Goal: Information Seeking & Learning: Learn about a topic

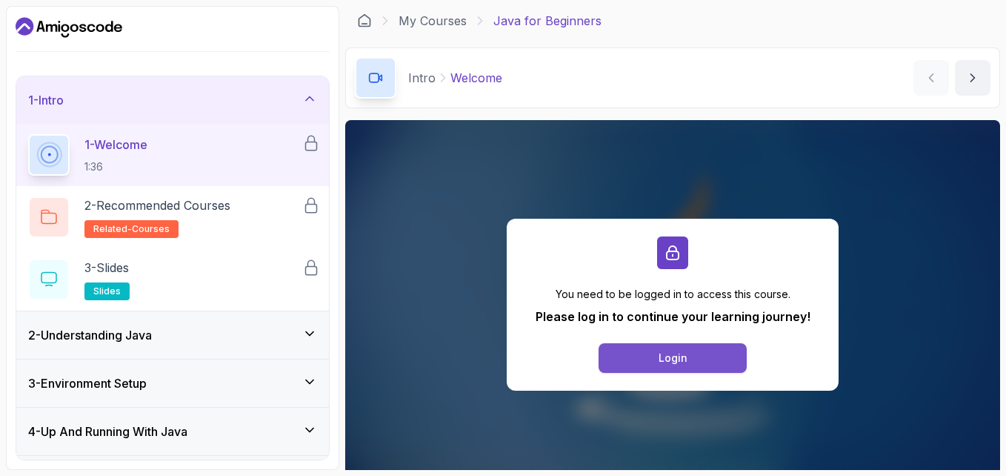
click at [637, 351] on button "Login" at bounding box center [673, 358] width 148 height 30
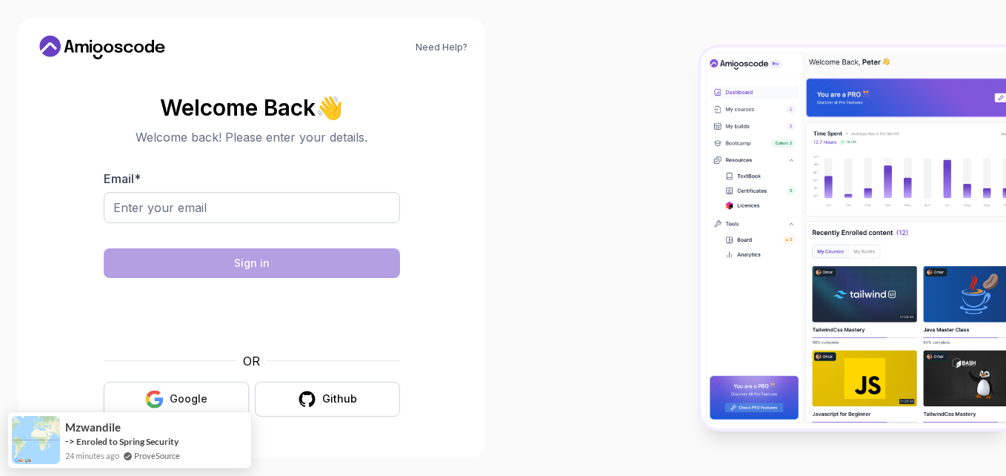
click at [191, 402] on div "Google" at bounding box center [189, 398] width 38 height 15
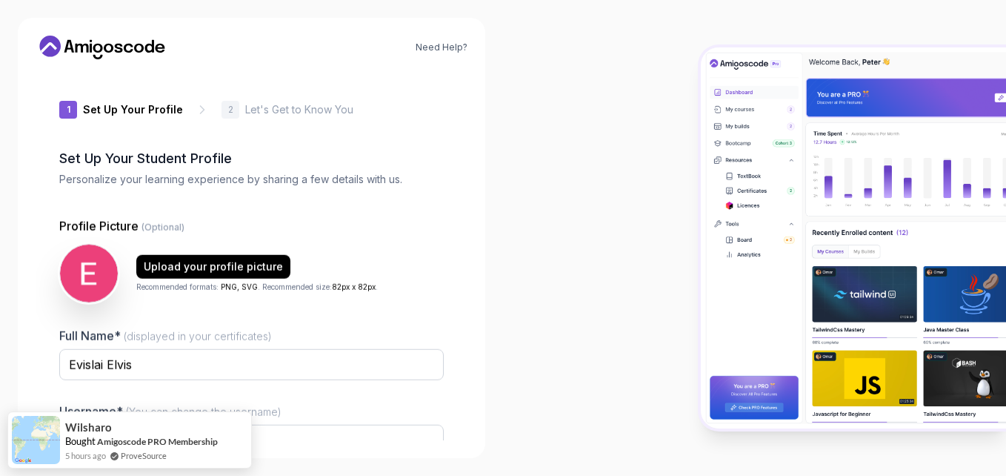
type input "charmingpanda17fdf"
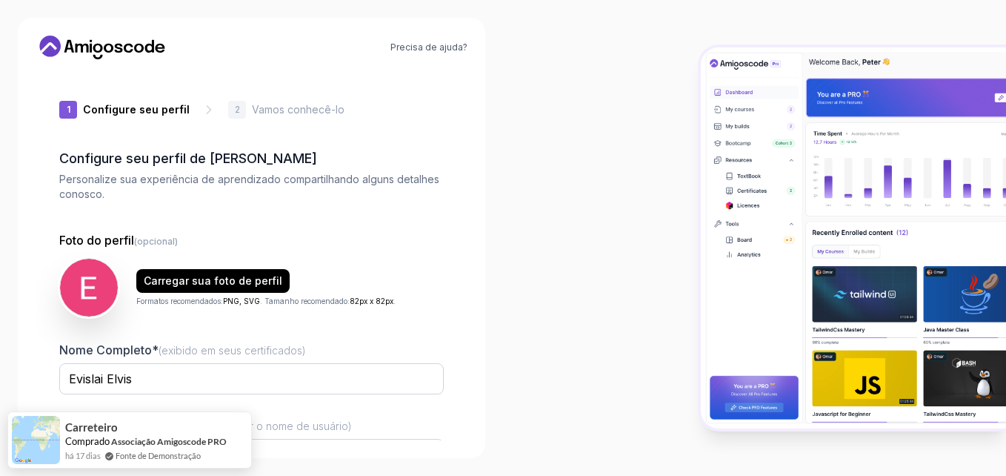
drag, startPoint x: 1006, startPoint y: 34, endPoint x: 992, endPoint y: 127, distance: 94.3
click at [992, 127] on div at bounding box center [754, 238] width 503 height 476
click at [504, 358] on div at bounding box center [754, 238] width 503 height 476
click at [326, 427] on span "(Você pode alterar o nome de usuário)" at bounding box center [257, 425] width 190 height 13
click at [326, 394] on input "Evislai Elvis" at bounding box center [251, 378] width 385 height 31
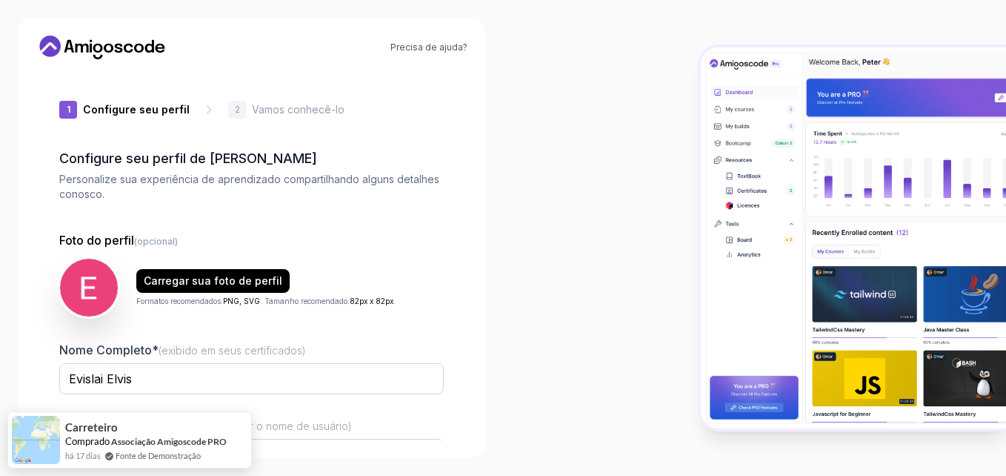
click at [507, 385] on div at bounding box center [754, 238] width 503 height 476
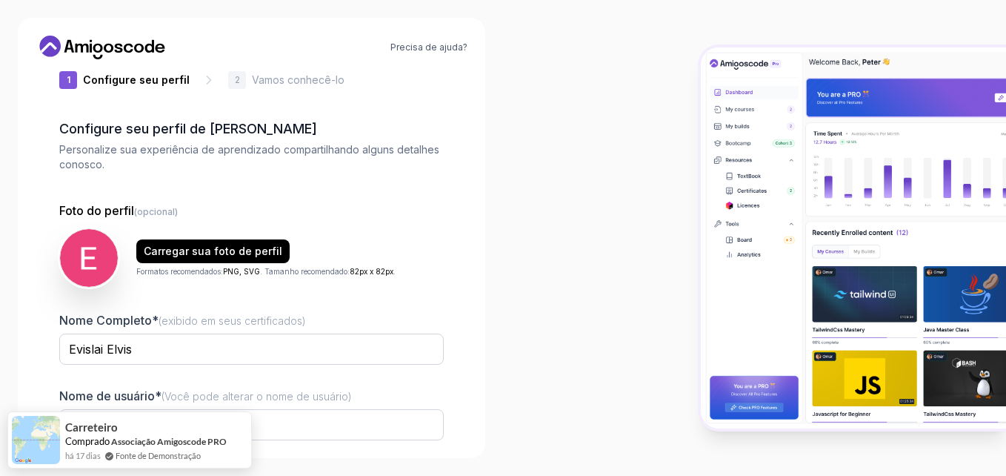
scroll to position [157, 0]
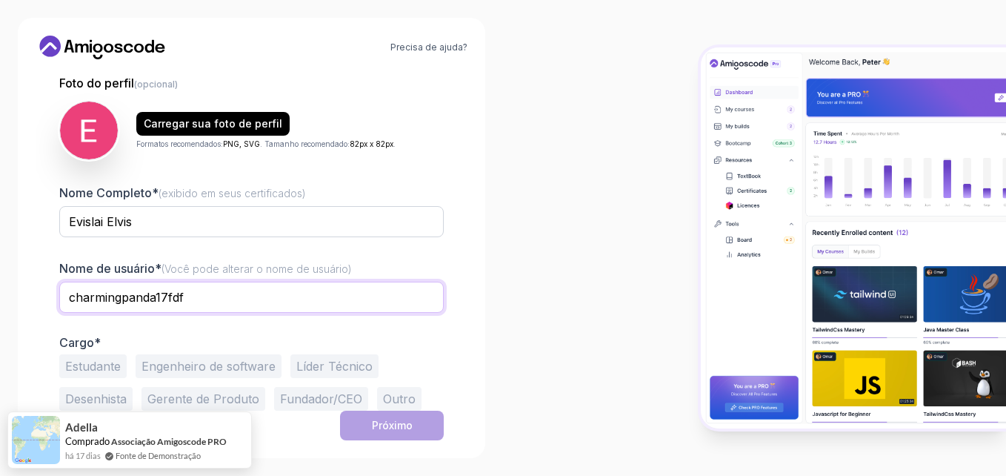
click at [214, 291] on input "charmingpanda17fdf" at bounding box center [251, 297] width 385 height 31
type input "Evislai"
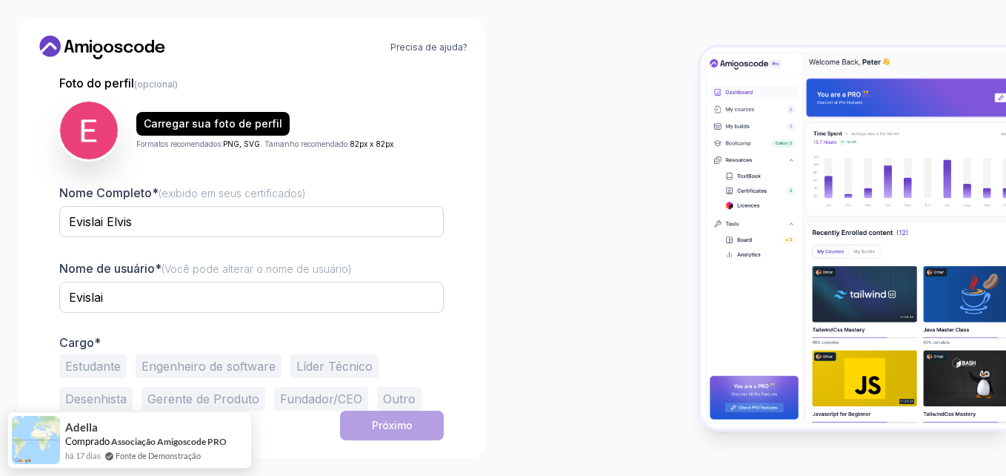
click at [117, 371] on button "Estudante" at bounding box center [92, 366] width 67 height 24
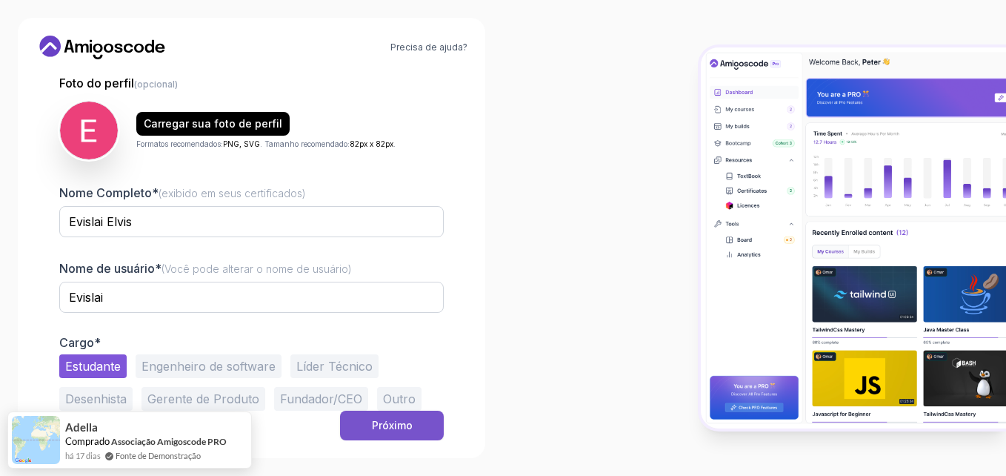
click at [392, 430] on div "Próximo" at bounding box center [392, 425] width 41 height 15
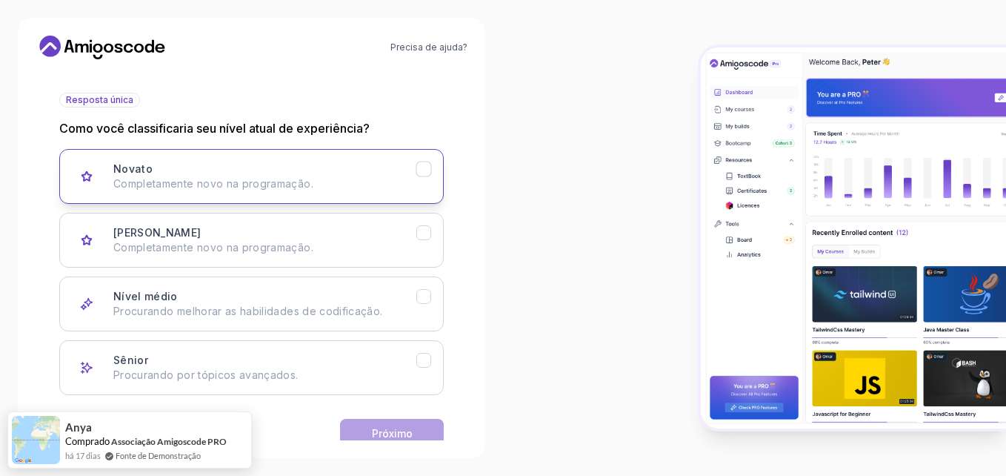
click at [284, 166] on div "Novato Completamente novo na programação." at bounding box center [264, 177] width 303 height 30
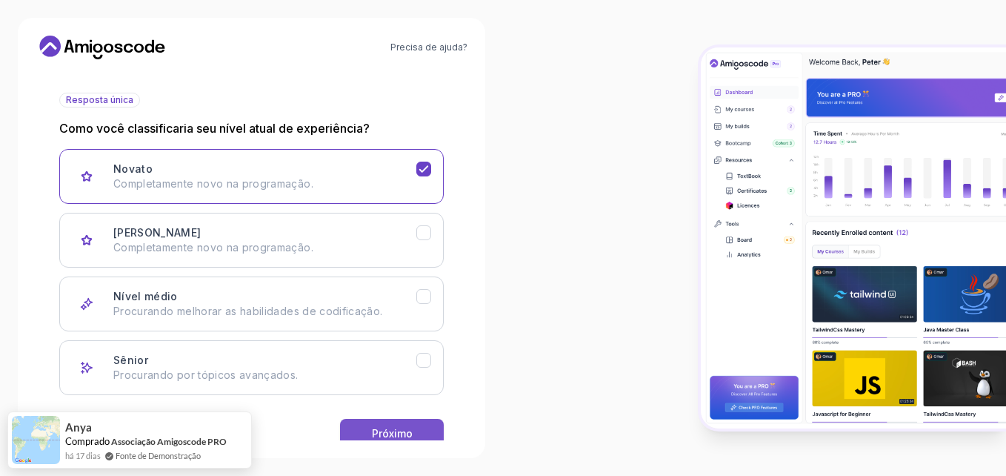
click at [368, 429] on button "Próximo" at bounding box center [392, 434] width 104 height 30
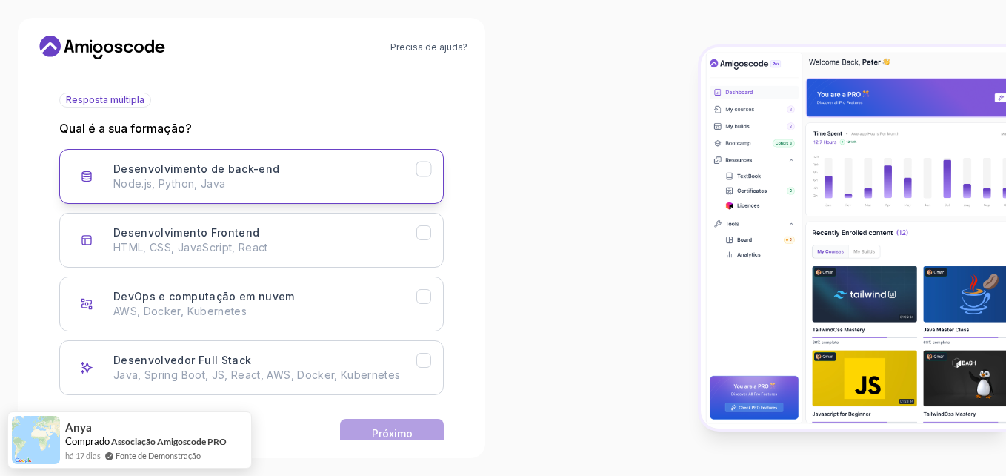
click at [299, 185] on p "Node.js, Python, Java" at bounding box center [264, 183] width 303 height 15
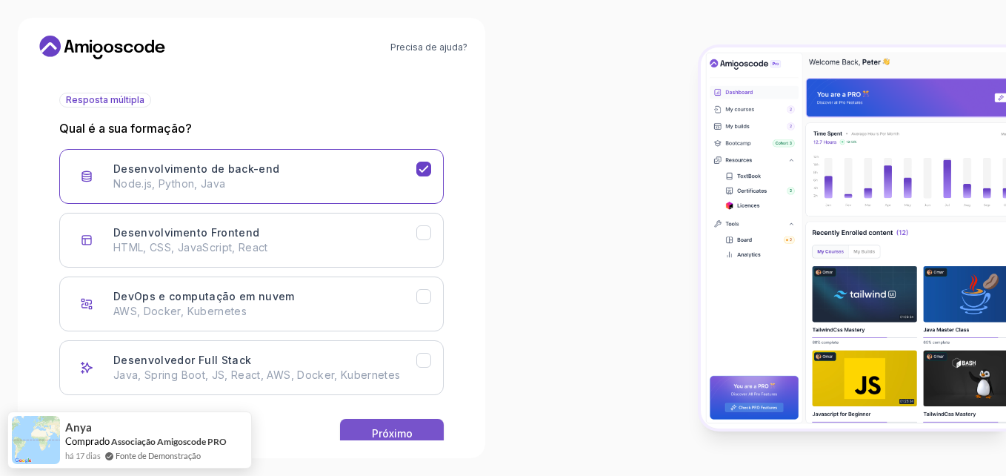
click at [388, 425] on button "Próximo" at bounding box center [392, 434] width 104 height 30
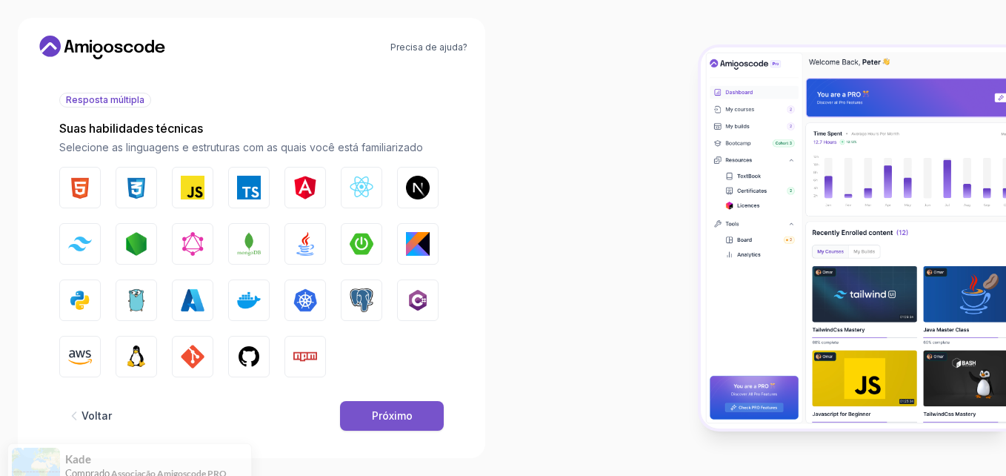
click at [386, 419] on div "Próximo" at bounding box center [392, 415] width 41 height 15
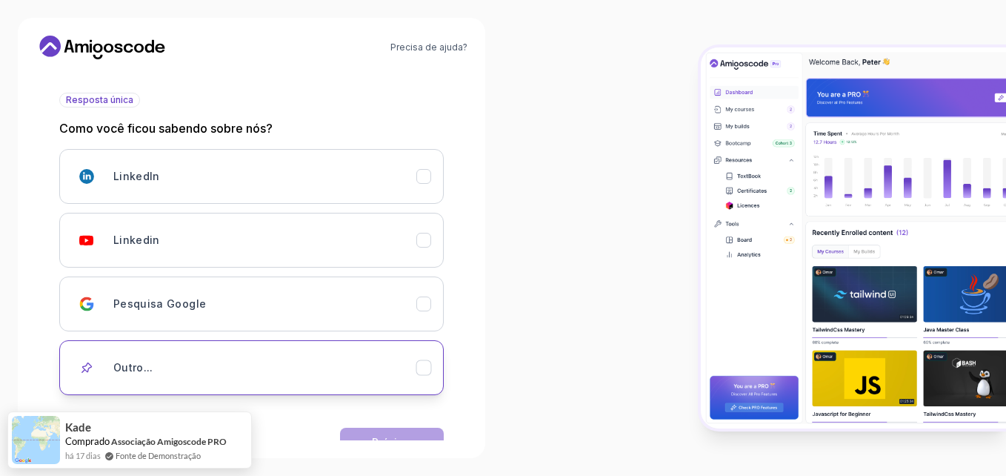
click at [185, 366] on div "Outro..." at bounding box center [264, 368] width 303 height 30
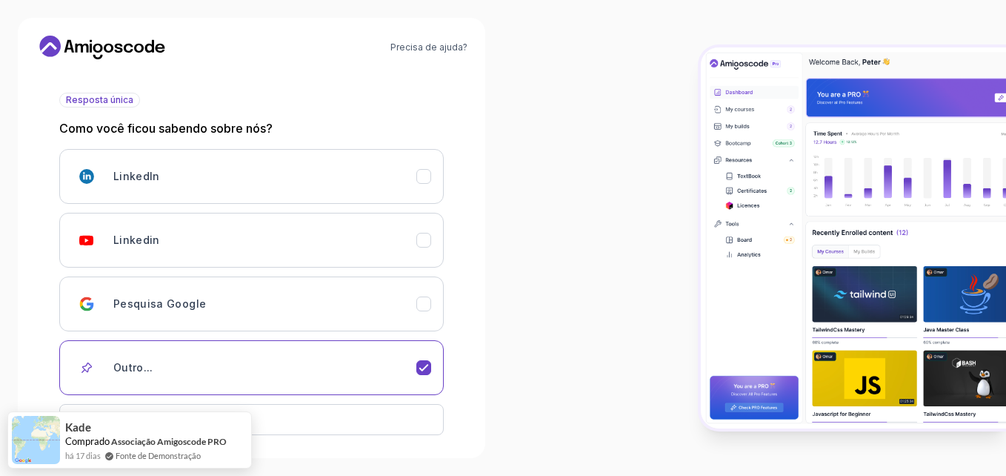
scroll to position [220, 0]
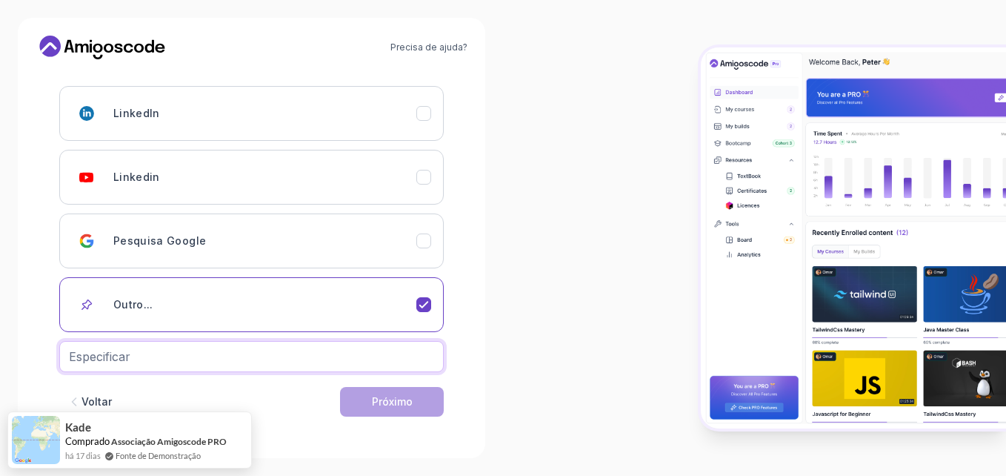
click at [267, 355] on input "text" at bounding box center [251, 356] width 385 height 31
type input "Aulas"
click at [385, 409] on button "Próximo" at bounding box center [392, 402] width 104 height 30
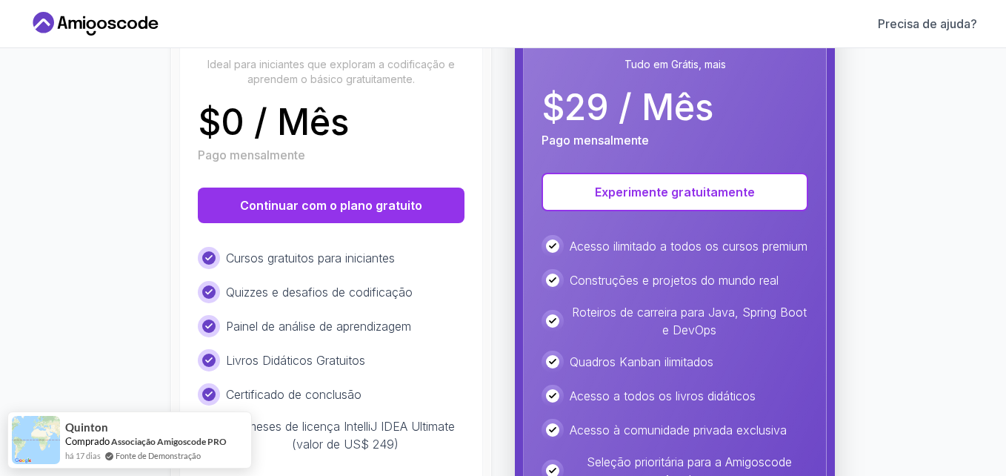
scroll to position [234, 0]
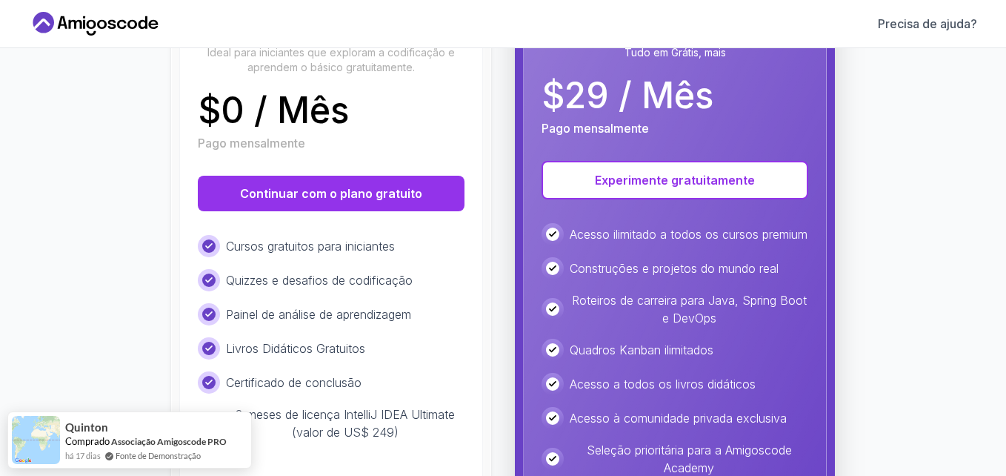
click at [273, 217] on div "Livre Ideal para iniciantes que exploram a codificação e aprendem o básico grat…" at bounding box center [331, 289] width 304 height 615
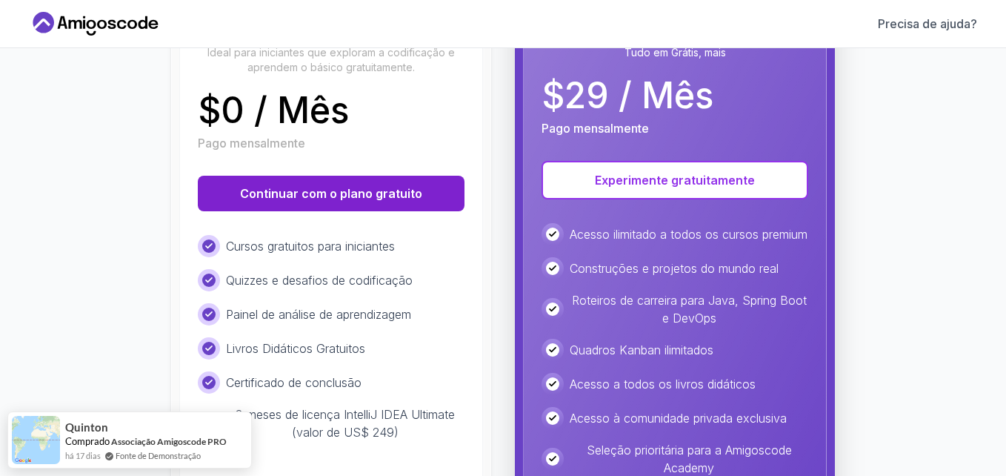
click at [270, 204] on button "Continuar com o plano gratuito" at bounding box center [331, 194] width 267 height 36
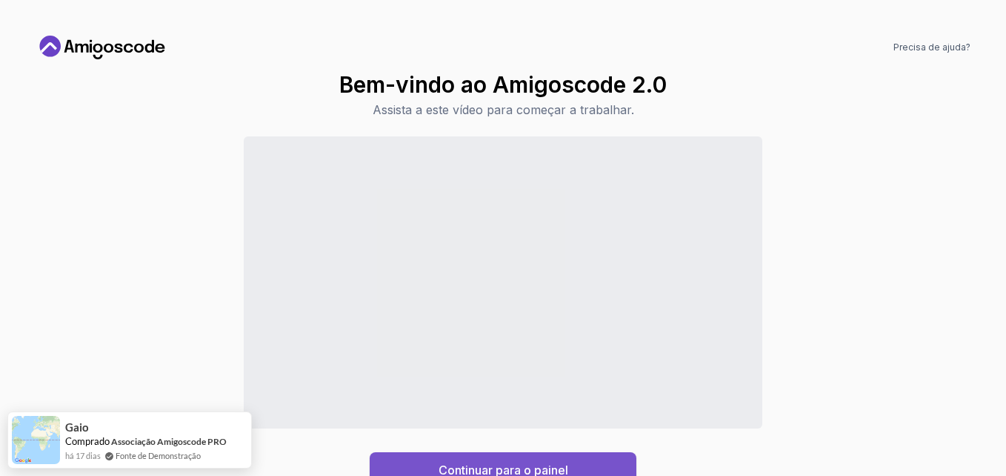
click at [439, 465] on div "Continuar para o painel" at bounding box center [504, 470] width 130 height 18
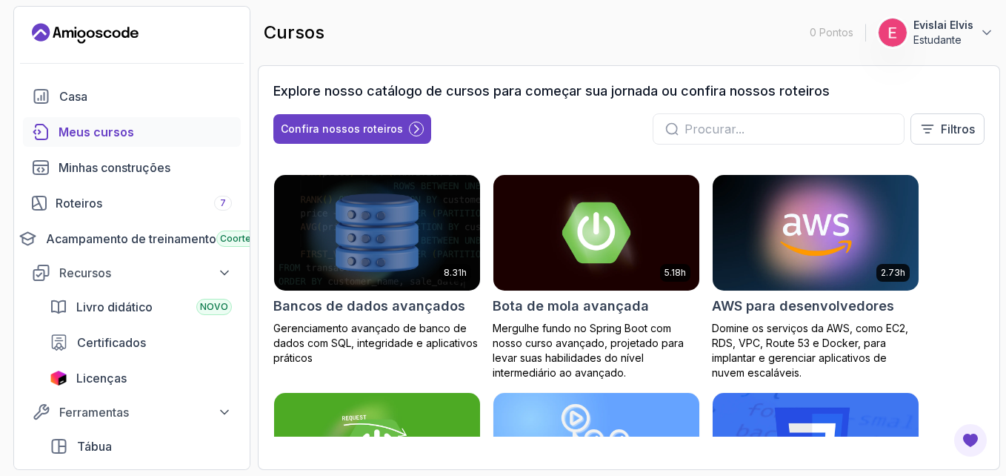
click at [738, 131] on input "text" at bounding box center [788, 129] width 207 height 18
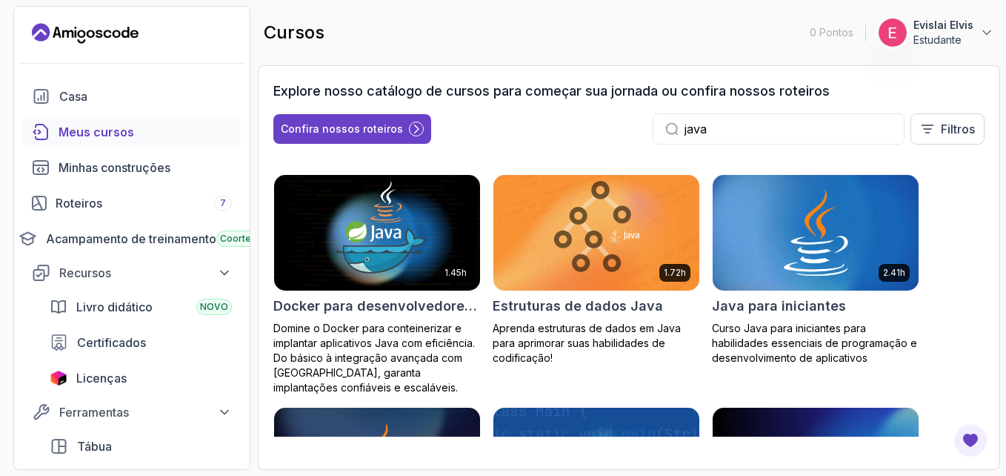
type input "java"
click at [802, 246] on img at bounding box center [816, 232] width 216 height 121
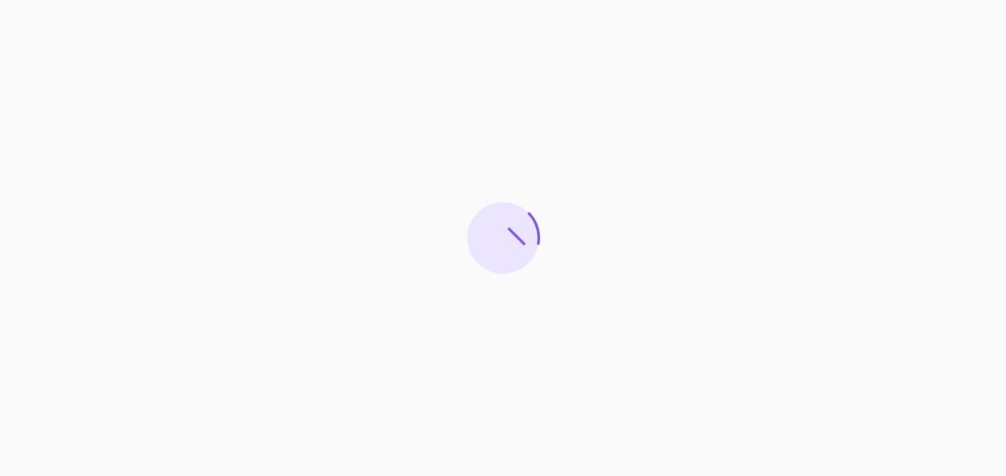
drag, startPoint x: 802, startPoint y: 246, endPoint x: 828, endPoint y: 202, distance: 51.5
click at [828, 202] on div at bounding box center [503, 238] width 1006 height 476
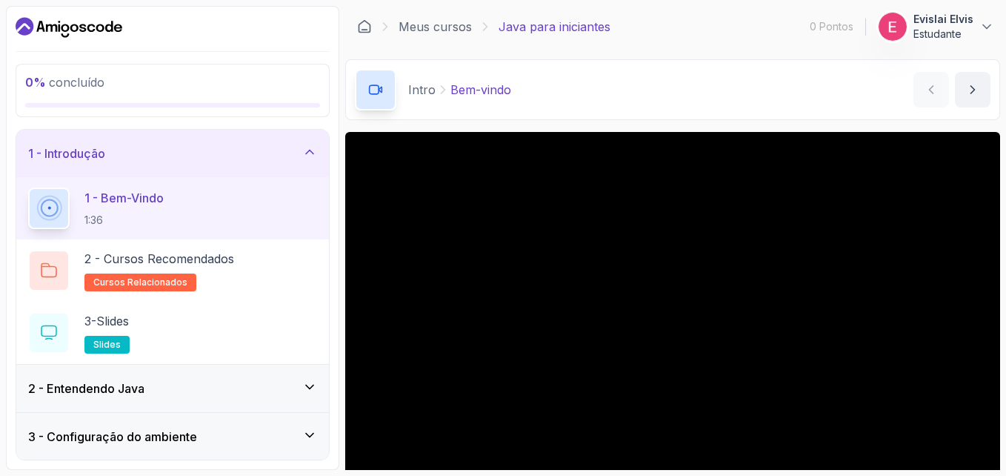
click at [332, 108] on div "0% concluído 1 - Introdução 1 - Bem-vindo 1:36 2 - Cursos Recomendados Cursos r…" at bounding box center [172, 238] width 333 height 464
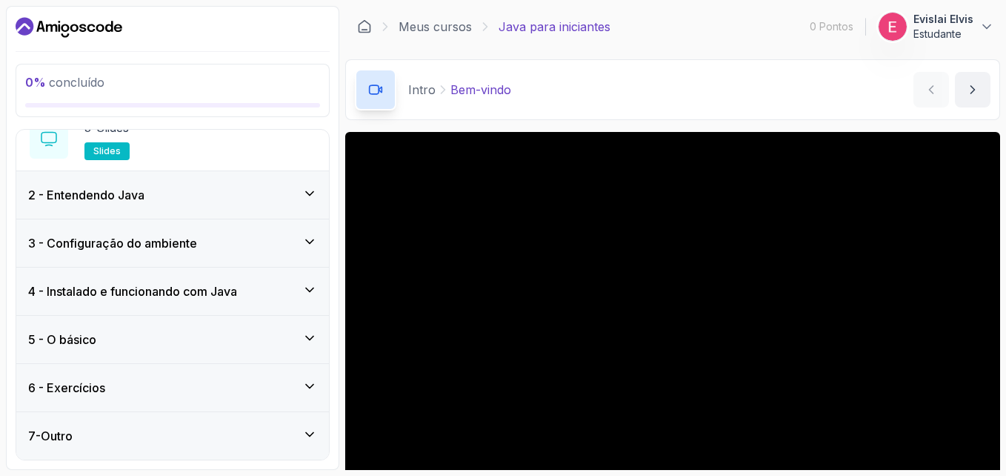
scroll to position [30, 0]
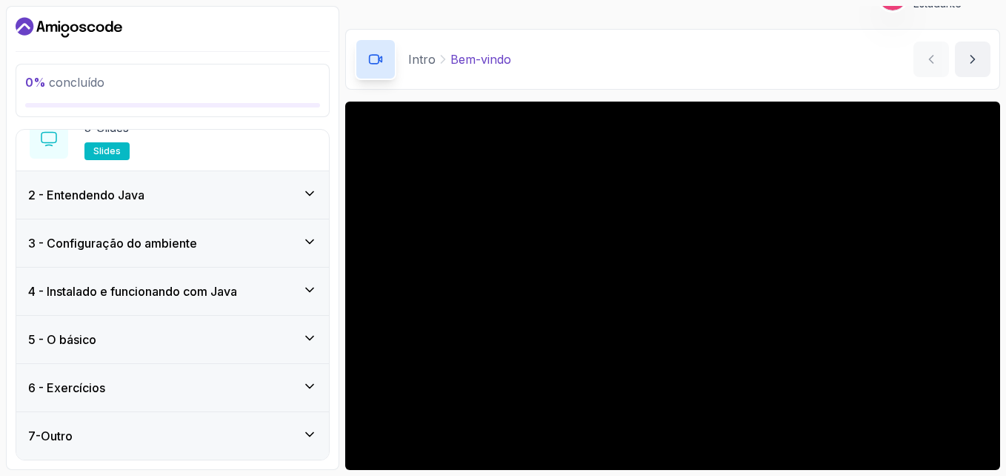
click at [346, 95] on main "Meus cursos Java para iniciantes 0 Pontos 1 Evislai Elvis Estudante 1 - Intro 0…" at bounding box center [672, 238] width 655 height 464
click at [195, 155] on div "3 - Slides Slides" at bounding box center [172, 139] width 289 height 41
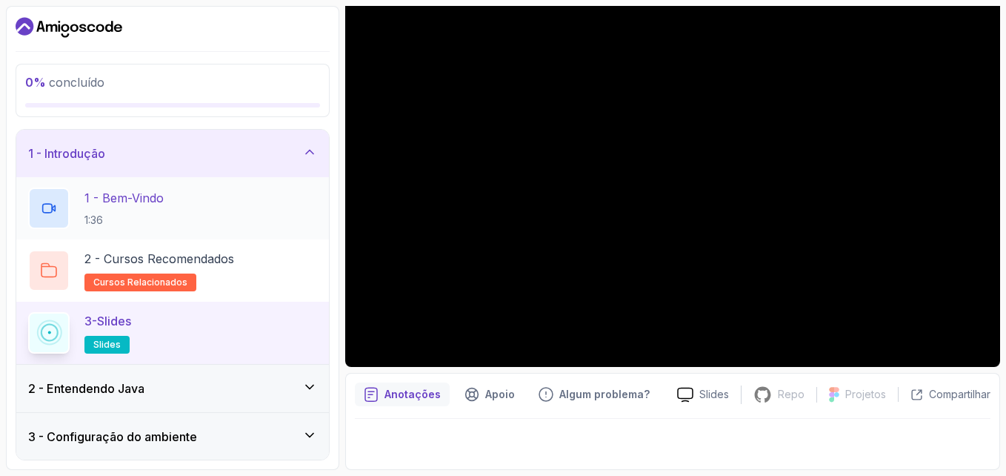
click at [224, 219] on div "1 - Bem-vindo 1:36" at bounding box center [172, 207] width 289 height 41
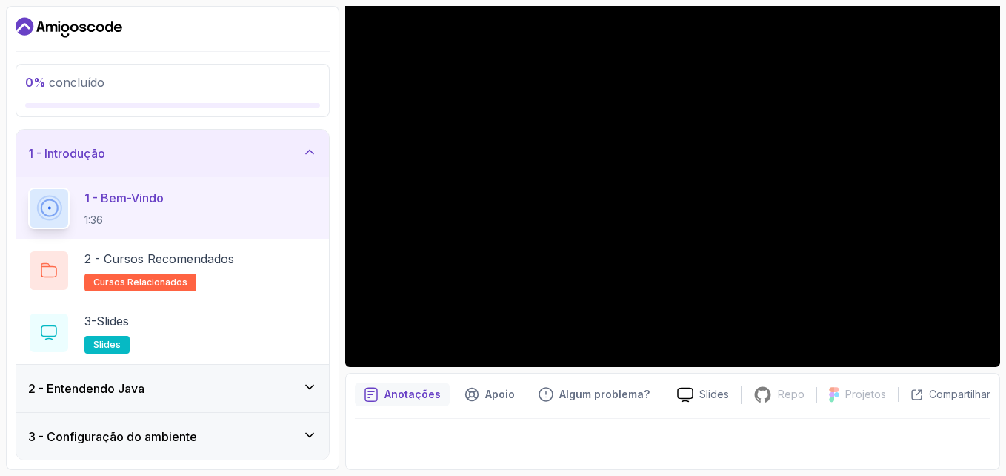
click at [863, 439] on div at bounding box center [673, 439] width 636 height 41
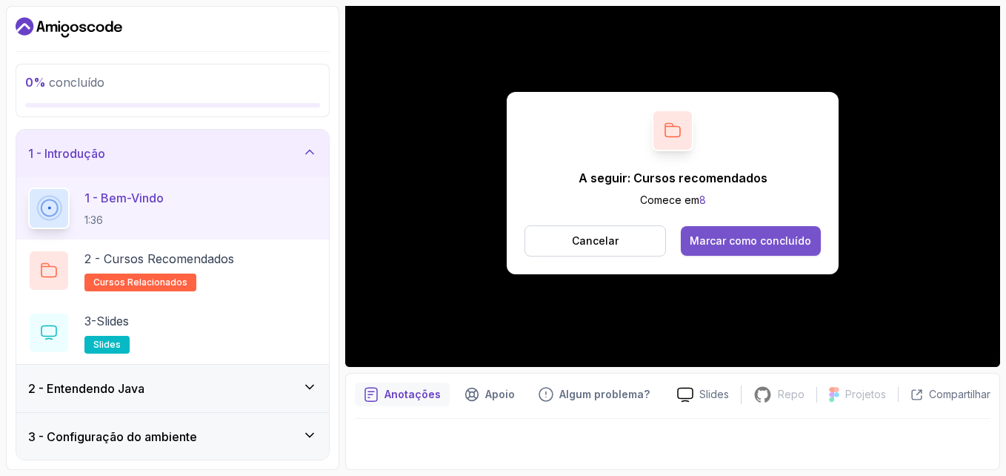
click at [744, 239] on div "Marcar como concluído" at bounding box center [751, 240] width 122 height 15
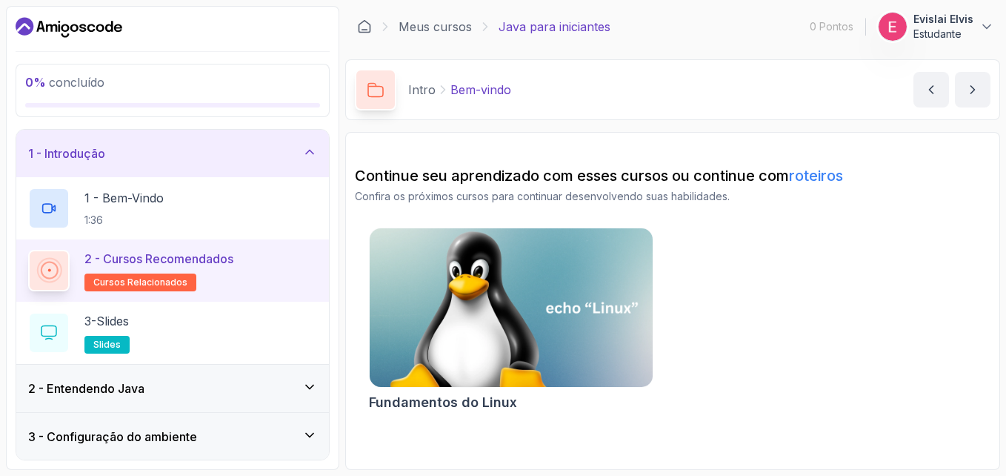
click at [631, 309] on img at bounding box center [510, 308] width 297 height 167
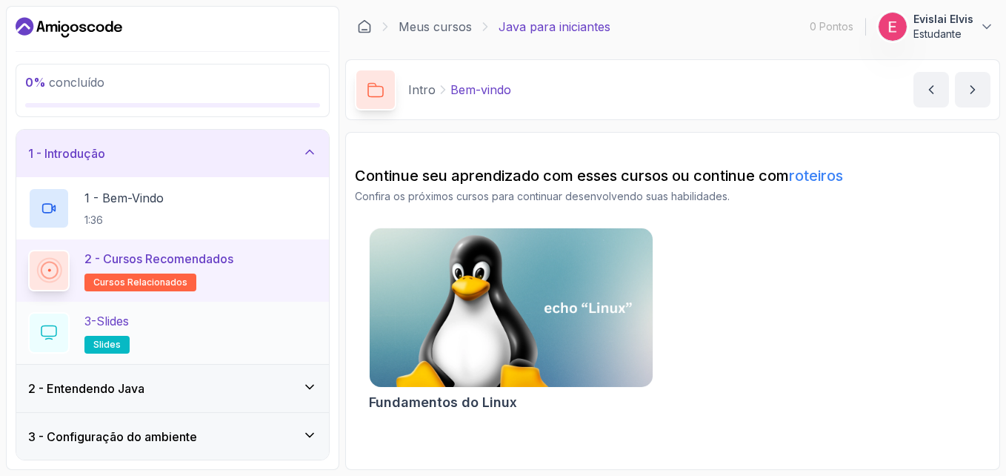
click at [237, 316] on div "3 - Slides Slides" at bounding box center [172, 332] width 289 height 41
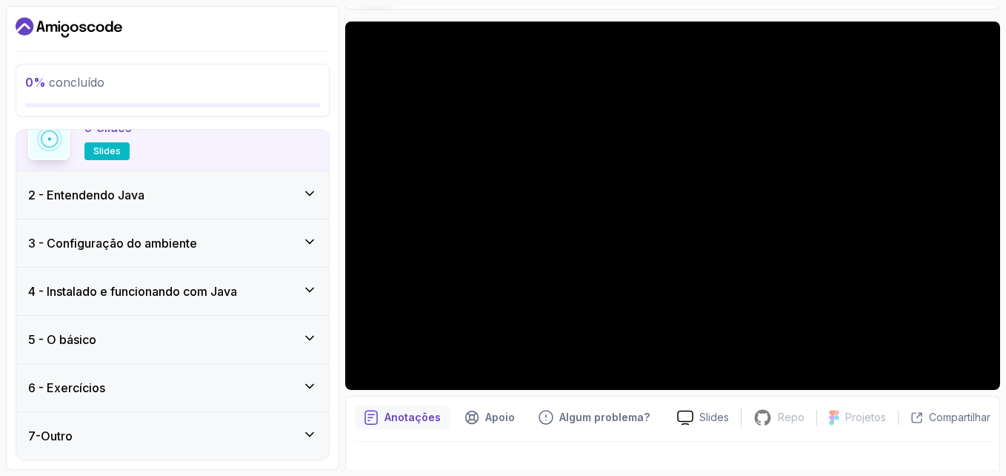
scroll to position [133, 0]
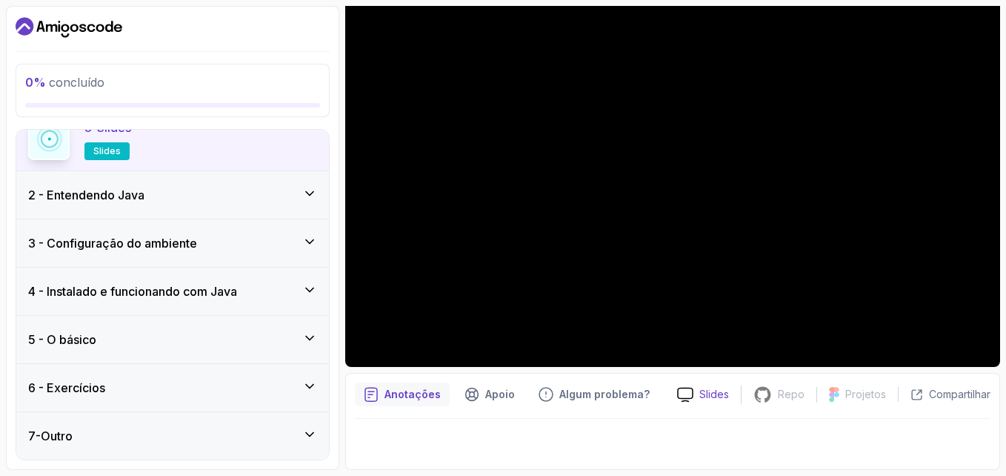
click at [708, 395] on p "Slides" at bounding box center [714, 394] width 30 height 15
click at [207, 202] on div "2 - Entendendo Java" at bounding box center [172, 195] width 289 height 18
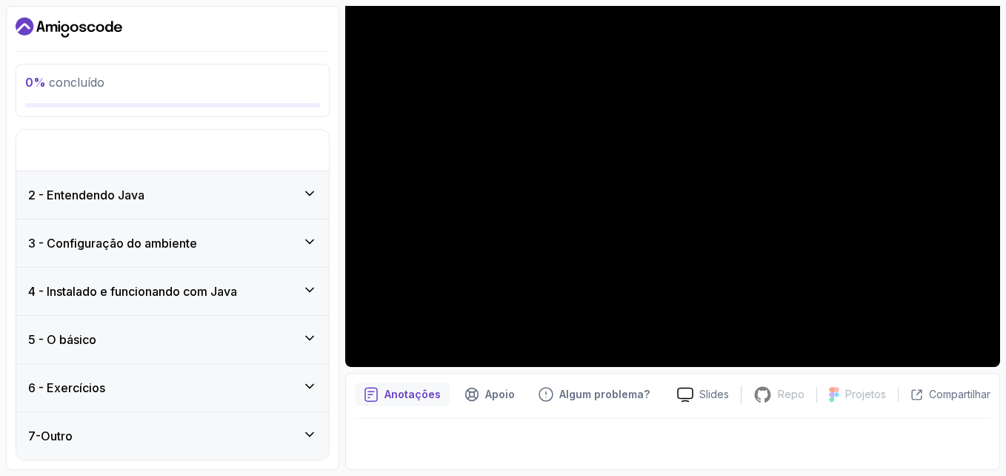
scroll to position [7, 0]
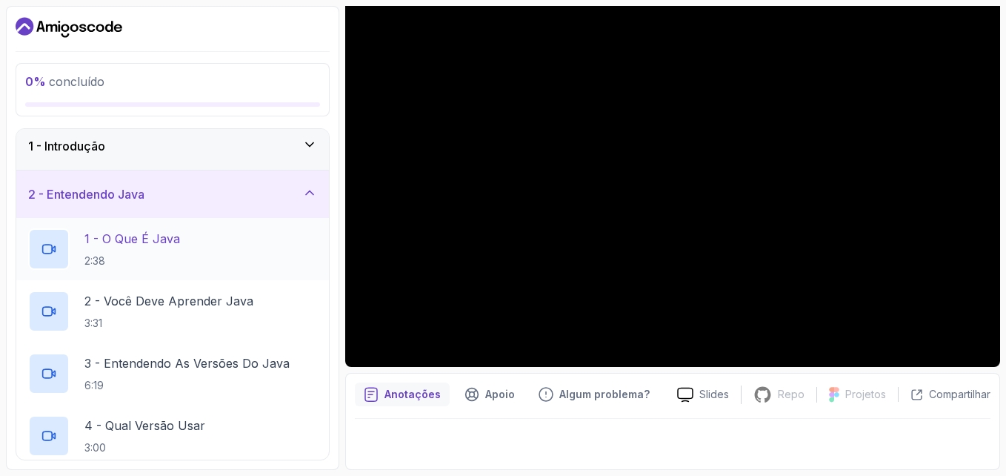
click at [185, 261] on div "1 - O que é Java 2:38" at bounding box center [172, 248] width 289 height 41
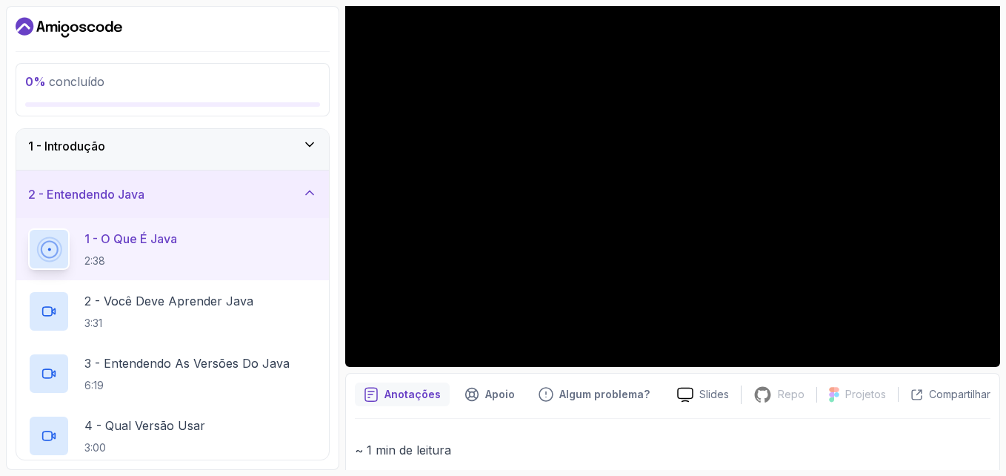
click at [206, 139] on div "1 - Introdução" at bounding box center [172, 146] width 289 height 18
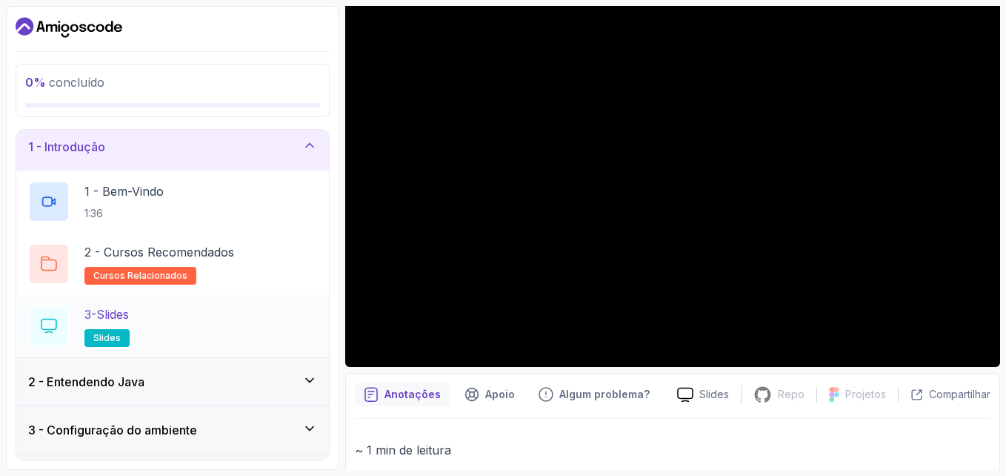
click at [154, 313] on div "3 - Slides Slides" at bounding box center [172, 325] width 289 height 41
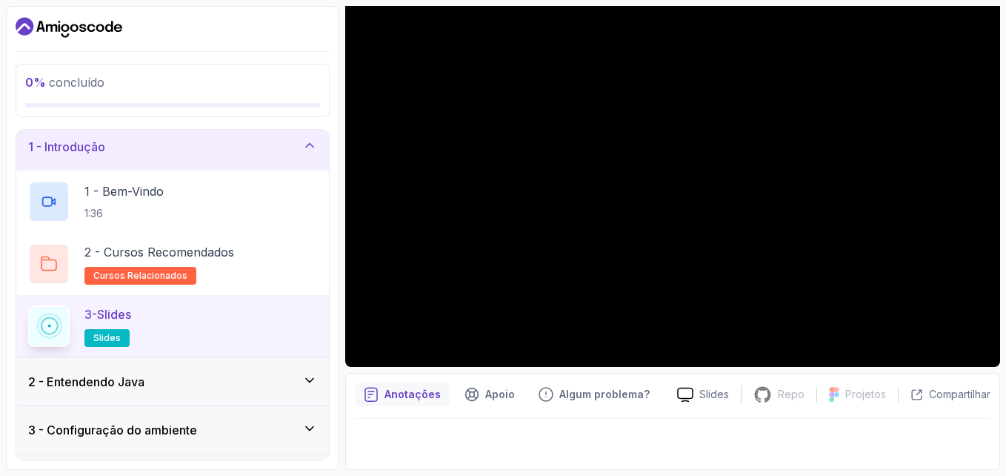
click at [189, 369] on div "2 - Entendendo Java" at bounding box center [172, 381] width 313 height 47
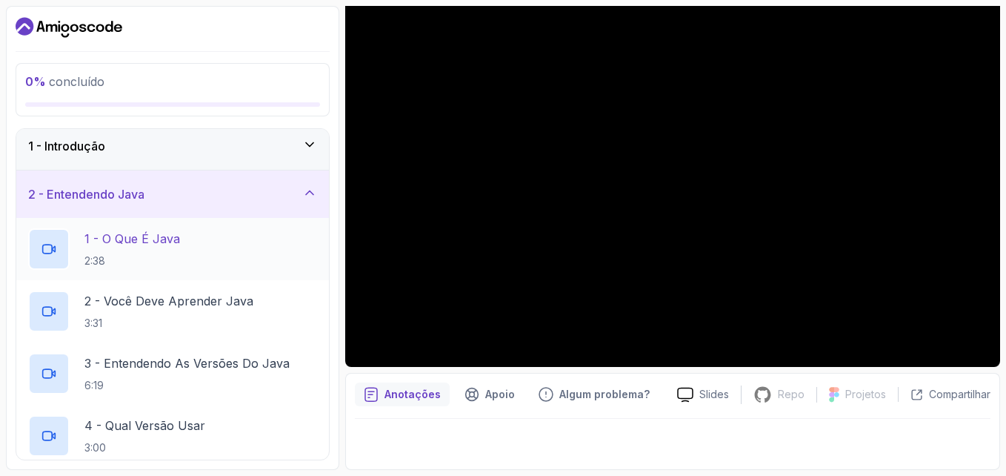
click at [176, 251] on h2 "1 - O que é Java 2:38" at bounding box center [132, 249] width 96 height 39
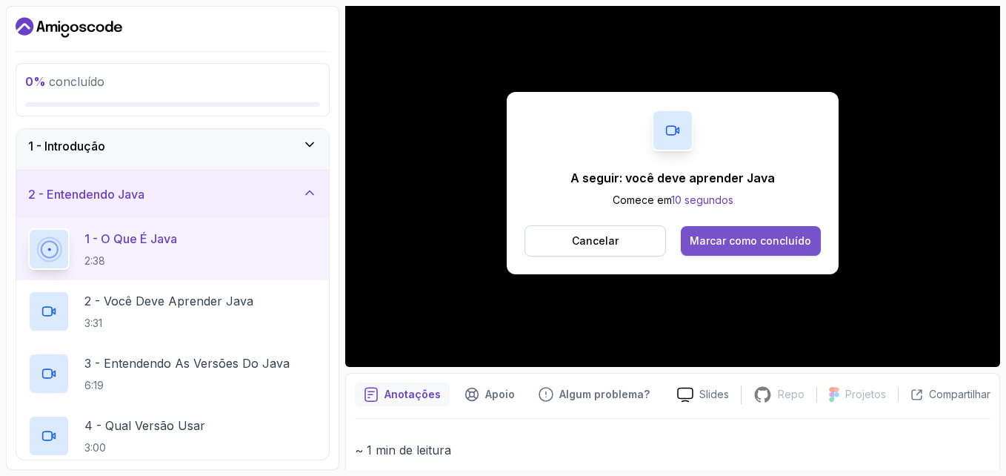
click at [747, 240] on div "Marcar como concluído" at bounding box center [751, 240] width 122 height 15
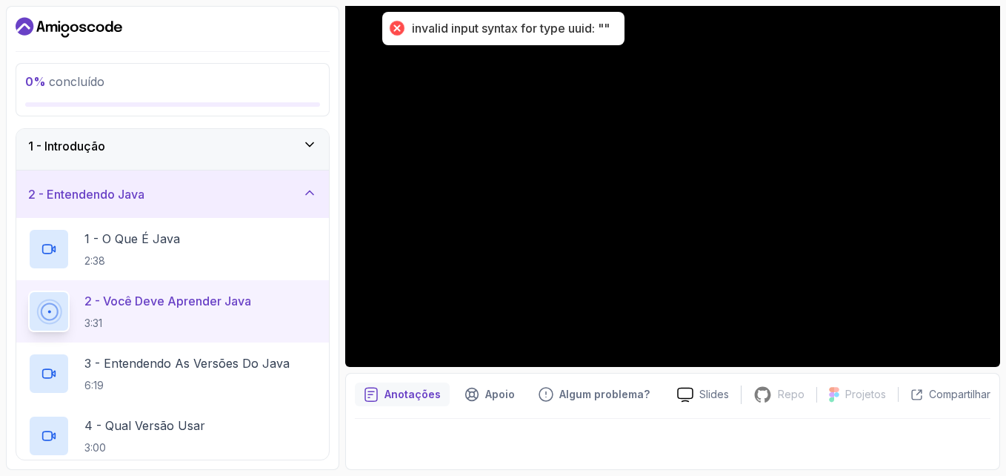
click at [534, 29] on div "invalid input syntax for type uuid: """ at bounding box center [511, 29] width 198 height 16
click at [526, 36] on div "invalid input syntax for type uuid: """ at bounding box center [511, 29] width 198 height 16
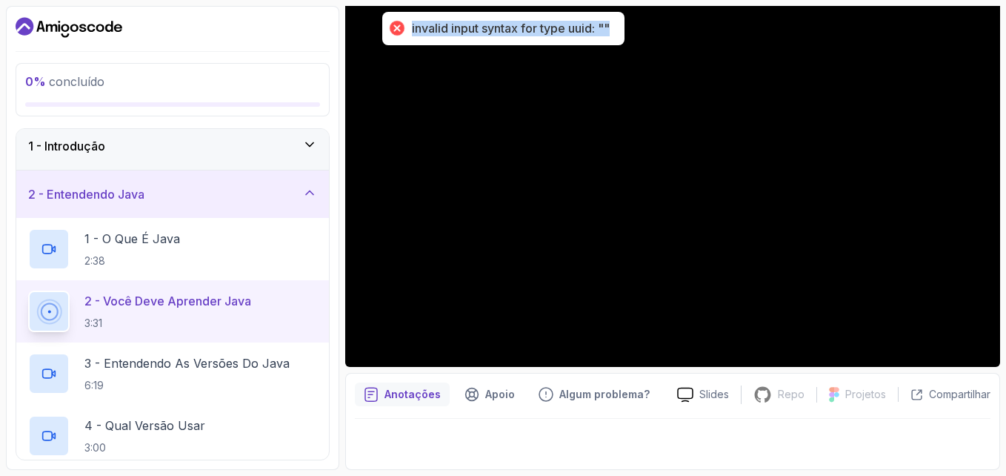
click at [526, 36] on div "invalid input syntax for type uuid: """ at bounding box center [511, 29] width 198 height 16
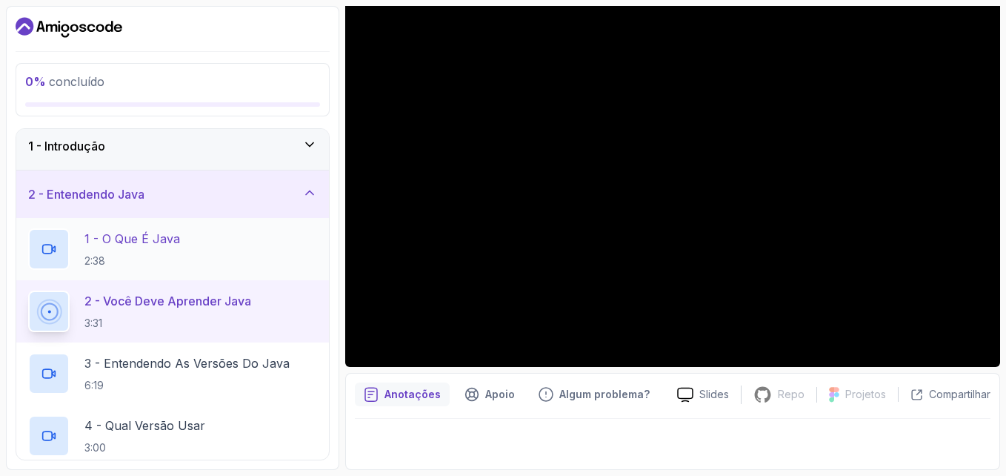
click at [193, 239] on div "1 - O que é Java 2:38" at bounding box center [172, 248] width 289 height 41
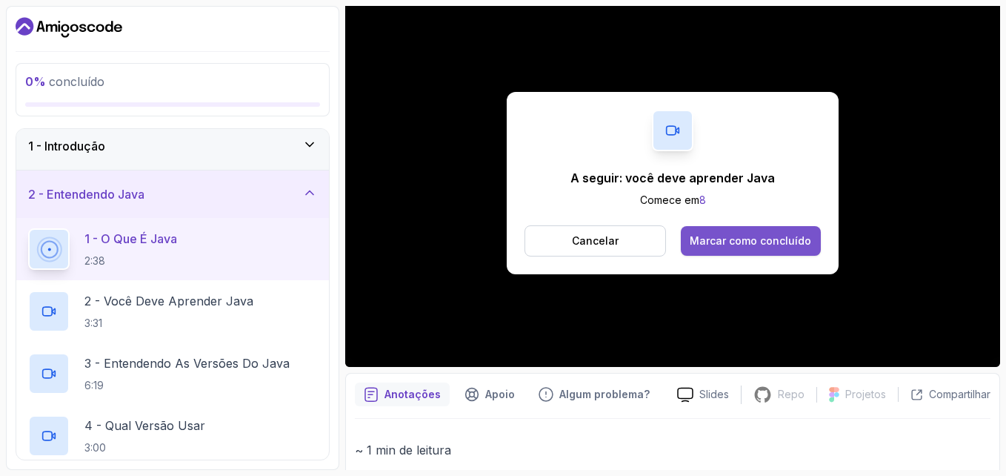
click at [735, 240] on div "Marcar como concluído" at bounding box center [751, 240] width 122 height 15
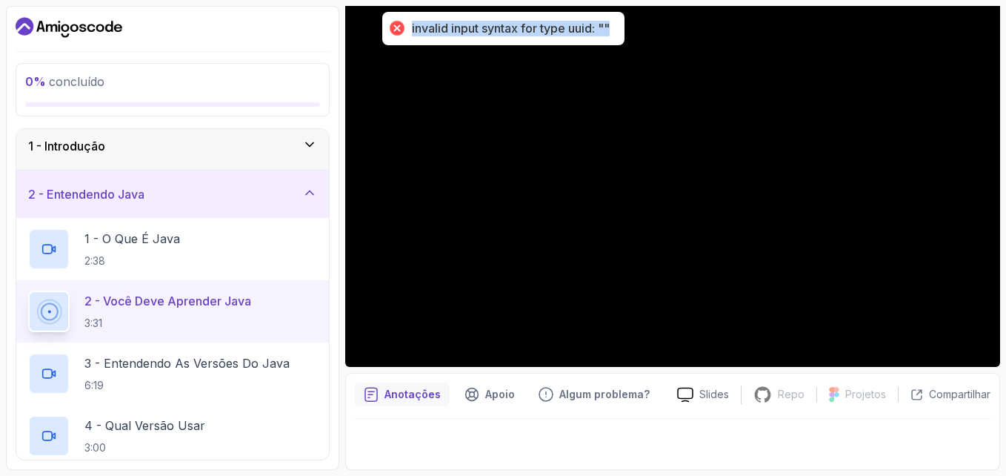
click at [395, 24] on div at bounding box center [396, 28] width 21 height 21
click at [147, 246] on p "1 - O que é Java" at bounding box center [132, 239] width 96 height 18
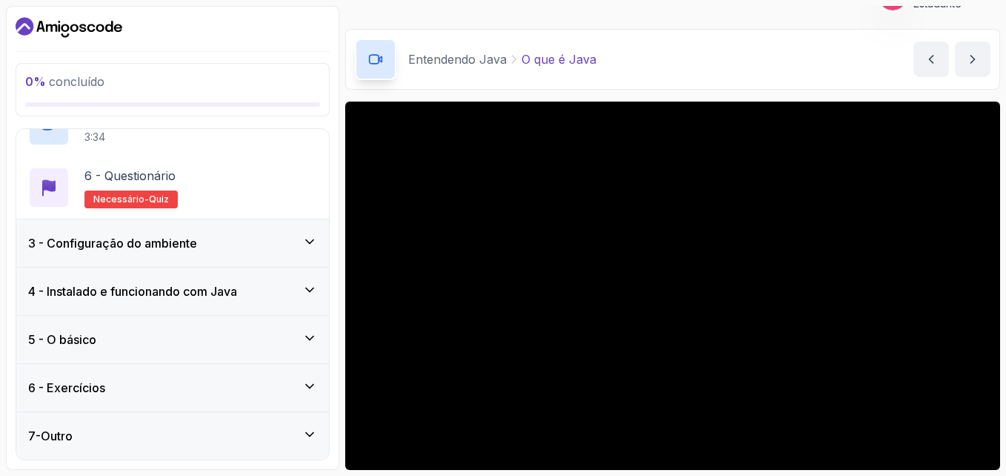
scroll to position [290, 0]
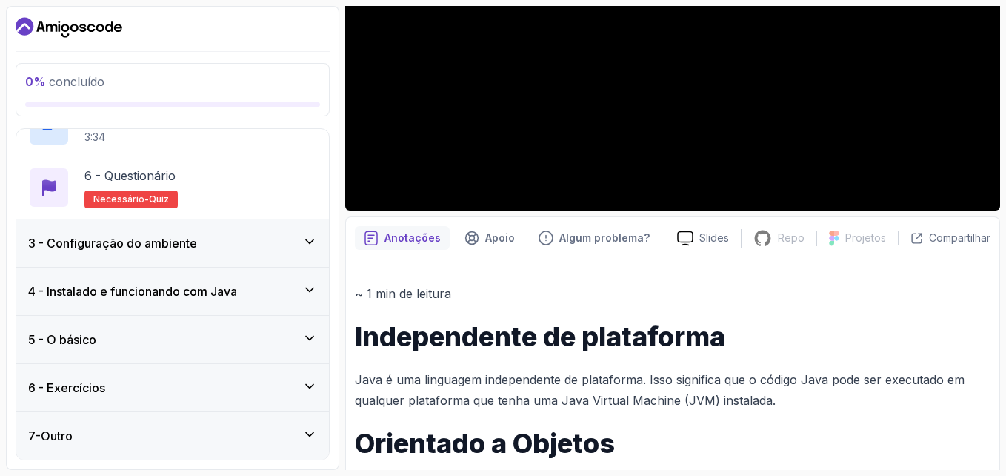
click at [864, 337] on h1 "Independente de plataforma" at bounding box center [673, 337] width 636 height 30
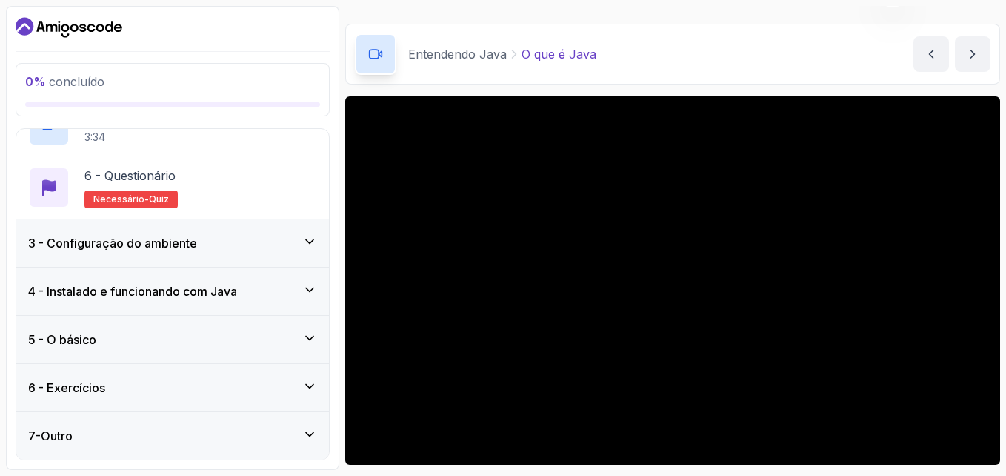
scroll to position [59, 0]
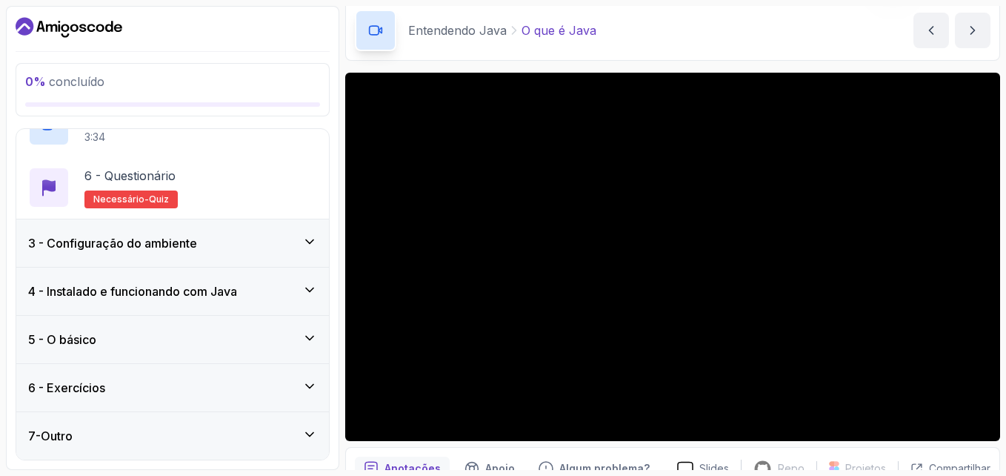
click at [799, 442] on div "Slides Repo Repository not available Designs Design not available Share Anotaçõ…" at bounding box center [672, 479] width 655 height 812
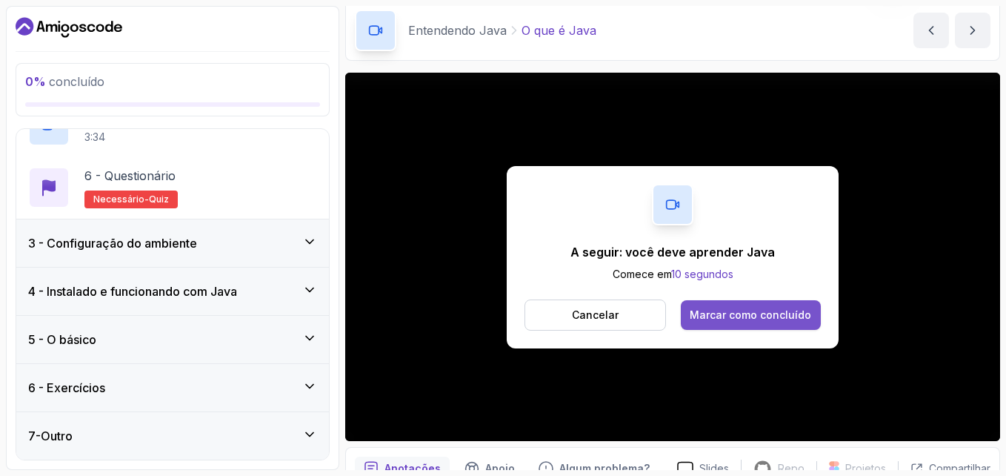
click at [771, 313] on div "Marcar como concluído" at bounding box center [751, 315] width 122 height 15
click at [771, 312] on div "Marcar como concluído" at bounding box center [751, 315] width 122 height 15
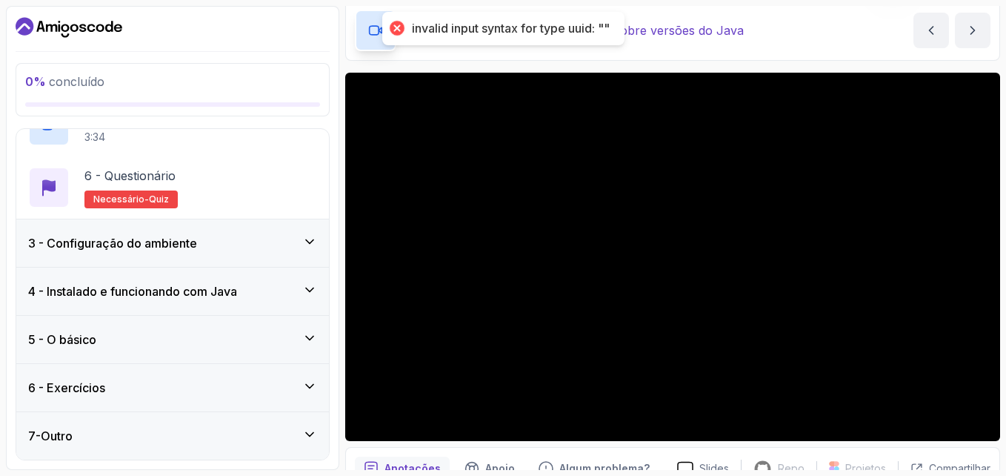
click at [559, 28] on div "invalid input syntax for type uuid: """ at bounding box center [511, 29] width 198 height 16
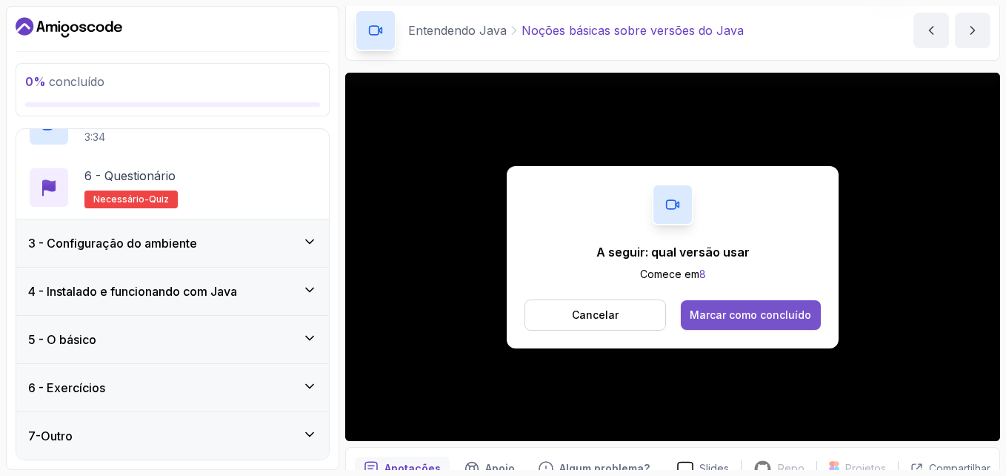
click at [764, 316] on div "Marcar como concluído" at bounding box center [751, 315] width 122 height 15
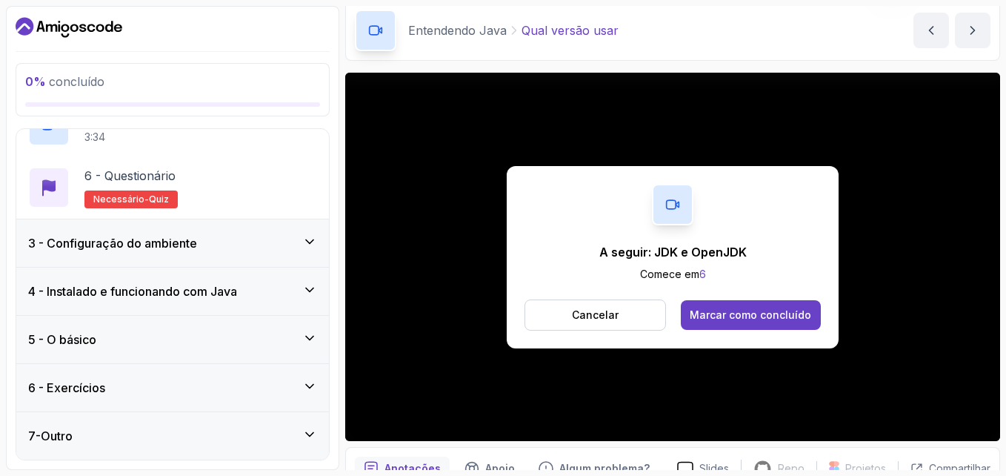
click at [764, 316] on div "Marcar como concluído" at bounding box center [751, 315] width 122 height 15
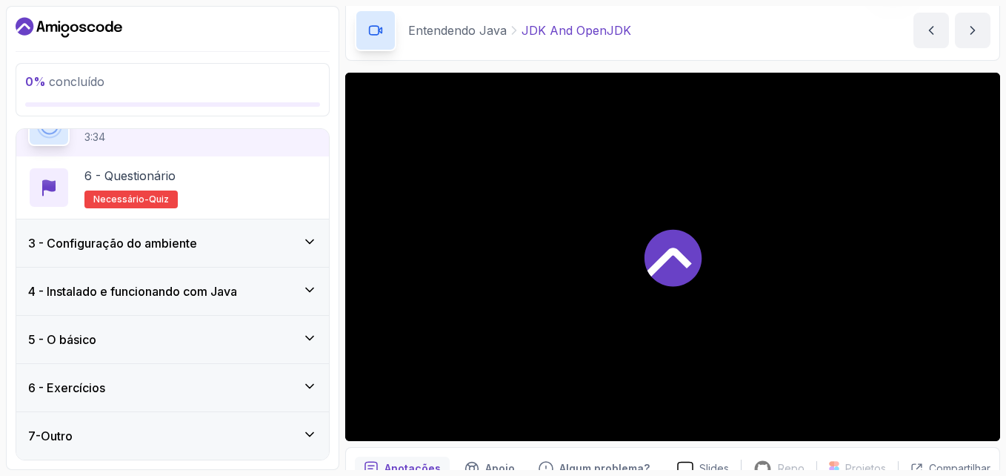
scroll to position [370, 0]
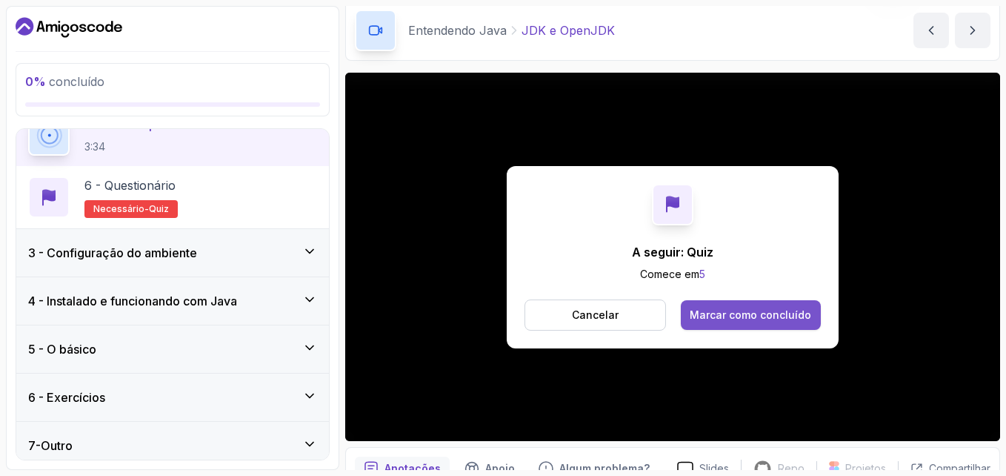
click at [706, 309] on div "Marcar como concluído" at bounding box center [751, 315] width 122 height 15
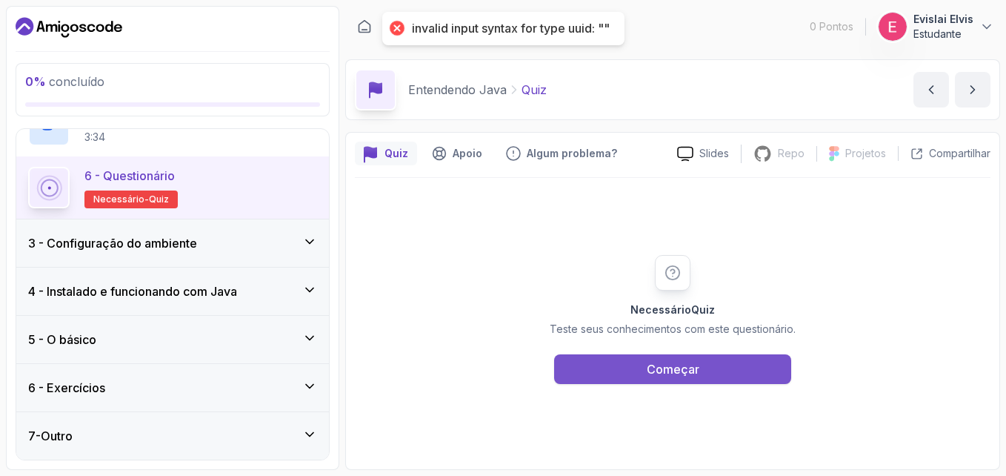
click at [677, 364] on div "Começar" at bounding box center [673, 369] width 53 height 18
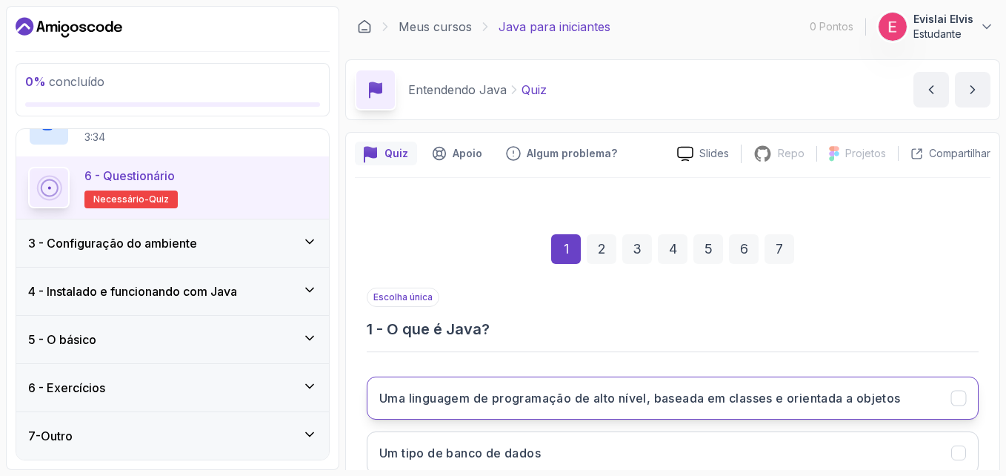
click at [693, 409] on button "Uma linguagem de programação de alto nível, baseada em classes e orientada a ob…" at bounding box center [673, 397] width 612 height 43
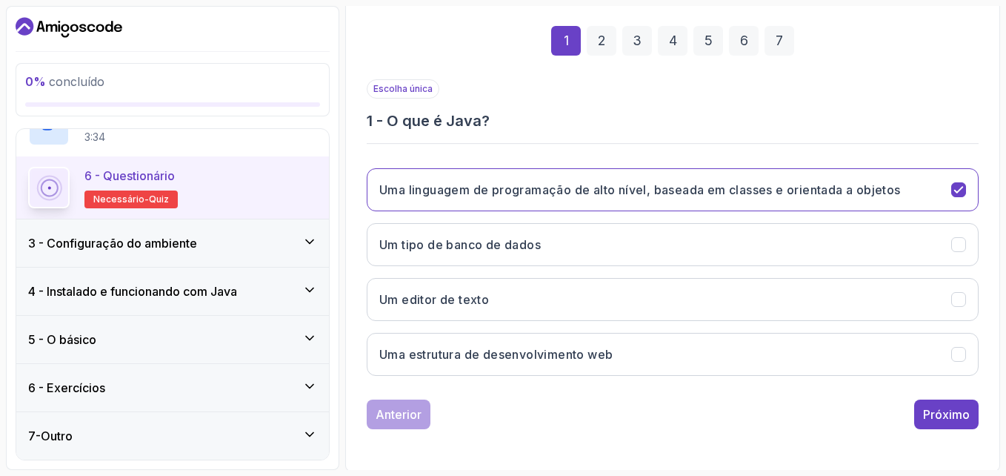
scroll to position [210, 0]
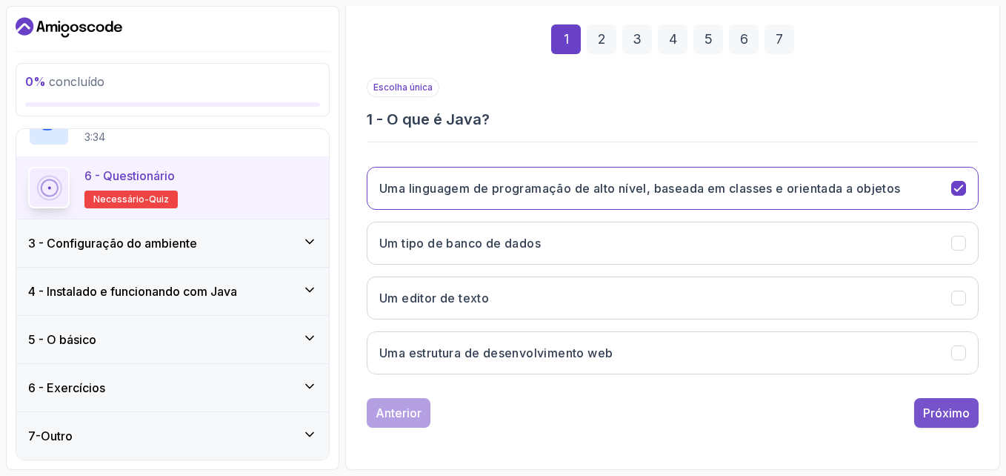
click at [928, 412] on div "Próximo" at bounding box center [946, 413] width 47 height 18
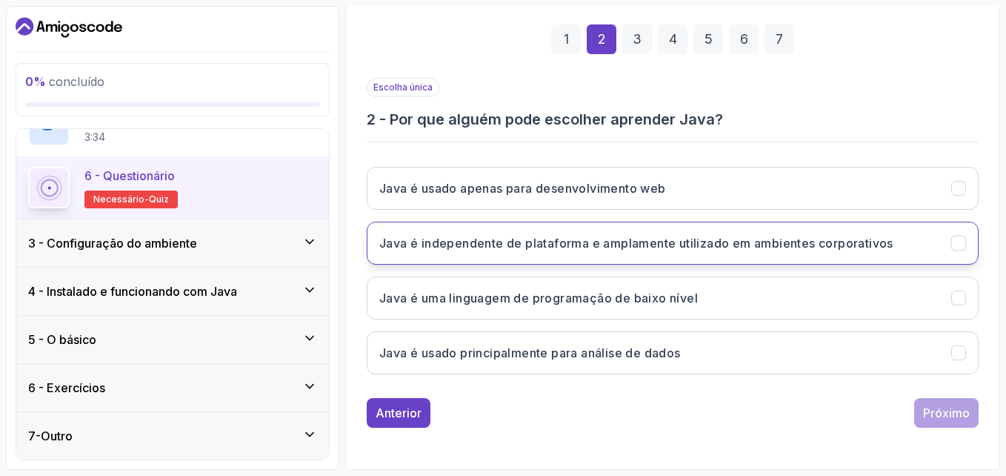
click at [689, 250] on h3 "Java é independente de plataforma e amplamente utilizado em ambientes corporati…" at bounding box center [636, 243] width 514 height 18
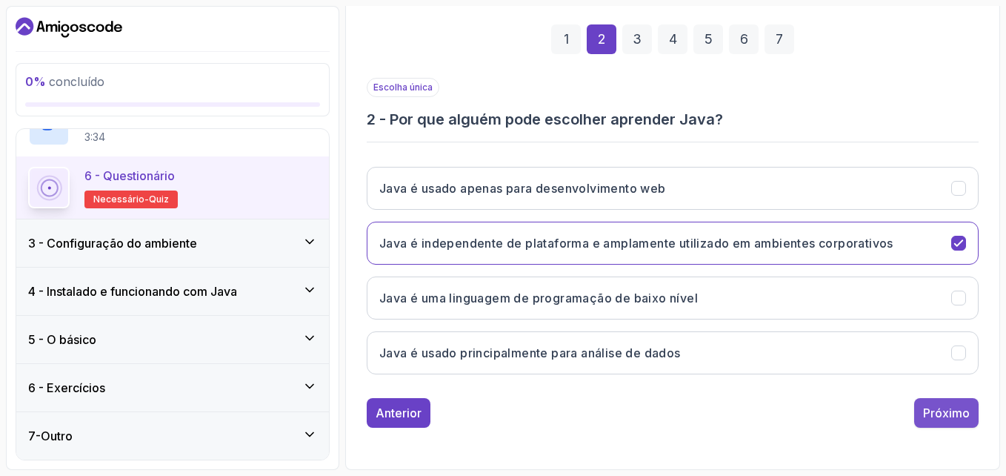
click at [924, 416] on div "Próximo" at bounding box center [946, 413] width 47 height 18
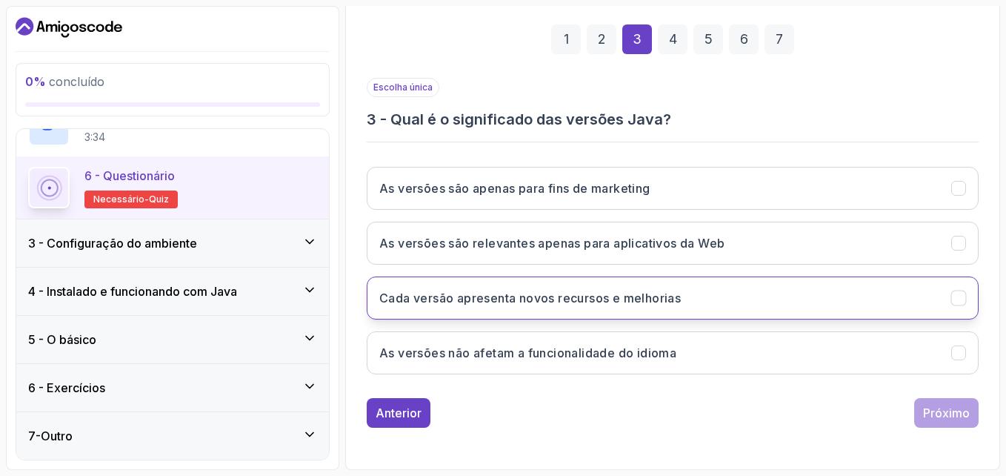
click at [566, 308] on button "Cada versão apresenta novos recursos e melhorias" at bounding box center [673, 297] width 612 height 43
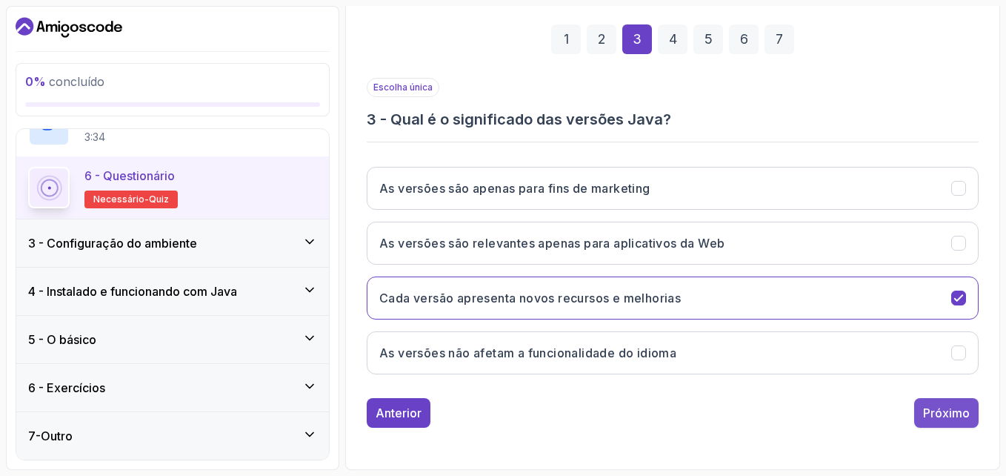
click at [927, 419] on div "Próximo" at bounding box center [946, 413] width 47 height 18
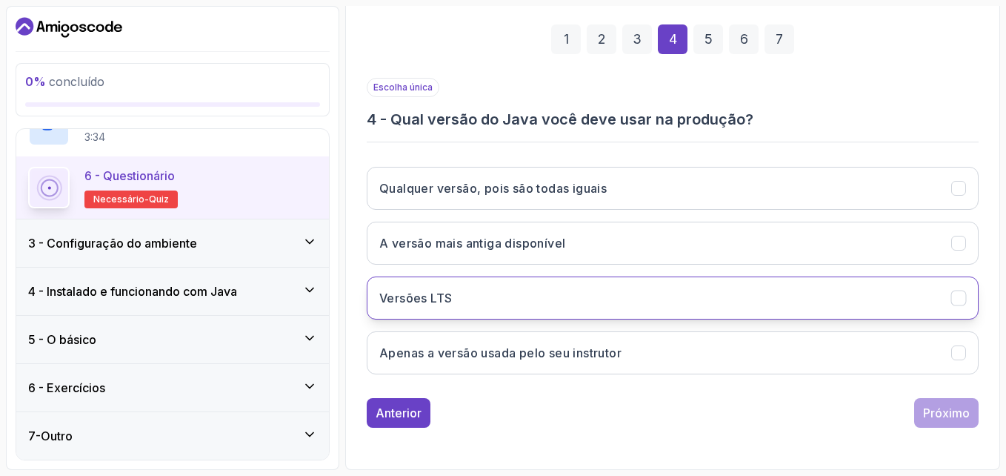
click at [617, 304] on button "Versões LTS" at bounding box center [673, 297] width 612 height 43
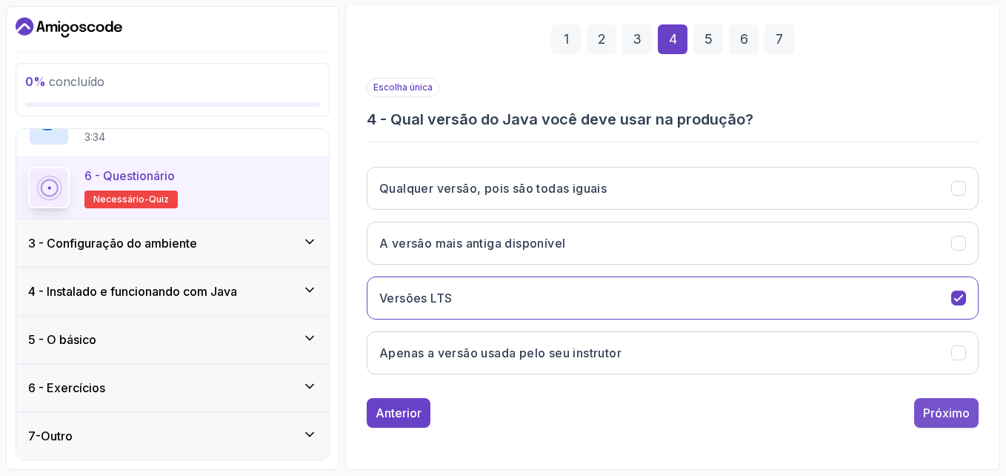
click at [954, 409] on div "Próximo" at bounding box center [946, 413] width 47 height 18
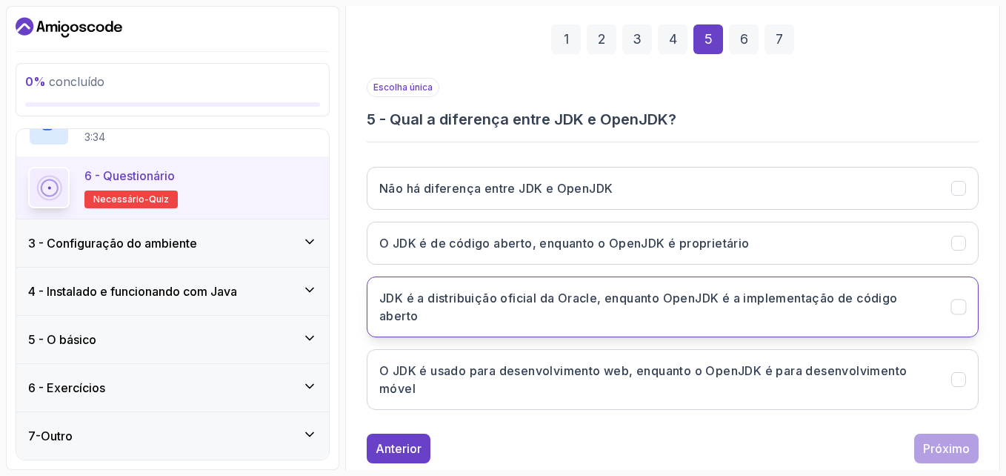
click at [695, 301] on h3 "JDK é a distribuição oficial da Oracle, enquanto OpenJDK é a implementação de c…" at bounding box center [656, 307] width 554 height 36
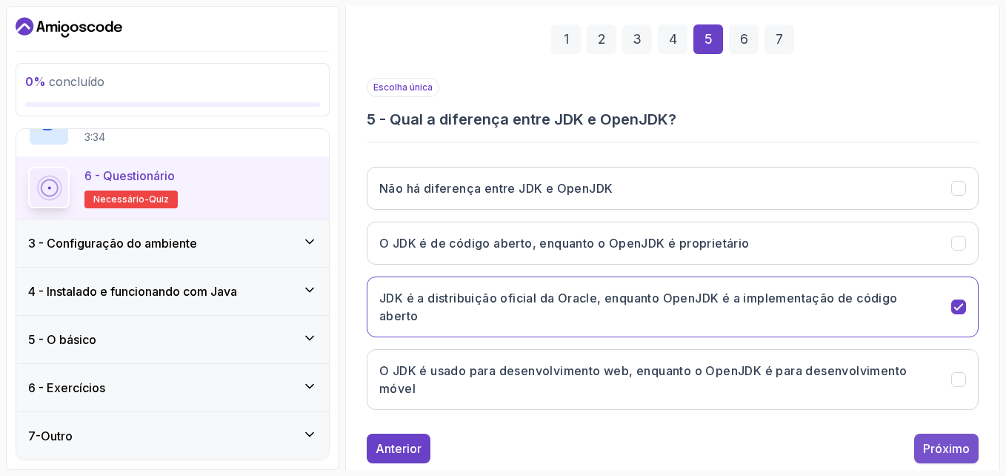
click at [934, 450] on div "Próximo" at bounding box center [946, 448] width 47 height 18
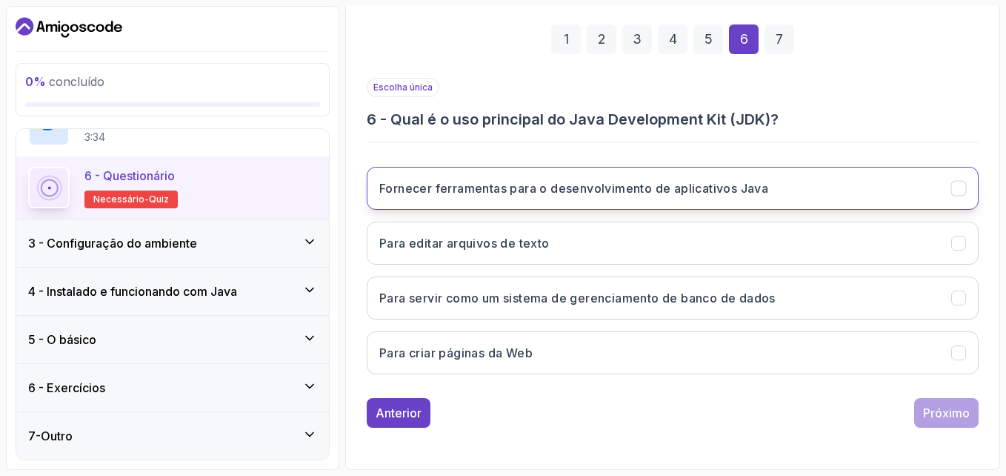
click at [636, 207] on button "Fornecer ferramentas para o desenvolvimento de aplicativos Java" at bounding box center [673, 188] width 612 height 43
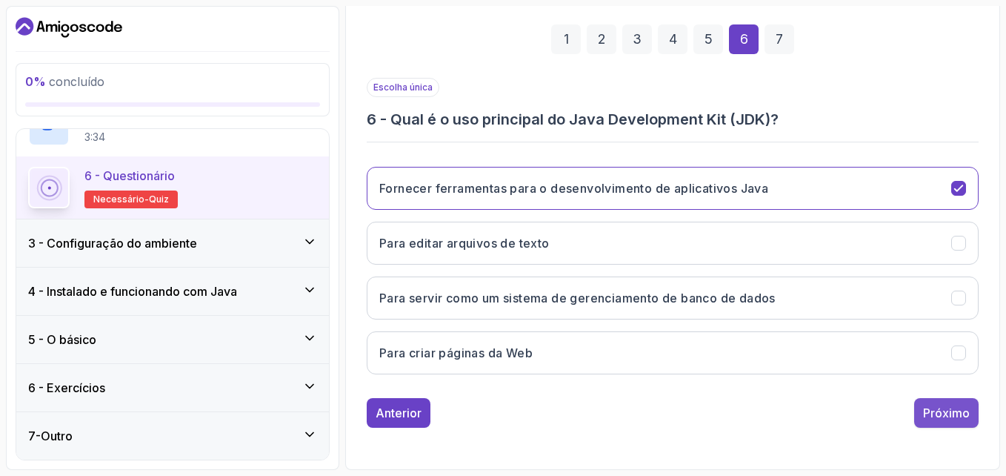
click at [941, 416] on div "Próximo" at bounding box center [946, 413] width 47 height 18
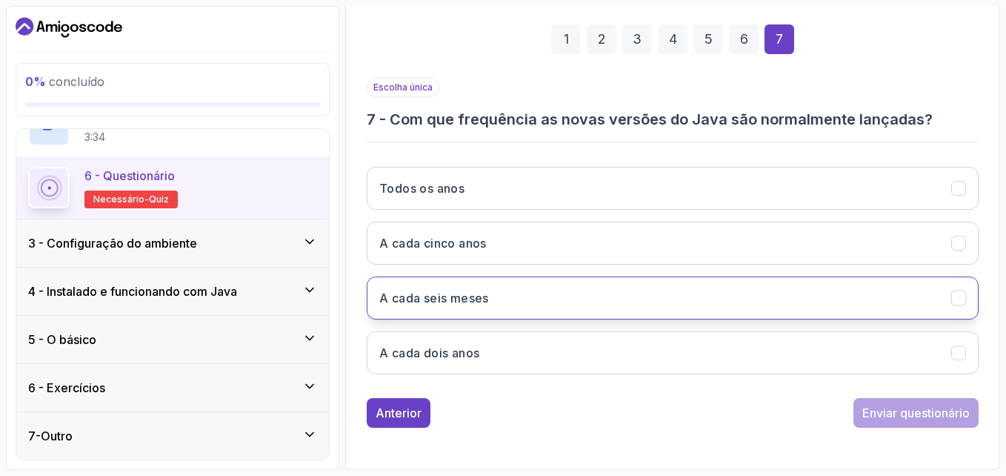
click at [548, 307] on button "A cada seis meses" at bounding box center [673, 297] width 612 height 43
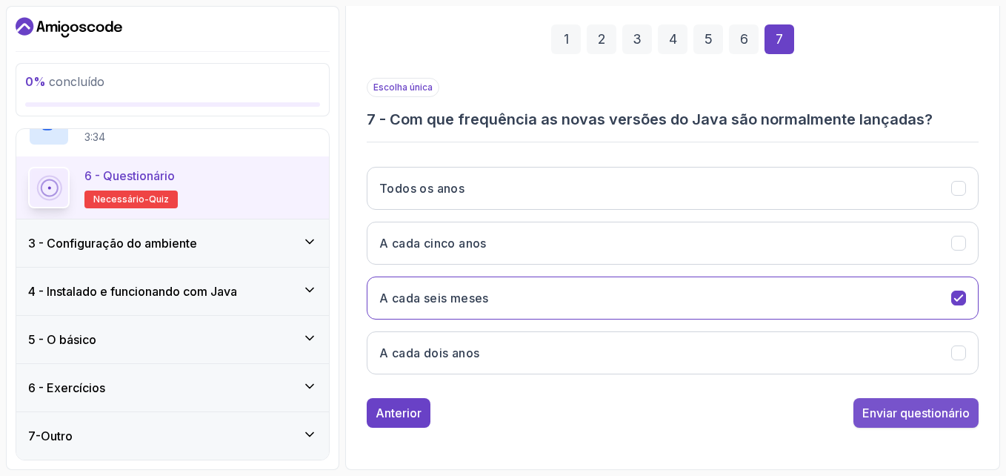
click at [880, 404] on div "Enviar questionário" at bounding box center [916, 413] width 107 height 18
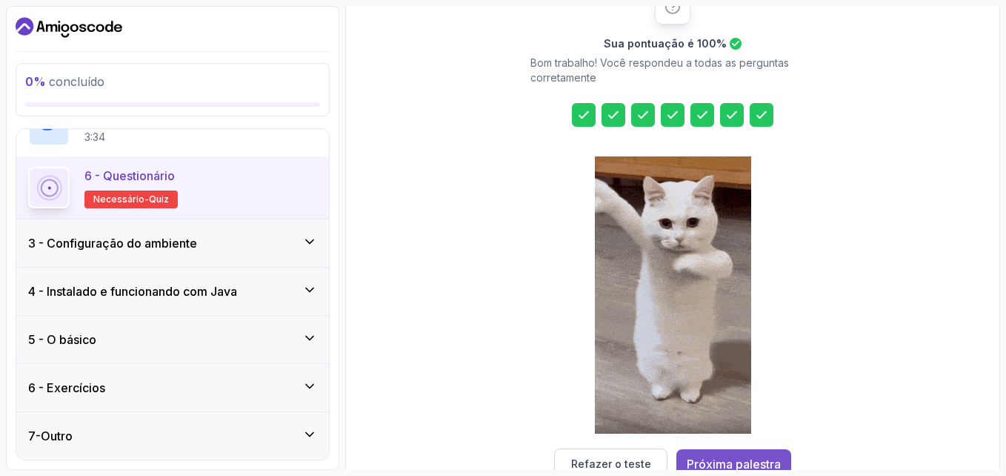
click at [768, 453] on button "Próxima palestra" at bounding box center [734, 464] width 115 height 30
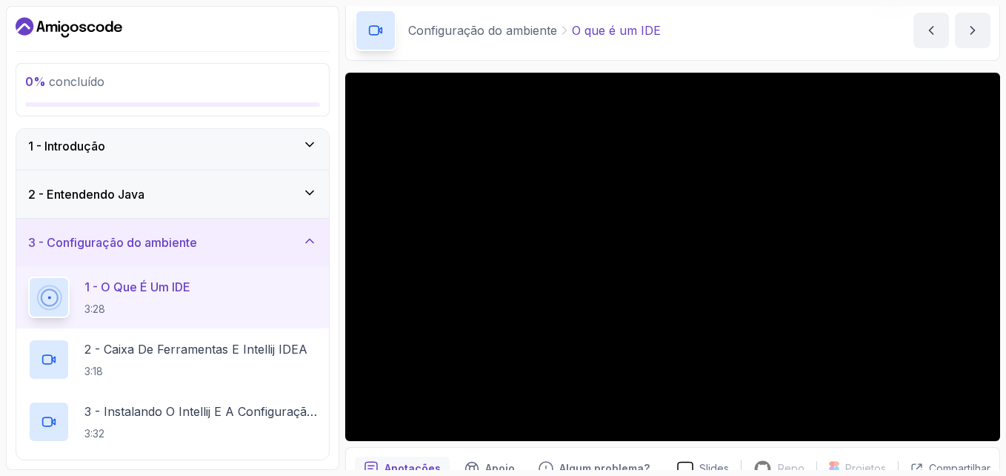
scroll to position [89, 0]
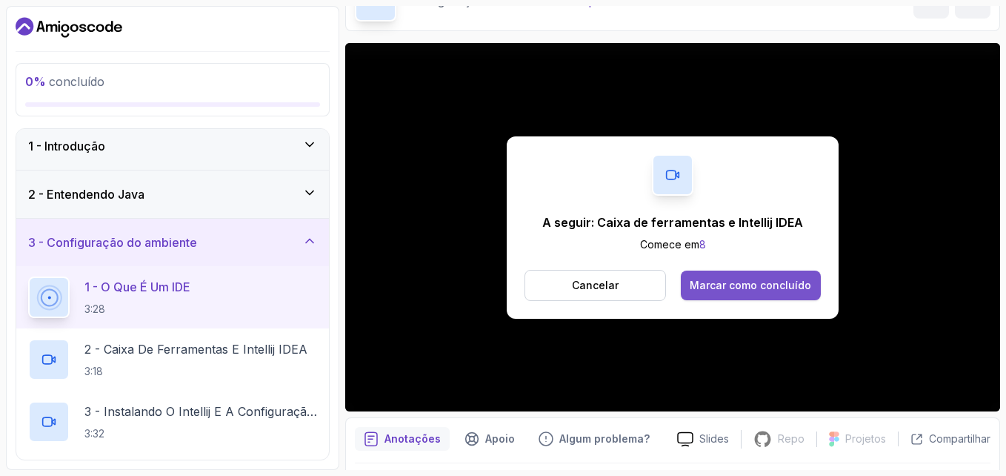
click at [717, 285] on div "Marcar como concluído" at bounding box center [751, 285] width 122 height 15
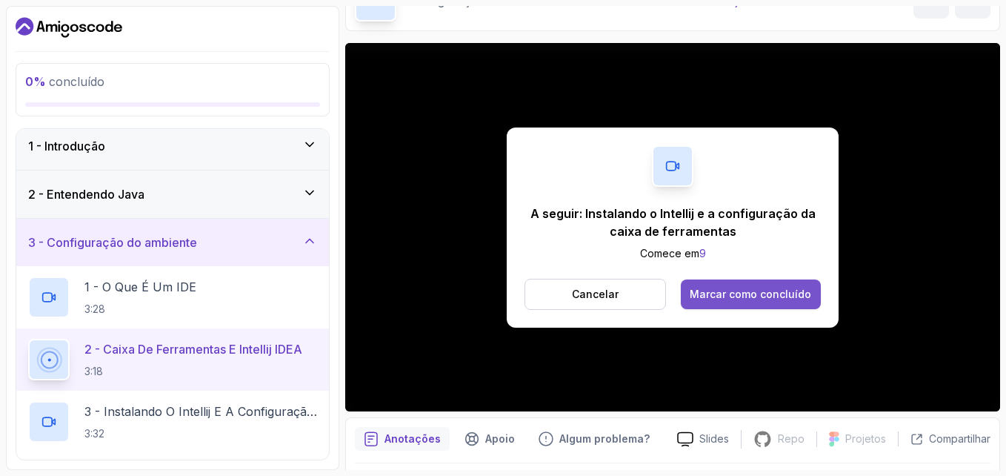
click at [728, 288] on div "Marcar como concluído" at bounding box center [751, 294] width 122 height 15
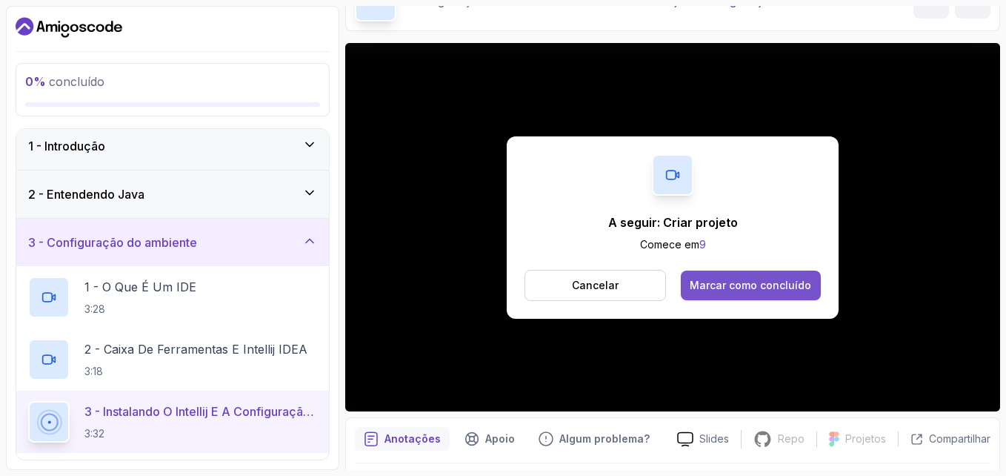
click at [734, 290] on div "Marcar como concluído" at bounding box center [751, 285] width 122 height 15
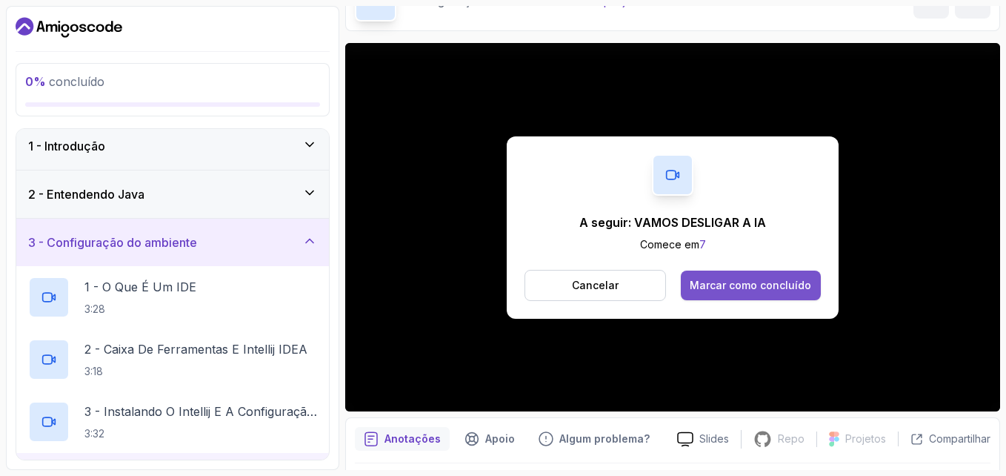
click at [725, 282] on div "Marcar como concluído" at bounding box center [751, 285] width 122 height 15
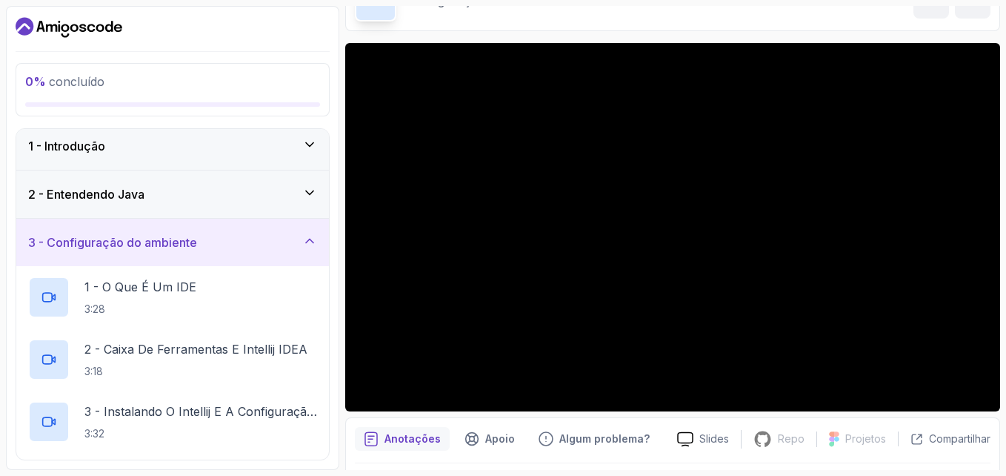
scroll to position [119, 0]
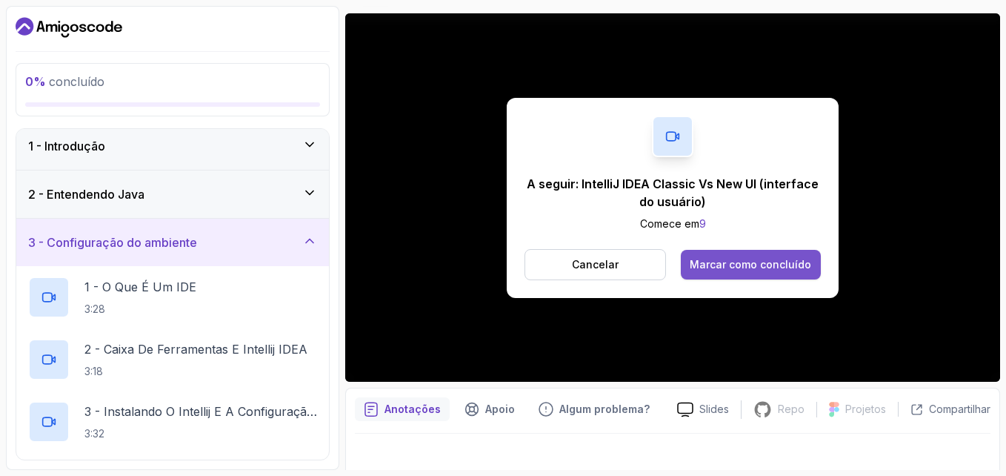
click at [711, 260] on div "Marcar como concluído" at bounding box center [751, 264] width 122 height 15
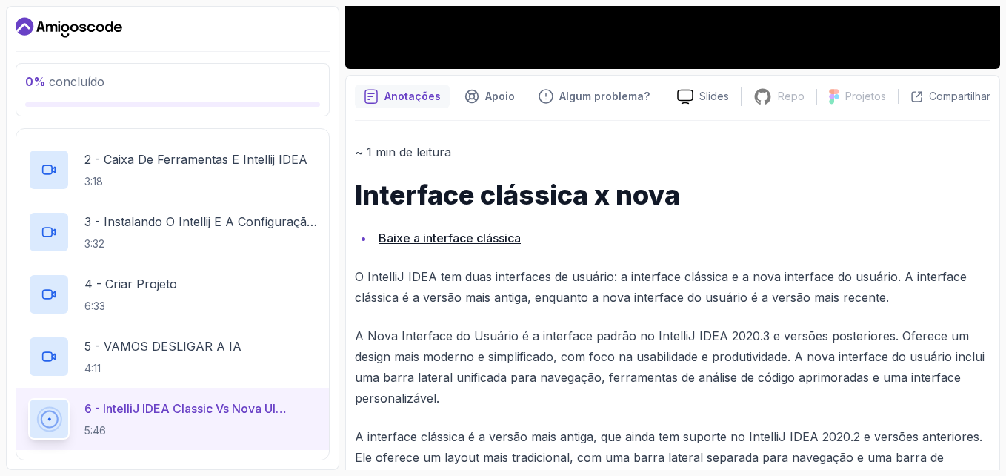
scroll to position [383, 0]
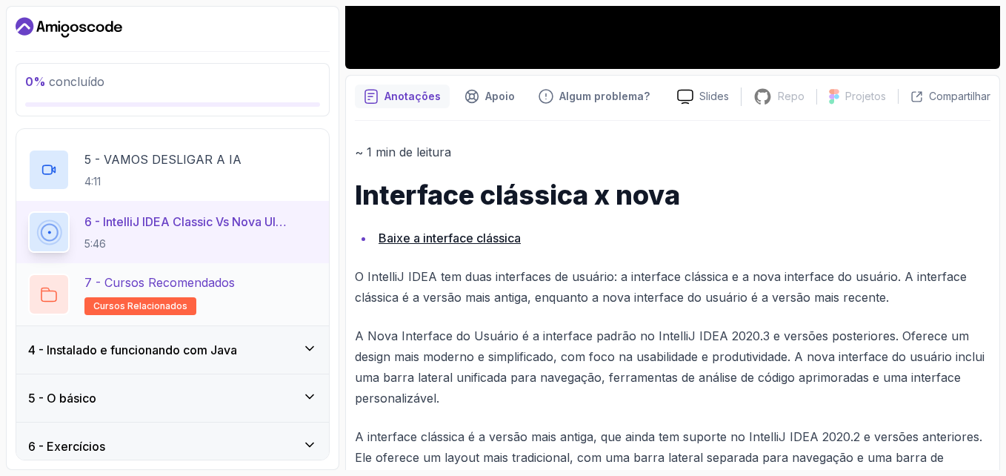
click at [171, 302] on span "Cursos relacionados" at bounding box center [140, 306] width 94 height 12
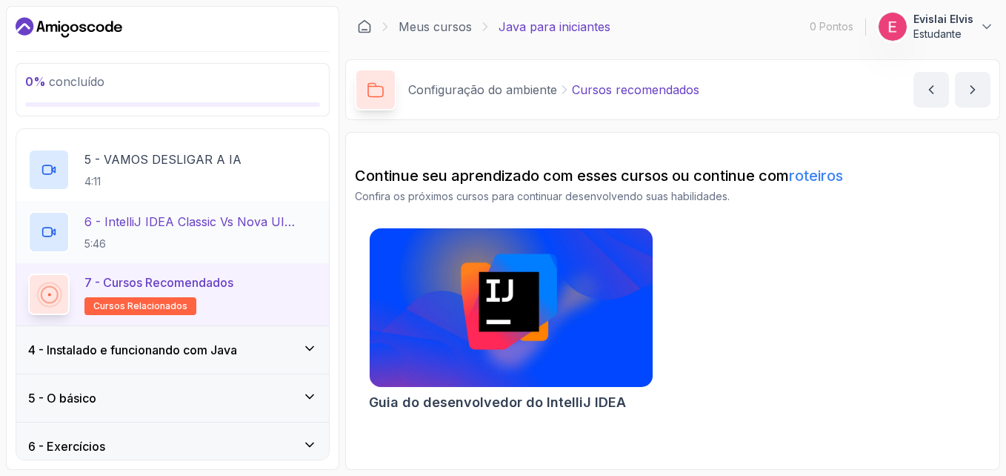
click at [279, 234] on h2 "6 - IntelliJ IDEA Classic Vs Nova UI (Interface do Usuário) 5:46" at bounding box center [200, 232] width 233 height 39
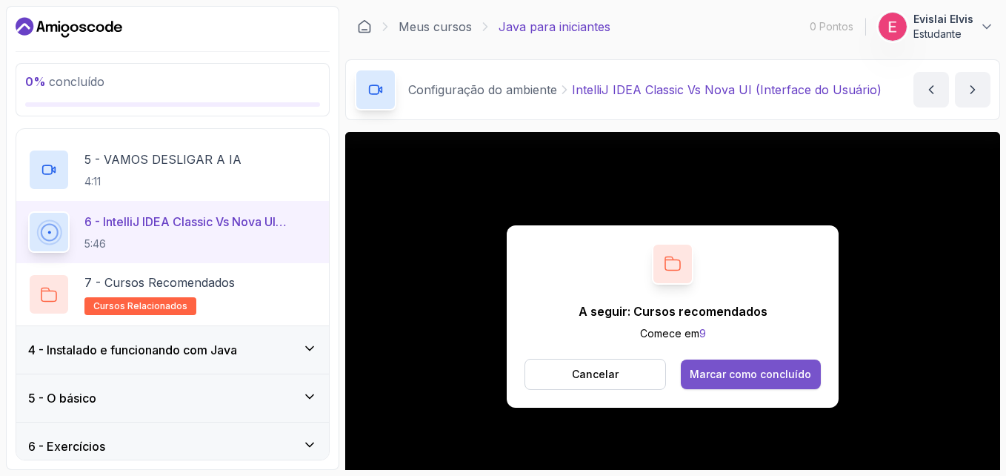
click at [731, 370] on div "Marcar como concluído" at bounding box center [751, 374] width 122 height 15
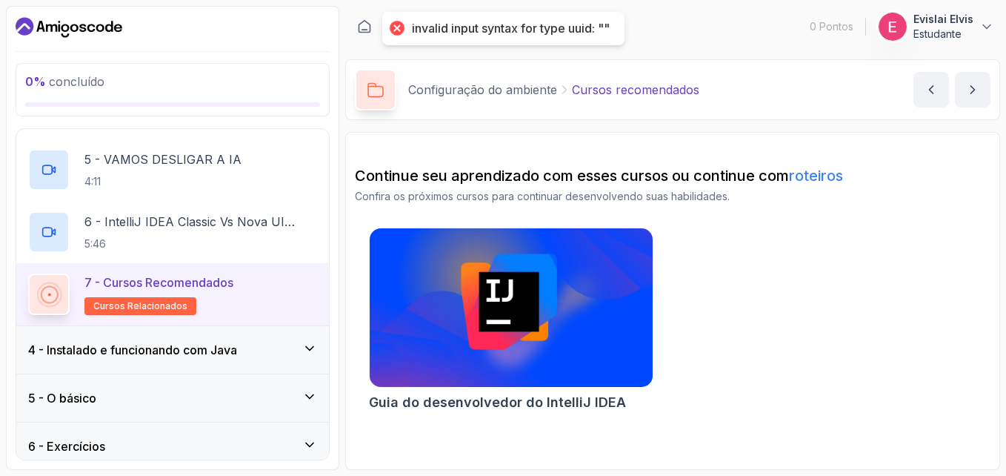
click at [770, 293] on div "Guia do desenvolvedor do IntelliJ IDEA" at bounding box center [673, 322] width 636 height 190
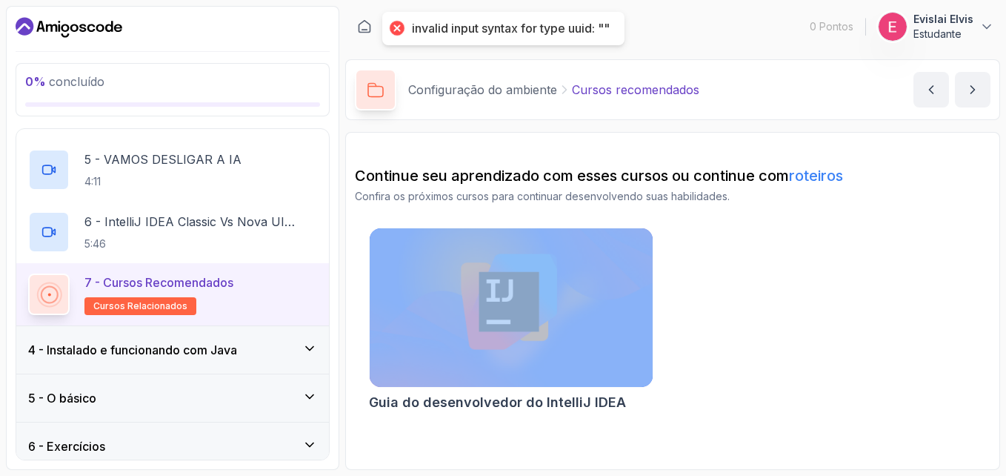
click at [770, 293] on div "Guia do desenvolvedor do IntelliJ IDEA" at bounding box center [673, 322] width 636 height 190
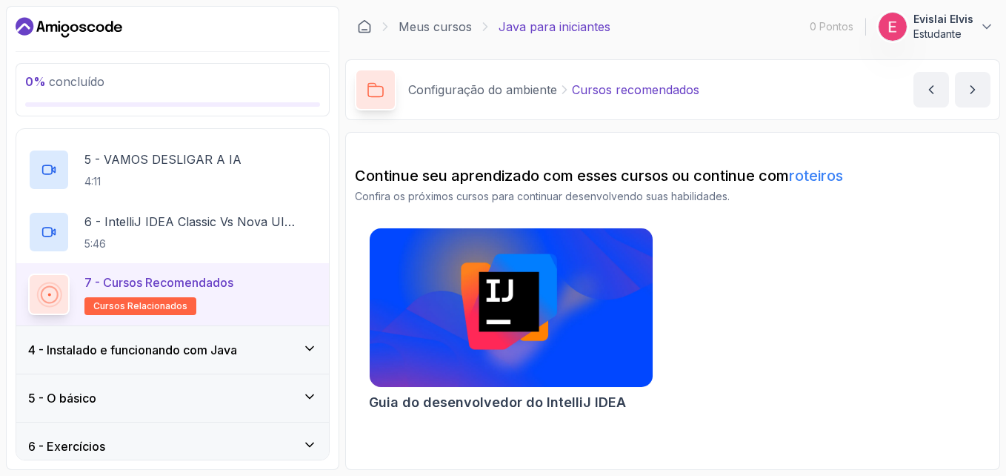
click at [179, 339] on div "4 - Instalado e funcionando com Java" at bounding box center [172, 349] width 313 height 47
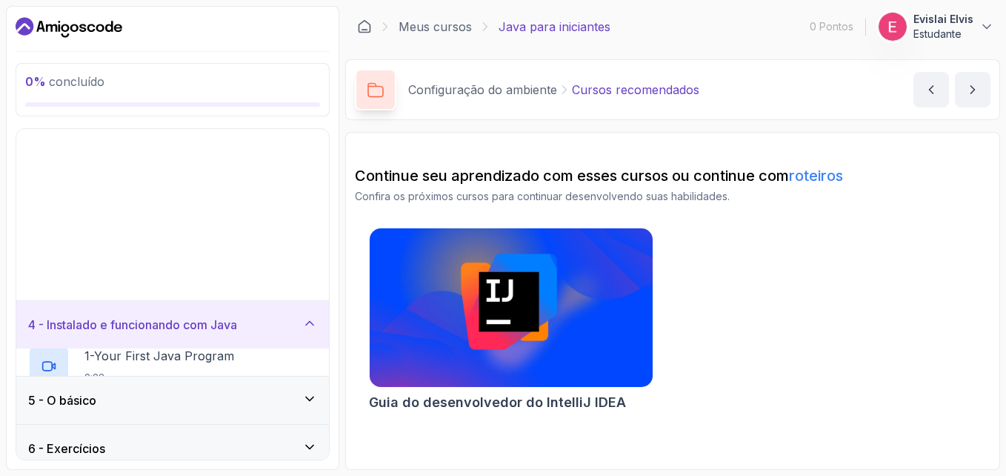
scroll to position [7, 0]
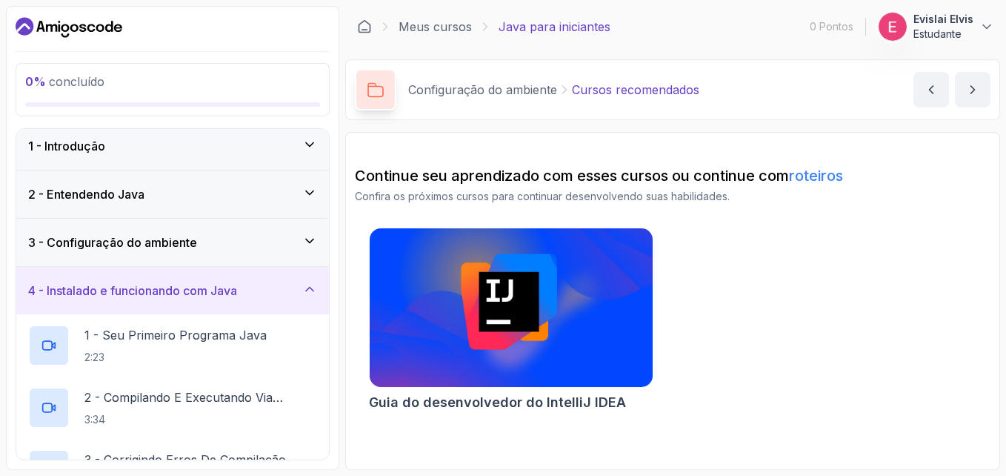
click at [179, 339] on p "1 - Seu primeiro programa Java" at bounding box center [175, 335] width 182 height 18
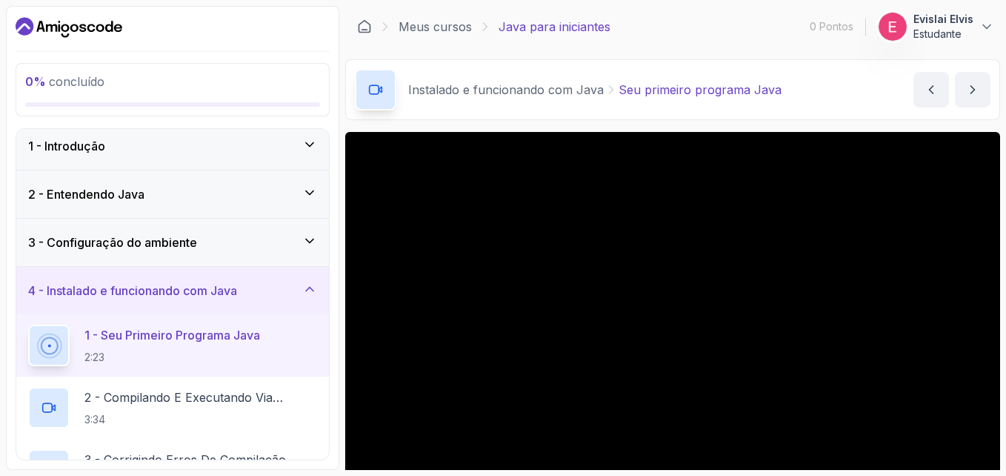
click at [634, 114] on div "Instalado e funcionando com Java Seu primeiro programa Java Your First Java Pro…" at bounding box center [672, 89] width 655 height 61
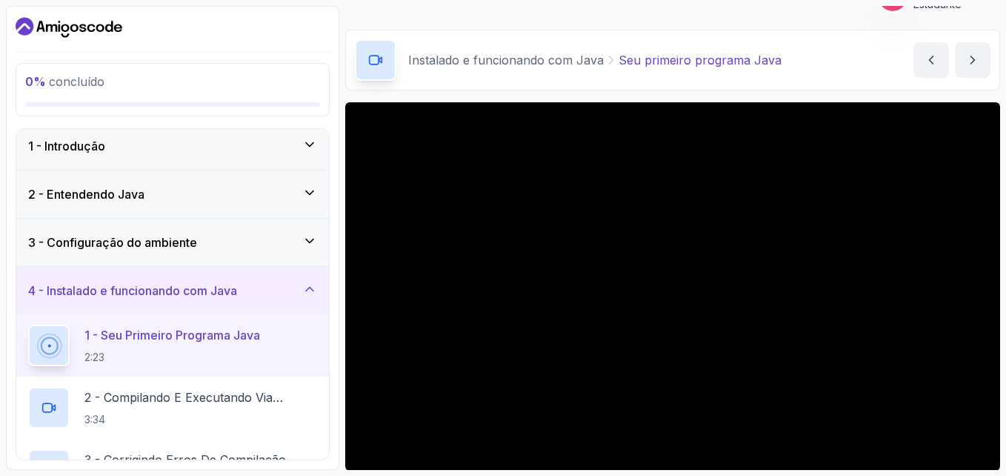
scroll to position [133, 0]
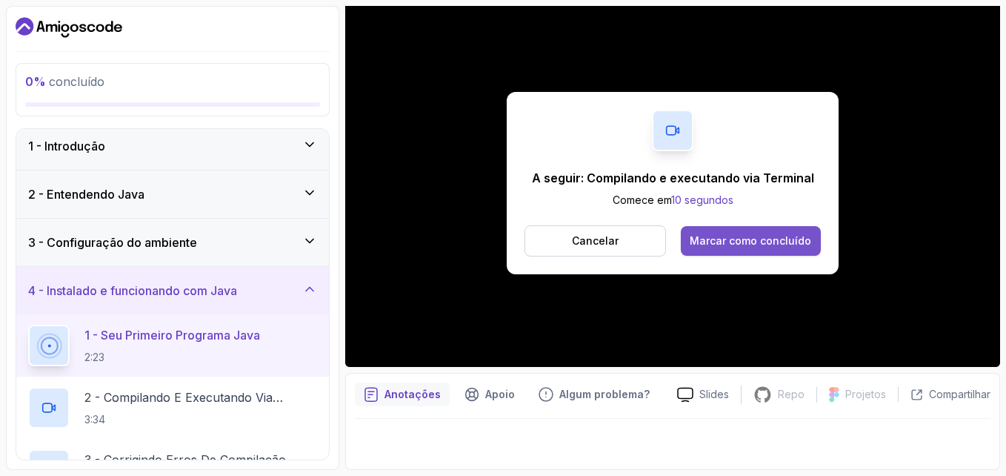
click at [781, 243] on div "Marcar como concluído" at bounding box center [751, 240] width 122 height 15
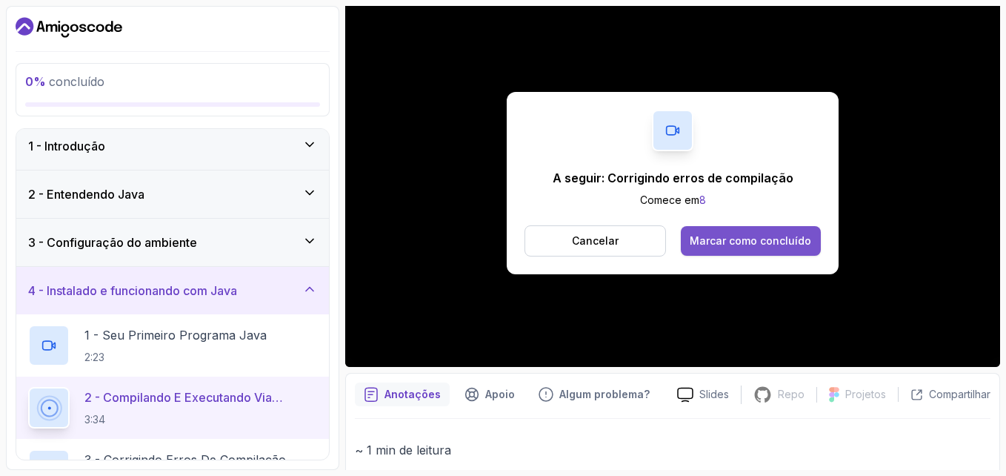
click at [740, 238] on div "Marcar como concluído" at bounding box center [751, 240] width 122 height 15
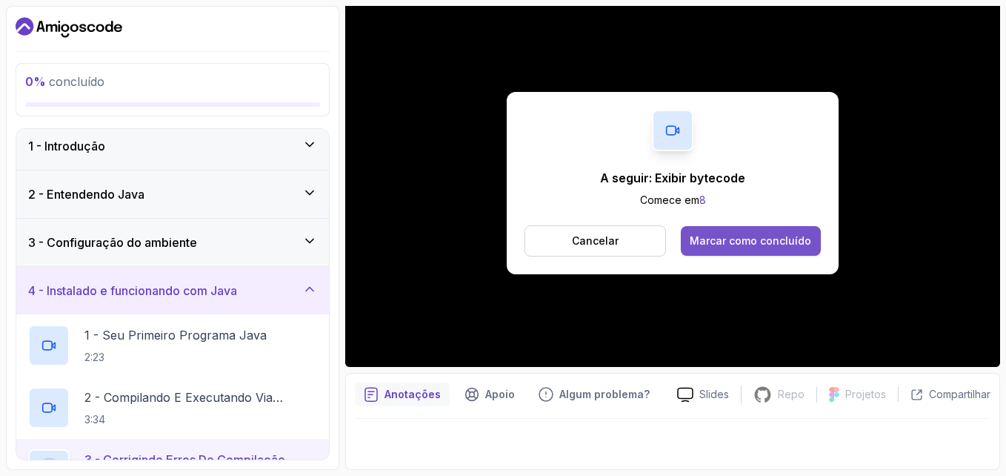
click at [775, 242] on div "Marcar como concluído" at bounding box center [751, 240] width 122 height 15
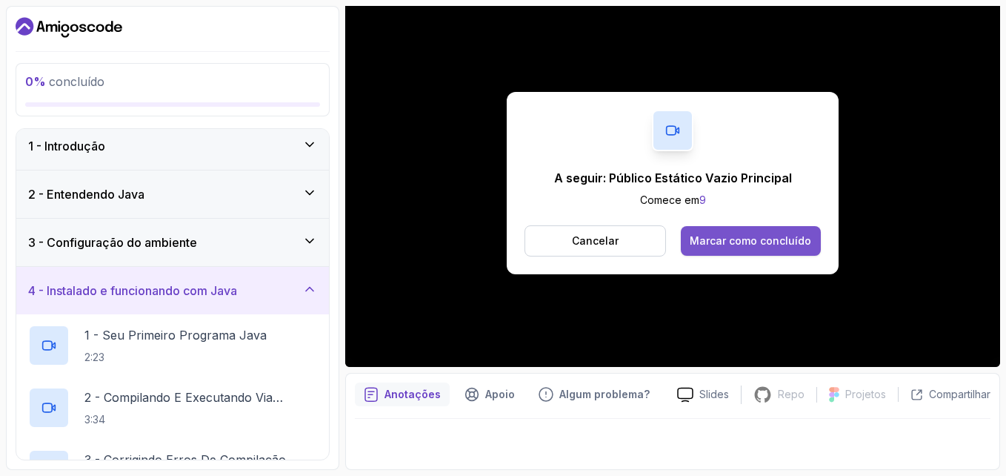
click at [712, 246] on div "Marcar como concluído" at bounding box center [751, 240] width 122 height 15
click at [745, 226] on button "Marcar como concluído" at bounding box center [751, 241] width 140 height 30
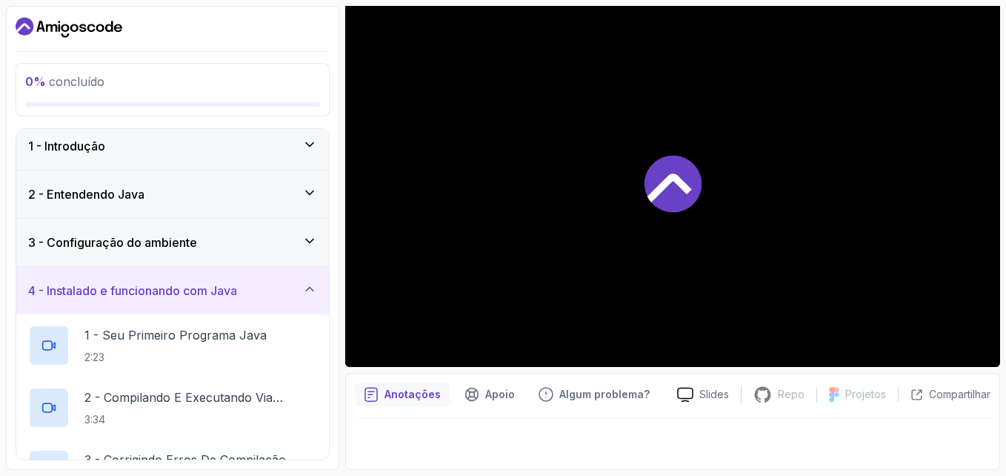
click at [745, 226] on div at bounding box center [672, 183] width 655 height 368
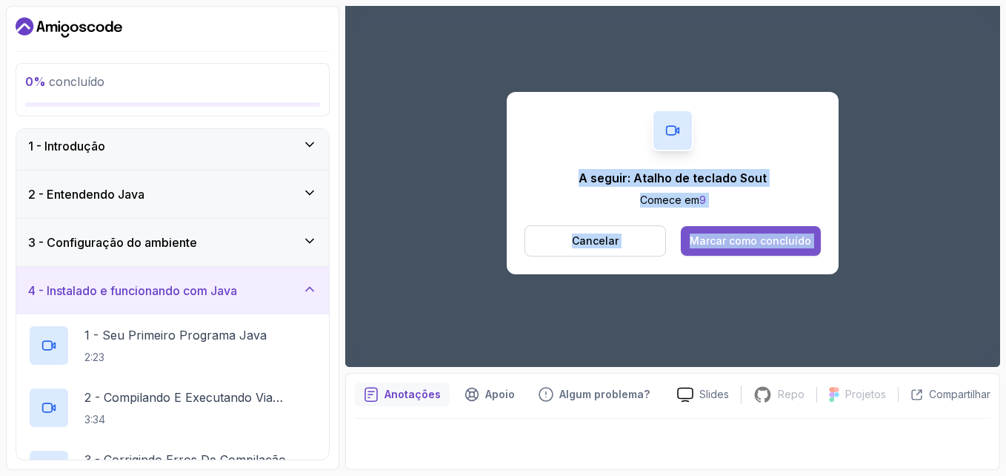
click at [733, 241] on div "Marcar como concluído" at bounding box center [751, 240] width 122 height 15
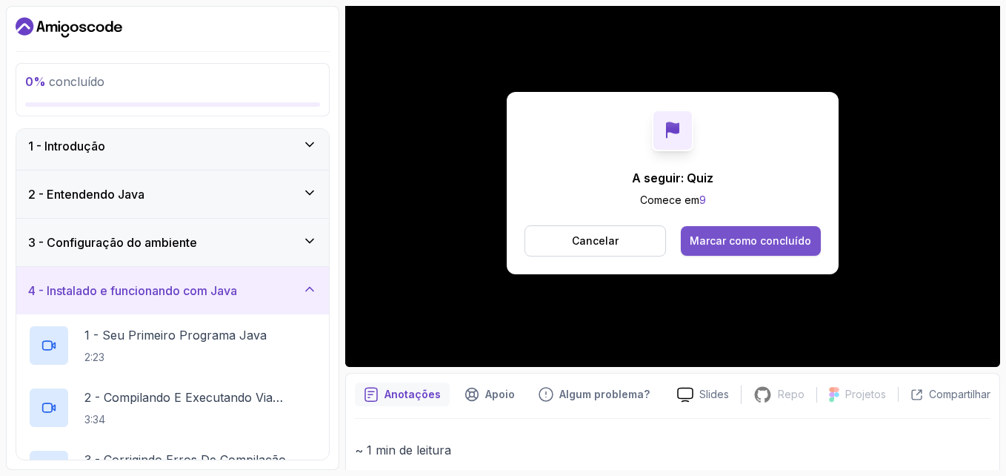
click at [743, 245] on div "Marcar como concluído" at bounding box center [751, 240] width 122 height 15
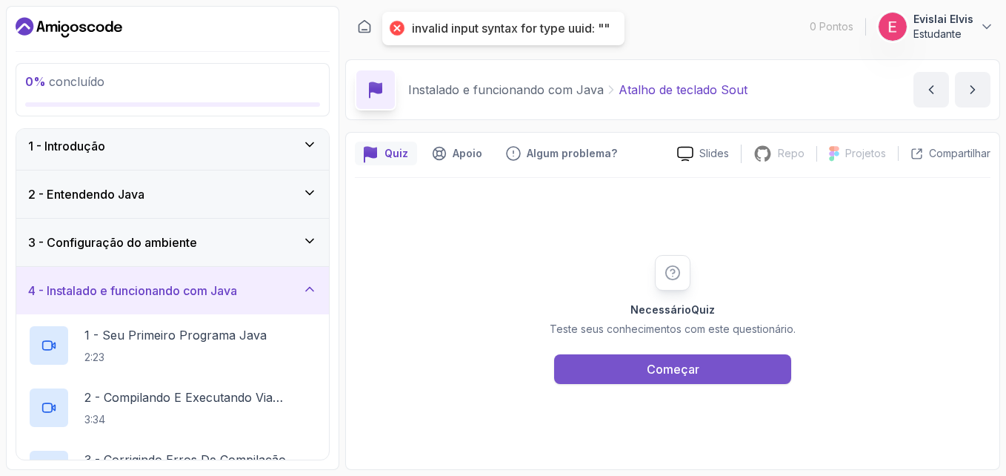
click at [671, 369] on div "Começar" at bounding box center [673, 369] width 53 height 18
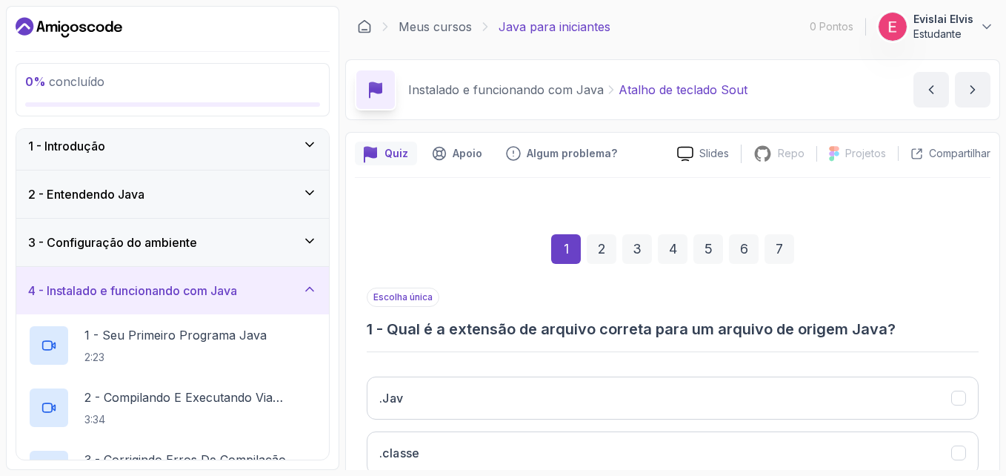
click at [974, 304] on div "Escolha única 1 - Qual é a extensão de arquivo correta para um arquivo de orige…" at bounding box center [673, 314] width 612 height 52
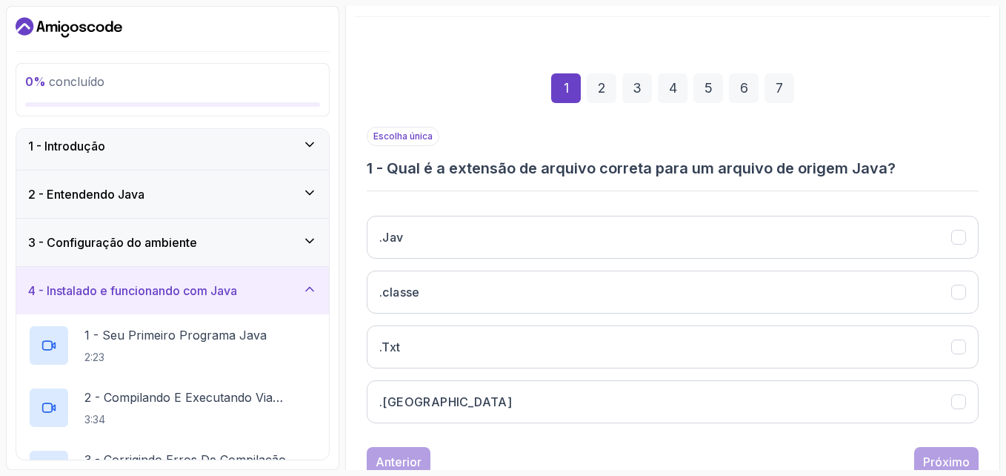
scroll to position [210, 0]
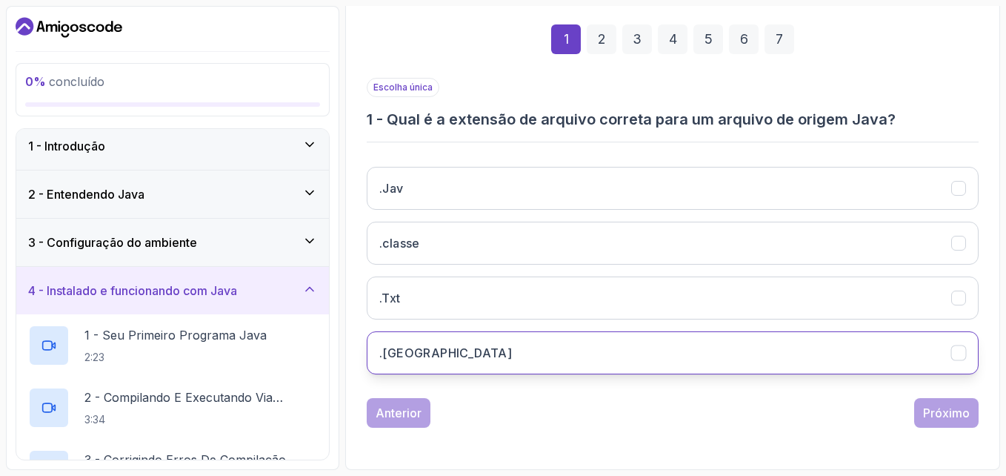
click at [456, 368] on button ".Java" at bounding box center [673, 352] width 612 height 43
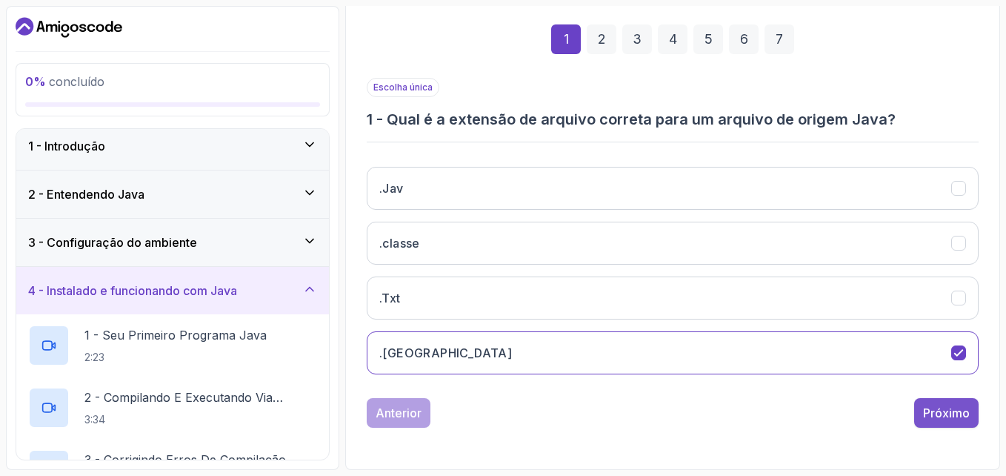
click at [930, 411] on div "Próximo" at bounding box center [946, 413] width 47 height 18
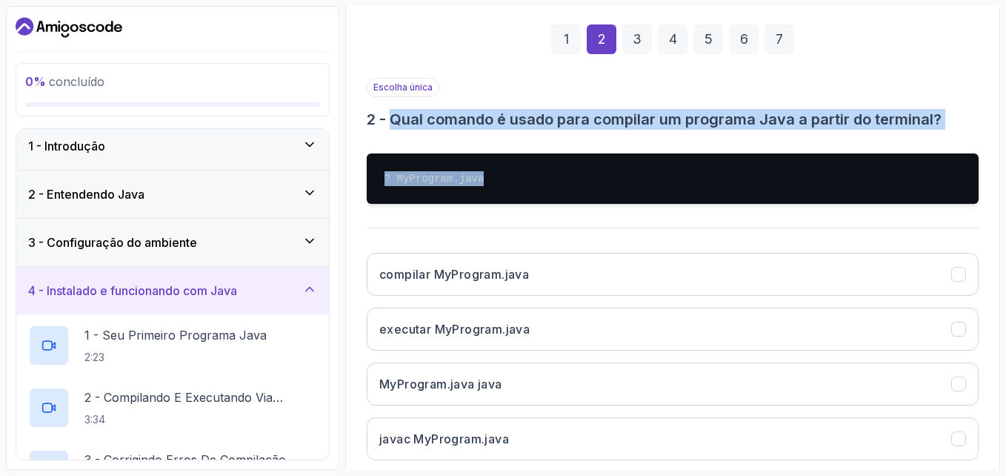
drag, startPoint x: 494, startPoint y: 198, endPoint x: 390, endPoint y: 110, distance: 136.2
click at [390, 110] on div "Escolha única 2 - Qual comando é usado para compilar um programa Java a partir …" at bounding box center [673, 275] width 612 height 394
copy div "Qual comando é usado para compilar um programa Java a partir do terminal? ? MyP…"
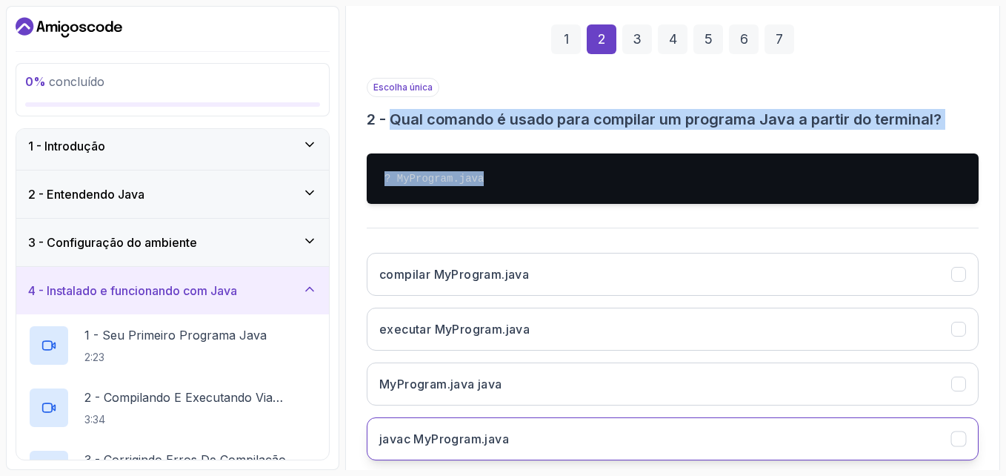
click at [735, 419] on button "javac MyProgram.java" at bounding box center [673, 438] width 612 height 43
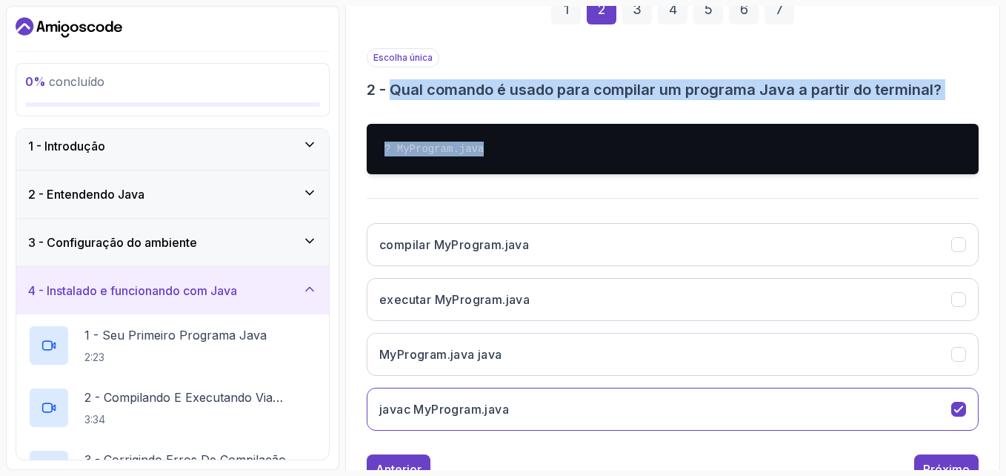
scroll to position [296, 0]
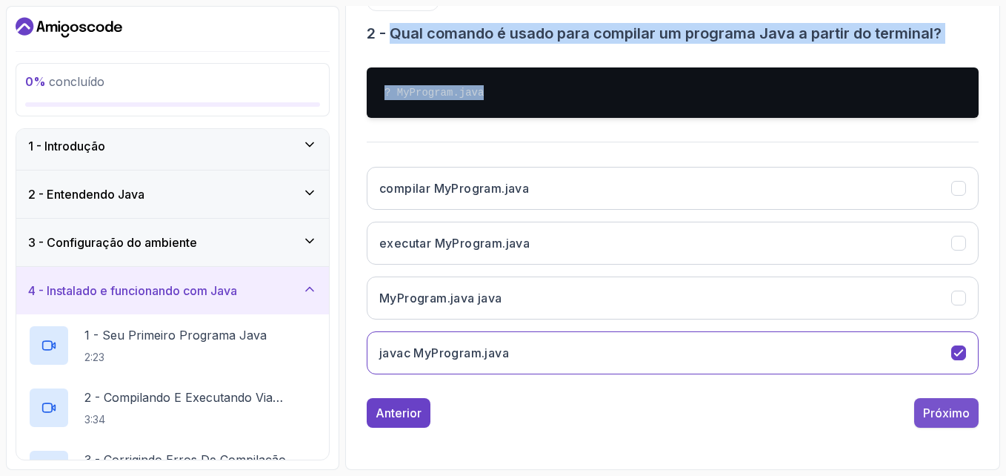
click at [932, 410] on div "Próximo" at bounding box center [946, 413] width 47 height 18
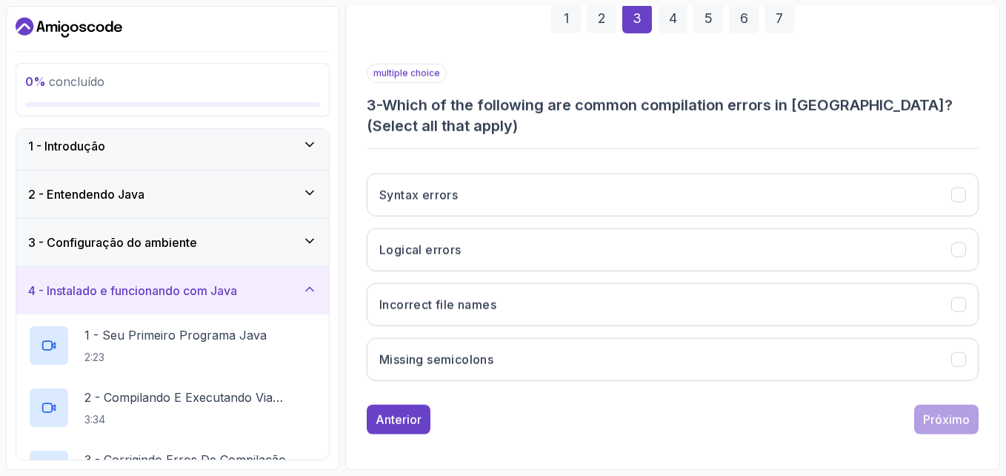
scroll to position [230, 0]
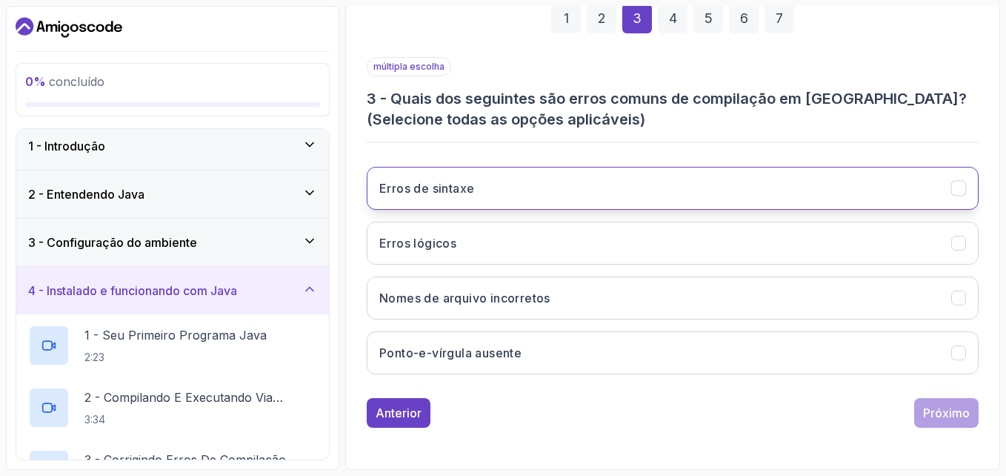
click at [612, 200] on button "Erros de sintaxe" at bounding box center [673, 188] width 612 height 43
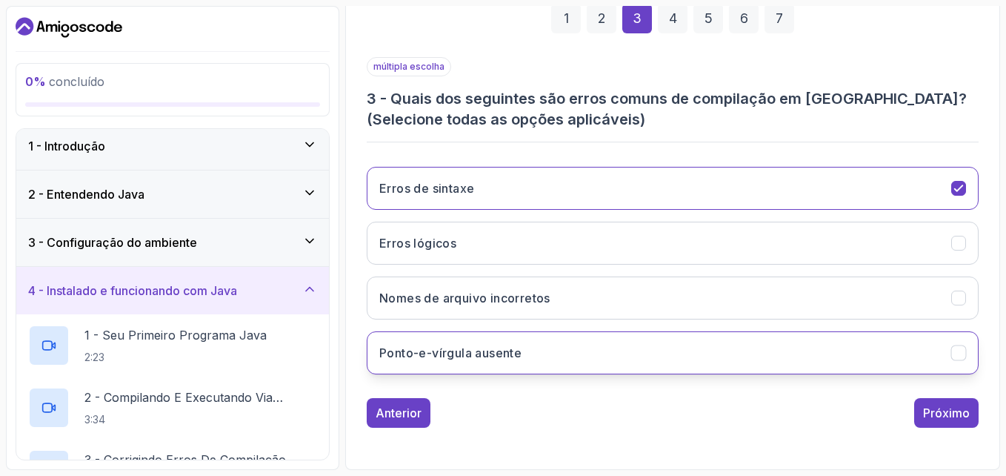
click at [556, 354] on button "Ponto-e-vírgula ausente" at bounding box center [673, 352] width 612 height 43
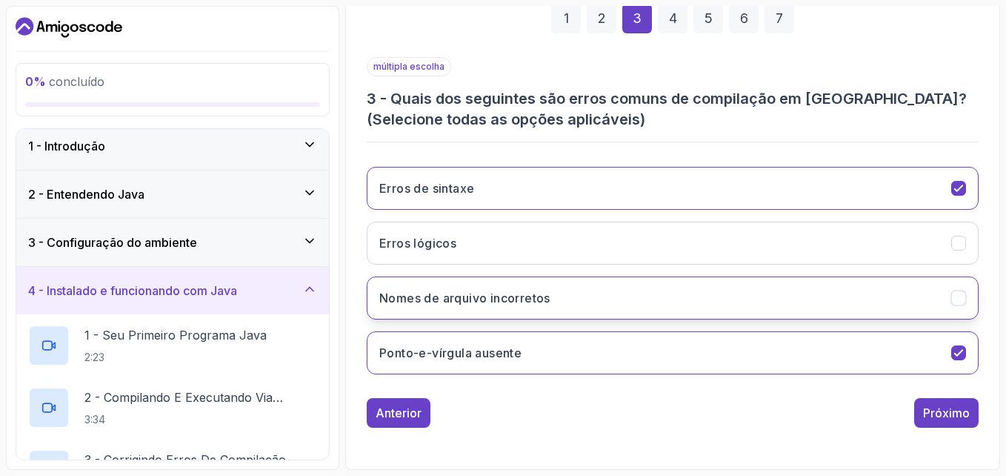
click at [668, 290] on button "Nomes de arquivo incorretos" at bounding box center [673, 297] width 612 height 43
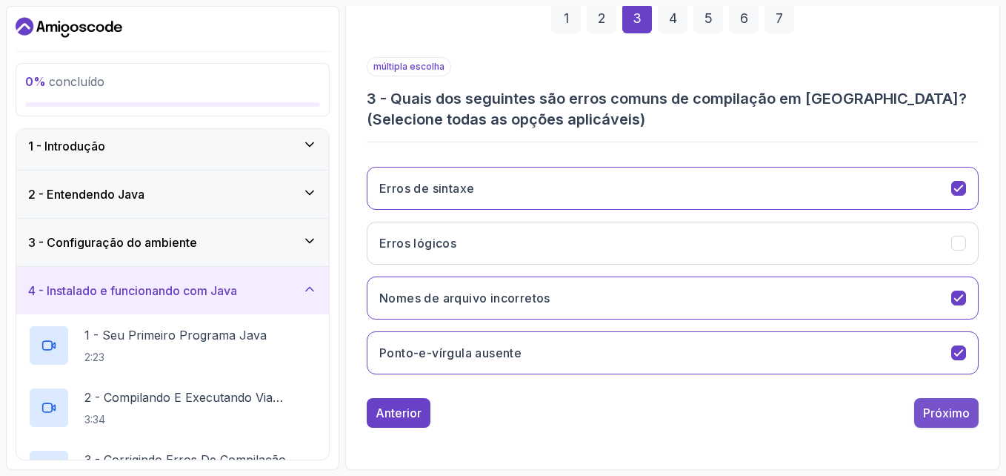
click at [932, 413] on div "Próximo" at bounding box center [946, 413] width 47 height 18
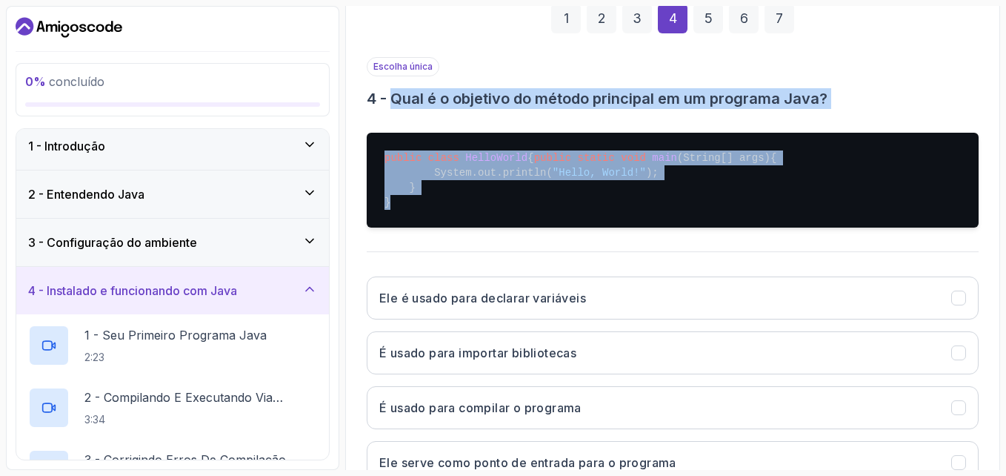
drag, startPoint x: 413, startPoint y: 216, endPoint x: 391, endPoint y: 102, distance: 116.4
click at [391, 102] on div "Escolha única 4 - Qual é o objetivo do método principal em um programa Java? pu…" at bounding box center [673, 276] width 612 height 439
copy div "Qual é o objetivo do método principal em um programa Java? public class HelloWo…"
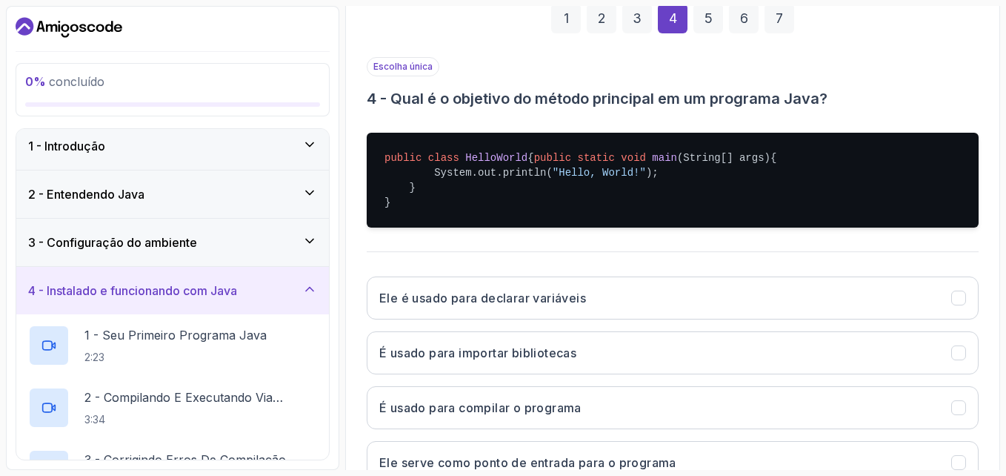
click at [989, 375] on div "1 2 3 4 5 6 7 Escolha única 4 - Qual é o objetivo do método principal em um pro…" at bounding box center [673, 258] width 636 height 581
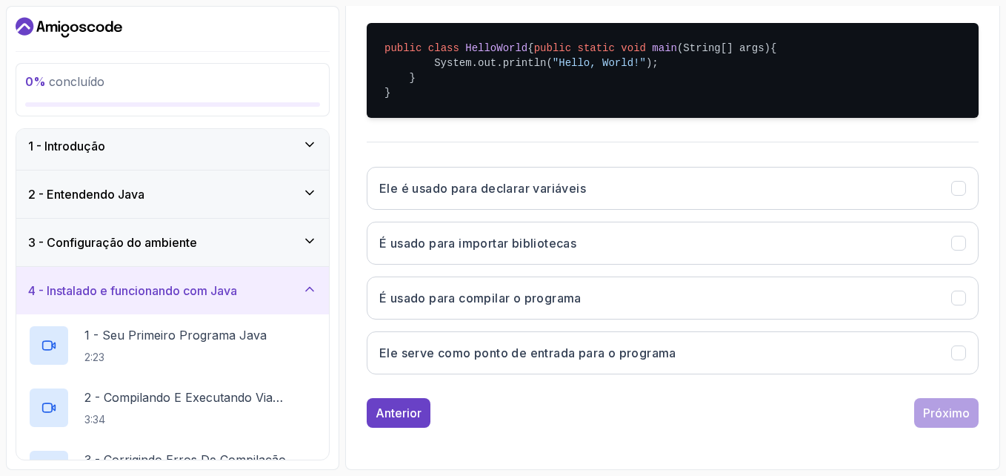
scroll to position [355, 0]
click at [649, 368] on button "Ele serve como ponto de entrada para o programa" at bounding box center [673, 352] width 612 height 43
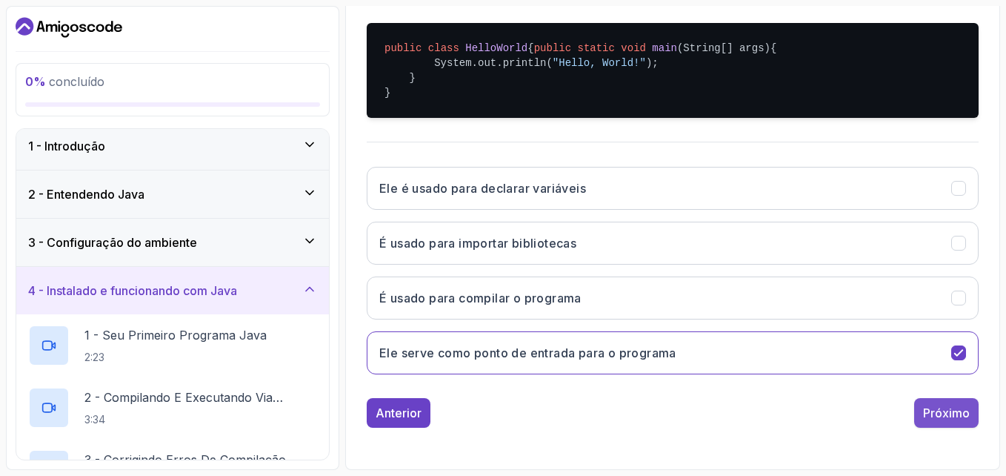
click at [938, 414] on div "Próximo" at bounding box center [946, 413] width 47 height 18
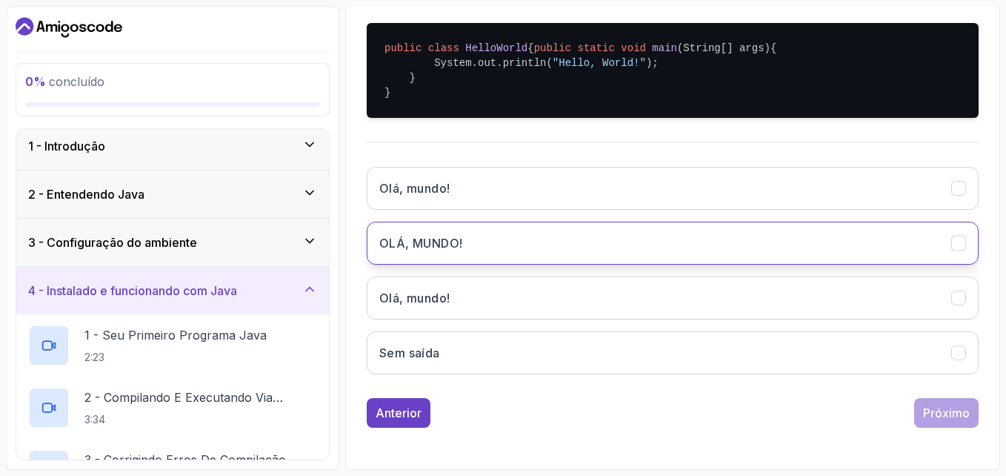
click at [489, 254] on button "OLÁ, MUNDO!" at bounding box center [673, 243] width 612 height 43
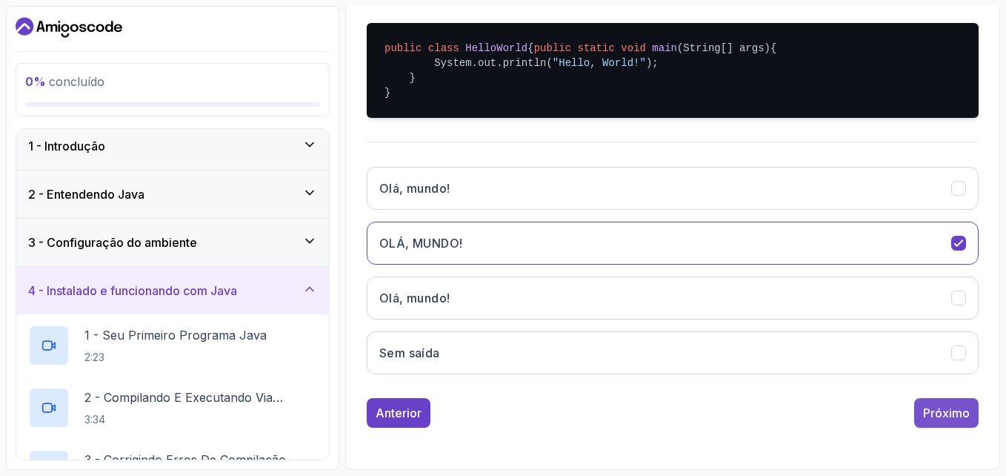
click at [951, 419] on div "Próximo" at bounding box center [946, 413] width 47 height 18
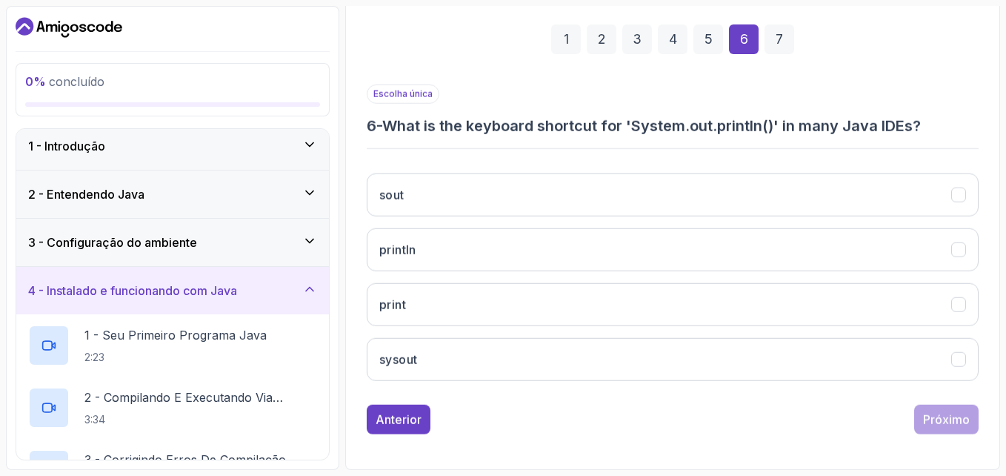
scroll to position [210, 0]
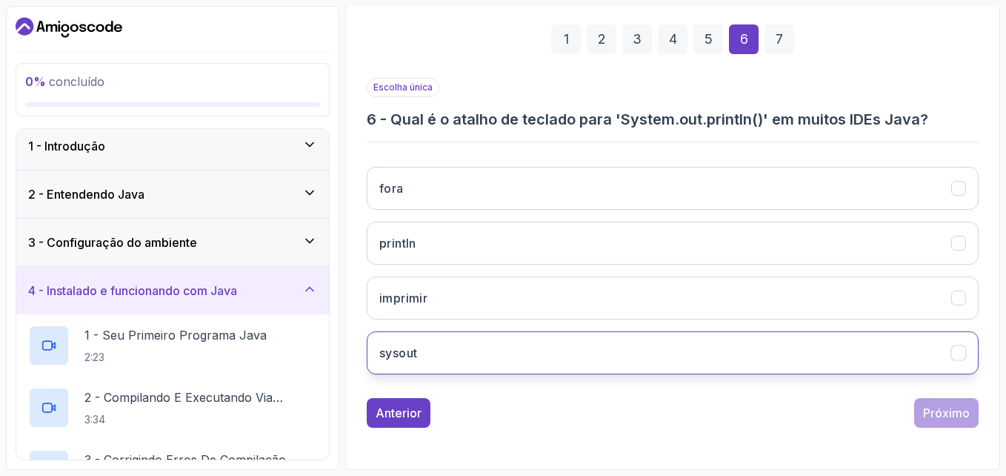
click at [582, 373] on button "sysout" at bounding box center [673, 352] width 612 height 43
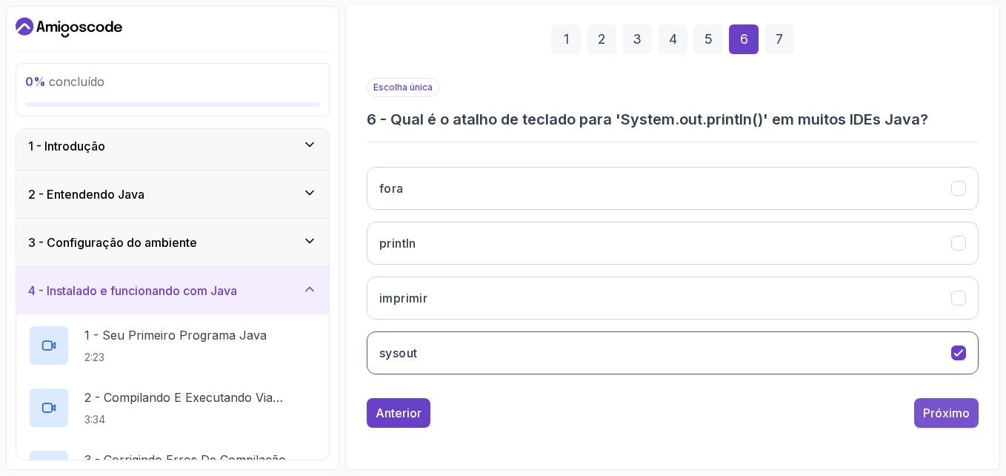
click at [944, 424] on button "Próximo" at bounding box center [946, 413] width 64 height 30
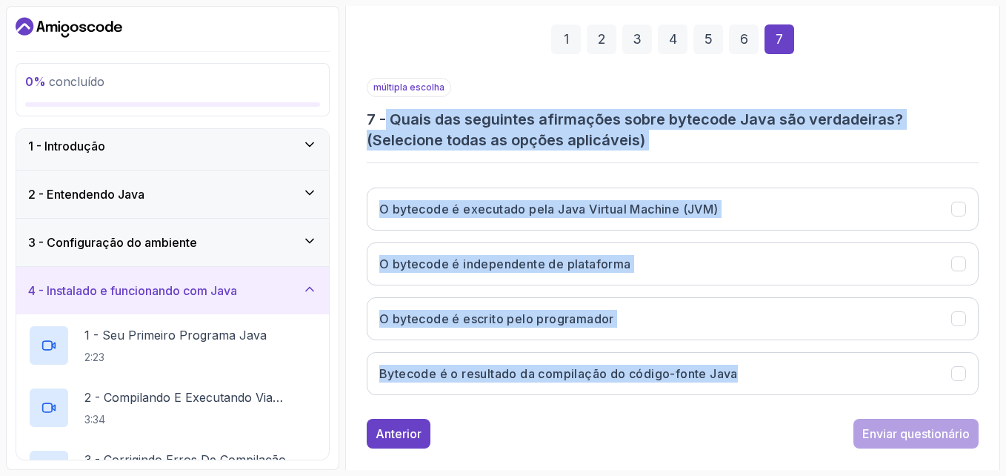
drag, startPoint x: 788, startPoint y: 404, endPoint x: 387, endPoint y: 122, distance: 490.9
click at [387, 122] on div "múltipla escolha 7 - Quais das seguintes afirmações sobre bytecode Java são ver…" at bounding box center [673, 242] width 612 height 329
copy div "Quais das seguintes afirmações sobre bytecode Java são verdadeiras? (Selecione …"
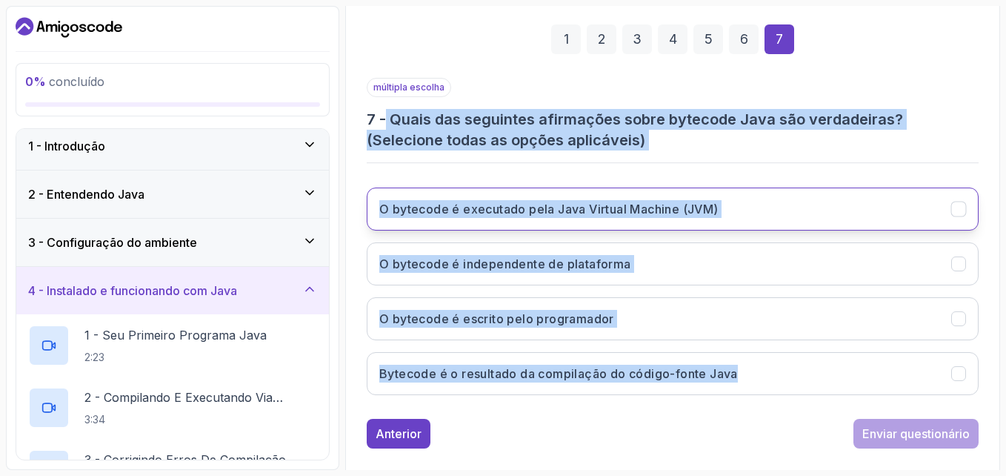
click at [385, 212] on h3 "O bytecode é executado pela Java Virtual Machine (JVM)" at bounding box center [548, 209] width 339 height 18
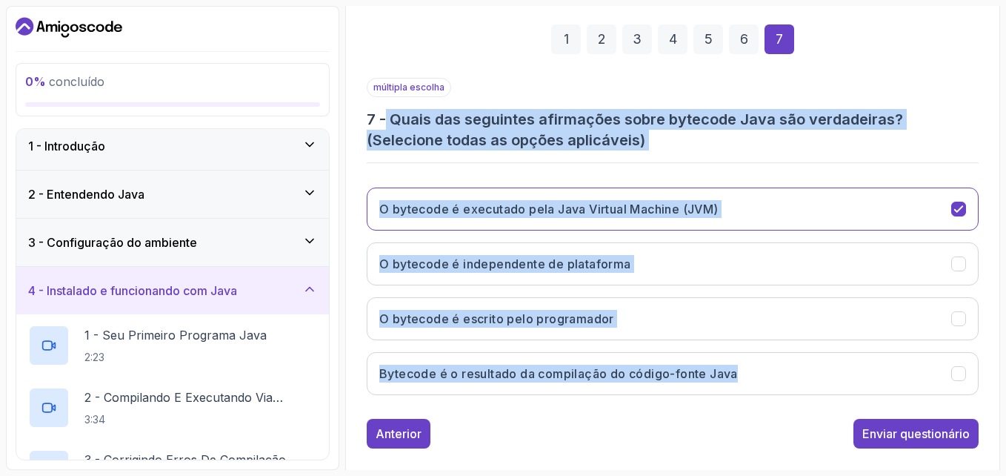
click at [350, 238] on div "Quiz Apoio Algum problema? Slides Repo Repositório não disponível Projetos Desi…" at bounding box center [672, 206] width 655 height 568
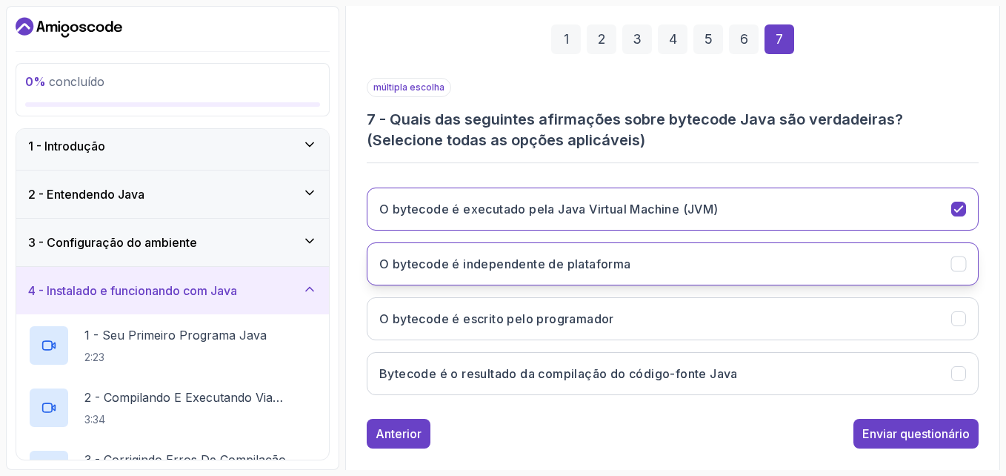
click at [391, 273] on button "O bytecode é independente de plataforma" at bounding box center [673, 263] width 612 height 43
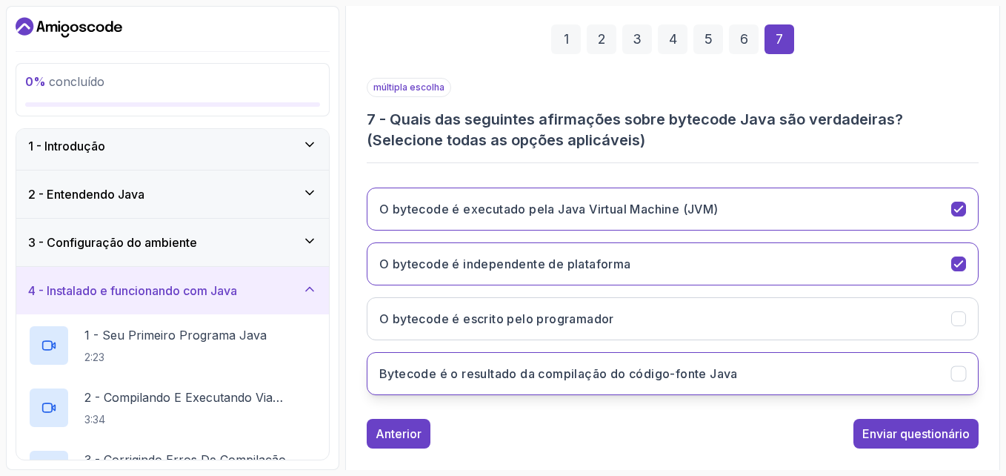
click at [417, 373] on h3 "Bytecode é o resultado da compilação do código-fonte Java" at bounding box center [558, 374] width 359 height 18
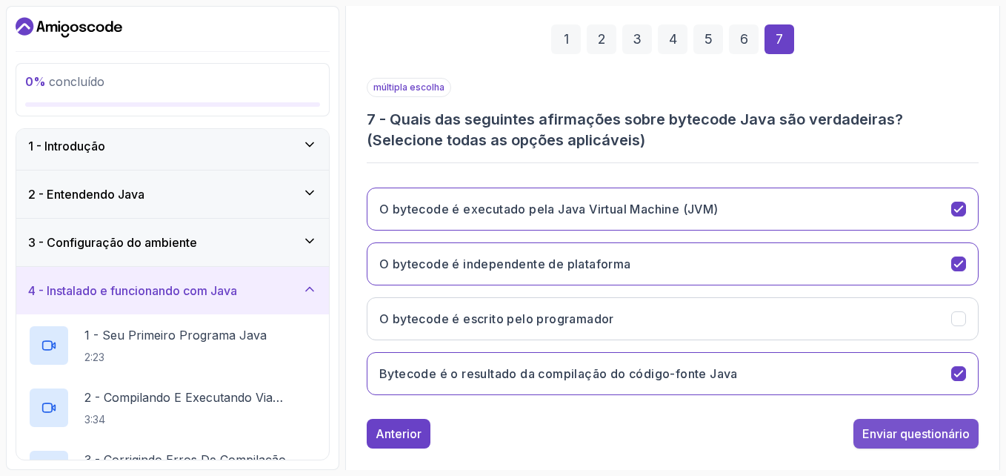
click at [893, 434] on div "Enviar questionário" at bounding box center [916, 434] width 107 height 18
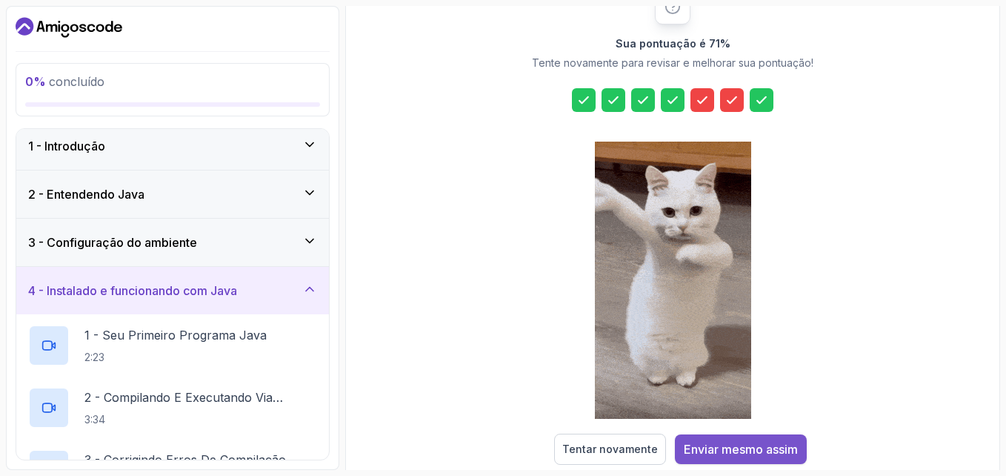
click at [790, 452] on div "Enviar mesmo assim" at bounding box center [741, 449] width 114 height 18
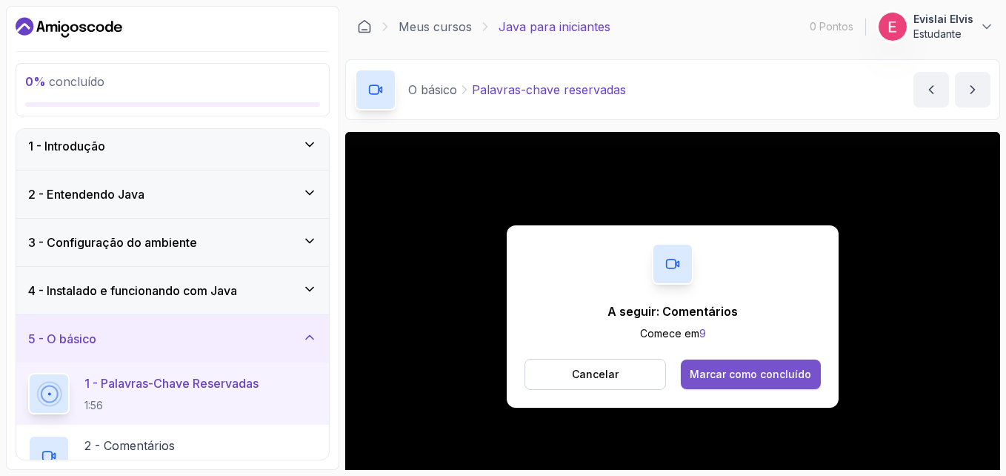
click at [777, 373] on div "Marcar como concluído" at bounding box center [751, 374] width 122 height 15
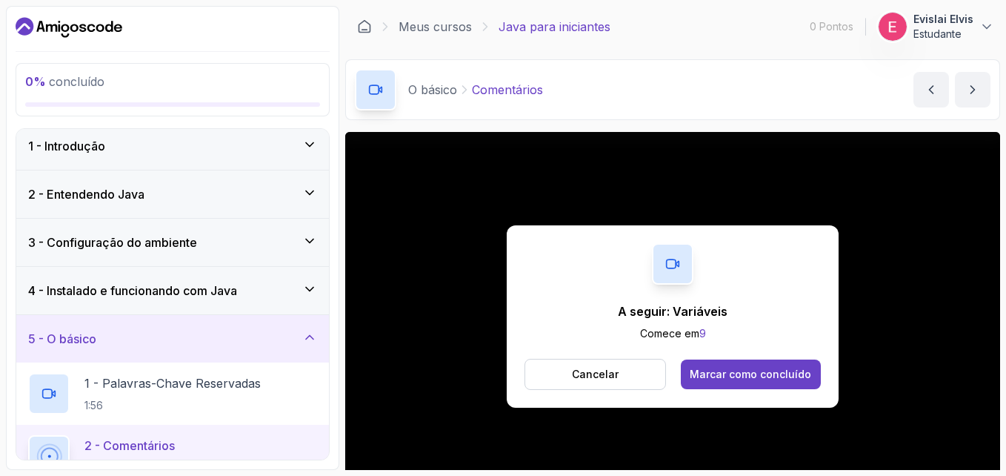
click at [777, 373] on div "Marcar como concluído" at bounding box center [751, 374] width 122 height 15
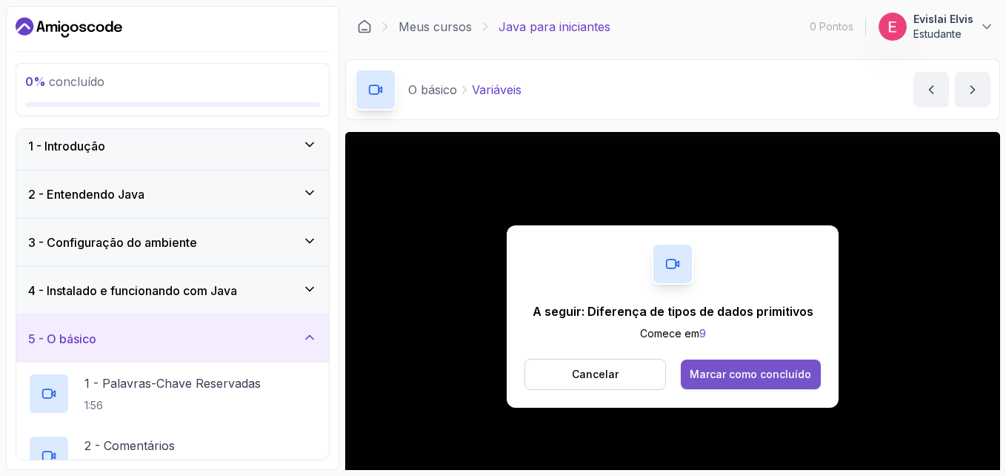
click at [783, 376] on div "Marcar como concluído" at bounding box center [751, 374] width 122 height 15
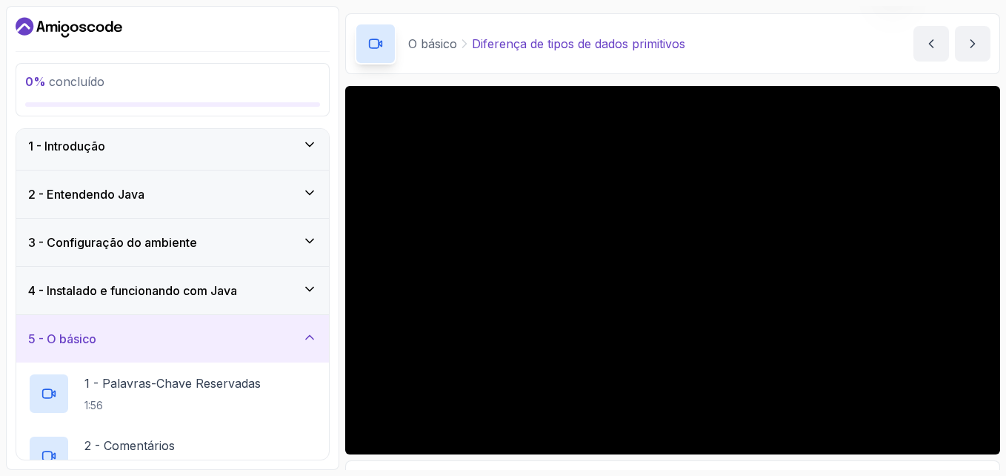
scroll to position [48, 0]
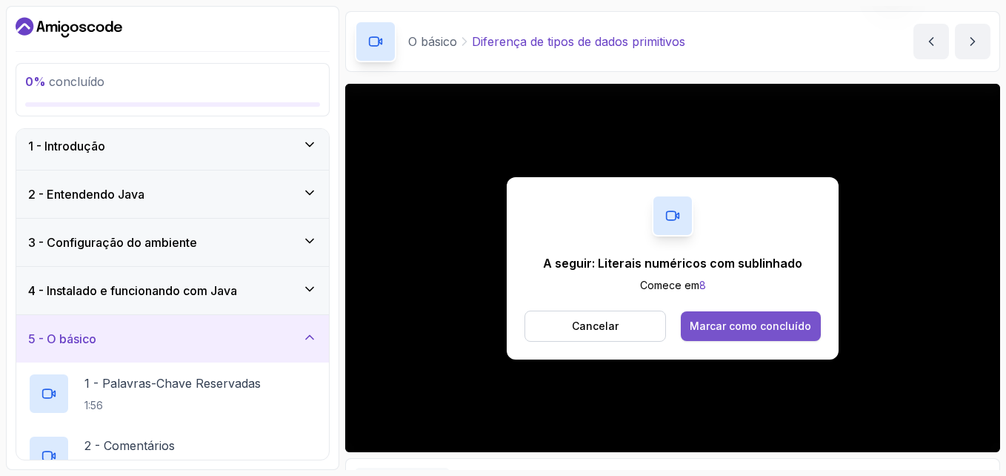
click at [739, 313] on button "Marcar como concluído" at bounding box center [751, 326] width 140 height 30
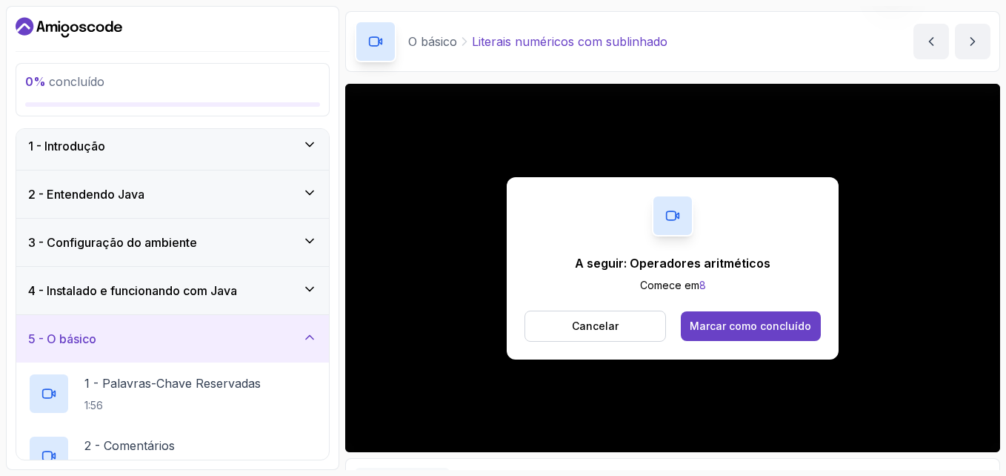
click at [739, 313] on button "Marcar como concluído" at bounding box center [751, 326] width 140 height 30
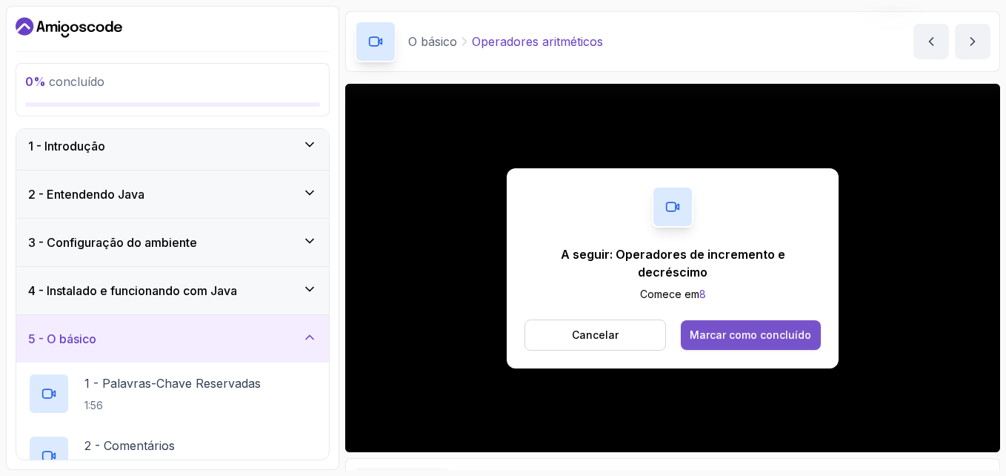
click at [739, 328] on div "Marcar como concluído" at bounding box center [751, 335] width 122 height 15
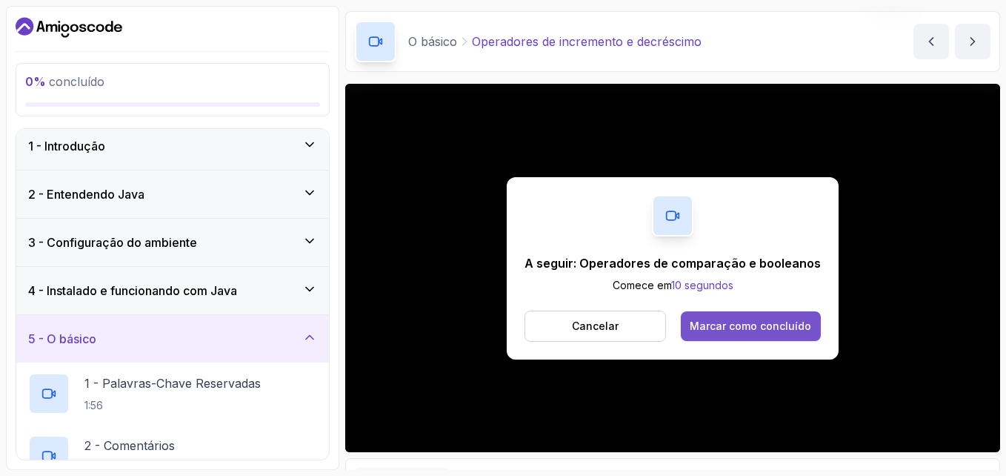
click at [760, 334] on button "Marcar como concluído" at bounding box center [751, 326] width 140 height 30
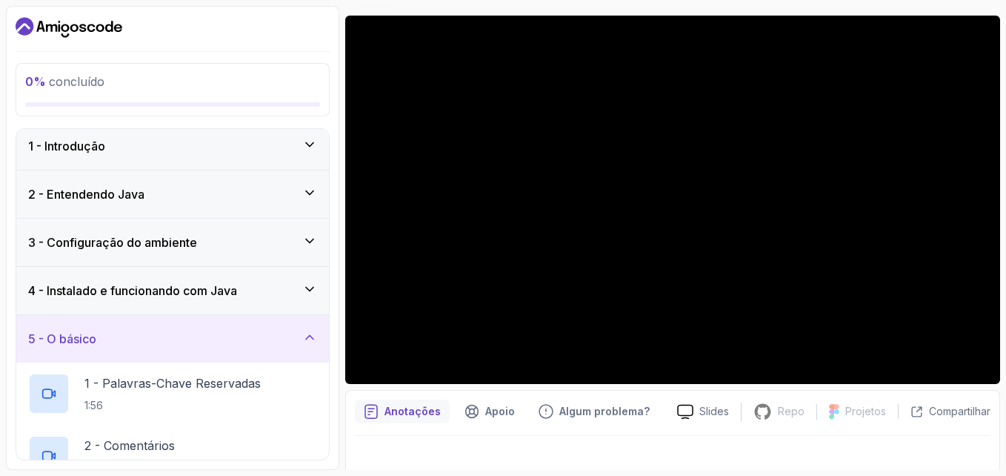
scroll to position [133, 0]
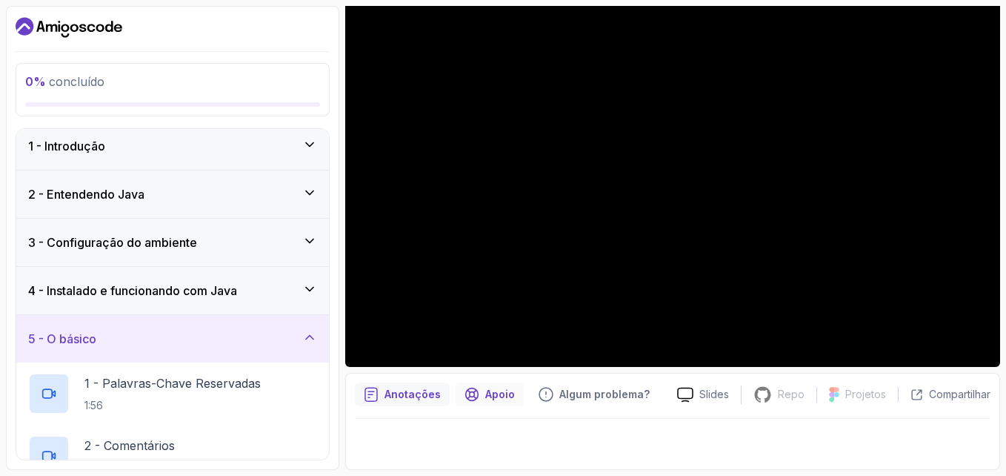
click at [496, 402] on p "Apoio" at bounding box center [500, 394] width 30 height 15
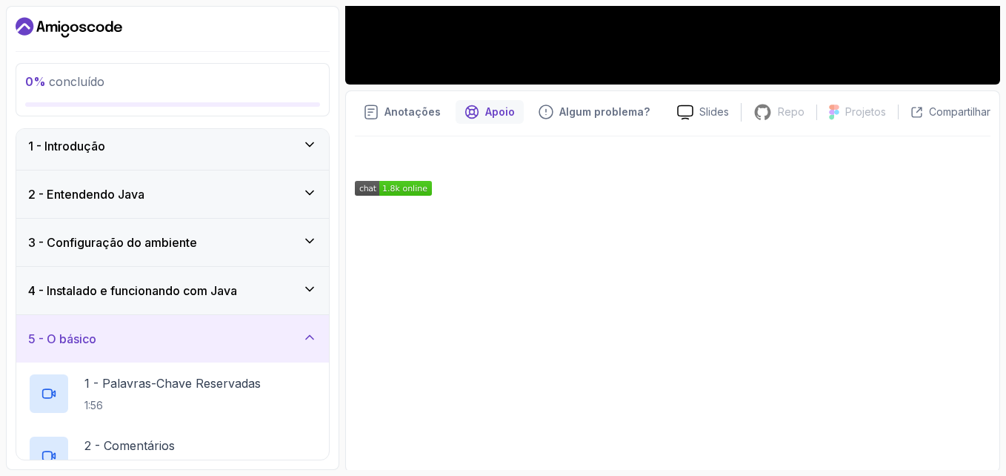
scroll to position [418, 0]
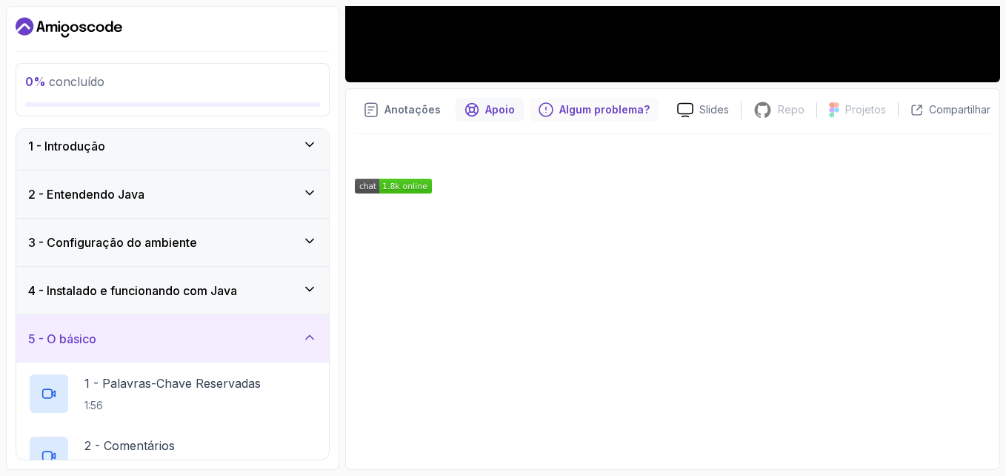
click at [603, 107] on p "Algum problema?" at bounding box center [604, 109] width 90 height 15
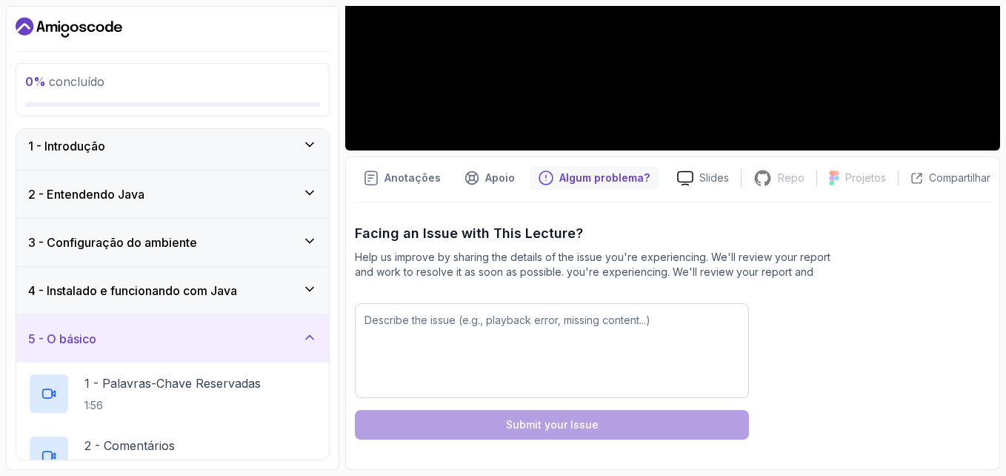
scroll to position [365, 0]
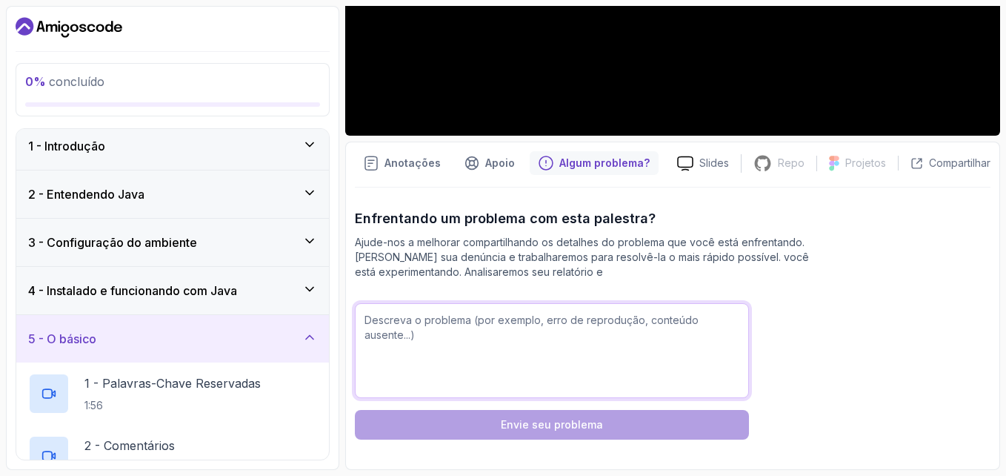
click at [462, 336] on textarea at bounding box center [552, 350] width 394 height 95
click at [773, 302] on div "Enfrentando um problema com esta palestra? Ajude-nos a melhorar compartilhando …" at bounding box center [673, 323] width 636 height 231
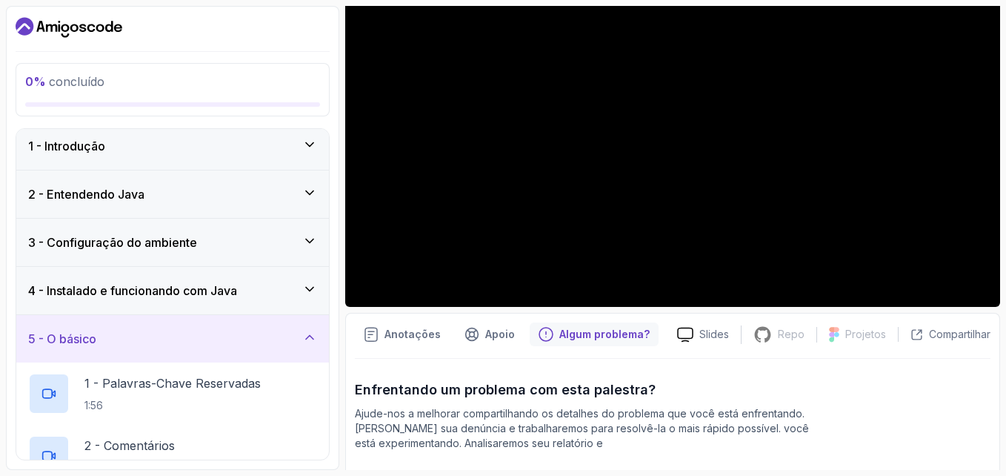
scroll to position [187, 0]
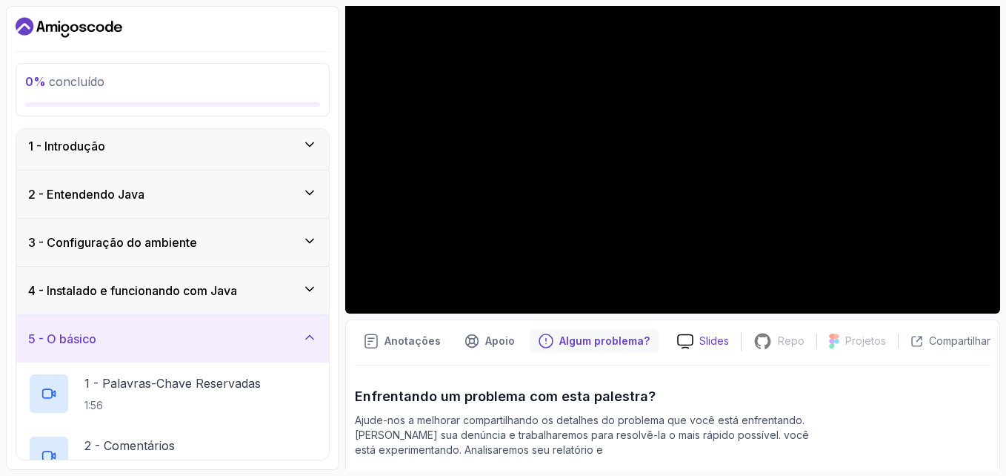
click at [700, 342] on p "Slides" at bounding box center [714, 340] width 30 height 15
click at [820, 405] on p "Enfrentando um problema com esta palestra?" at bounding box center [673, 396] width 636 height 21
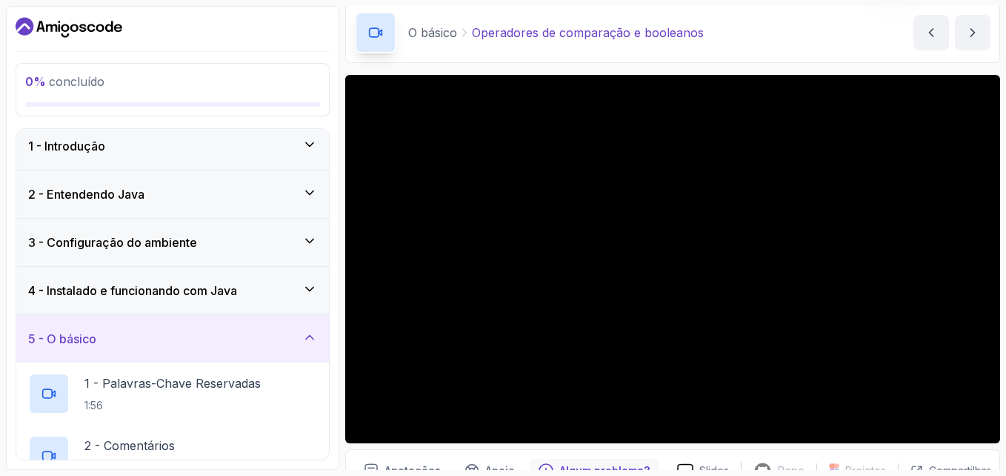
scroll to position [59, 0]
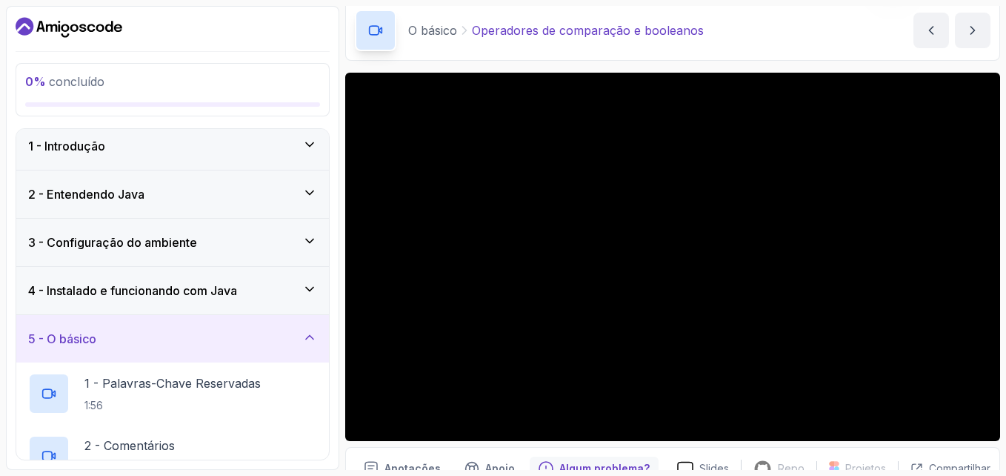
click at [9, 165] on div "0% concluído 1 - Introdução 2 - Entendendo Java 3 - Configuração do ambiente 4 …" at bounding box center [172, 238] width 333 height 464
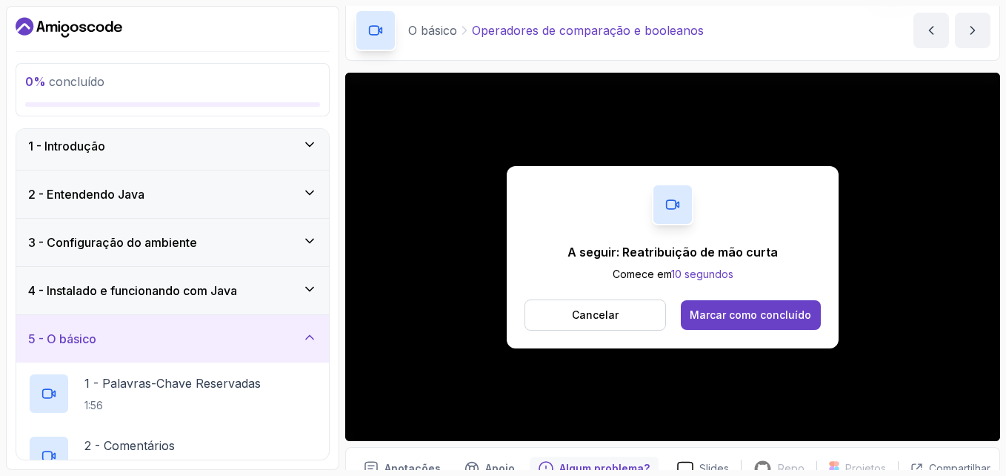
click at [133, 350] on div "5 - O básico" at bounding box center [172, 338] width 313 height 47
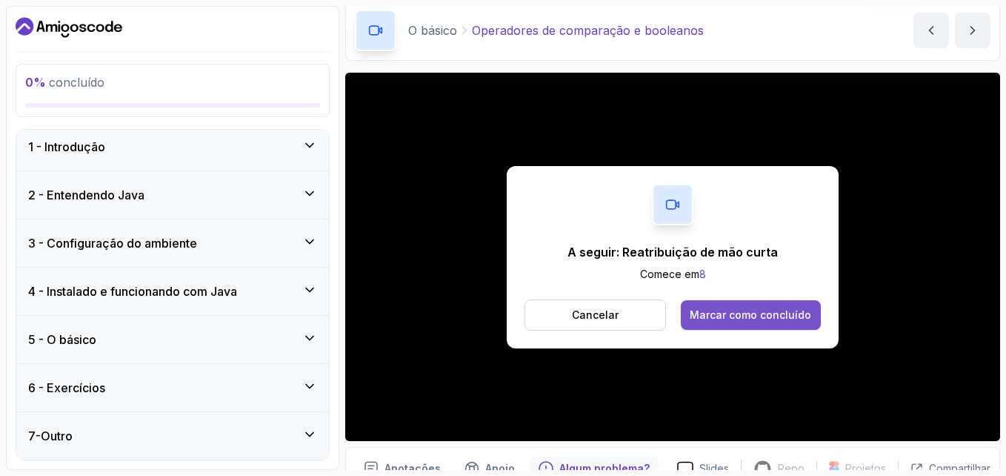
click at [711, 322] on div "Marcar como concluído" at bounding box center [751, 315] width 122 height 15
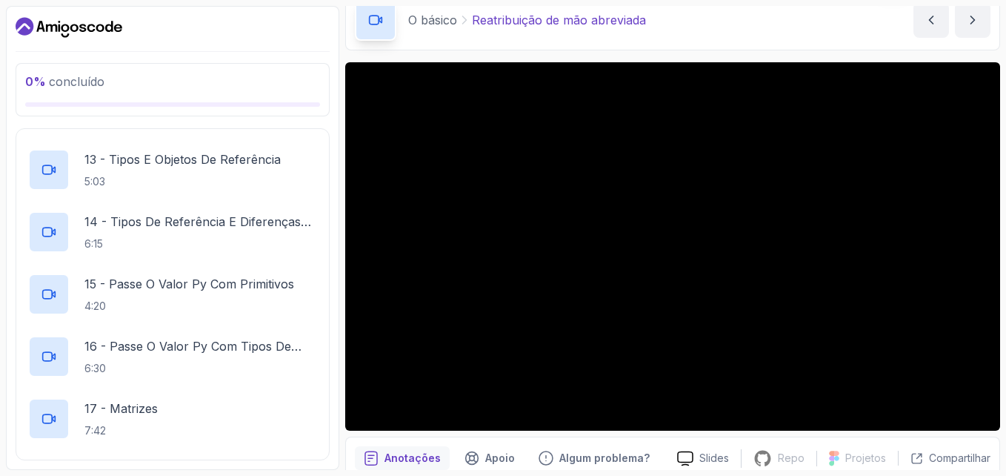
scroll to position [1164, 0]
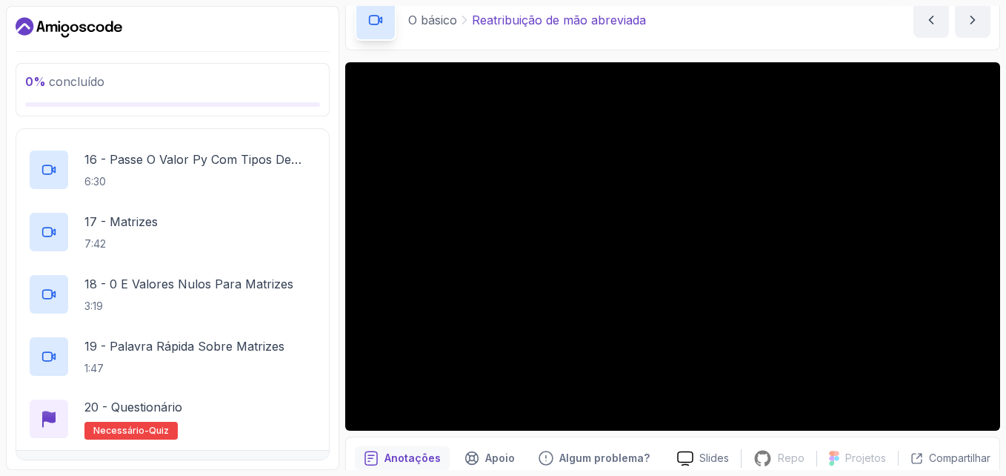
click at [1003, 413] on section "0% concluído 1 - Introdução 2 - Entendendo Java 3 - Configuração do ambiente 4 …" at bounding box center [503, 238] width 1006 height 476
click at [16, 238] on div "1 - Introdução 2 - Entendendo Java 3 - Configuração do ambiente 4 - Instalado e…" at bounding box center [173, 294] width 314 height 332
click at [240, 111] on div "0% concluído" at bounding box center [173, 89] width 314 height 53
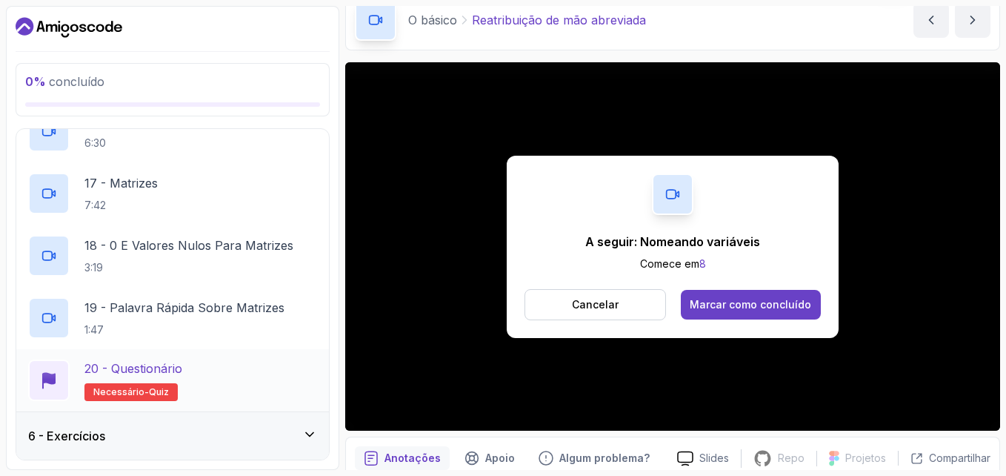
click at [164, 393] on span "quiz" at bounding box center [159, 392] width 20 height 12
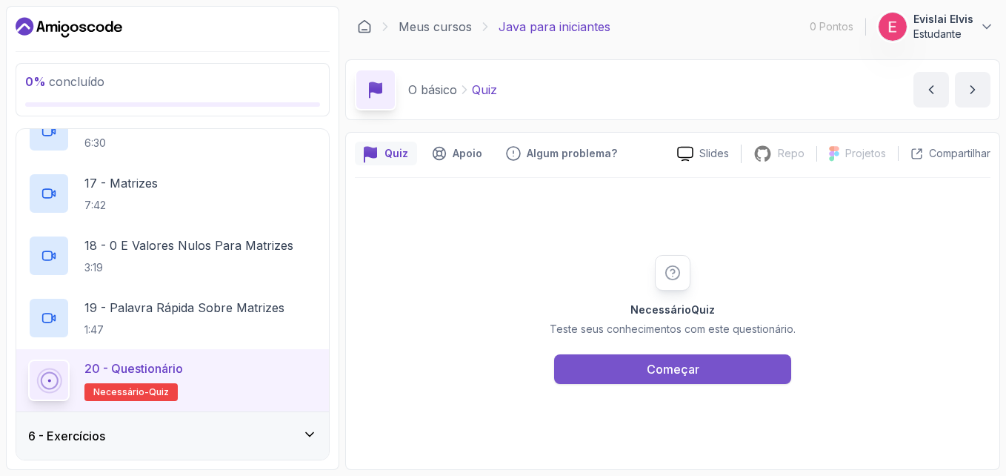
click at [684, 362] on div "Começar" at bounding box center [673, 369] width 53 height 18
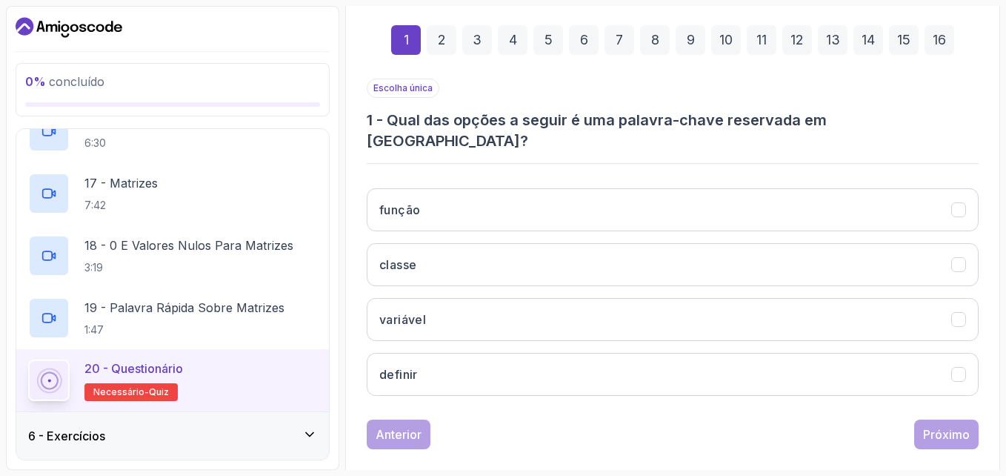
scroll to position [210, 0]
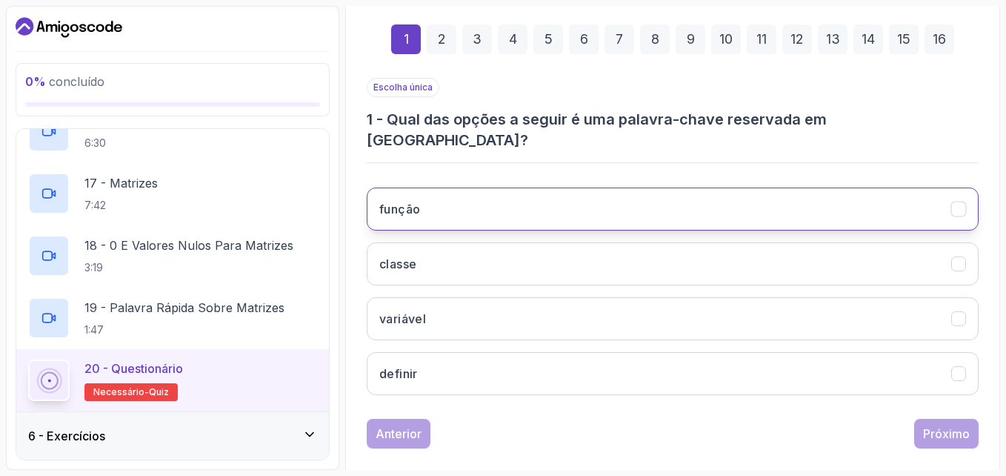
drag, startPoint x: 458, startPoint y: 367, endPoint x: 369, endPoint y: 187, distance: 200.8
click at [369, 187] on div "função classe variável definir" at bounding box center [673, 291] width 612 height 231
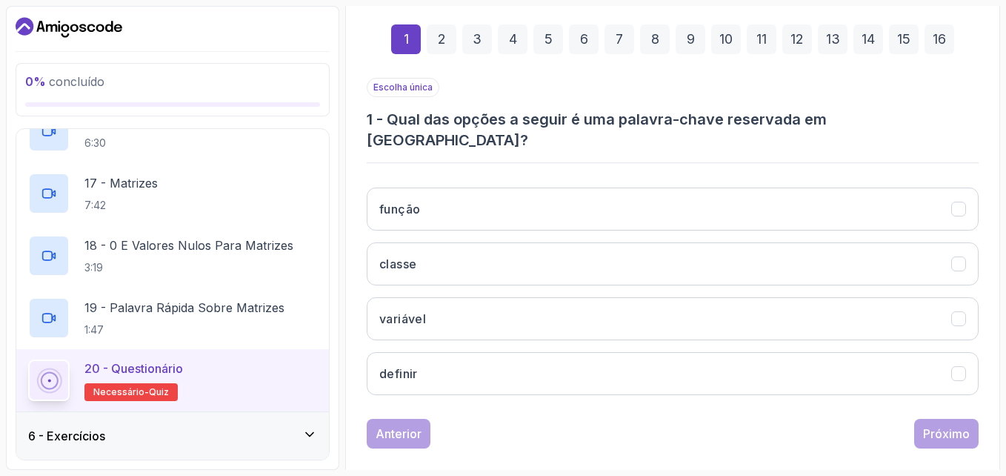
click at [399, 110] on h3 "1 - Qual das opções a seguir é uma palavra-chave reservada em Java?" at bounding box center [673, 129] width 612 height 41
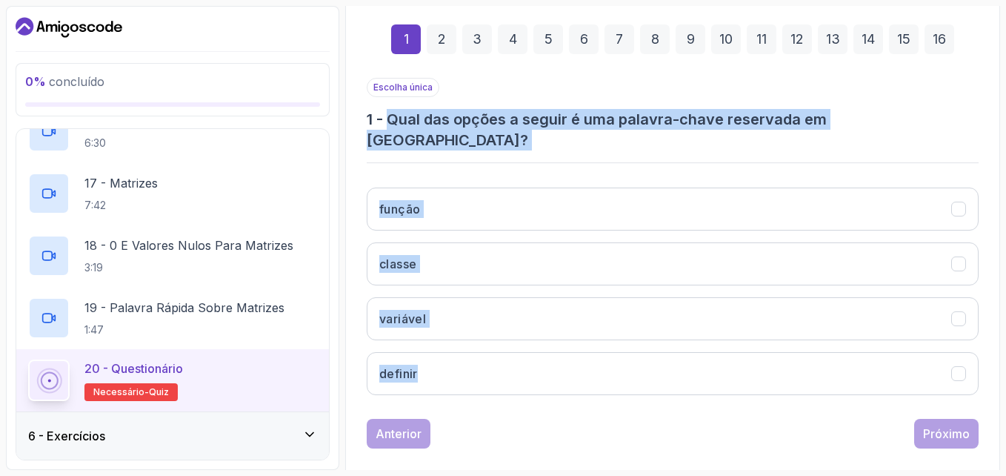
drag, startPoint x: 391, startPoint y: 113, endPoint x: 472, endPoint y: 379, distance: 278.7
click at [472, 379] on div "Escolha única 1 - Qual das opções a seguir é uma palavra-chave reservada em Jav…" at bounding box center [673, 242] width 612 height 329
copy div "Qual das opções a seguir é uma palavra-chave reservada em Java? função classe v…"
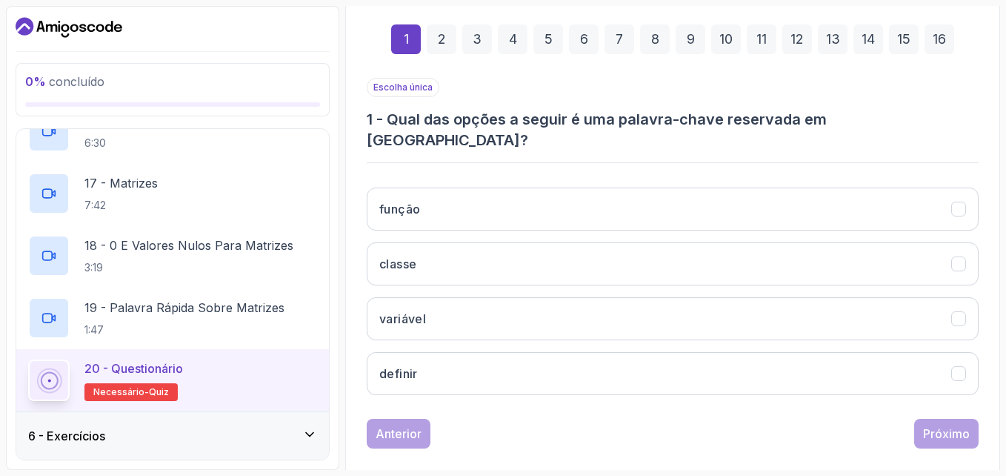
click at [510, 393] on div "Escolha única 1 - Qual das opções a seguir é uma palavra-chave reservada em Jav…" at bounding box center [673, 263] width 612 height 370
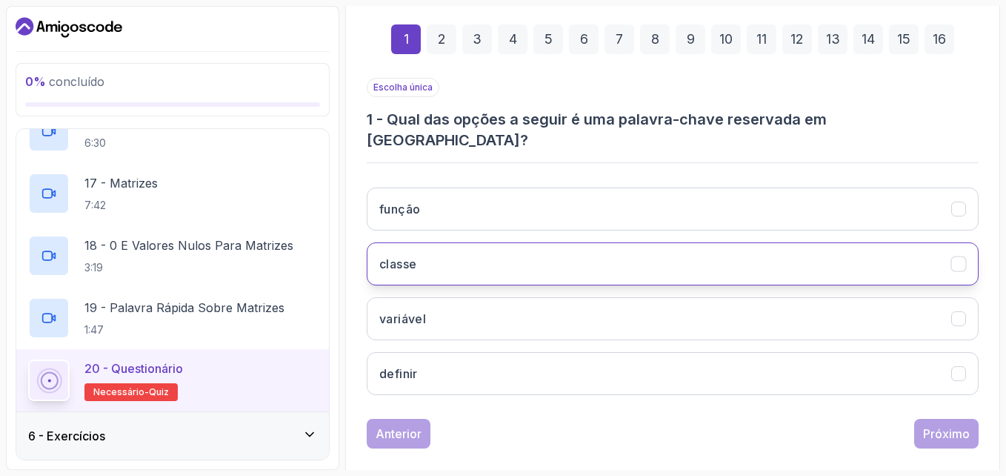
click at [686, 248] on button "classe" at bounding box center [673, 263] width 612 height 43
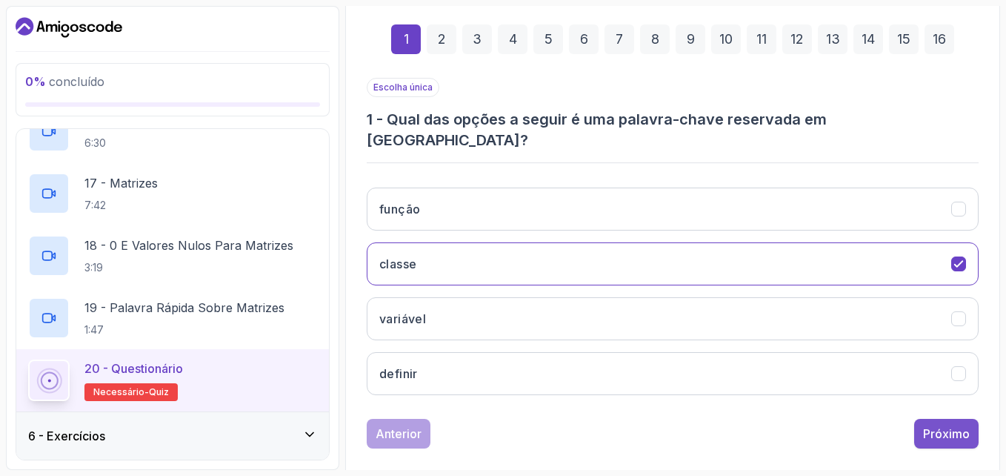
click at [941, 425] on div "Próximo" at bounding box center [946, 434] width 47 height 18
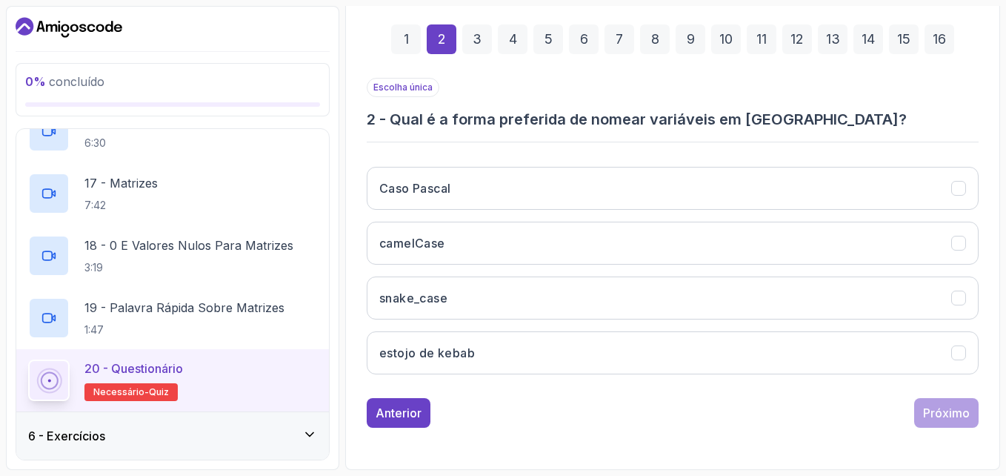
click at [506, 388] on div "Escolha única 2 - Qual é a forma preferida de nomear variáveis em Java? Caso Pa…" at bounding box center [673, 253] width 612 height 350
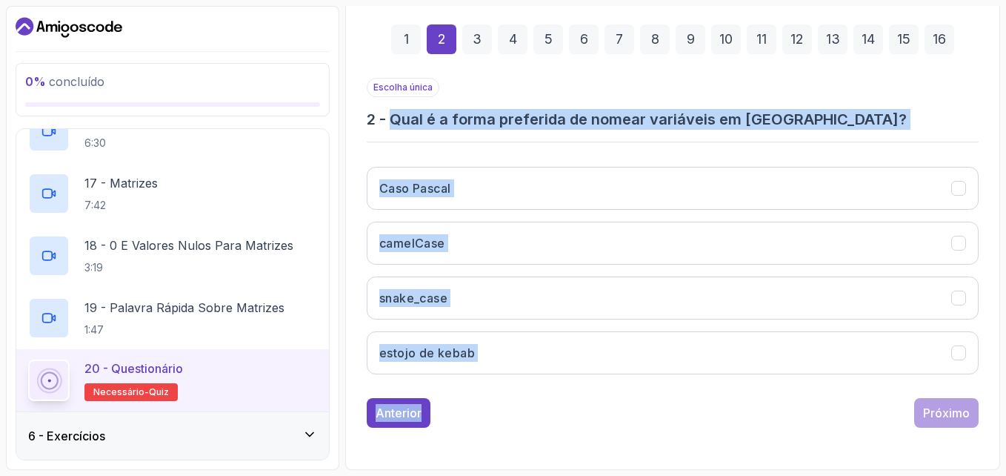
drag, startPoint x: 506, startPoint y: 388, endPoint x: 390, endPoint y: 120, distance: 291.7
click at [390, 120] on div "Escolha única 2 - Qual é a forma preferida de nomear variáveis em Java? Caso Pa…" at bounding box center [673, 253] width 612 height 350
copy div "Qual é a forma preferida de nomear variáveis em Java? Caso Pascal camelCase sna…"
click at [499, 451] on div "1 2 3 4 5 6 7 8 9 10 11 12 13 14 15 16 Escolha única 2 - Qual é a forma preferi…" at bounding box center [673, 214] width 636 height 492
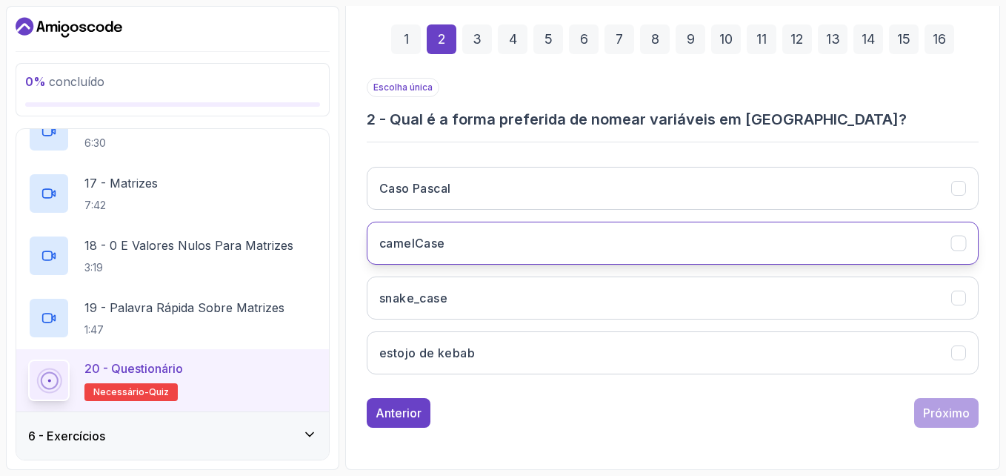
click at [462, 236] on button "camelCase" at bounding box center [673, 243] width 612 height 43
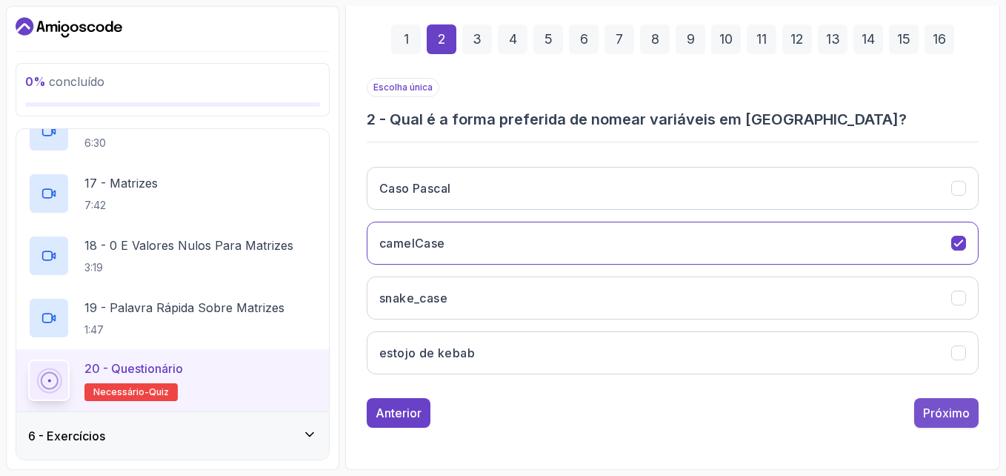
click at [934, 408] on div "Próximo" at bounding box center [946, 413] width 47 height 18
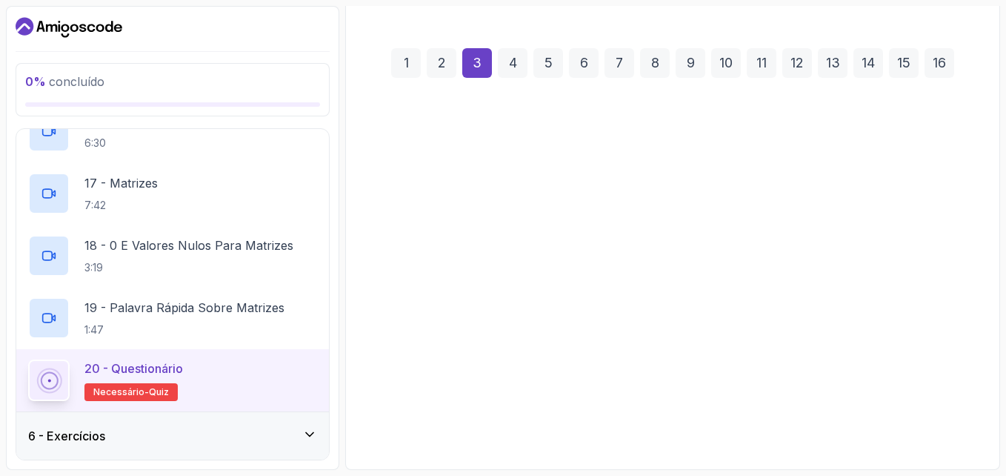
scroll to position [186, 0]
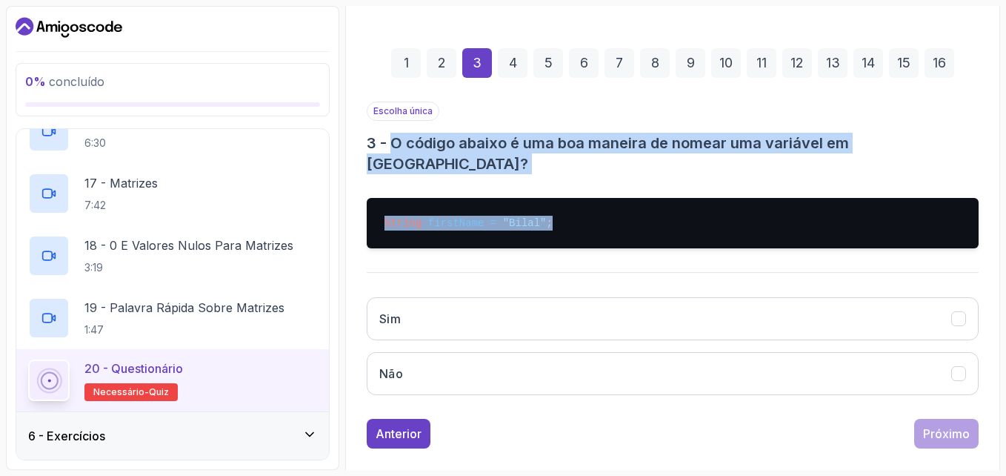
drag, startPoint x: 391, startPoint y: 144, endPoint x: 537, endPoint y: 196, distance: 155.2
click at [537, 196] on div "Escolha única 3 - O código abaixo é uma boa maneira de nomear uma variável em J…" at bounding box center [673, 254] width 612 height 305
copy div "O código abaixo é uma boa maneira de nomear uma variável em Java? String firstN…"
click at [424, 297] on button "Sim" at bounding box center [673, 318] width 612 height 43
click at [940, 425] on div "Próximo" at bounding box center [946, 434] width 47 height 18
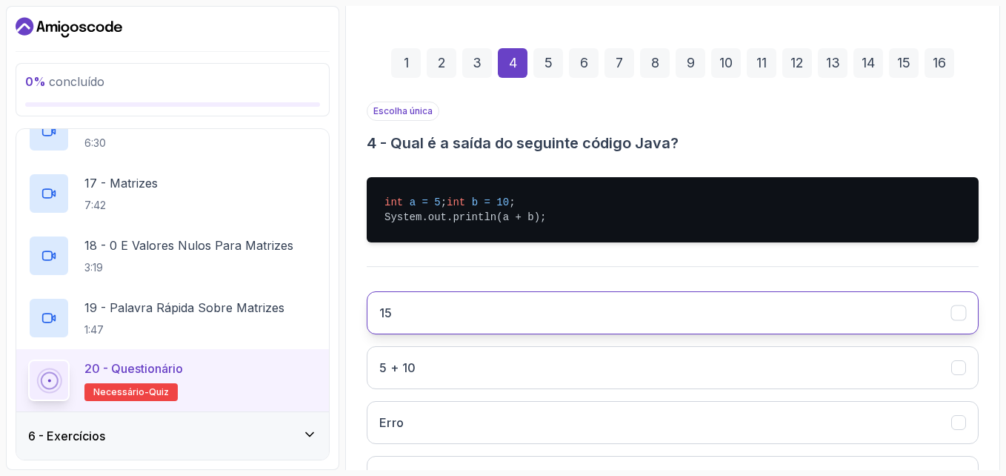
click at [433, 334] on button "15" at bounding box center [673, 312] width 612 height 43
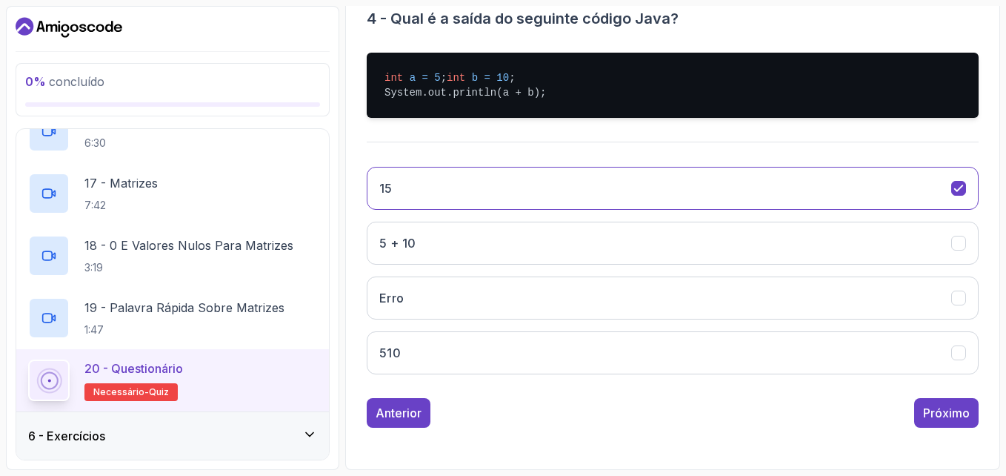
scroll to position [325, 0]
click at [954, 413] on div "Próximo" at bounding box center [946, 413] width 47 height 18
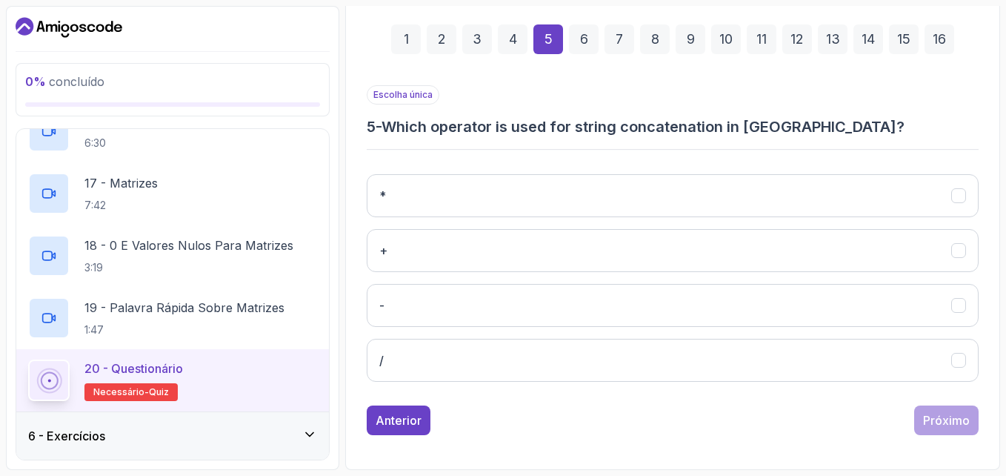
scroll to position [210, 0]
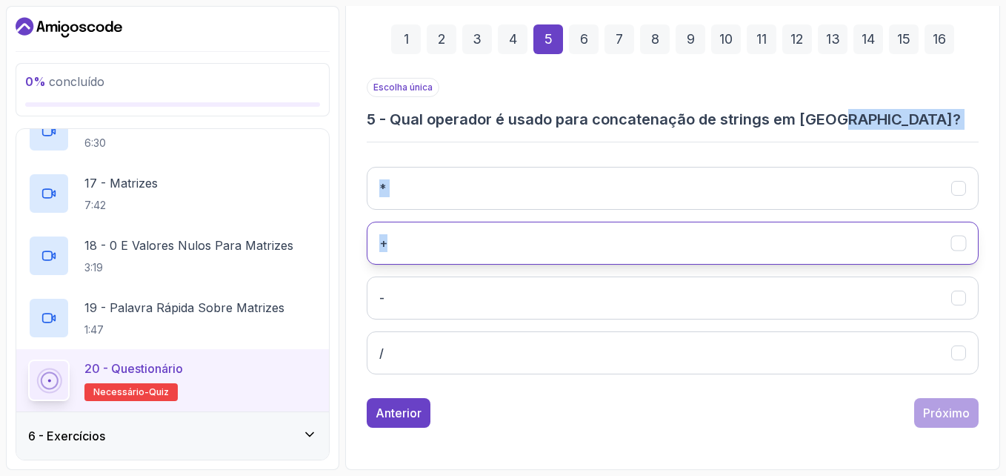
drag, startPoint x: 840, startPoint y: 114, endPoint x: 389, endPoint y: 242, distance: 468.2
click at [389, 242] on div "Escolha única 5 - Qual operador é usado para concatenação de strings em Java? *…" at bounding box center [673, 232] width 612 height 308
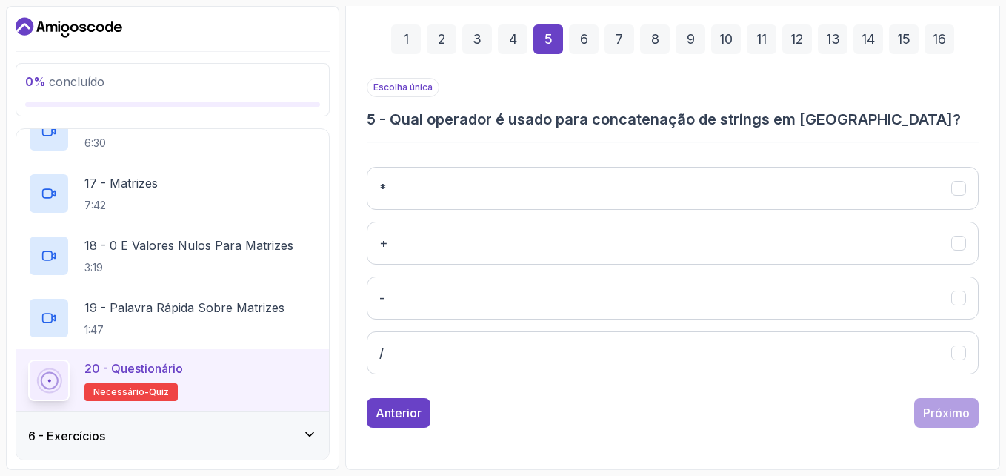
drag, startPoint x: 389, startPoint y: 242, endPoint x: 388, endPoint y: 125, distance: 116.3
click at [388, 125] on h3 "5 - Qual operador é usado para concatenação de strings em Java?" at bounding box center [673, 119] width 612 height 21
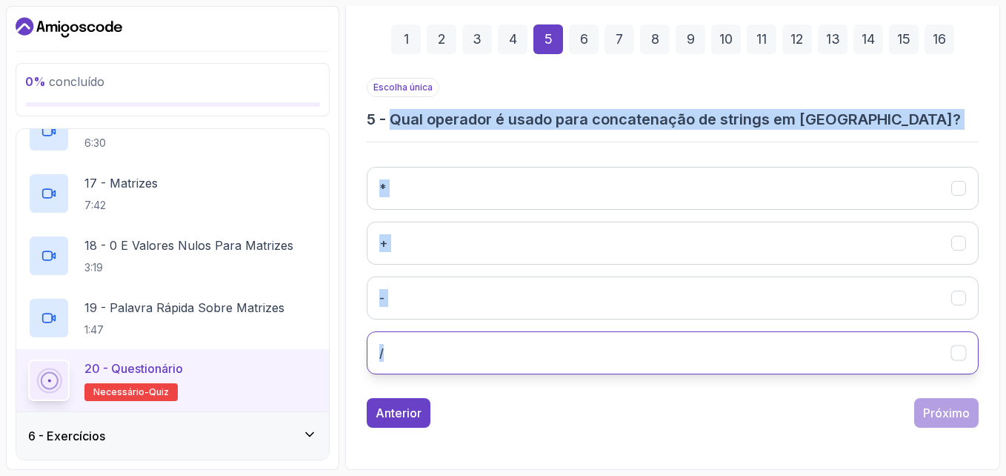
drag, startPoint x: 389, startPoint y: 120, endPoint x: 402, endPoint y: 339, distance: 219.7
click at [402, 339] on div "Escolha única 5 - Qual operador é usado para concatenação de strings em Java? *…" at bounding box center [673, 232] width 612 height 308
copy div "Qual operador é usado para concatenação de strings em Java? * + - /"
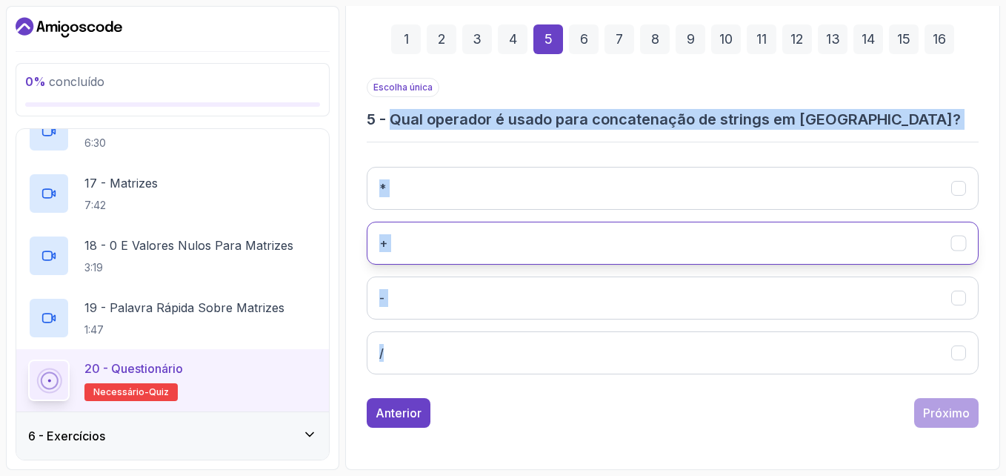
click at [421, 244] on button "+" at bounding box center [673, 243] width 612 height 43
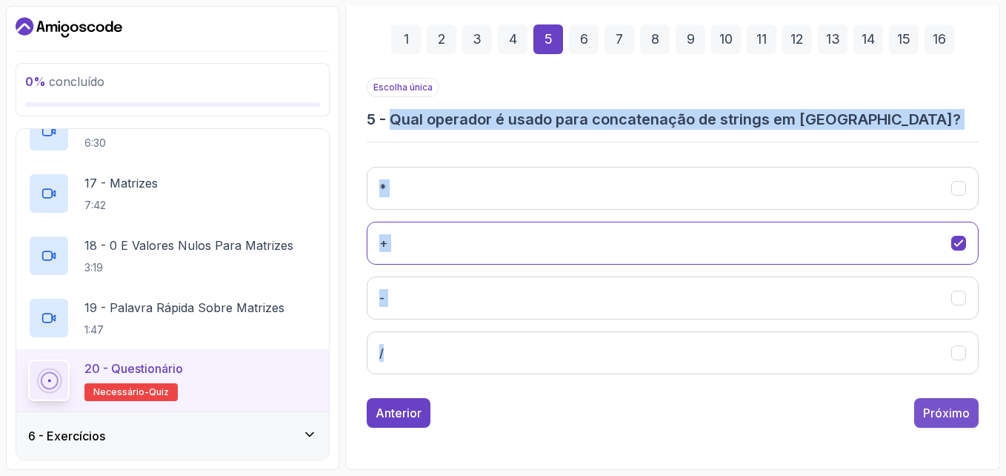
click at [960, 401] on button "Próximo" at bounding box center [946, 413] width 64 height 30
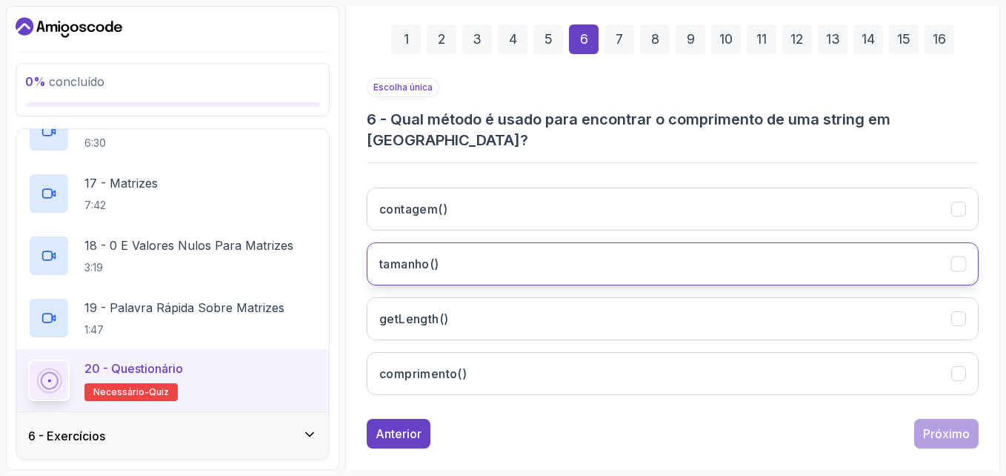
click at [451, 259] on button "tamanho()" at bounding box center [673, 263] width 612 height 43
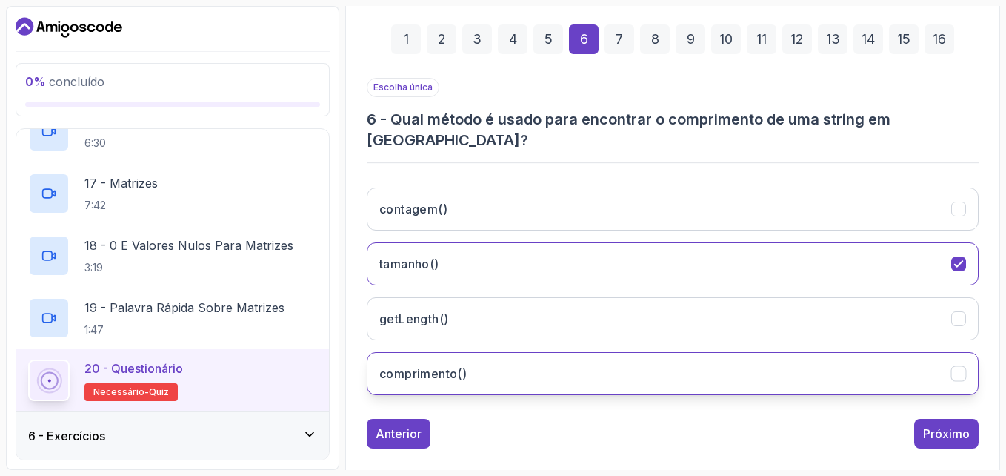
click at [569, 362] on button "comprimento()" at bounding box center [673, 373] width 612 height 43
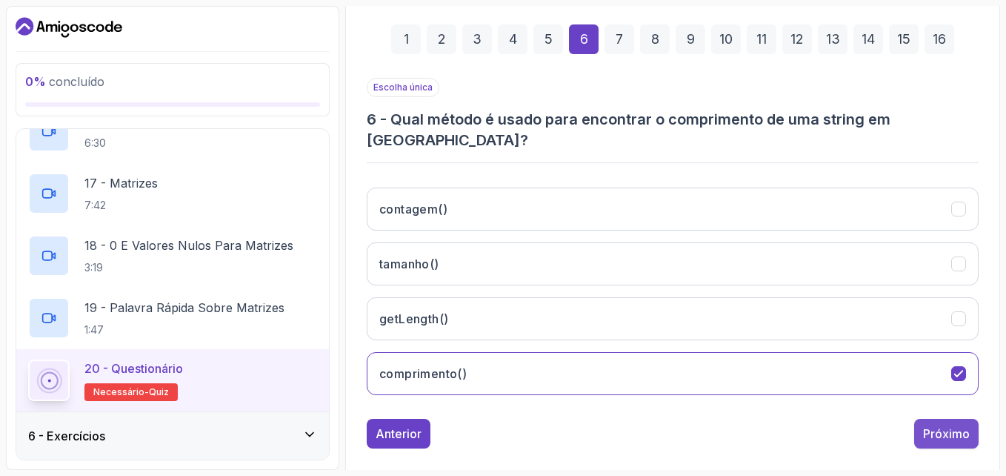
click at [933, 425] on div "Próximo" at bounding box center [946, 434] width 47 height 18
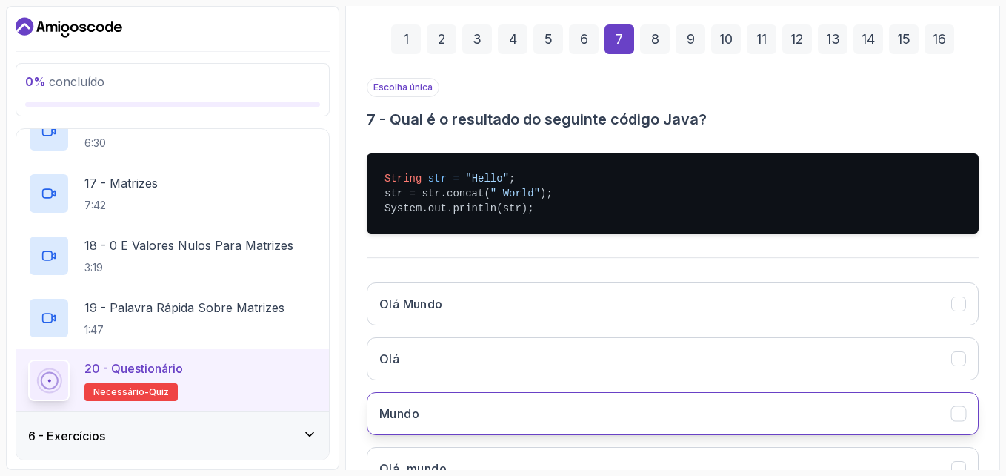
click at [701, 419] on button "Mundo" at bounding box center [673, 413] width 612 height 43
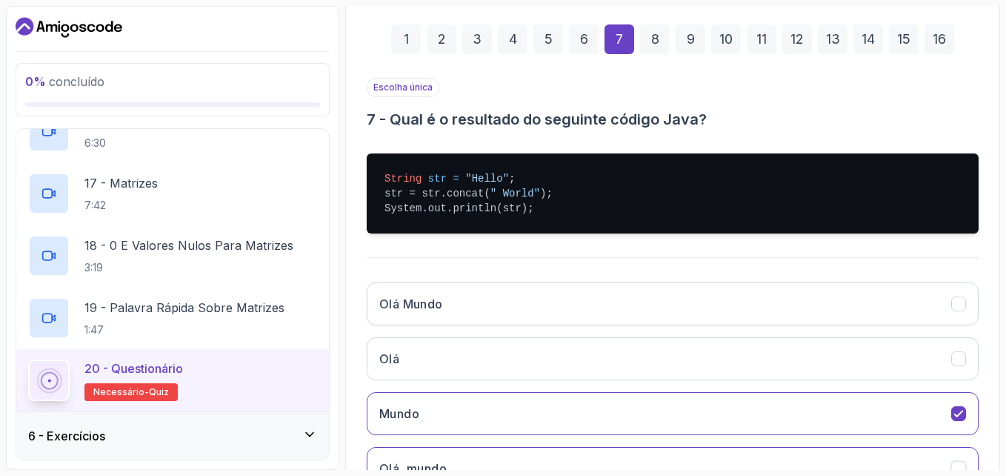
click at [696, 459] on button "Olá, mundo" at bounding box center [673, 468] width 612 height 43
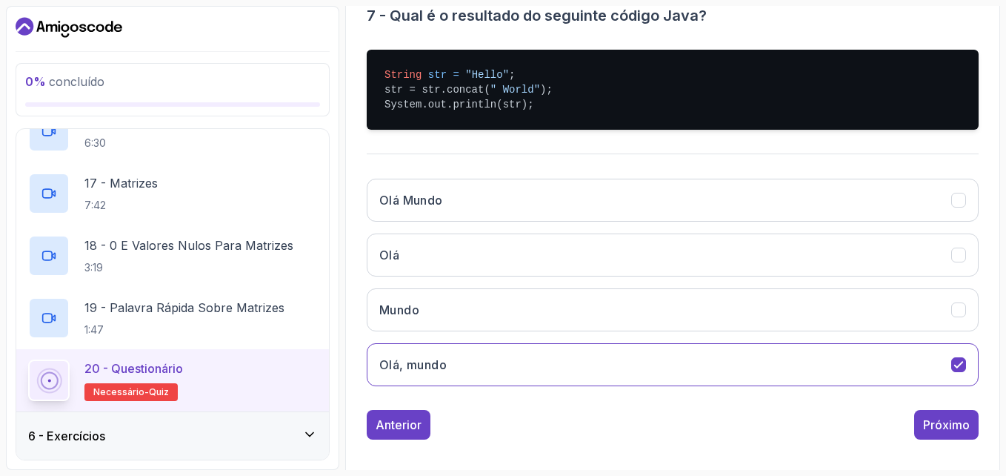
scroll to position [325, 0]
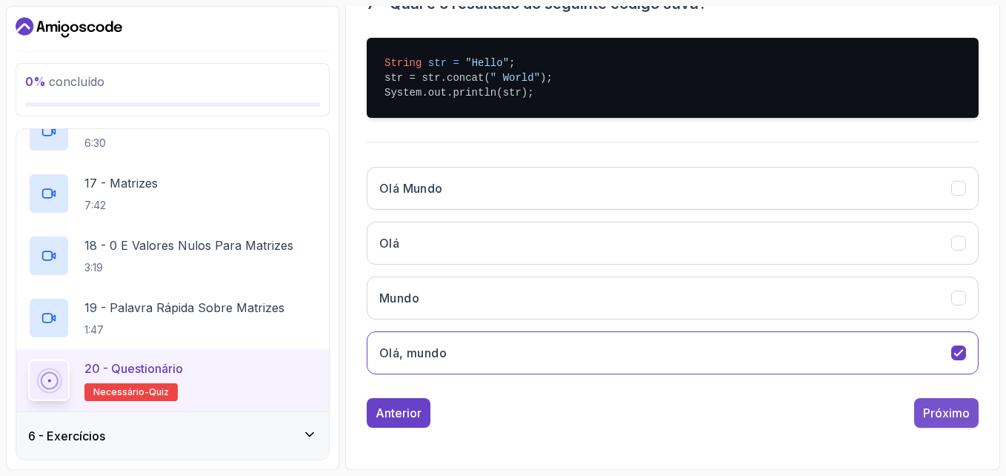
click at [937, 425] on button "Próximo" at bounding box center [946, 413] width 64 height 30
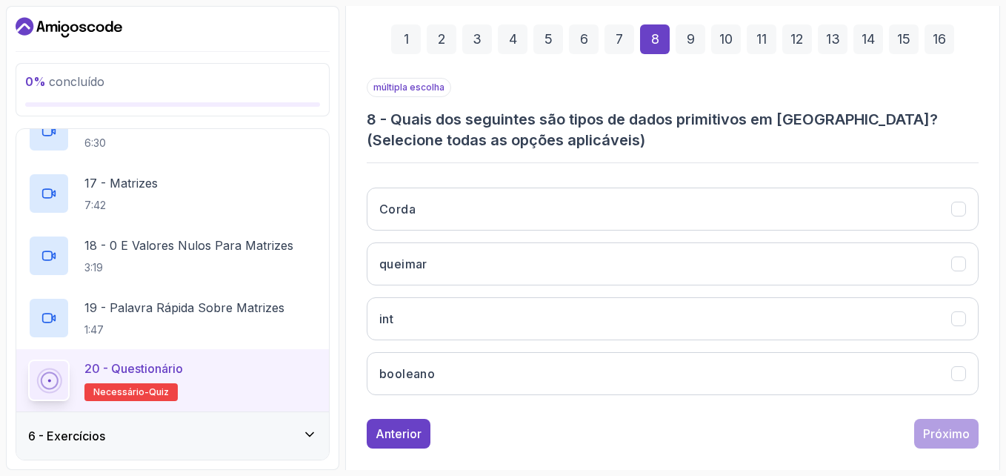
scroll to position [230, 0]
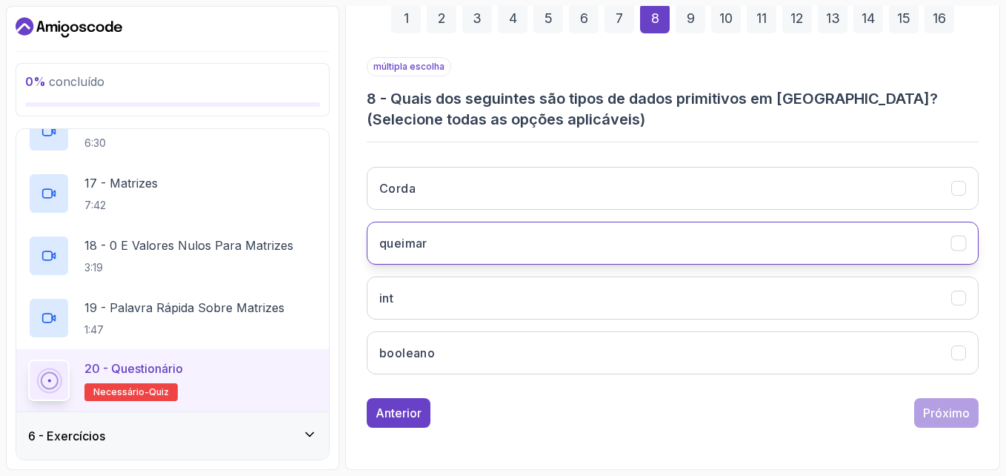
click at [554, 250] on button "queimar" at bounding box center [673, 243] width 612 height 43
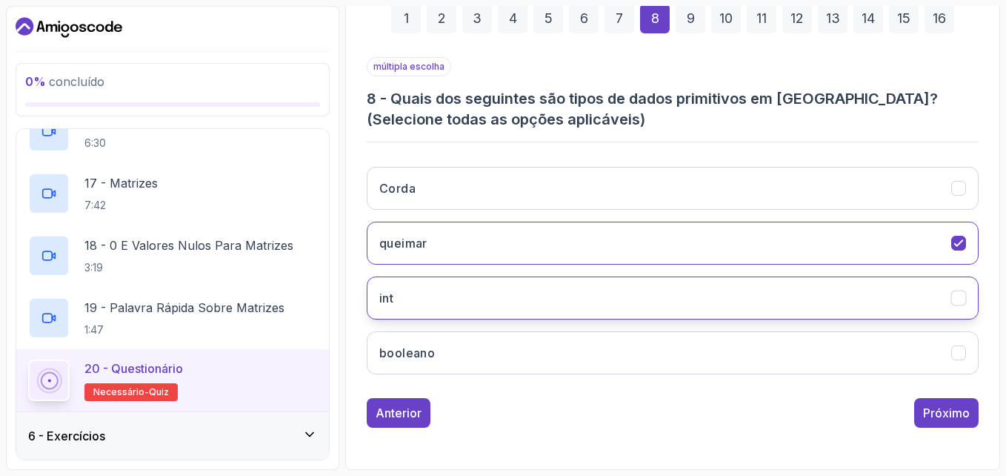
click at [500, 285] on button "int" at bounding box center [673, 297] width 612 height 43
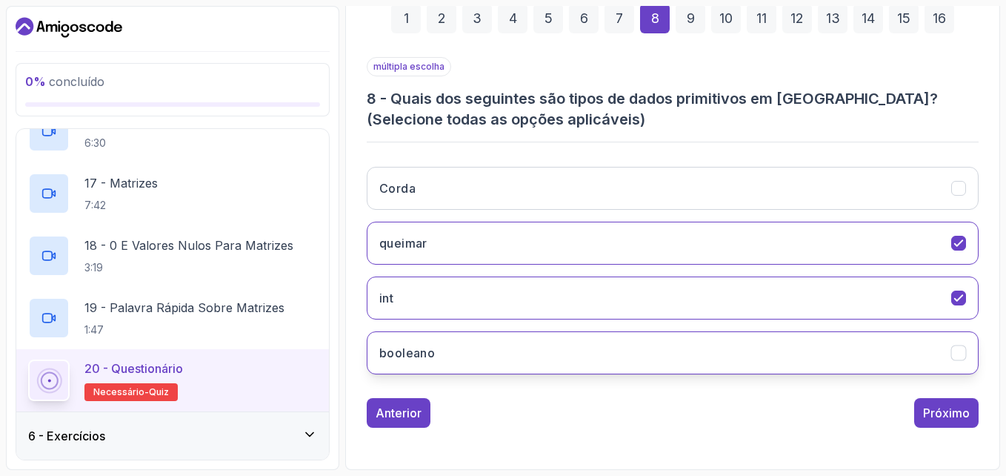
click at [484, 333] on button "booleano" at bounding box center [673, 352] width 612 height 43
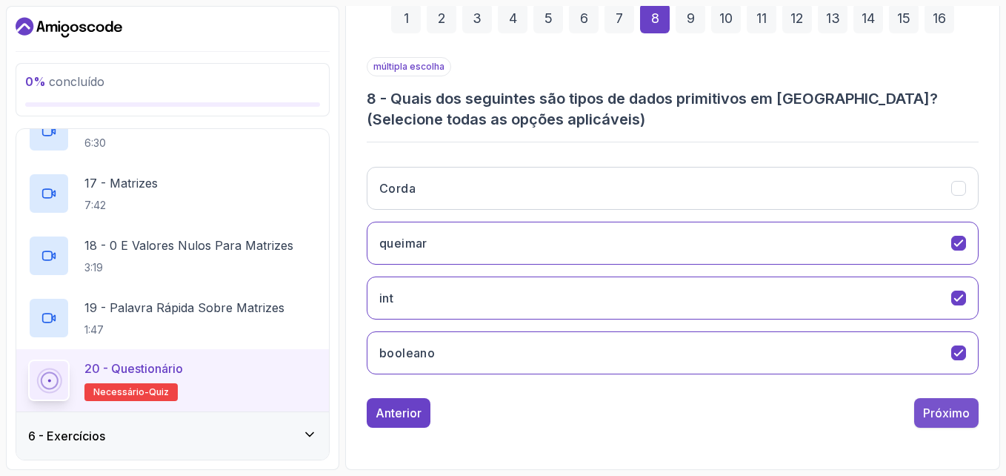
click at [941, 422] on button "Próximo" at bounding box center [946, 413] width 64 height 30
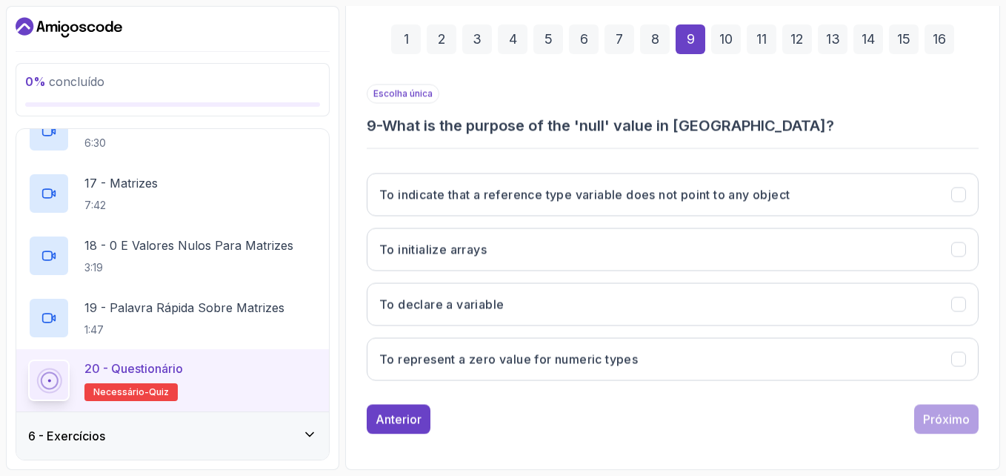
scroll to position [210, 0]
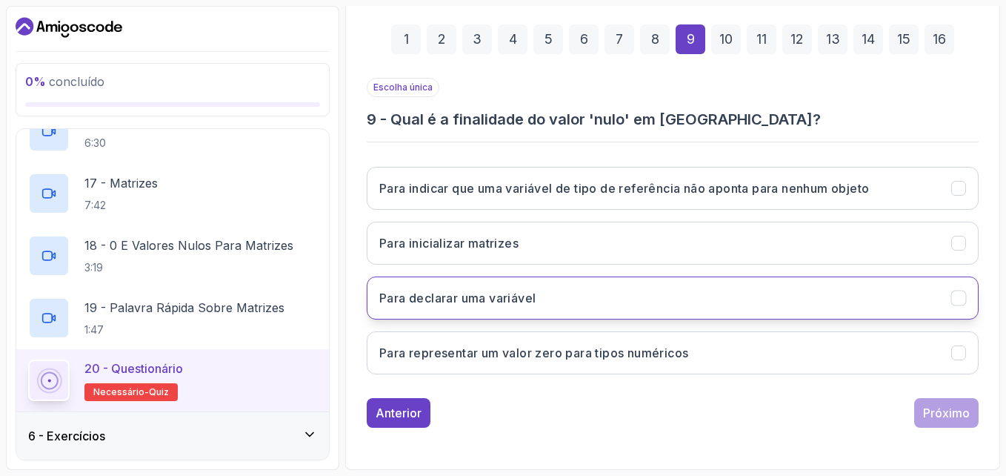
click at [655, 297] on button "Para declarar uma variável" at bounding box center [673, 297] width 612 height 43
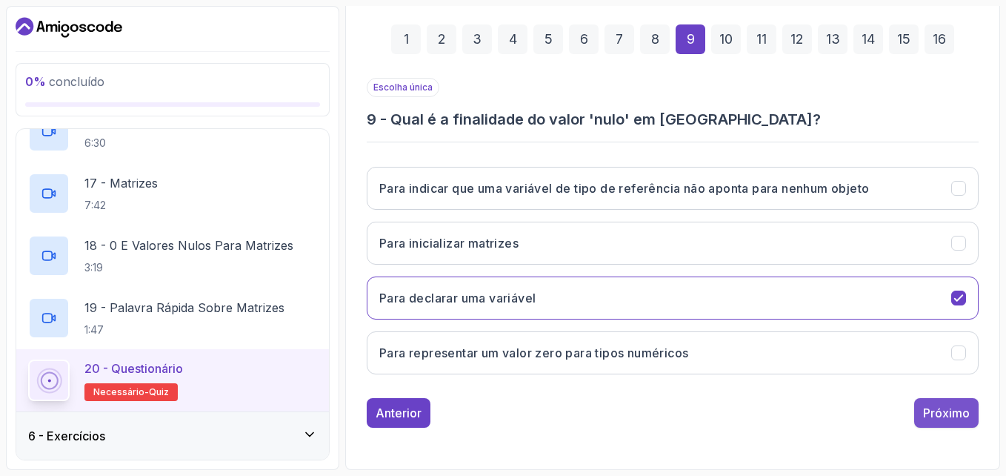
click at [937, 402] on button "Próximo" at bounding box center [946, 413] width 64 height 30
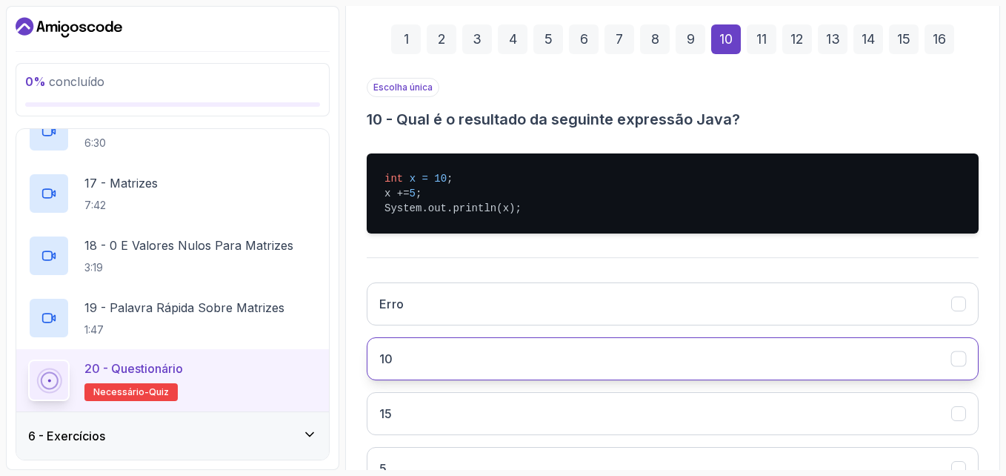
click at [433, 353] on button "10" at bounding box center [673, 358] width 612 height 43
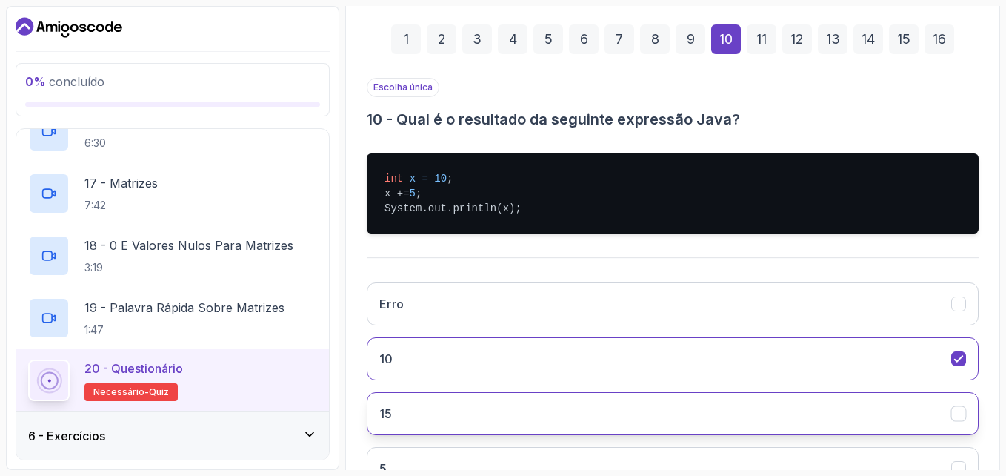
click at [405, 419] on button "15" at bounding box center [673, 413] width 612 height 43
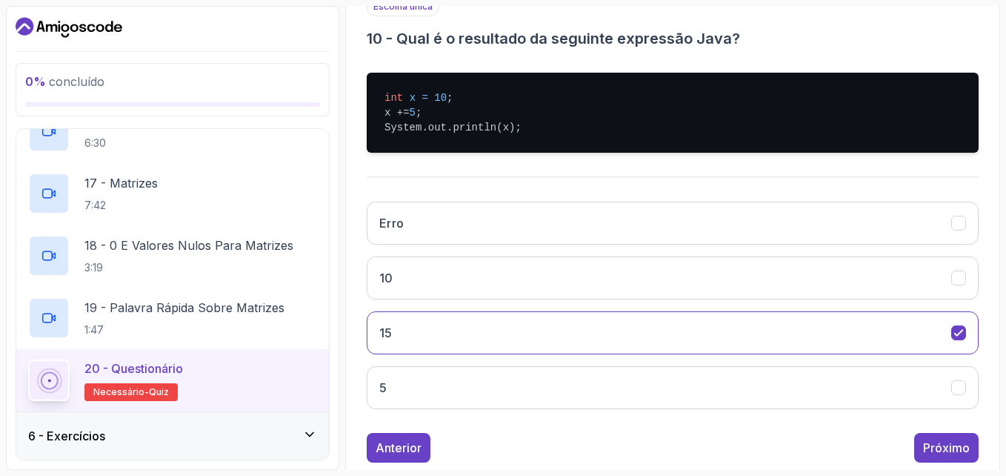
scroll to position [325, 0]
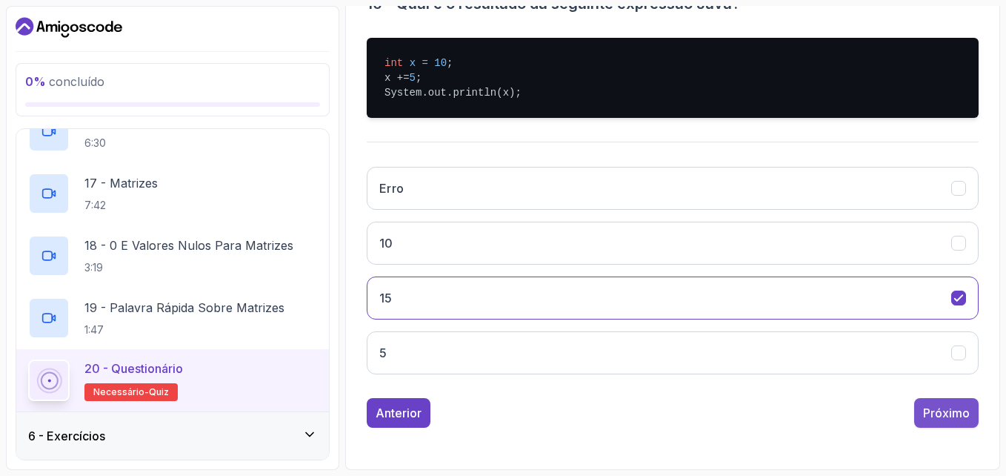
click at [928, 414] on div "Próximo" at bounding box center [946, 413] width 47 height 18
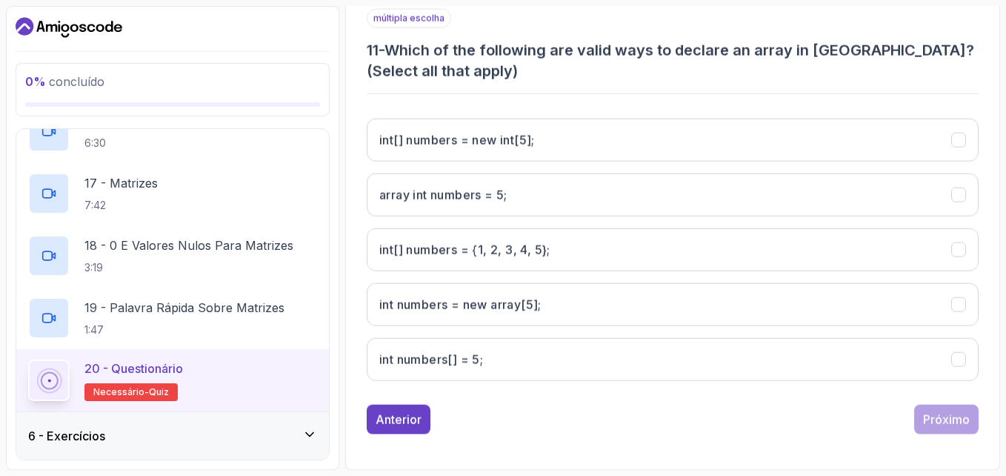
scroll to position [285, 0]
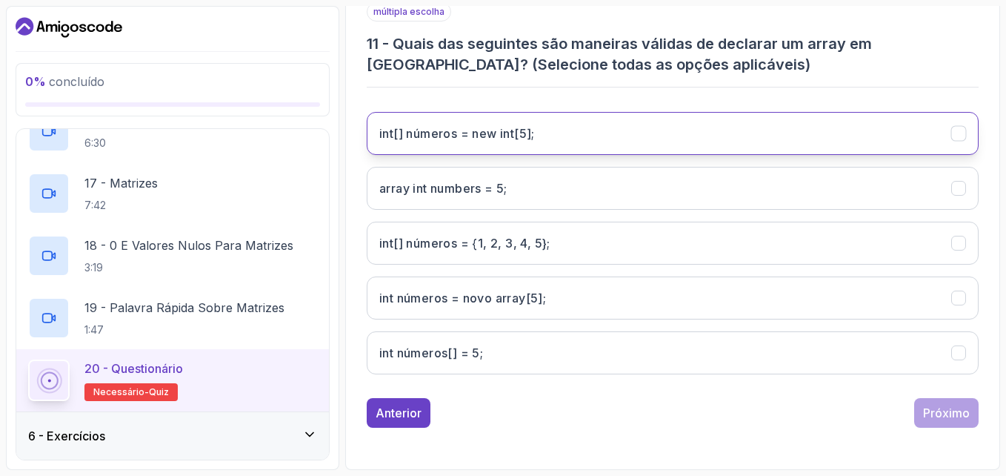
click at [648, 150] on int;"] "int[] números = new int[5];" at bounding box center [673, 133] width 612 height 43
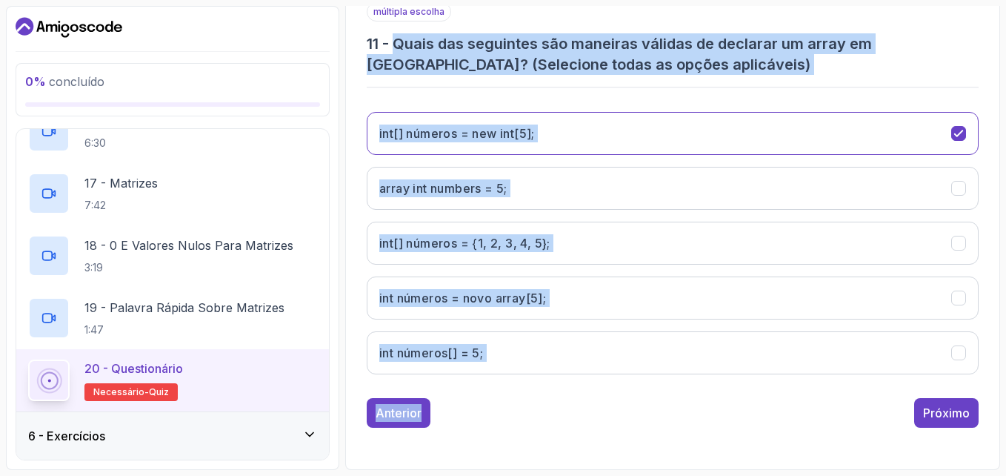
drag, startPoint x: 393, startPoint y: 48, endPoint x: 505, endPoint y: 394, distance: 363.7
click at [505, 394] on div "múltipla escolha 11 - Quais das seguintes são maneiras válidas de declarar um a…" at bounding box center [673, 214] width 612 height 425
drag, startPoint x: 505, startPoint y: 394, endPoint x: 502, endPoint y: 348, distance: 46.8
click at [502, 348] on 5;"] "int números[] = 5;" at bounding box center [673, 352] width 612 height 43
click at [495, 389] on div "múltipla escolha 11 - Quais das seguintes são maneiras válidas de declarar um a…" at bounding box center [673, 214] width 612 height 425
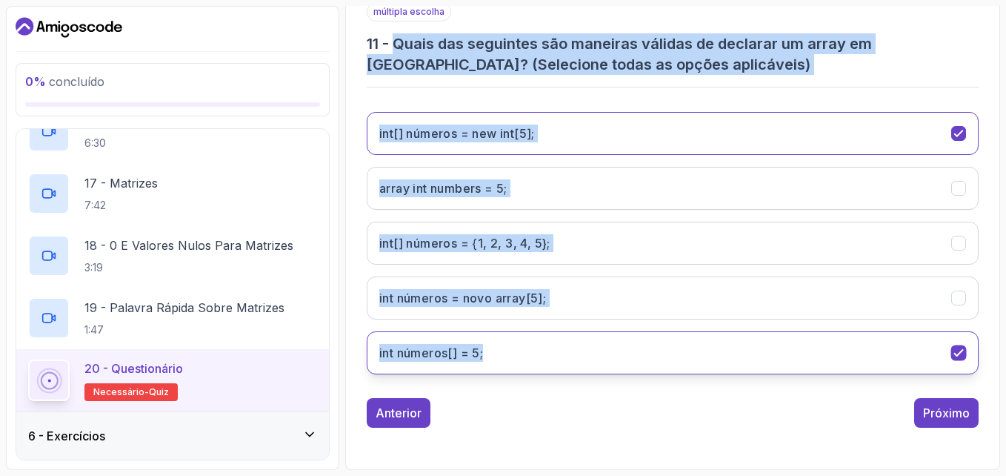
drag, startPoint x: 393, startPoint y: 43, endPoint x: 490, endPoint y: 346, distance: 318.2
click at [490, 346] on div "múltipla escolha 11 - Quais das seguintes são maneiras válidas de declarar um a…" at bounding box center [673, 194] width 612 height 384
copy div "Quais das seguintes são maneiras válidas de declarar um array em Java? (Selecio…"
click at [642, 139] on int;"] "int[] números = new int[5];" at bounding box center [673, 133] width 612 height 43
click at [641, 137] on int;"] "int[] números = new int[5];" at bounding box center [673, 133] width 612 height 43
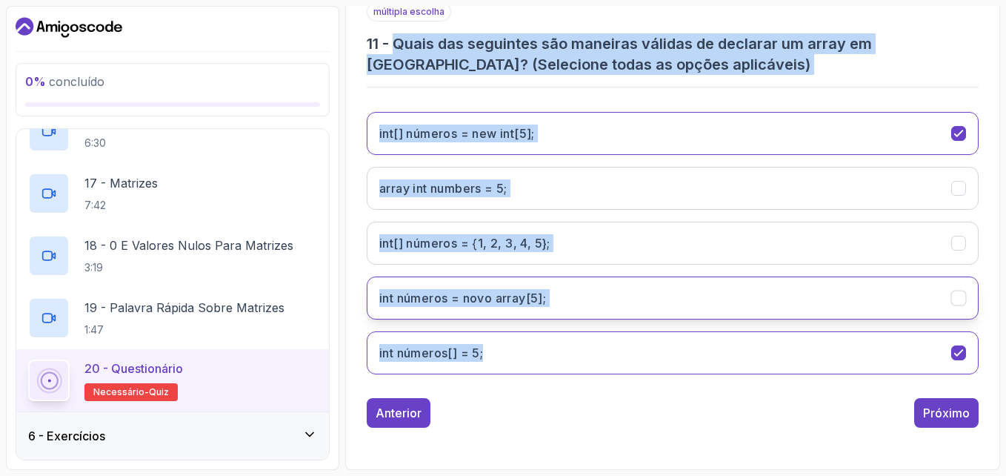
click at [596, 297] on button "int números = novo array[5];" at bounding box center [673, 297] width 612 height 43
click at [531, 98] on div "múltipla escolha 11 - Quais das seguintes são maneiras válidas de declarar um a…" at bounding box center [673, 194] width 612 height 384
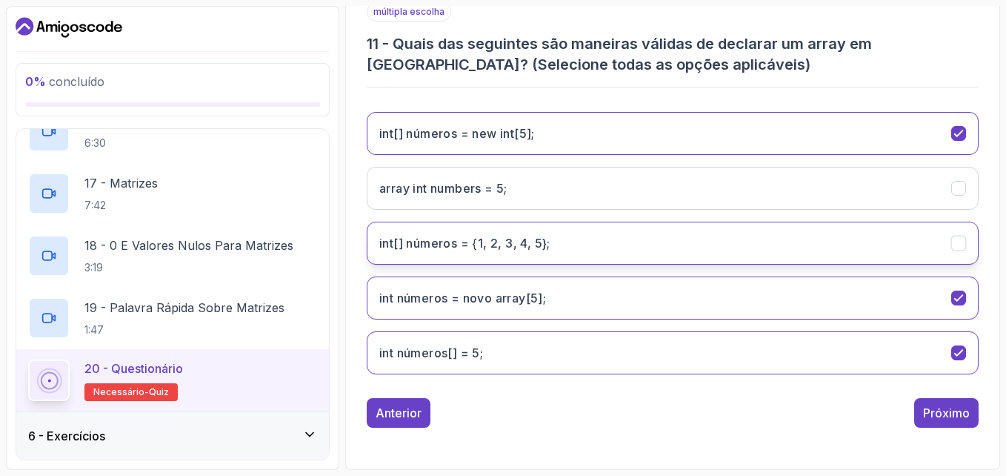
click at [598, 240] on 5};"] "int[] números = {1, 2, 3, 4, 5};" at bounding box center [673, 243] width 612 height 43
click at [487, 241] on h3 "int[] números = {1, 2, 3, 4, 5};" at bounding box center [464, 243] width 171 height 18
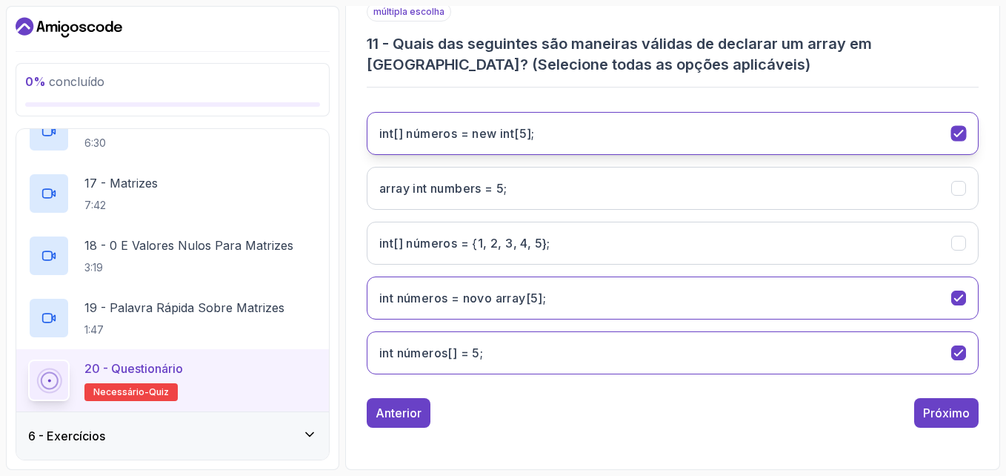
click at [574, 142] on int;"] "int[] números = new int[5];" at bounding box center [673, 133] width 612 height 43
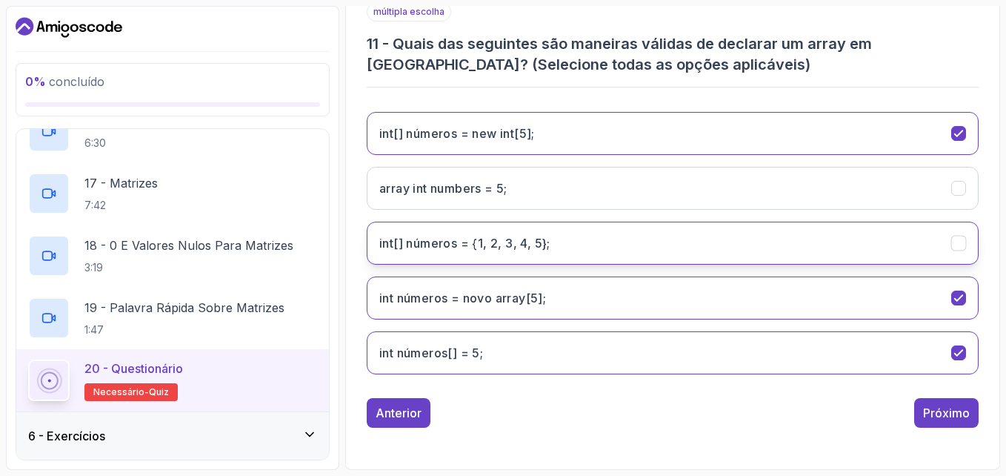
click at [570, 248] on 5};"] "int[] números = {1, 2, 3, 4, 5};" at bounding box center [673, 243] width 612 height 43
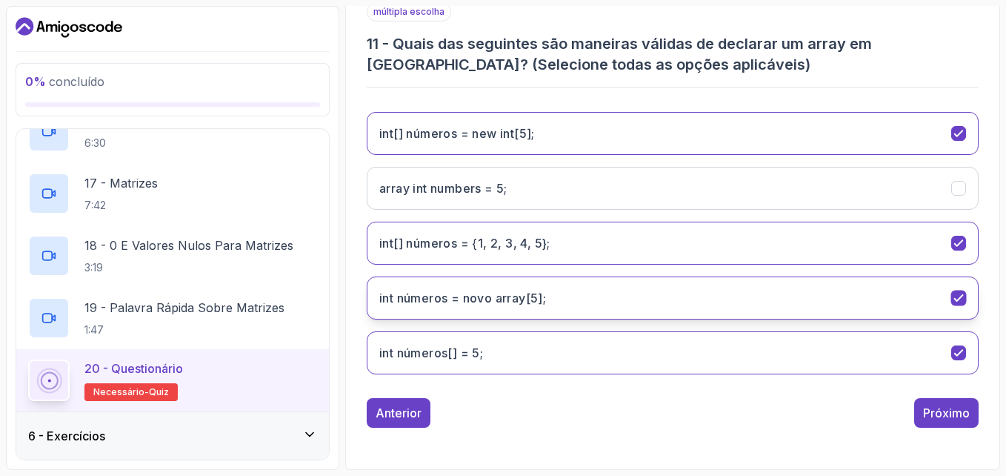
click at [567, 297] on button "int números = novo array[5];" at bounding box center [673, 297] width 612 height 43
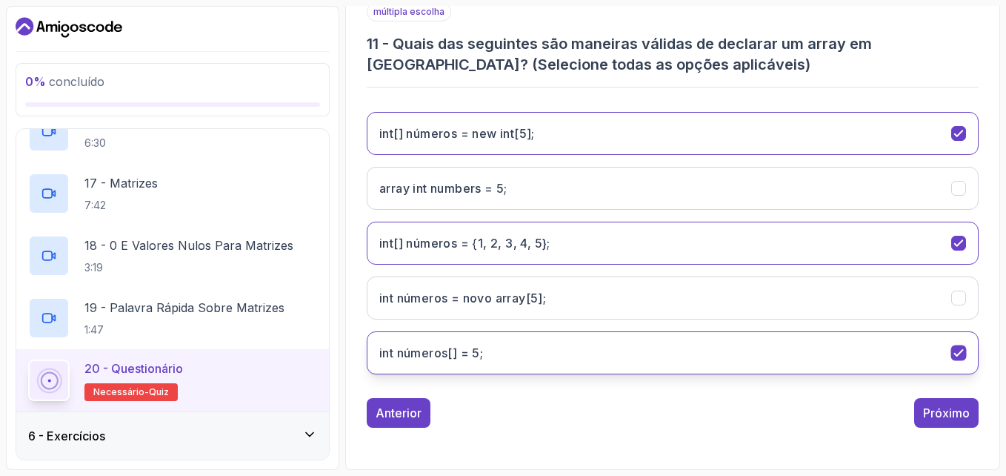
click at [582, 356] on 5;"] "int números[] = 5;" at bounding box center [673, 352] width 612 height 43
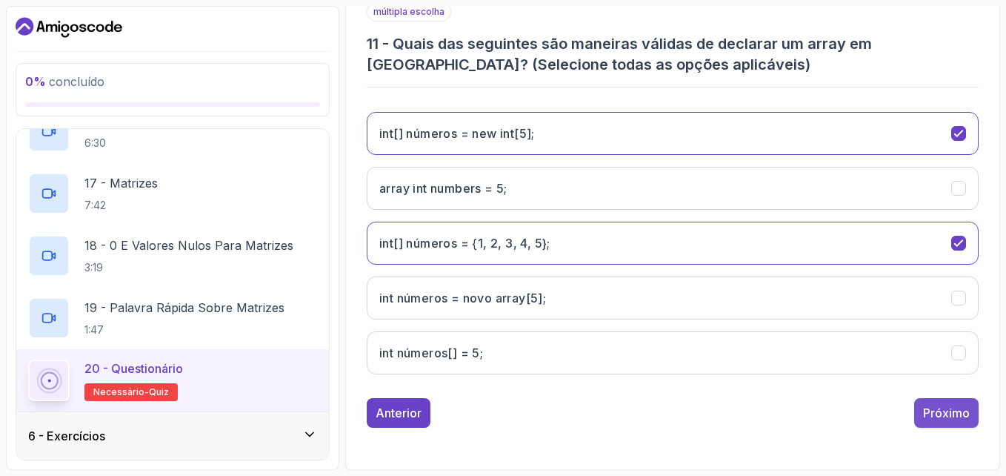
click at [941, 406] on div "Próximo" at bounding box center [946, 413] width 47 height 18
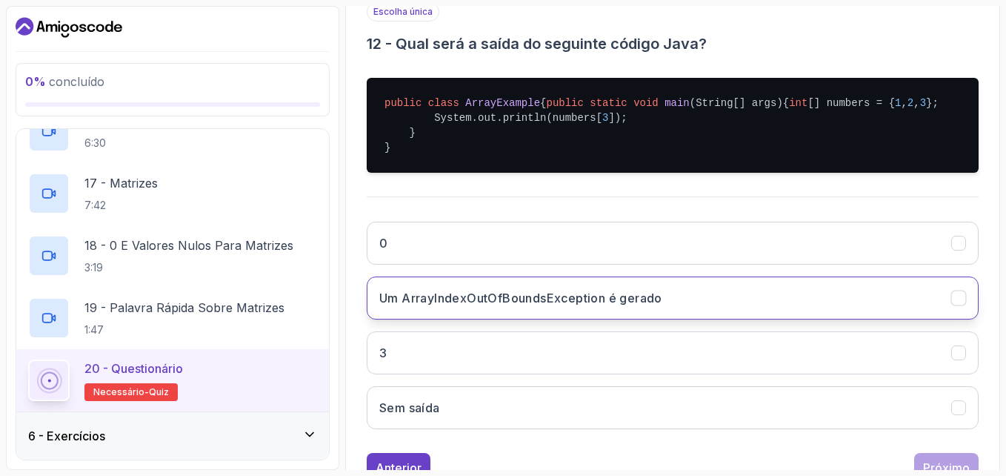
click at [743, 312] on button "Um ArrayIndexOutOfBoundsException é gerado" at bounding box center [673, 297] width 612 height 43
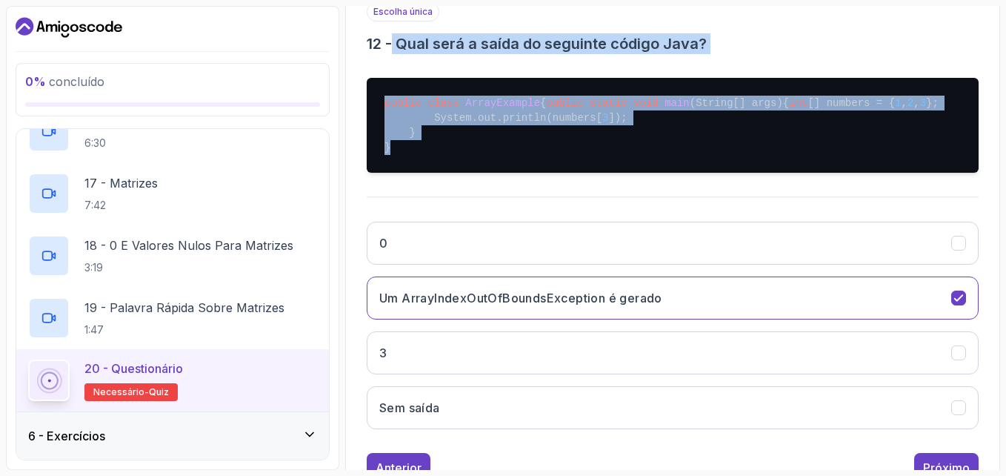
drag, startPoint x: 425, startPoint y: 176, endPoint x: 393, endPoint y: 42, distance: 137.1
click at [393, 42] on div "Escolha única 12 - Qual será a saída do seguinte código Java? public class Arra…" at bounding box center [673, 221] width 612 height 439
copy div "Qual será a saída do seguinte código Java? public class ArrayExample { public s…"
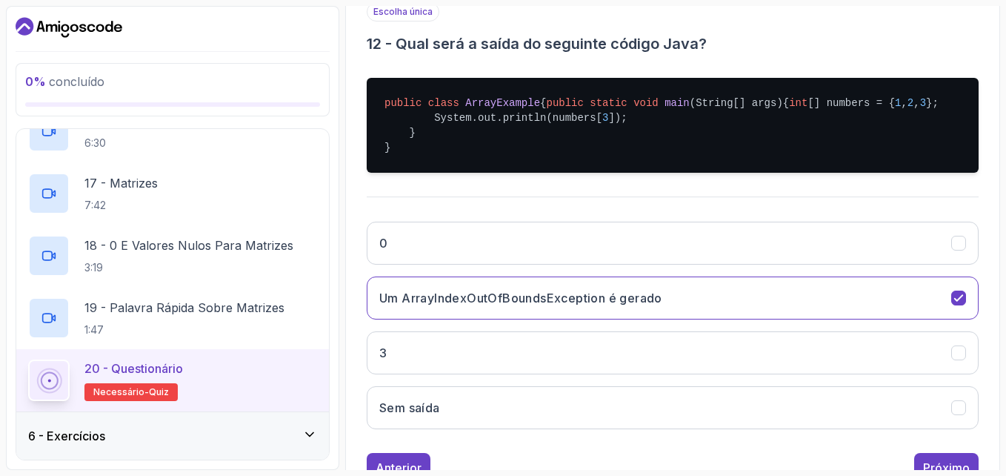
click at [1000, 250] on div "Quiz Apoio Algum problema? Slides Repo Repositório não disponível Projetos Desi…" at bounding box center [672, 186] width 655 height 678
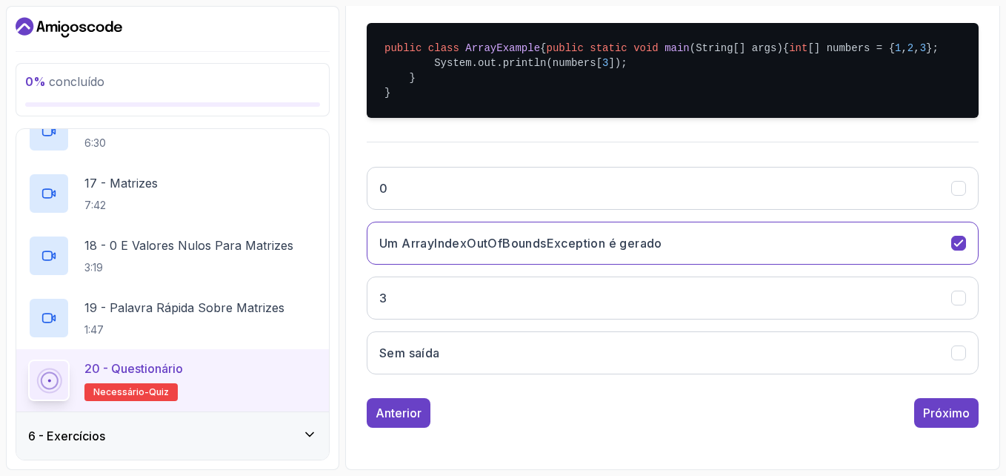
scroll to position [370, 0]
click at [951, 416] on div "Próximo" at bounding box center [946, 413] width 47 height 18
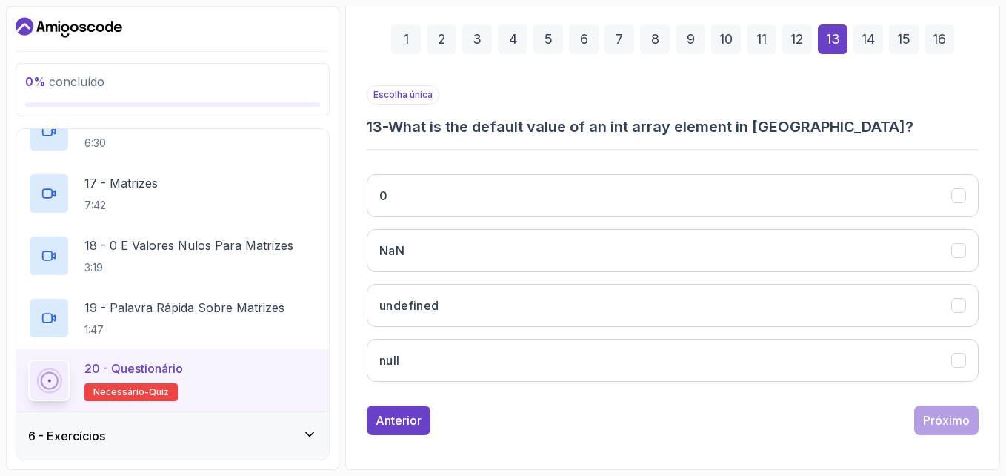
scroll to position [210, 0]
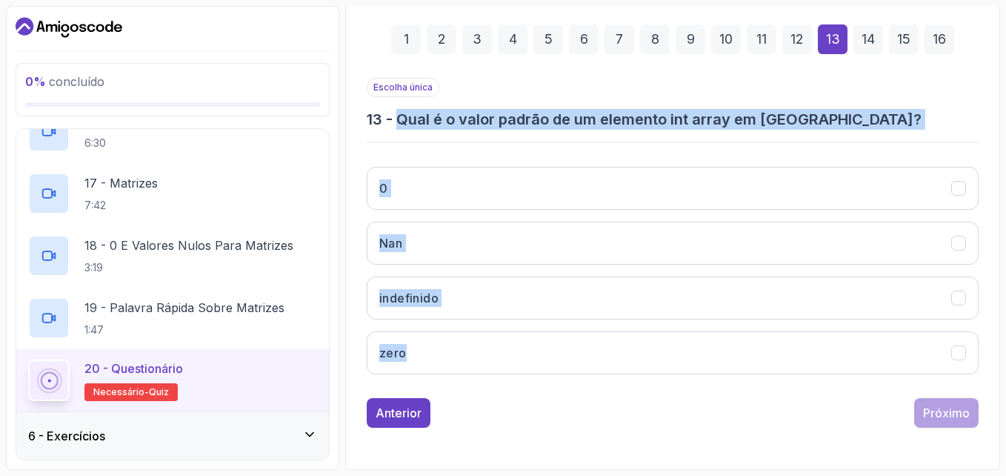
drag, startPoint x: 396, startPoint y: 116, endPoint x: 473, endPoint y: 385, distance: 280.7
click at [473, 385] on div "Escolha única 13 - Qual é o valor padrão de um elemento int array em Java? 0 Na…" at bounding box center [673, 232] width 612 height 308
copy div "Qual é o valor padrão de um elemento int array em Java? 0 Nan indefinido zero"
click at [366, 155] on div "1 2 3 4 5 6 7 8 9 10 11 12 13 14 15 16 Escolha única 13 - Qual é o valor padrão…" at bounding box center [673, 214] width 636 height 451
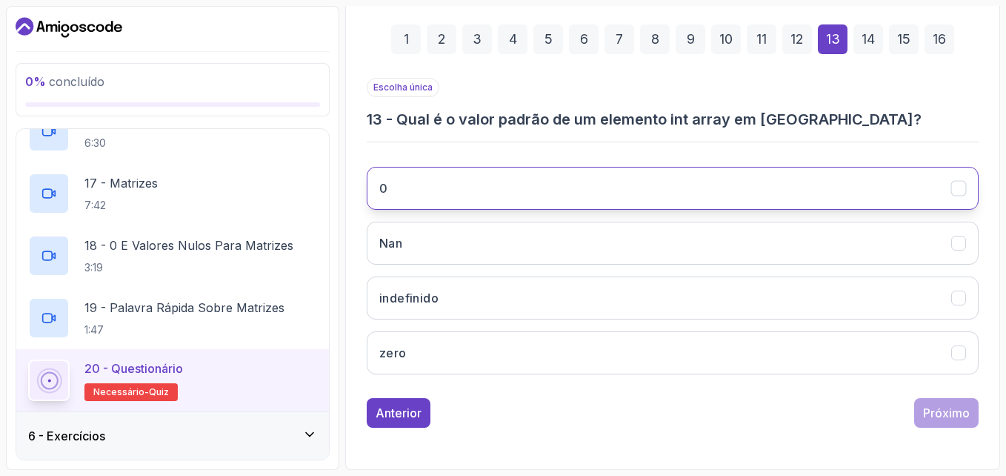
click at [419, 187] on button "0" at bounding box center [673, 188] width 612 height 43
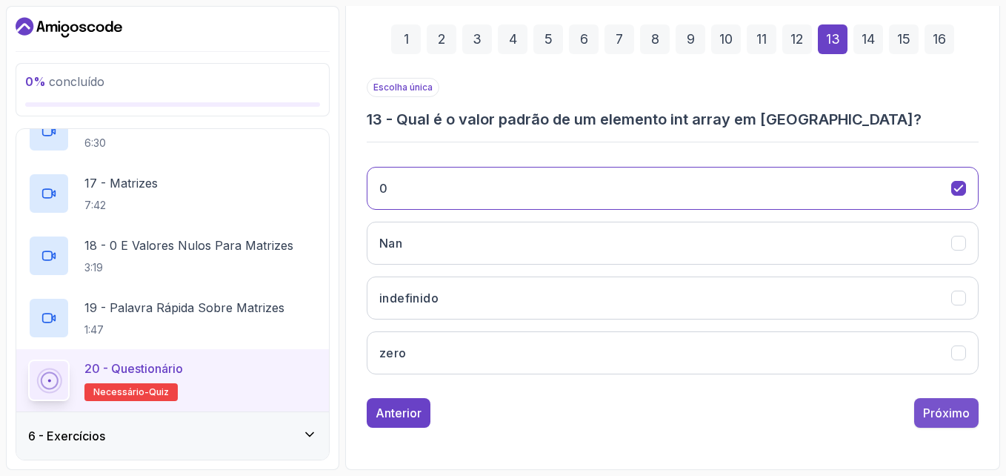
click at [943, 417] on div "Próximo" at bounding box center [946, 413] width 47 height 18
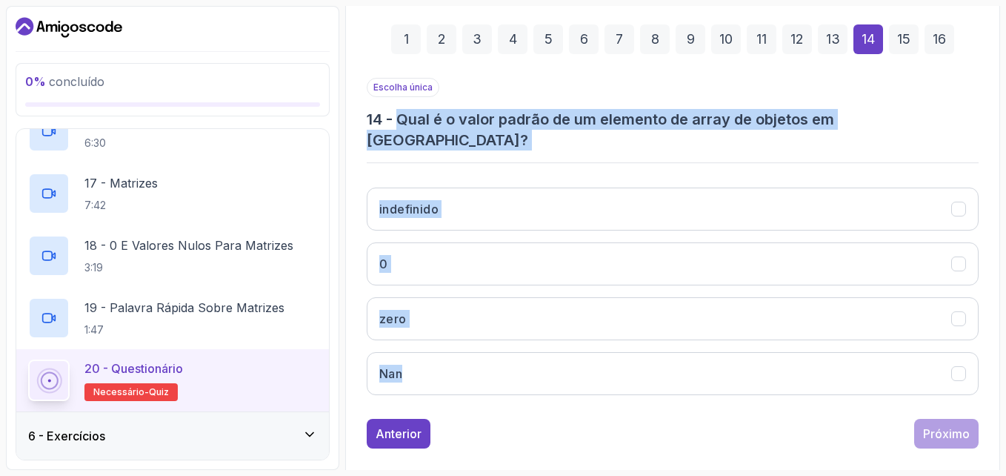
drag, startPoint x: 444, startPoint y: 382, endPoint x: 396, endPoint y: 116, distance: 270.2
click at [396, 116] on div "Escolha única 14 - Qual é o valor padrão de um elemento de array de objetos em …" at bounding box center [673, 242] width 612 height 329
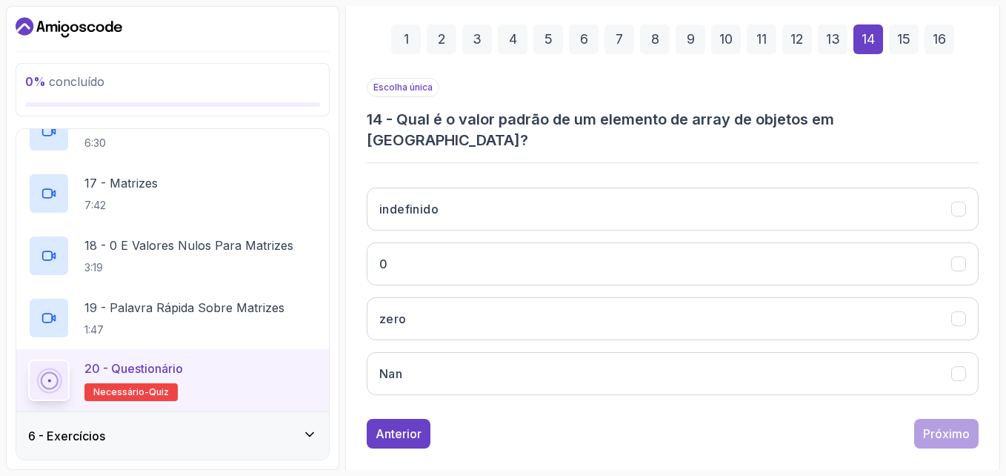
click at [459, 419] on div "Anterior Próximo" at bounding box center [673, 434] width 612 height 30
click at [444, 297] on button "zero" at bounding box center [673, 318] width 612 height 43
click at [937, 419] on button "Próximo" at bounding box center [946, 434] width 64 height 30
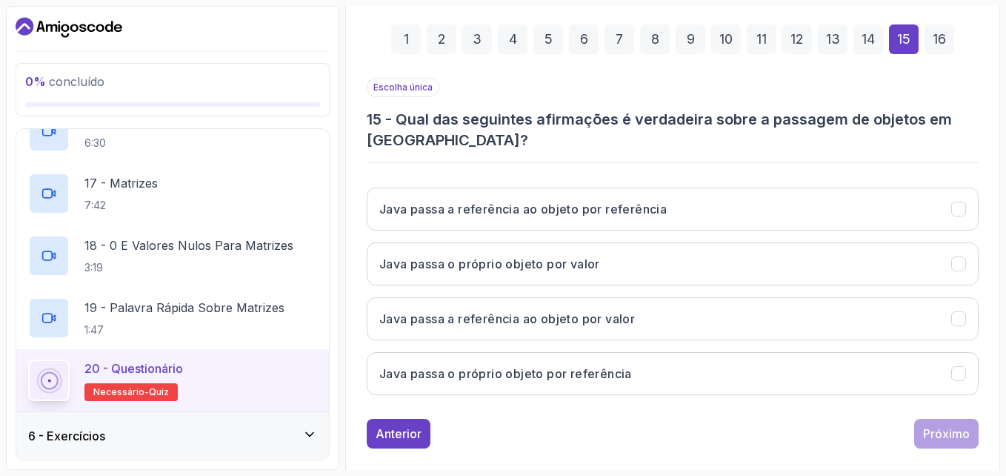
drag, startPoint x: 670, startPoint y: 392, endPoint x: 459, endPoint y: 125, distance: 340.2
click at [459, 125] on div "Escolha única 15 - Qual das seguintes afirmações é verdadeira sobre a passagem …" at bounding box center [673, 242] width 612 height 329
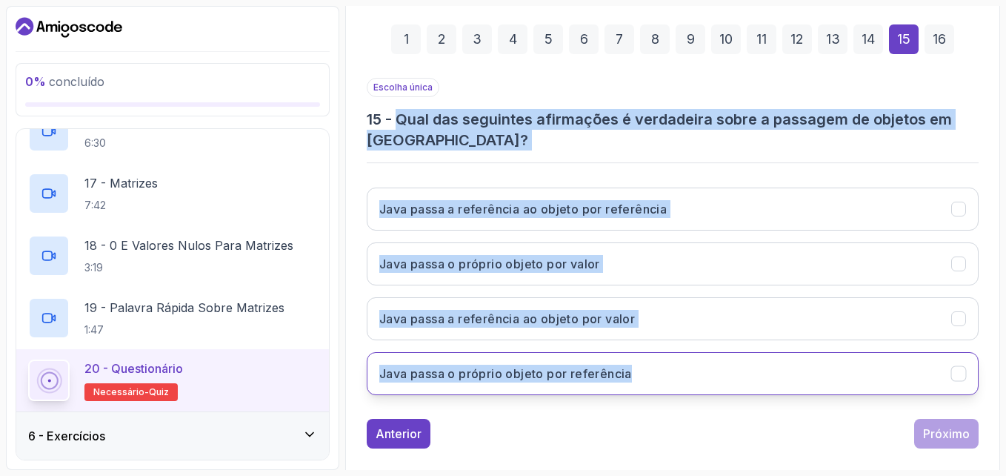
drag, startPoint x: 396, startPoint y: 112, endPoint x: 651, endPoint y: 389, distance: 376.5
click at [651, 389] on div "Escolha única 15 - Qual das seguintes afirmações é verdadeira sobre a passagem …" at bounding box center [673, 242] width 612 height 329
click at [353, 263] on div "Quiz Apoio Algum problema? Slides Repo Repositório não disponível Projetos Desi…" at bounding box center [672, 206] width 655 height 568
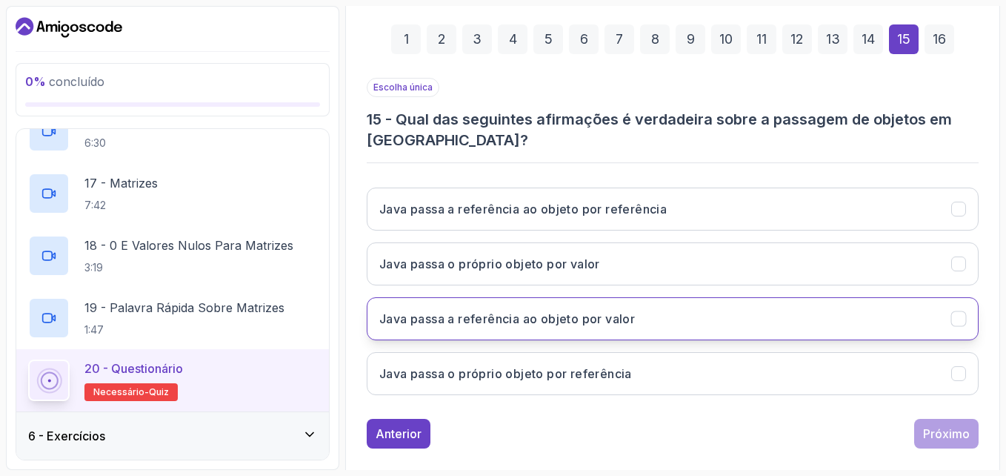
click at [528, 318] on h3 "Java passa a referência ao objeto por valor" at bounding box center [507, 319] width 256 height 18
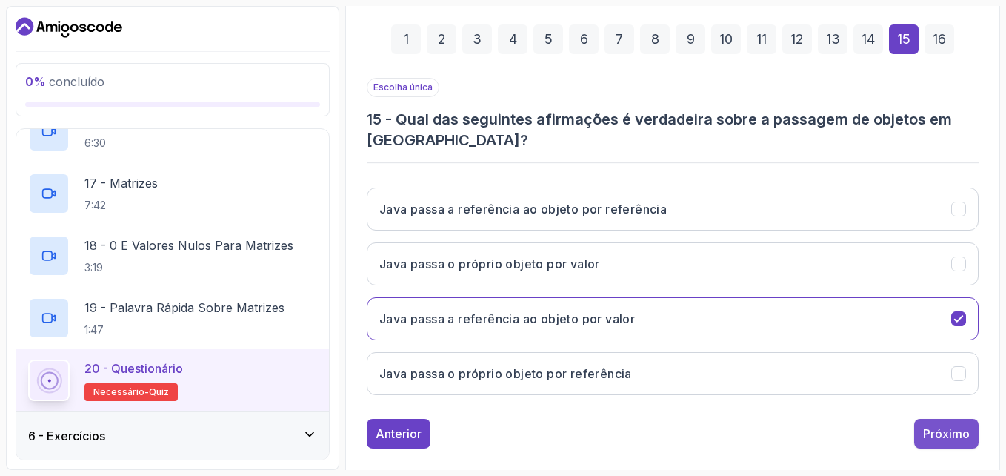
click at [963, 439] on div "Próximo" at bounding box center [946, 434] width 47 height 18
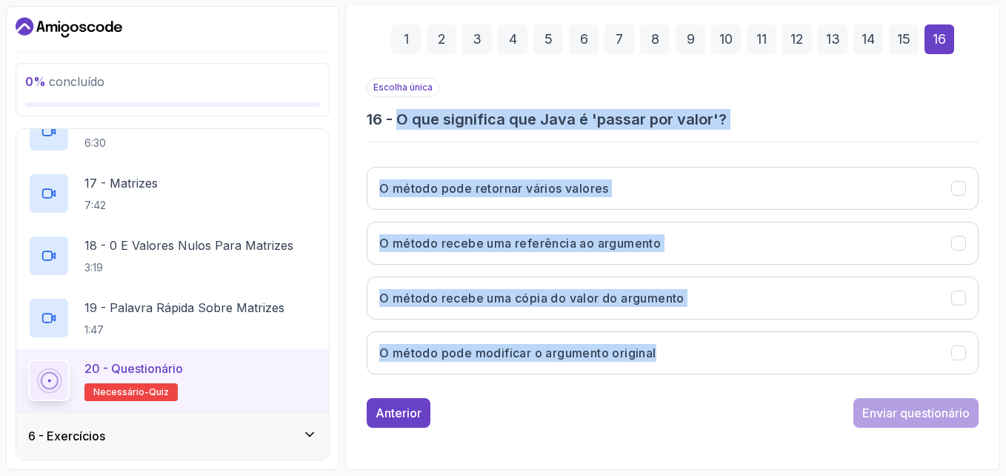
drag, startPoint x: 398, startPoint y: 122, endPoint x: 685, endPoint y: 384, distance: 388.7
click at [685, 384] on div "Escolha única 16 - O que significa que Java é 'passar por valor'? O método pode…" at bounding box center [673, 232] width 612 height 308
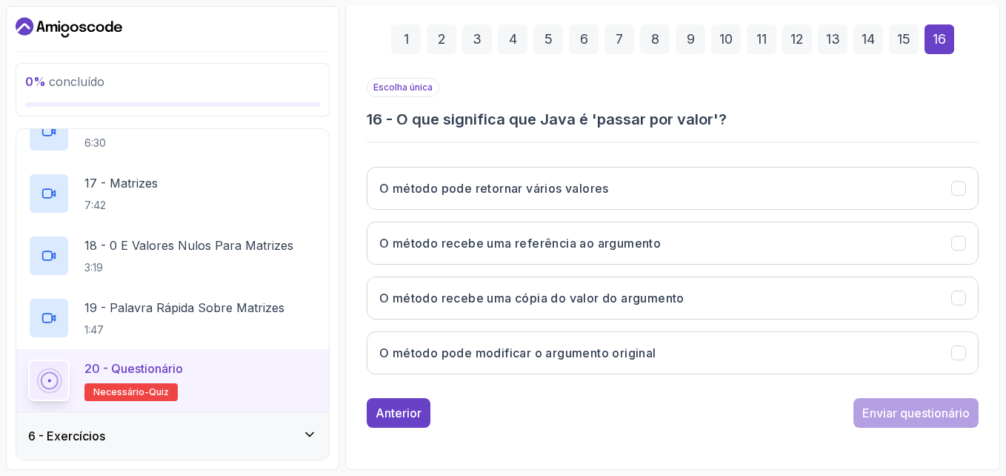
click at [486, 397] on div "Escolha única 16 - O que significa que Java é 'passar por valor'? O método pode…" at bounding box center [673, 253] width 612 height 350
click at [554, 303] on h3 "O método recebe uma cópia do valor do argumento" at bounding box center [531, 298] width 305 height 18
click at [865, 413] on div "Enviar questionário" at bounding box center [916, 413] width 107 height 18
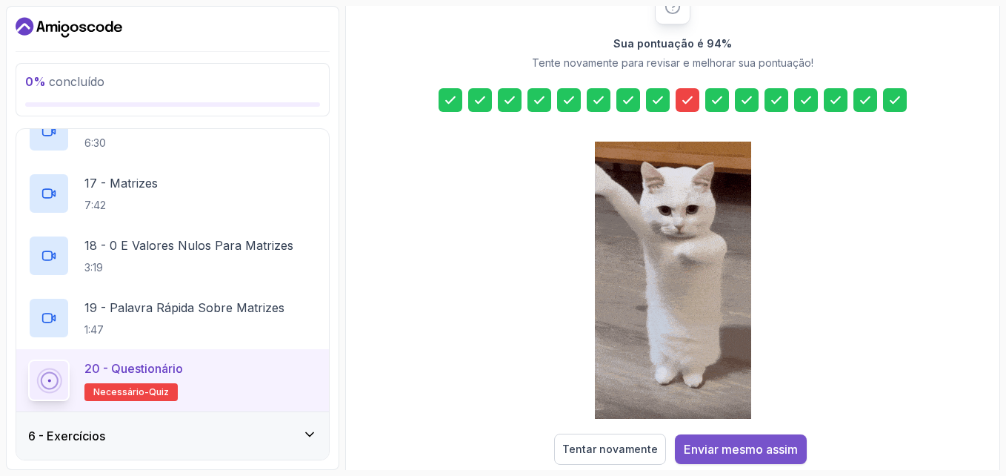
click at [729, 439] on button "Enviar mesmo assim" at bounding box center [741, 449] width 132 height 30
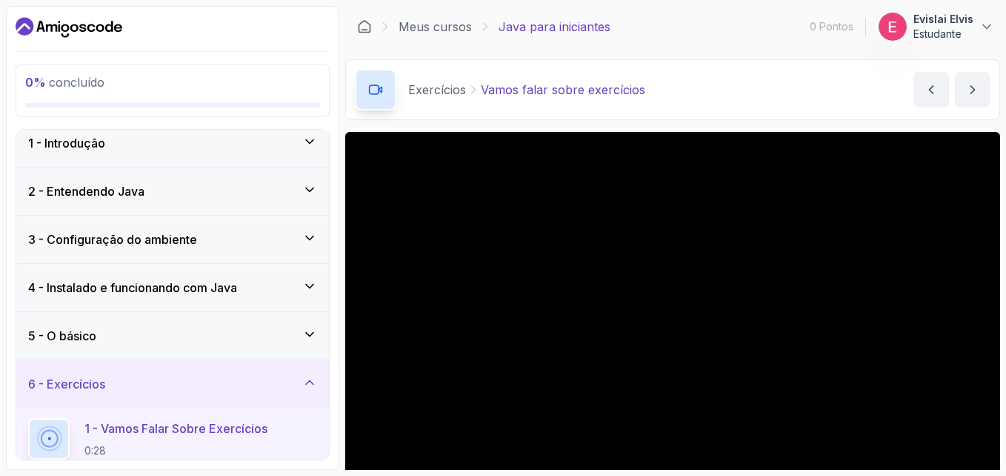
scroll to position [131, 0]
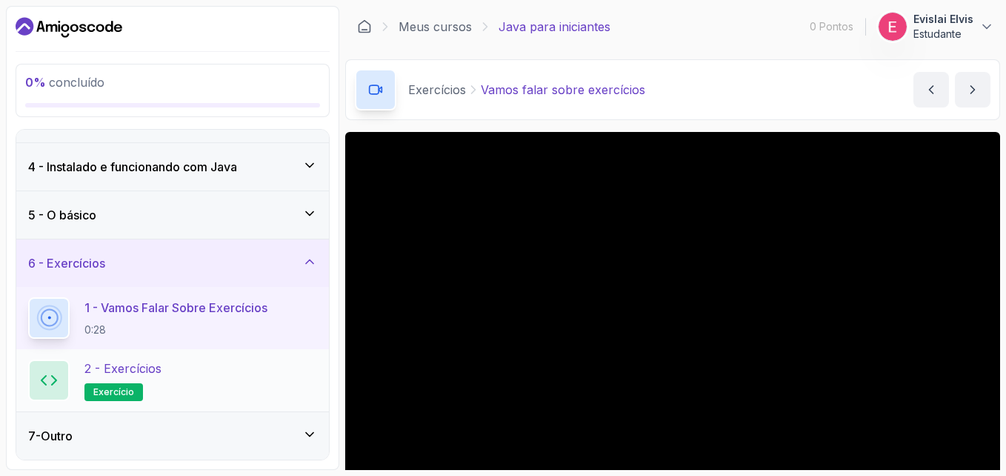
click at [153, 376] on p "2 - Exercícios" at bounding box center [122, 368] width 77 height 18
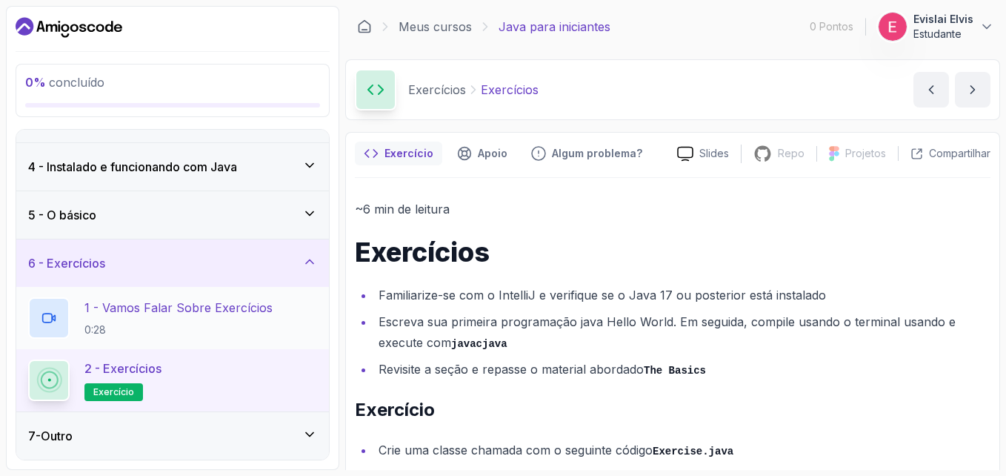
click at [271, 332] on div "1 - Vamos falar sobre exercícios 0:28" at bounding box center [172, 317] width 289 height 41
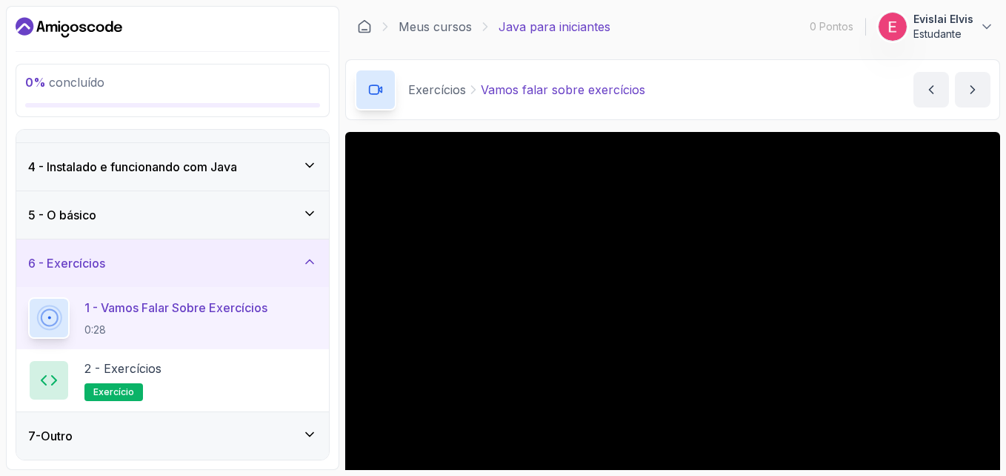
click at [877, 122] on main "Meus cursos Java para iniciantes 0 Pontos 1 Evislai Elvis Estudante 6 - Exercis…" at bounding box center [672, 238] width 655 height 464
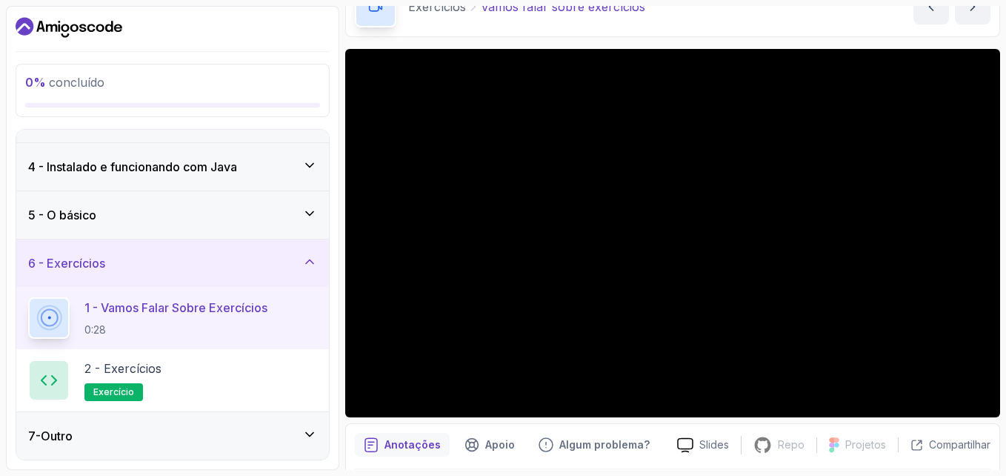
scroll to position [133, 0]
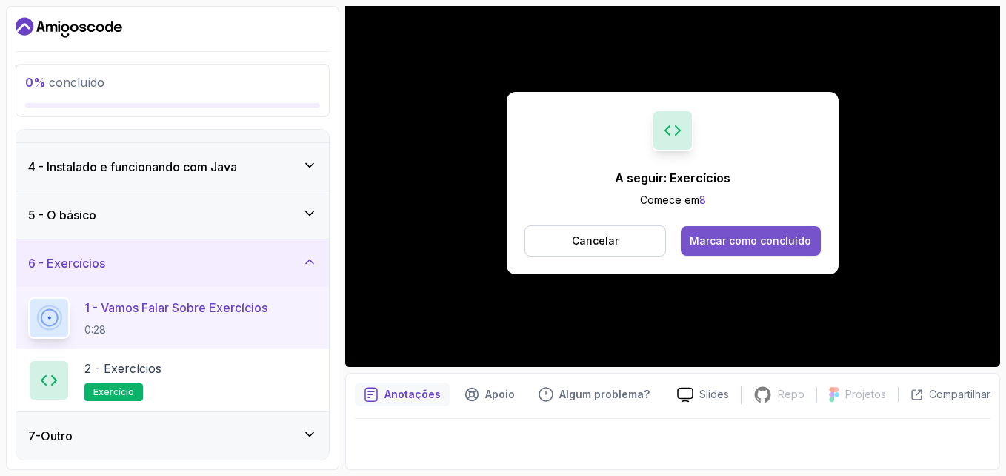
click at [738, 242] on div "Marcar como concluído" at bounding box center [751, 240] width 122 height 15
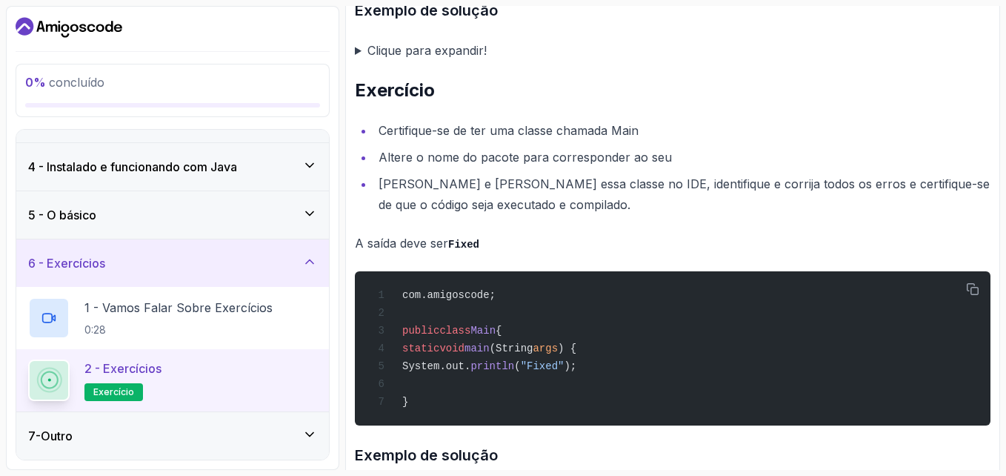
scroll to position [3011, 0]
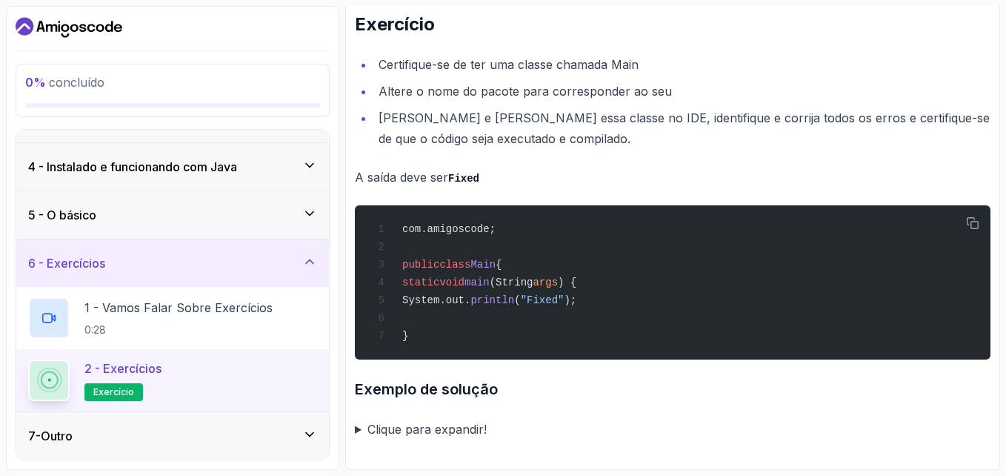
click at [371, 428] on summary "Clique para expandir!" at bounding box center [673, 429] width 636 height 21
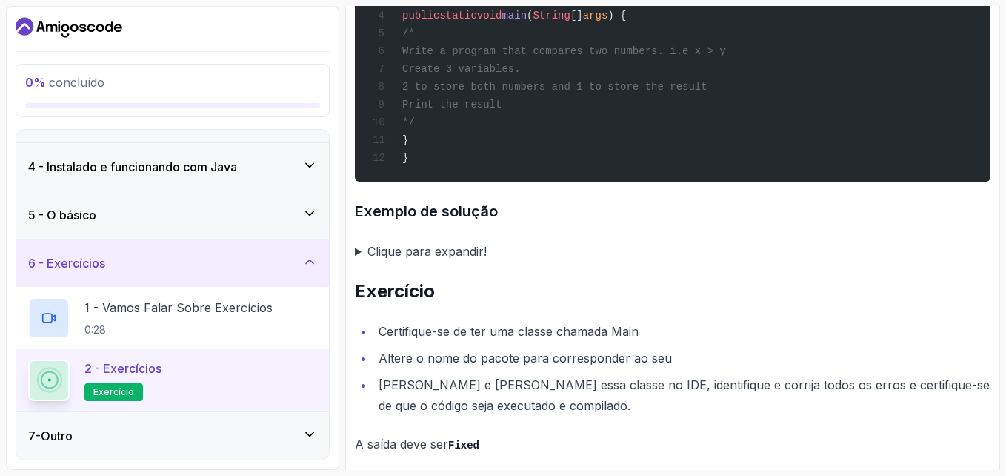
scroll to position [2685, 0]
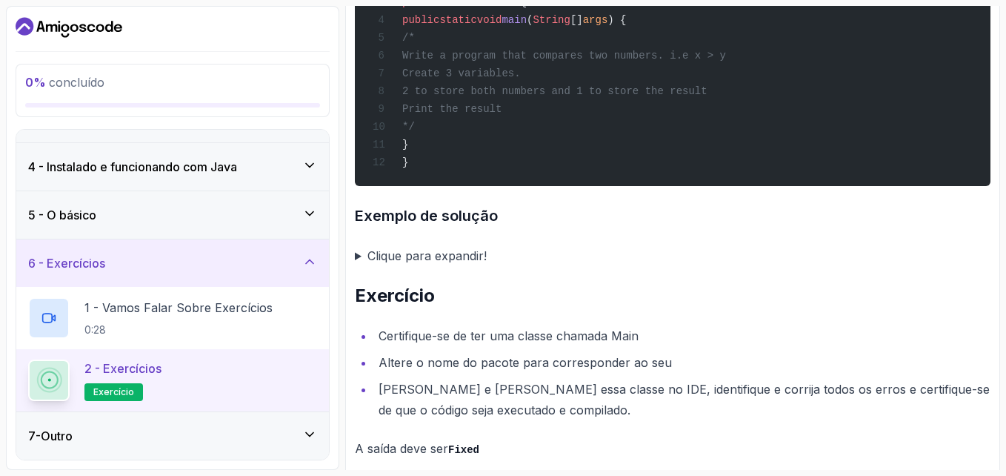
click at [355, 266] on summary "Clique para expandir!" at bounding box center [673, 255] width 636 height 21
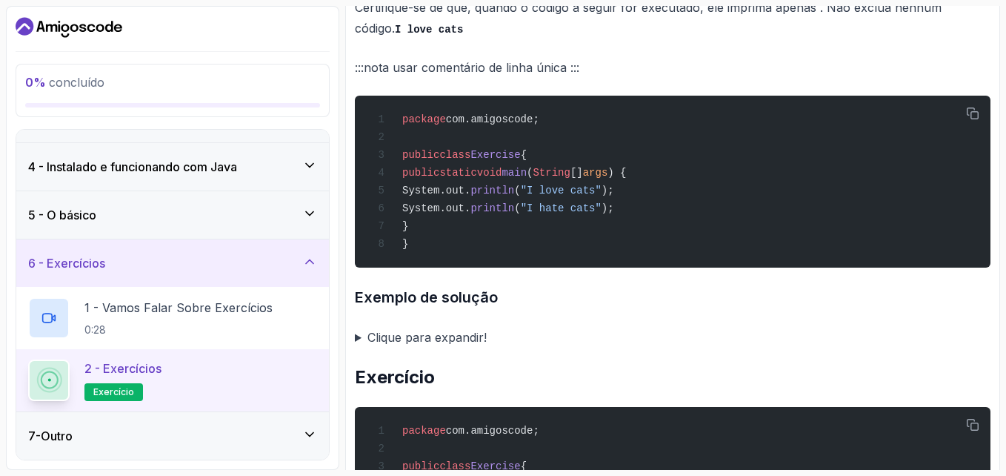
scroll to position [771, 0]
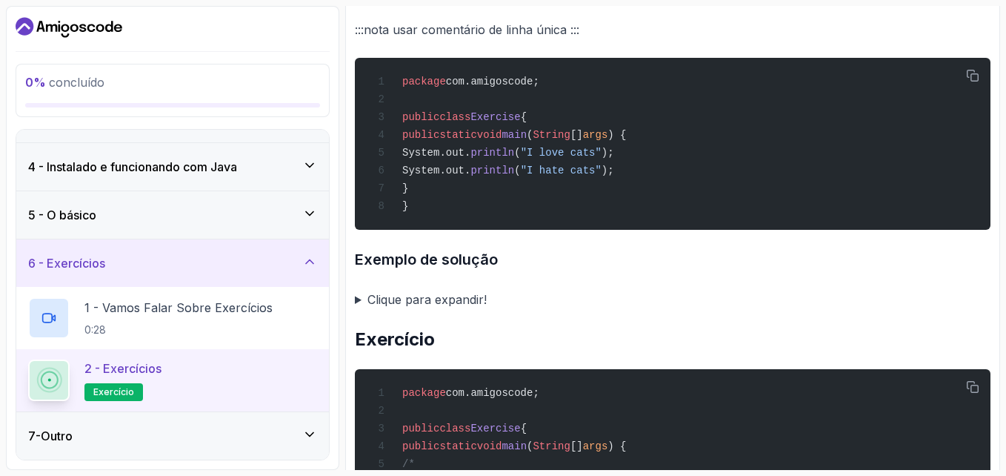
click at [394, 310] on summary "Clique para expandir!" at bounding box center [673, 299] width 636 height 21
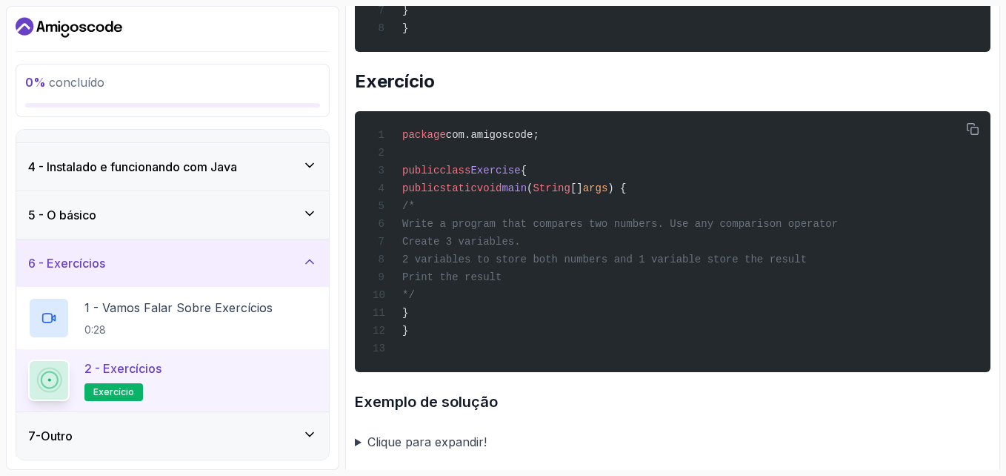
scroll to position [1275, 0]
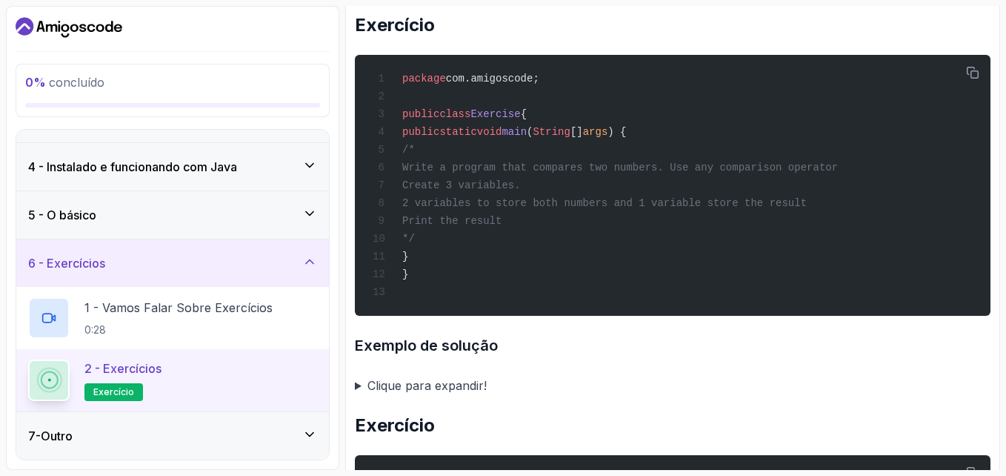
click at [389, 396] on summary "Clique para expandir!" at bounding box center [673, 385] width 636 height 21
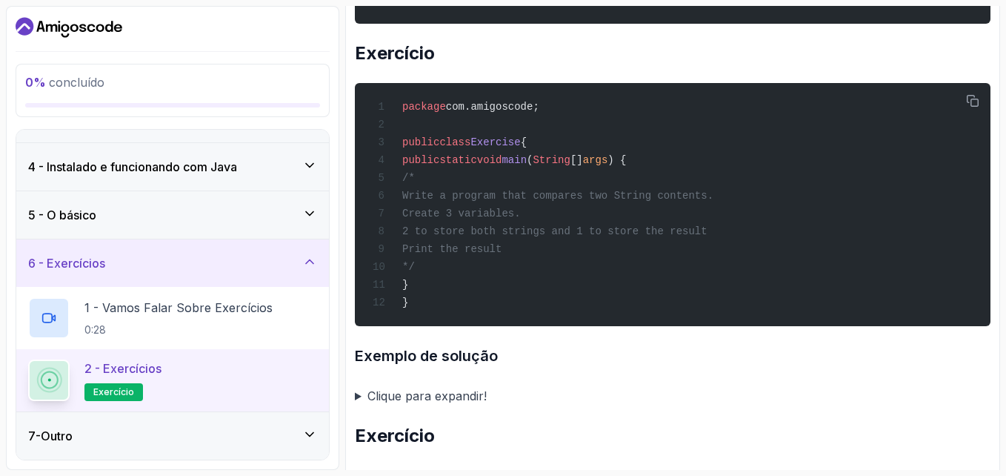
scroll to position [2104, 0]
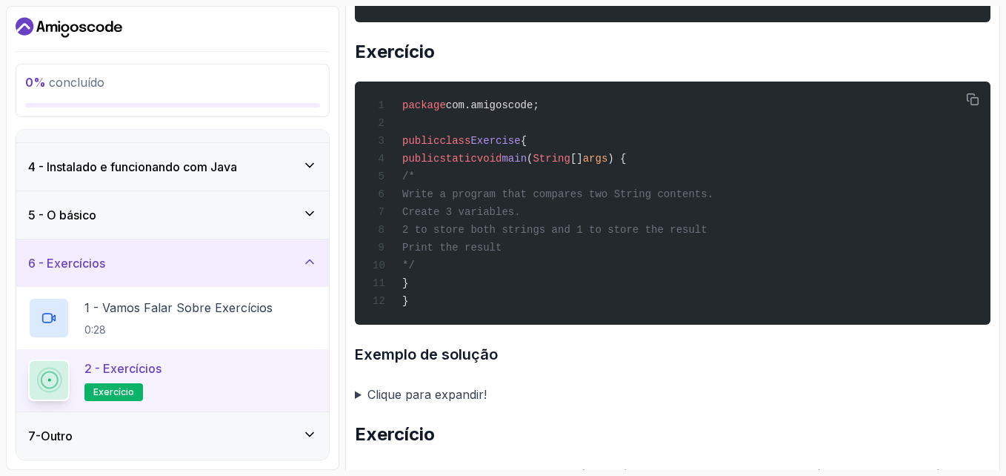
click at [406, 405] on summary "Clique para expandir!" at bounding box center [673, 394] width 636 height 21
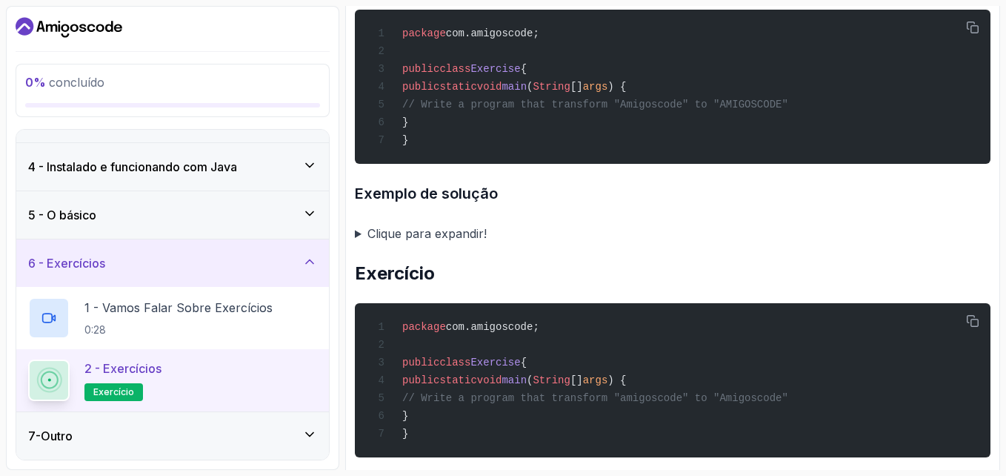
scroll to position [3053, 0]
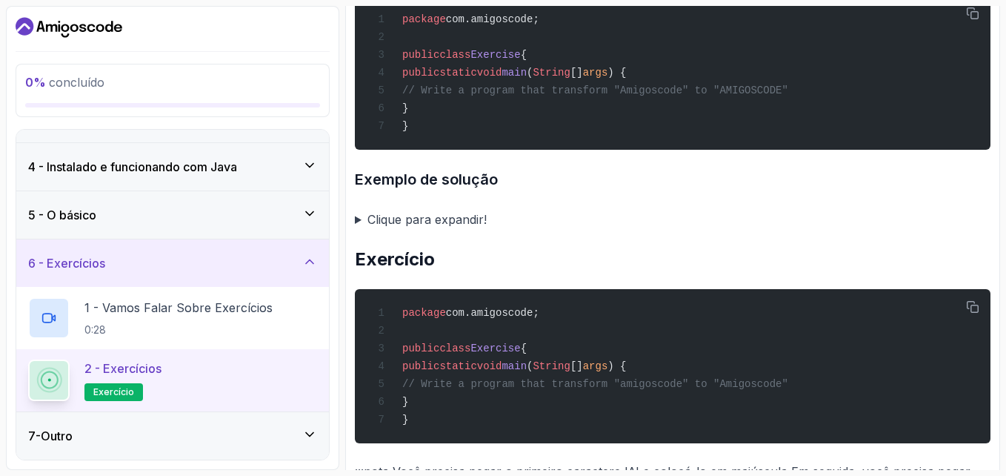
click at [420, 230] on summary "Clique para expandir!" at bounding box center [673, 219] width 636 height 21
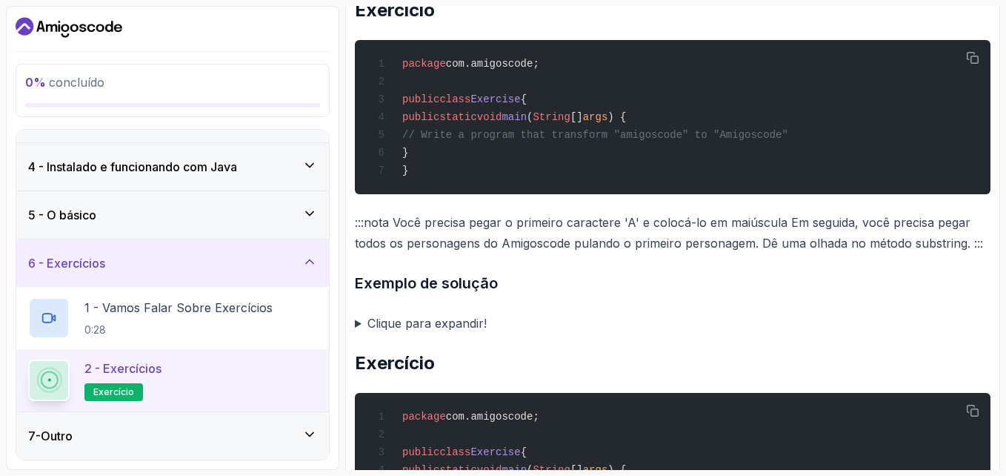
scroll to position [3646, 0]
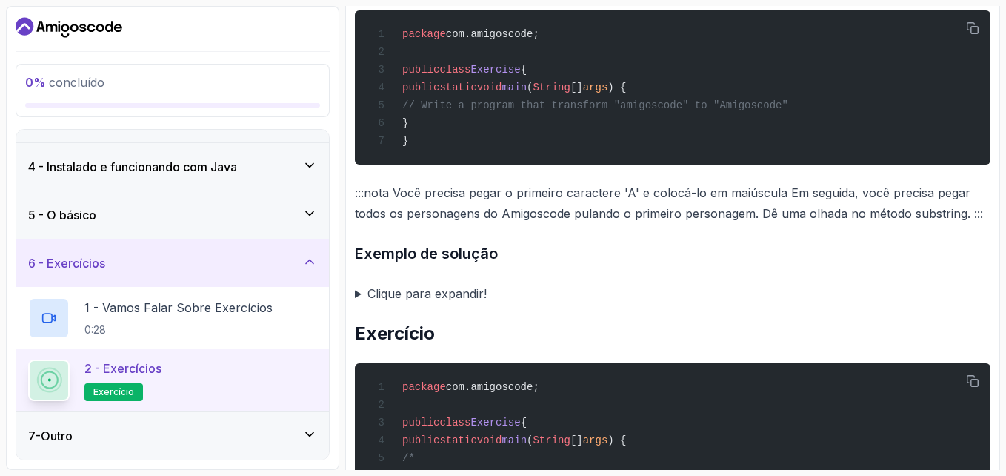
click at [440, 304] on summary "Clique para expandir!" at bounding box center [673, 293] width 636 height 21
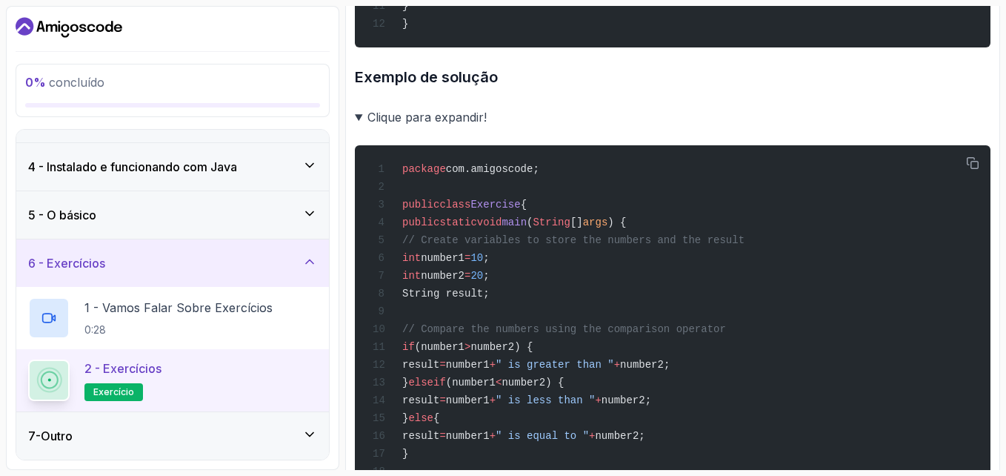
scroll to position [4535, 0]
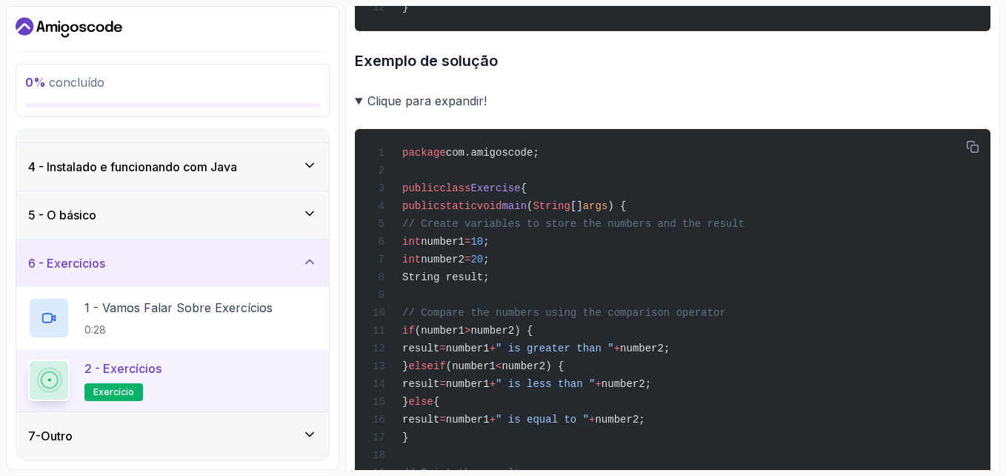
click at [431, 111] on summary "Clique para expandir!" at bounding box center [673, 100] width 636 height 21
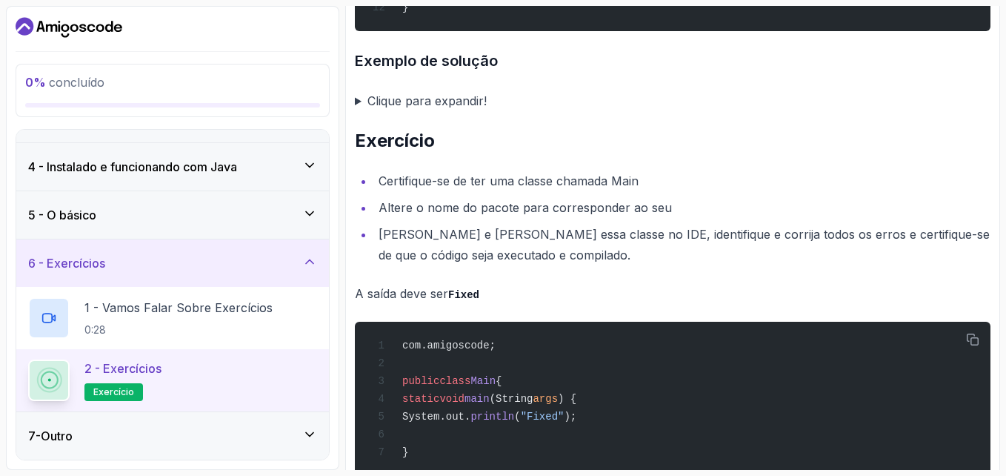
click at [431, 111] on summary "Clique para expandir!" at bounding box center [673, 100] width 636 height 21
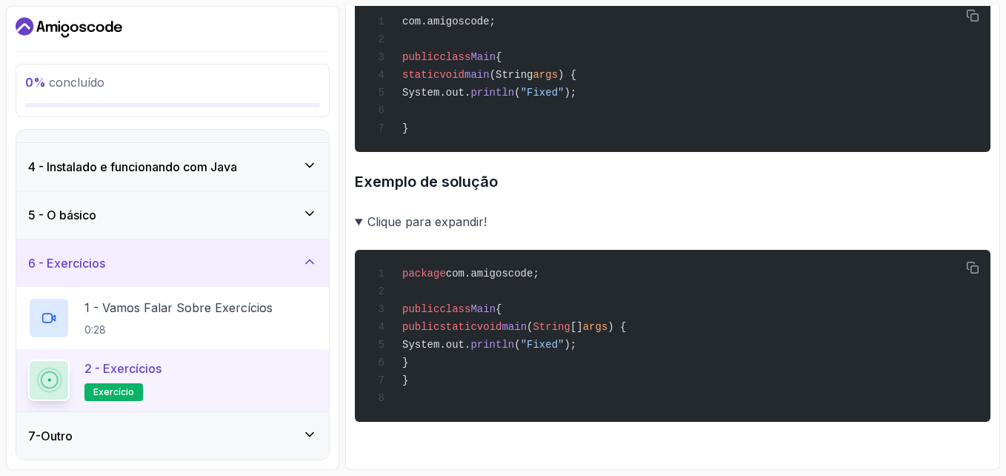
scroll to position [5465, 0]
click at [435, 222] on summary "Clique para expandir!" at bounding box center [673, 221] width 636 height 21
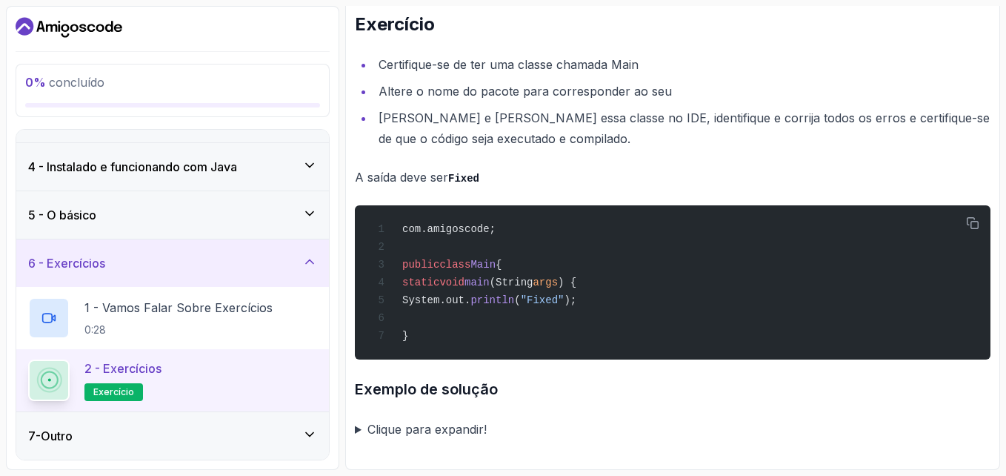
click at [159, 436] on div "7 - Outro" at bounding box center [172, 436] width 289 height 18
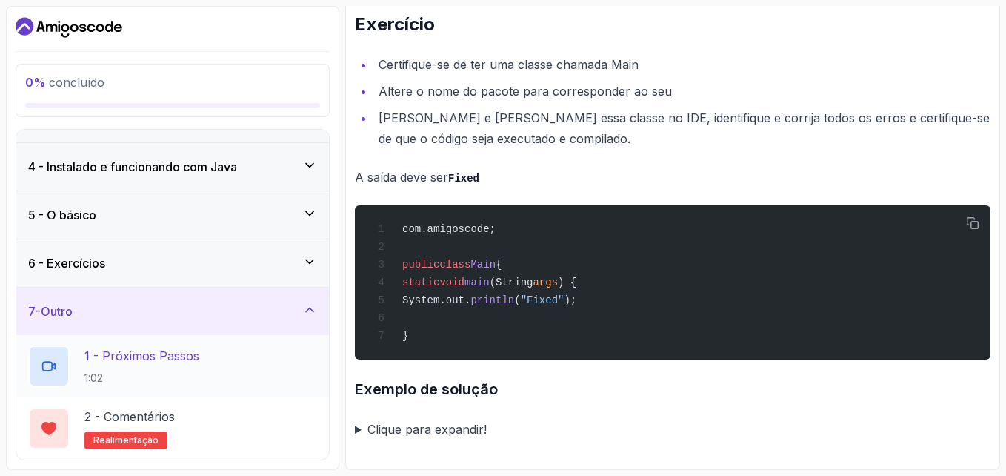
click at [207, 374] on div "1 - Próximos passos 1:02" at bounding box center [172, 365] width 289 height 41
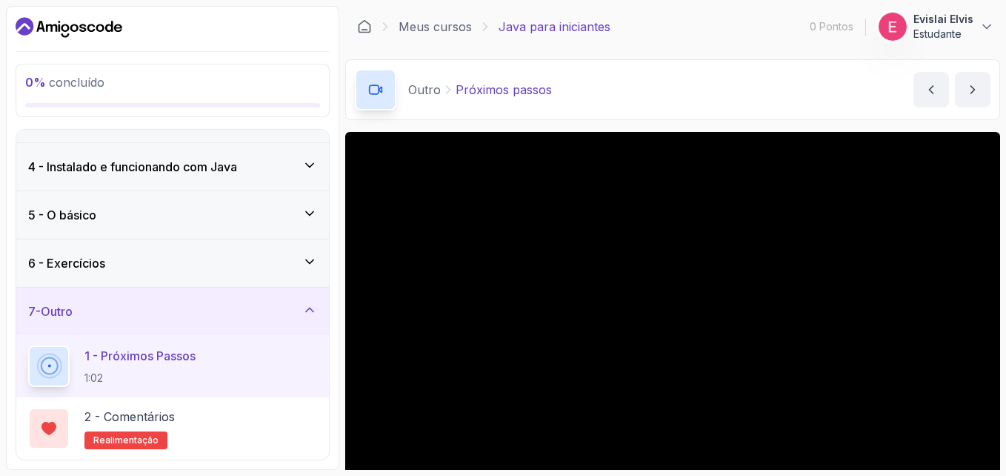
click at [994, 122] on main "Meus cursos Java para iniciantes 0 Pontos 1 Evislai Elvis Estudante 7 - Outro 0…" at bounding box center [672, 238] width 655 height 464
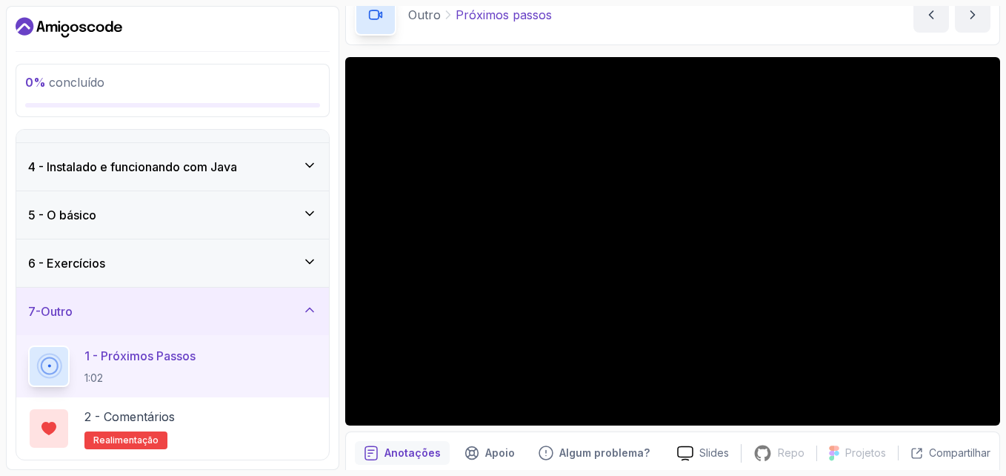
scroll to position [74, 0]
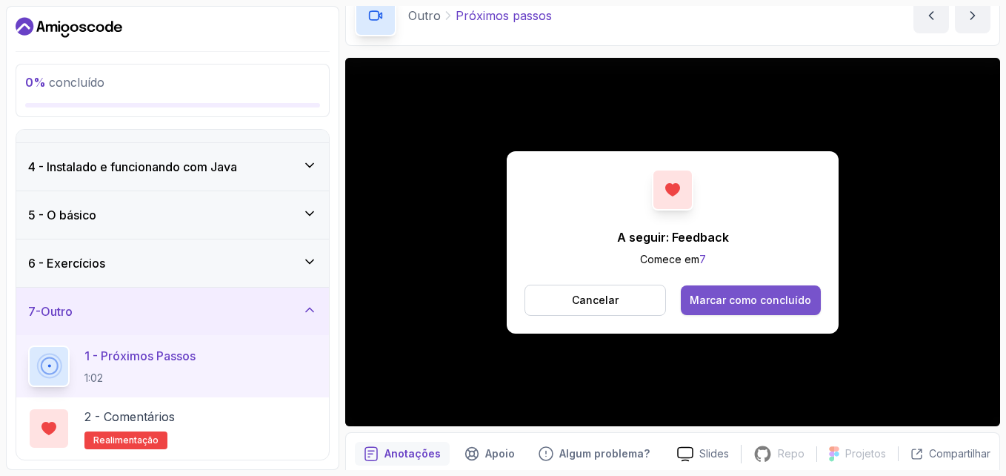
click at [773, 293] on div "Marcar como concluído" at bounding box center [751, 300] width 122 height 15
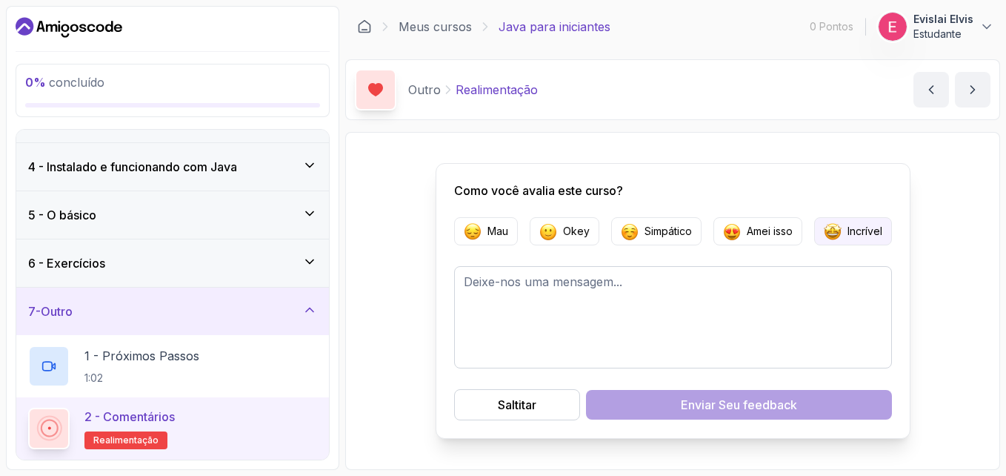
click at [834, 219] on button "Incrível" at bounding box center [853, 231] width 78 height 28
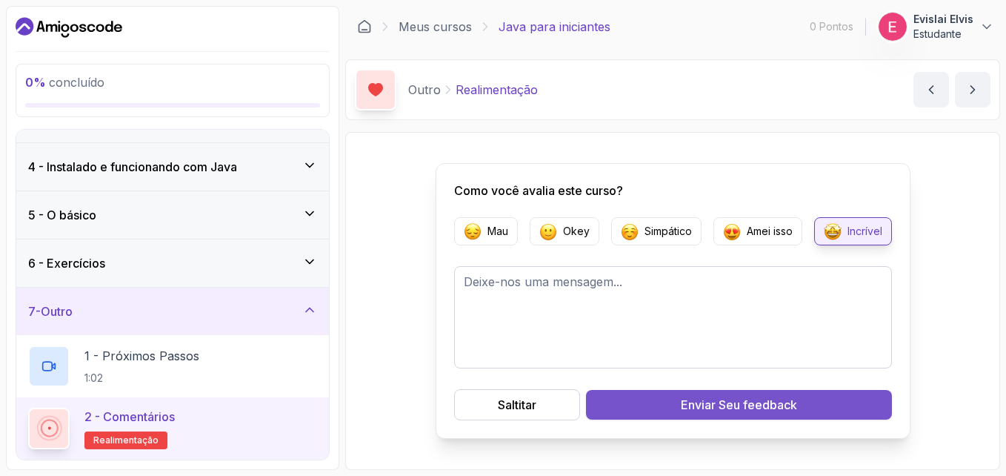
click at [722, 402] on span "Seu feedback" at bounding box center [758, 405] width 79 height 18
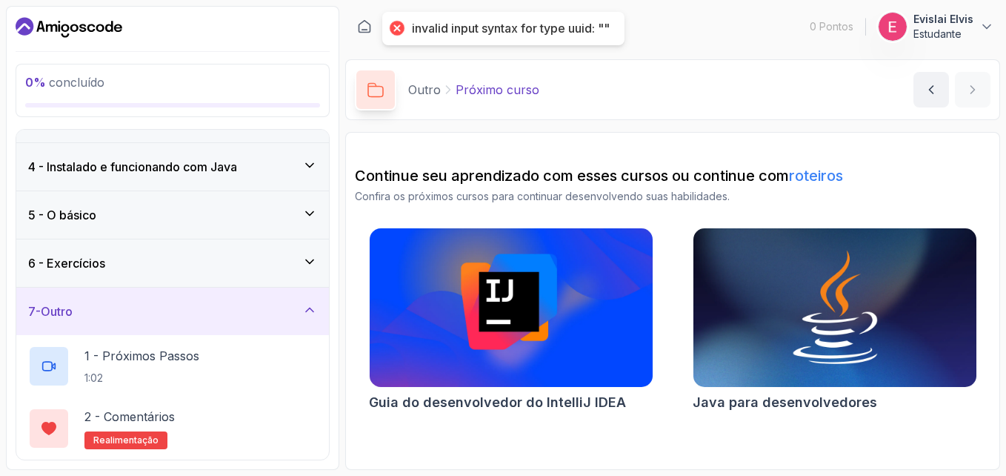
click at [999, 119] on main "Meus cursos Java para iniciantes 0 Pontos 1 Evislai Elvis Estudante 7 - Outro 0…" at bounding box center [672, 238] width 655 height 464
click at [262, 103] on div at bounding box center [172, 105] width 295 height 4
click at [930, 90] on icon "Conteúdo anterior" at bounding box center [932, 89] width 4 height 7
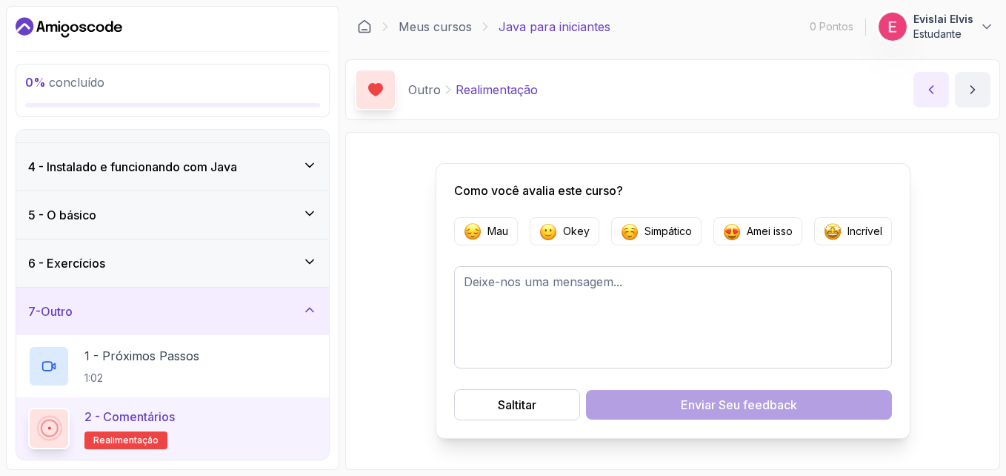
click at [930, 90] on icon "Conteúdo anterior" at bounding box center [932, 89] width 4 height 7
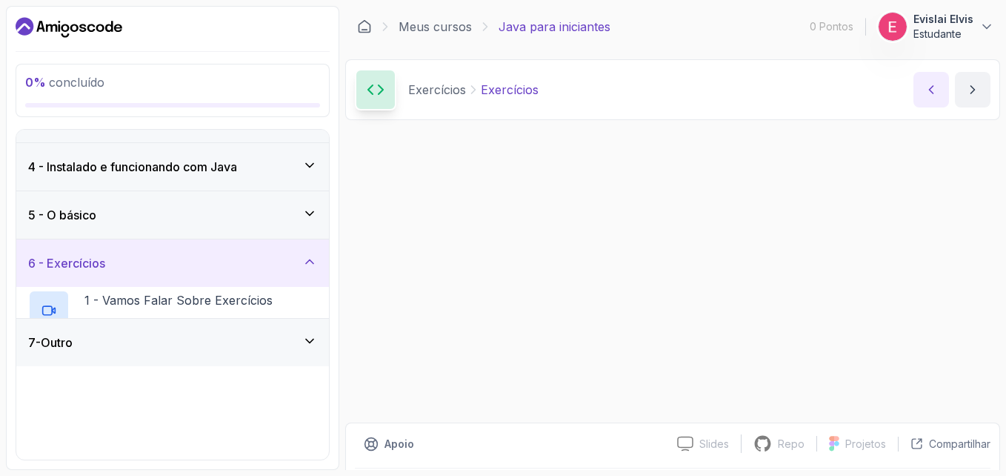
click at [930, 90] on icon "Conteúdo anterior" at bounding box center [932, 89] width 4 height 7
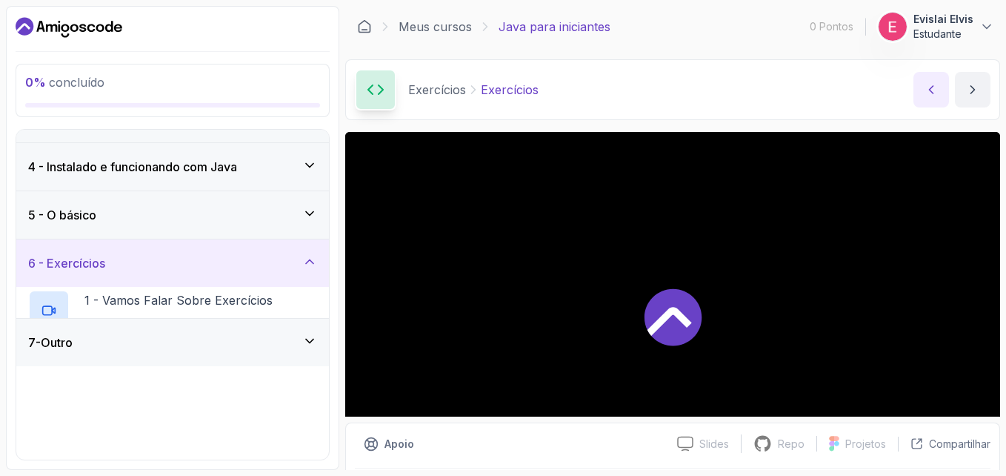
scroll to position [131, 0]
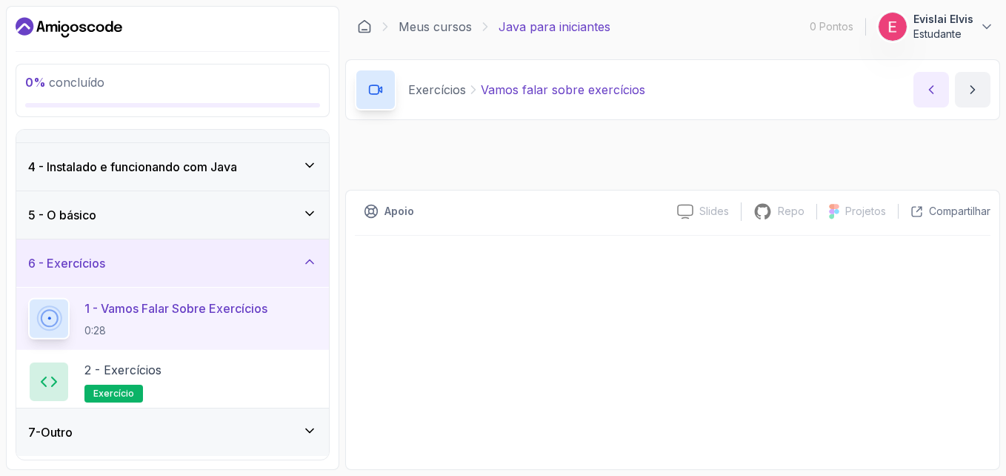
click at [930, 90] on icon "Conteúdo anterior" at bounding box center [932, 89] width 4 height 7
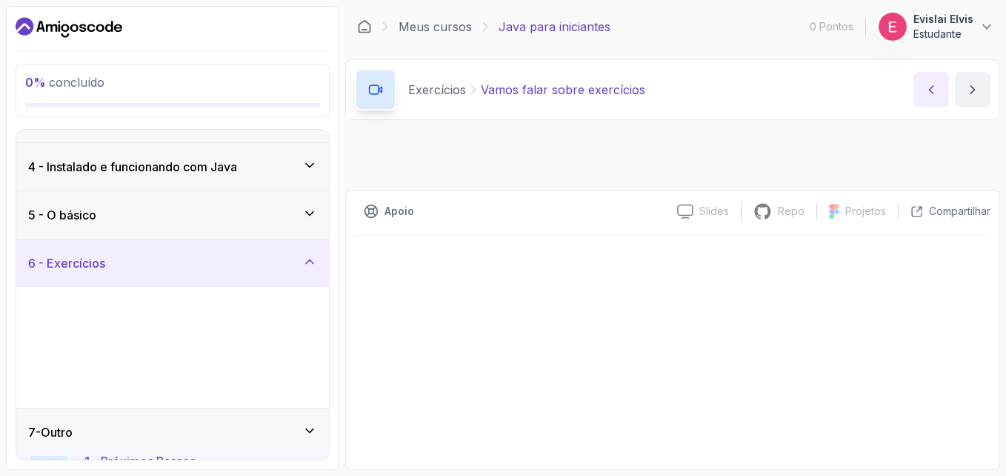
click at [930, 90] on icon "Conteúdo anterior" at bounding box center [932, 89] width 4 height 7
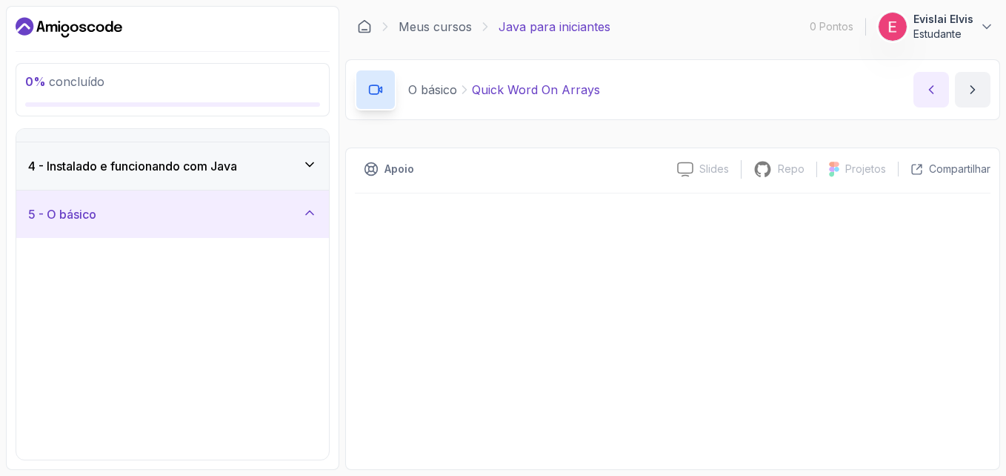
click at [930, 90] on icon "Conteúdo anterior" at bounding box center [932, 89] width 4 height 7
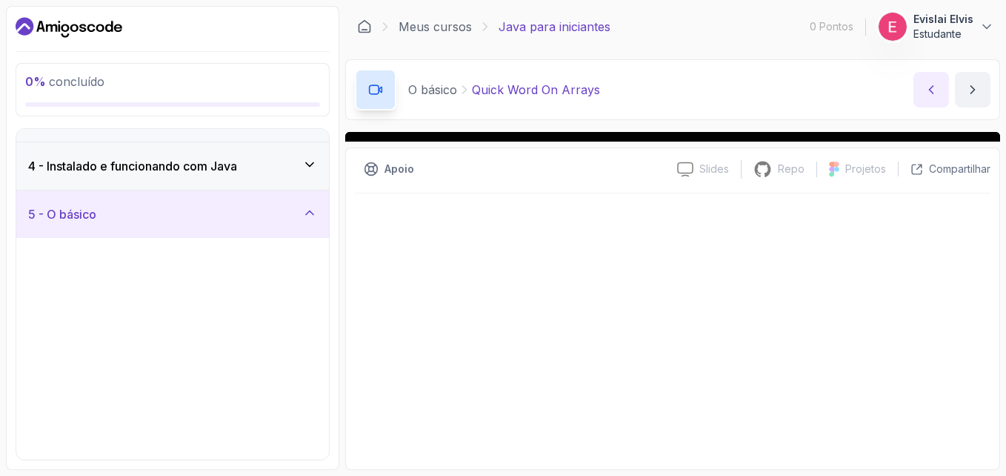
click at [930, 90] on icon "Conteúdo anterior" at bounding box center [932, 89] width 4 height 7
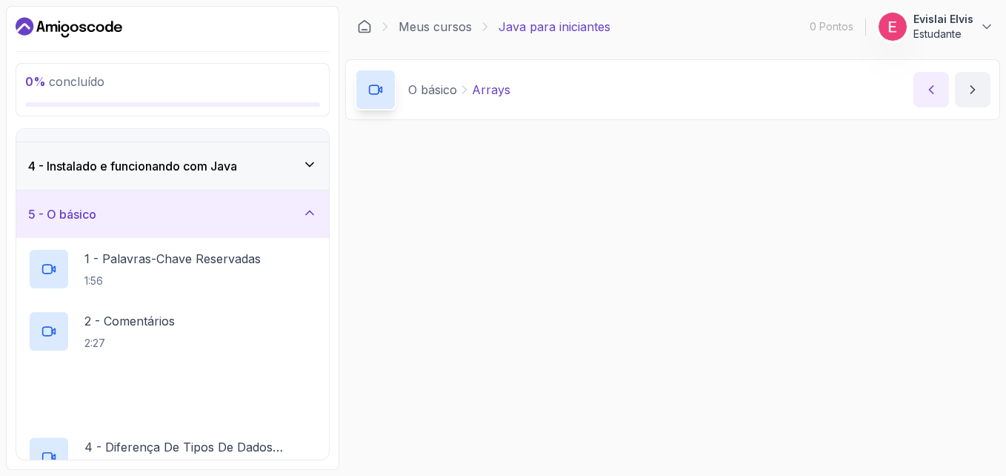
click at [930, 90] on icon "Conteúdo anterior" at bounding box center [932, 89] width 4 height 7
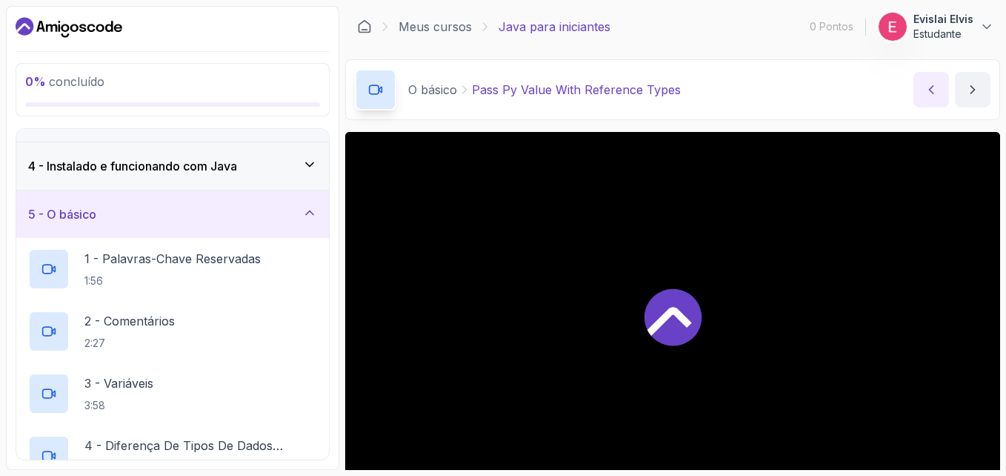
click at [930, 90] on icon "Conteúdo anterior" at bounding box center [932, 89] width 4 height 7
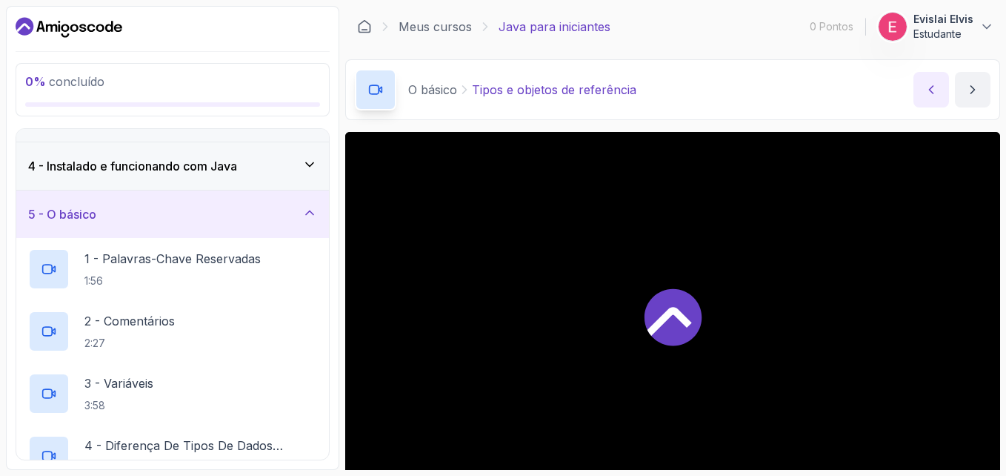
click at [930, 90] on icon "Conteúdo anterior" at bounding box center [932, 89] width 4 height 7
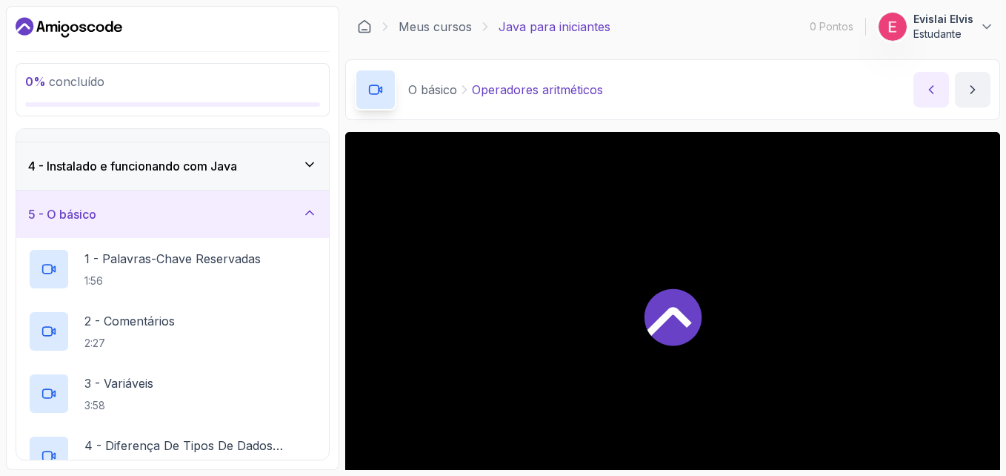
click at [930, 90] on icon "Conteúdo anterior" at bounding box center [932, 89] width 4 height 7
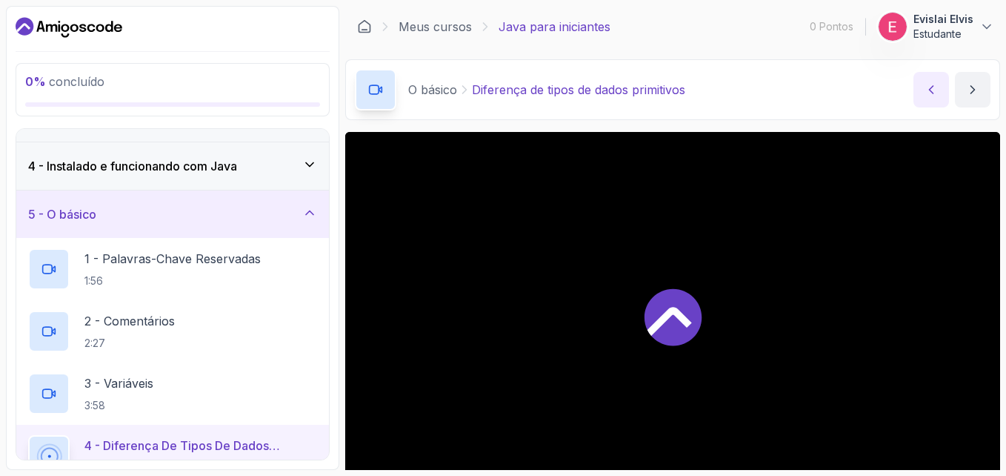
click at [930, 90] on icon "Conteúdo anterior" at bounding box center [932, 89] width 4 height 7
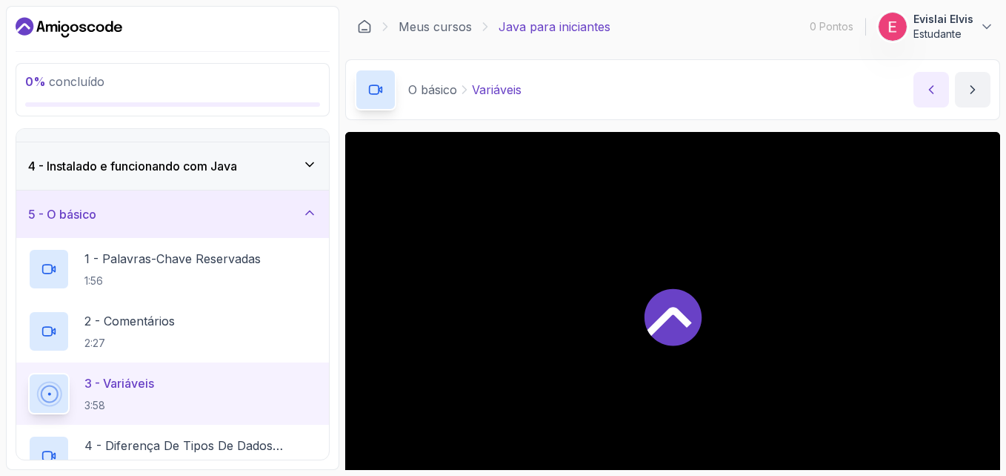
click at [930, 90] on icon "Conteúdo anterior" at bounding box center [932, 89] width 4 height 7
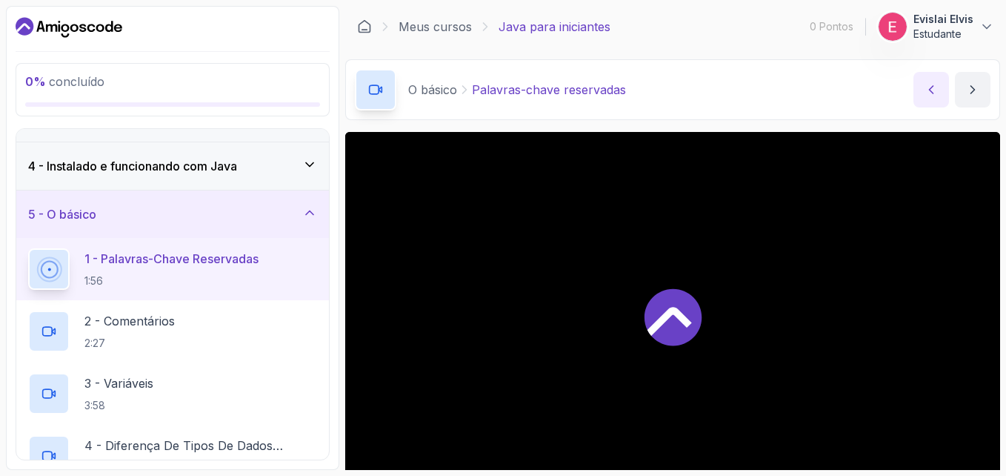
click at [930, 90] on icon "Conteúdo anterior" at bounding box center [932, 89] width 4 height 7
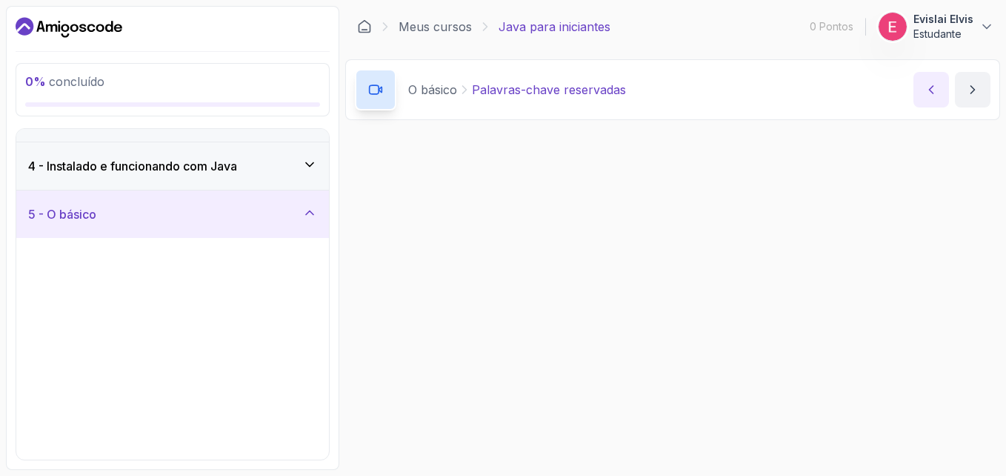
click at [930, 90] on icon "Conteúdo anterior" at bounding box center [932, 89] width 4 height 7
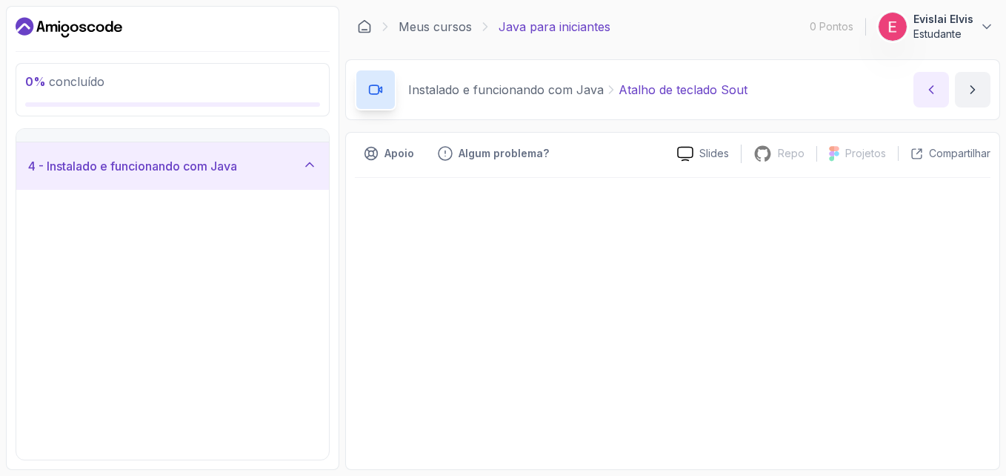
click at [930, 90] on icon "Conteúdo anterior" at bounding box center [932, 89] width 4 height 7
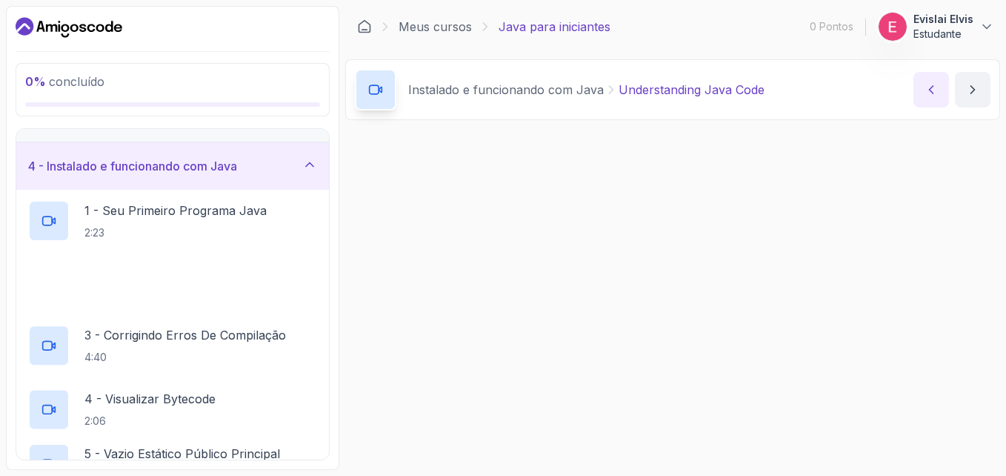
click at [930, 90] on icon "Conteúdo anterior" at bounding box center [932, 89] width 4 height 7
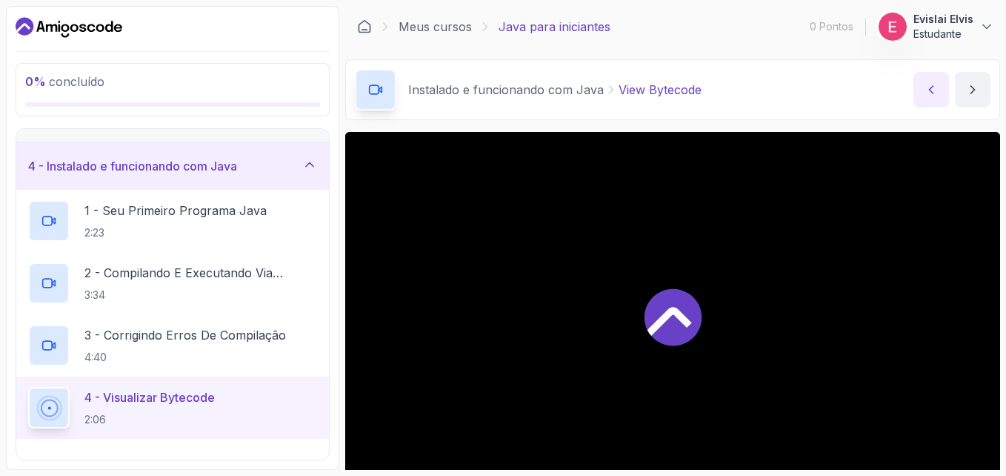
click at [930, 90] on icon "Conteúdo anterior" at bounding box center [932, 89] width 4 height 7
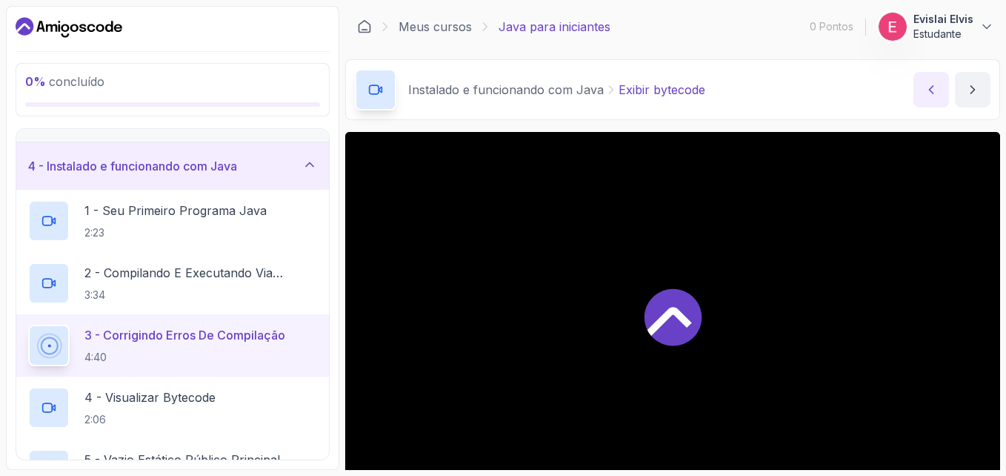
click at [930, 90] on icon "Conteúdo anterior" at bounding box center [932, 89] width 4 height 7
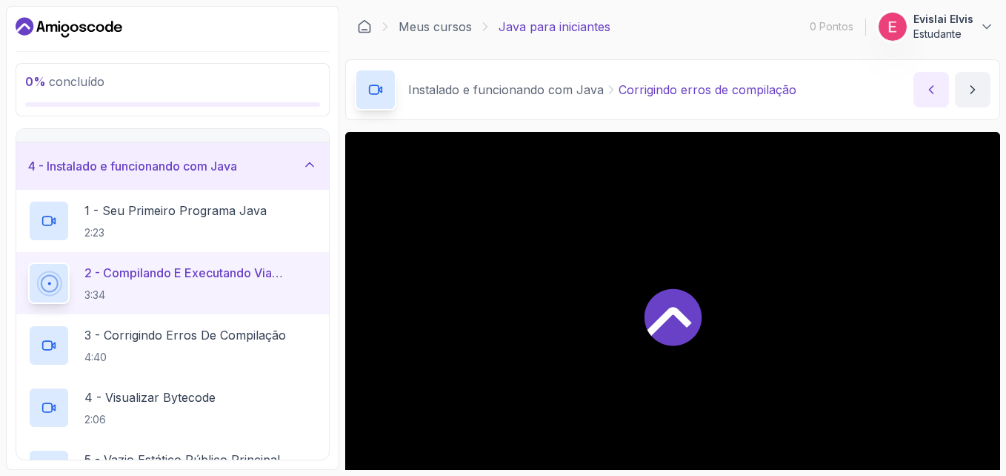
click at [930, 90] on icon "Conteúdo anterior" at bounding box center [932, 89] width 4 height 7
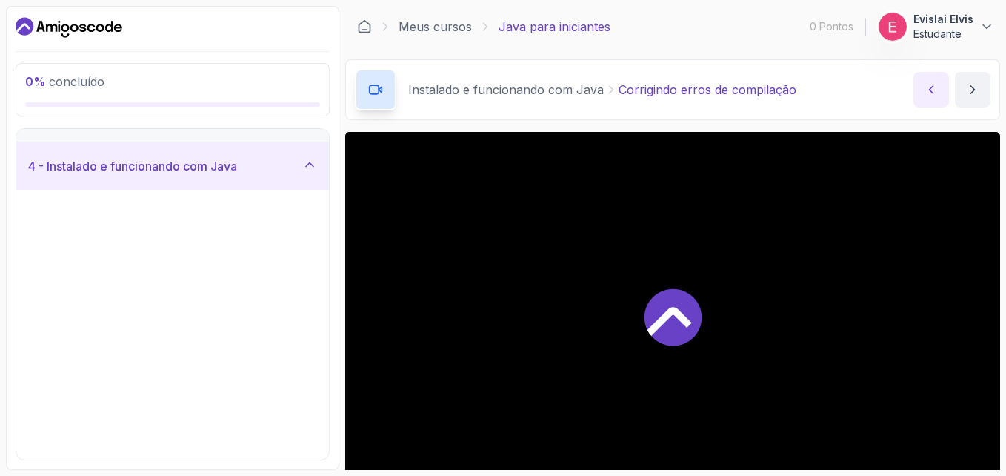
click at [930, 90] on icon "Conteúdo anterior" at bounding box center [932, 89] width 4 height 7
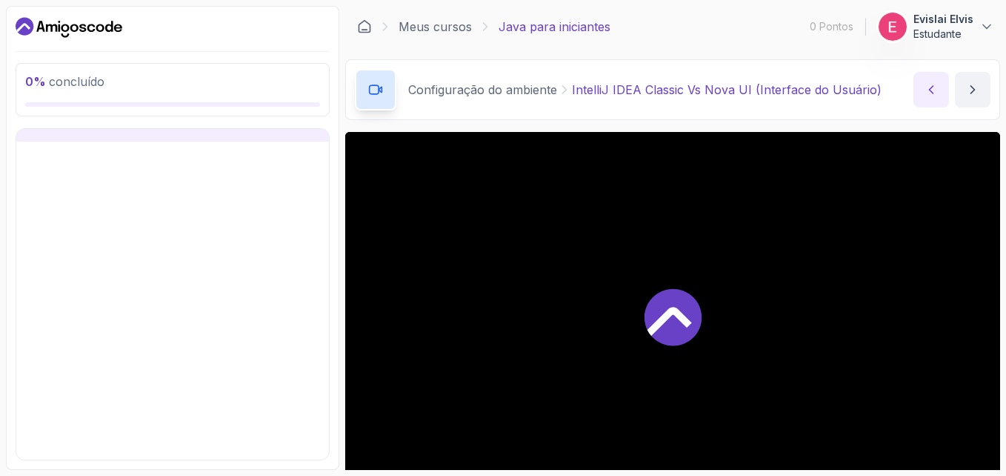
click at [930, 90] on icon "Conteúdo anterior" at bounding box center [932, 89] width 4 height 7
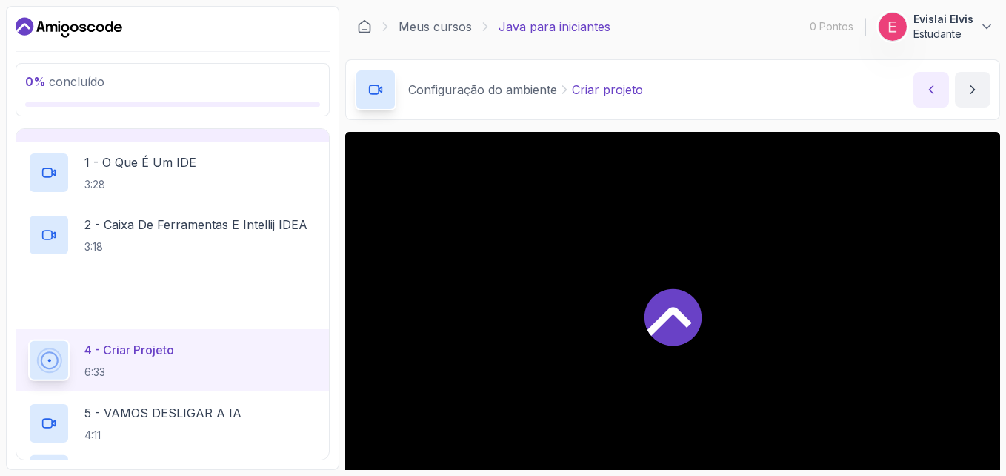
click at [930, 90] on icon "Conteúdo anterior" at bounding box center [932, 89] width 4 height 7
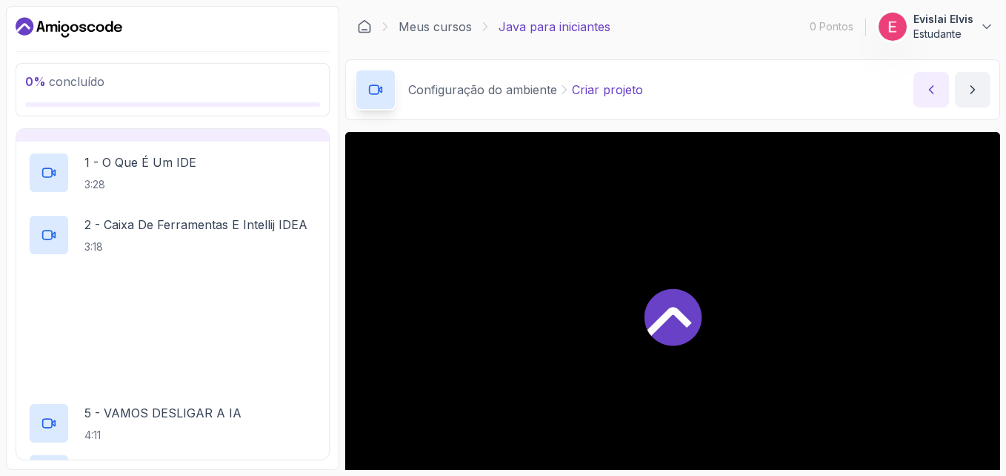
click at [930, 90] on icon "Conteúdo anterior" at bounding box center [932, 89] width 4 height 7
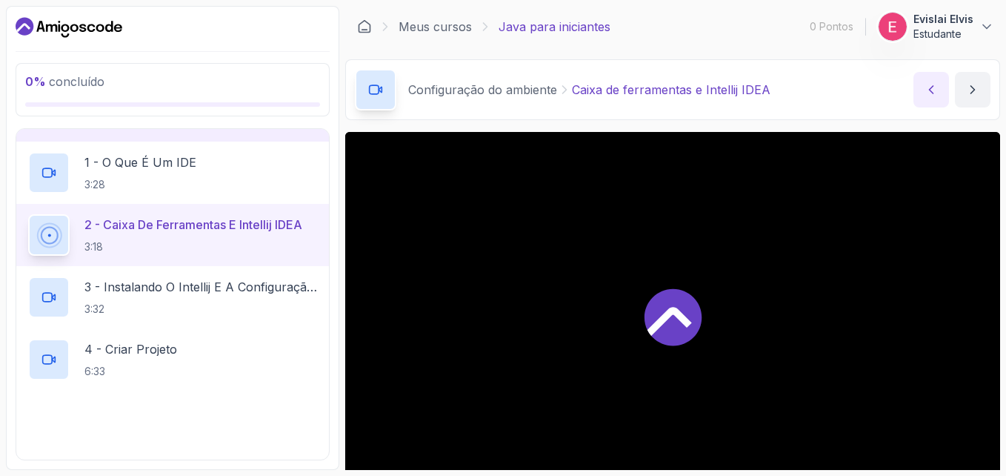
click at [930, 90] on icon "Conteúdo anterior" at bounding box center [932, 89] width 4 height 7
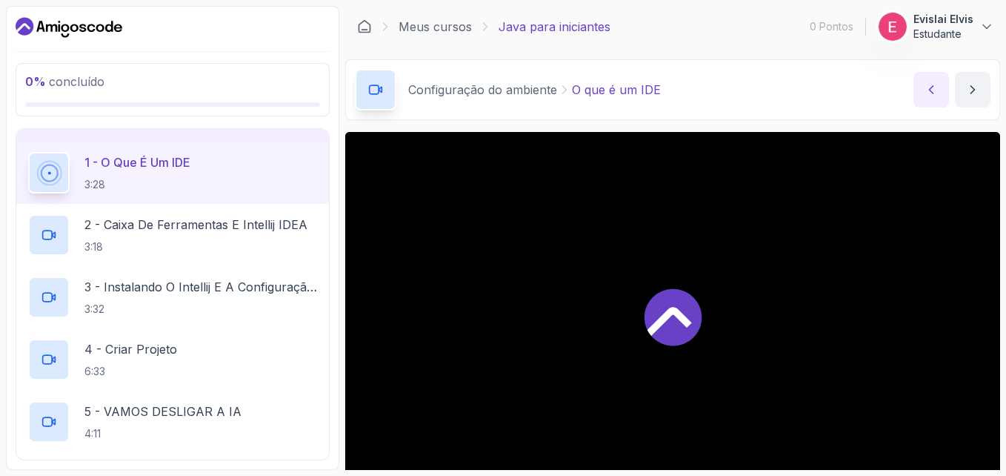
click at [930, 90] on icon "Conteúdo anterior" at bounding box center [932, 89] width 4 height 7
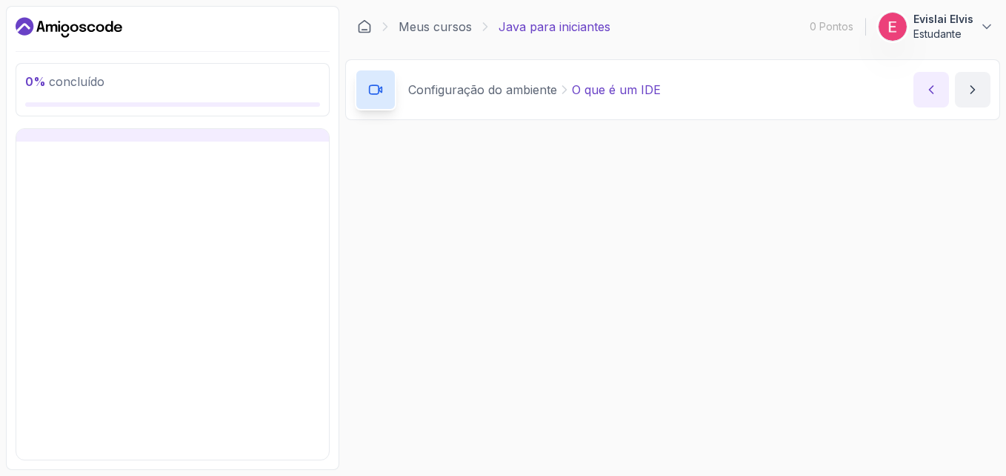
click at [930, 90] on icon "Conteúdo anterior" at bounding box center [932, 89] width 4 height 7
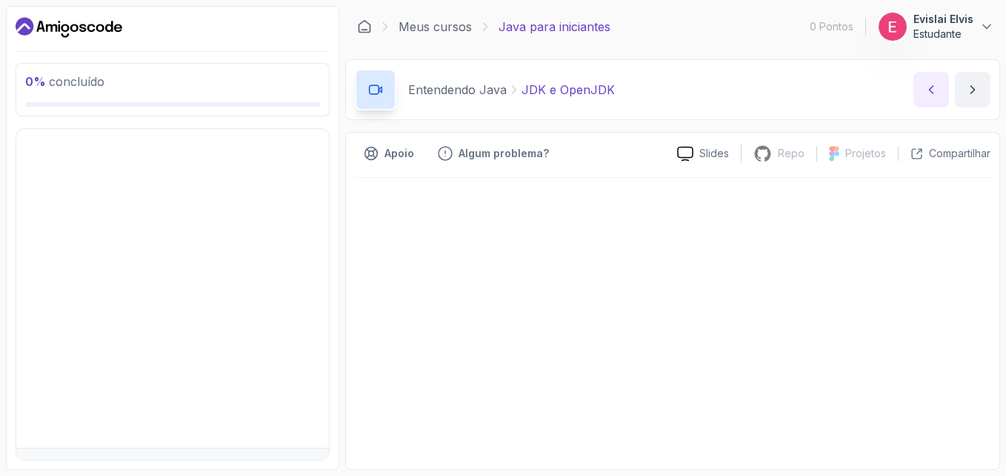
click at [930, 90] on icon "Conteúdo anterior" at bounding box center [932, 89] width 4 height 7
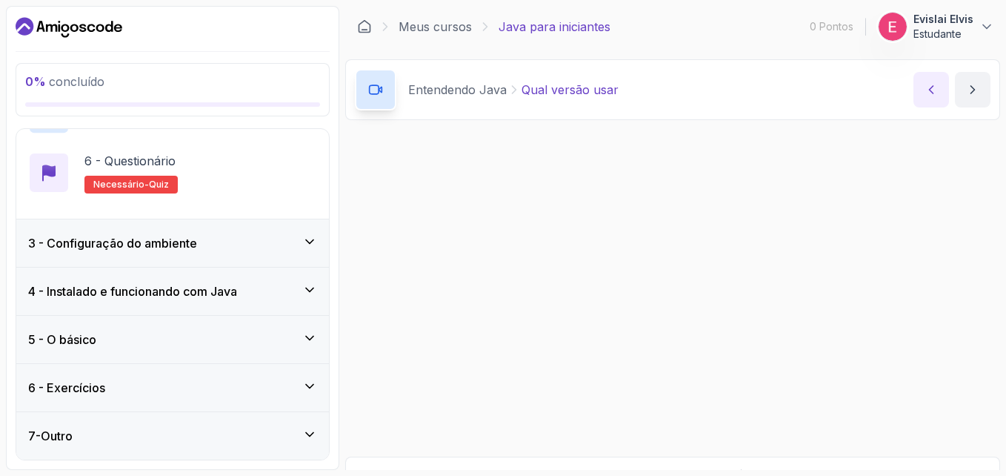
click at [930, 90] on icon "Conteúdo anterior" at bounding box center [932, 89] width 4 height 7
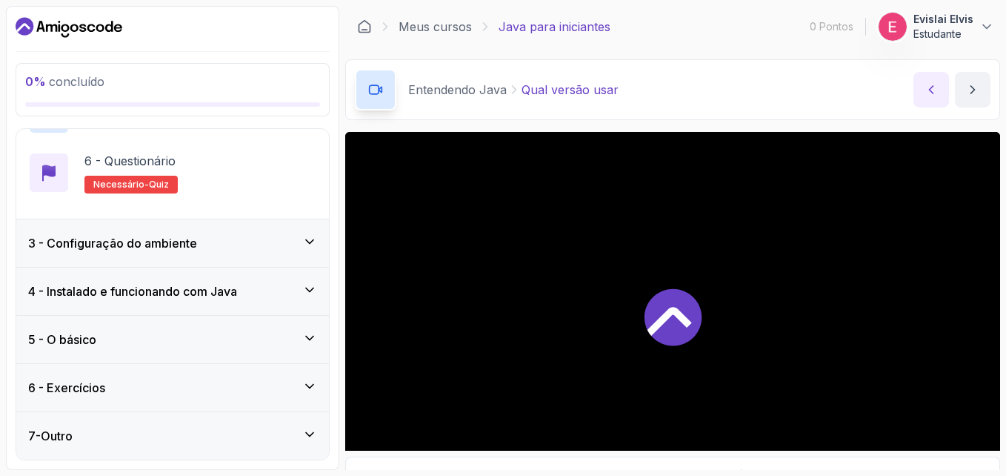
click at [930, 90] on icon "Conteúdo anterior" at bounding box center [932, 89] width 4 height 7
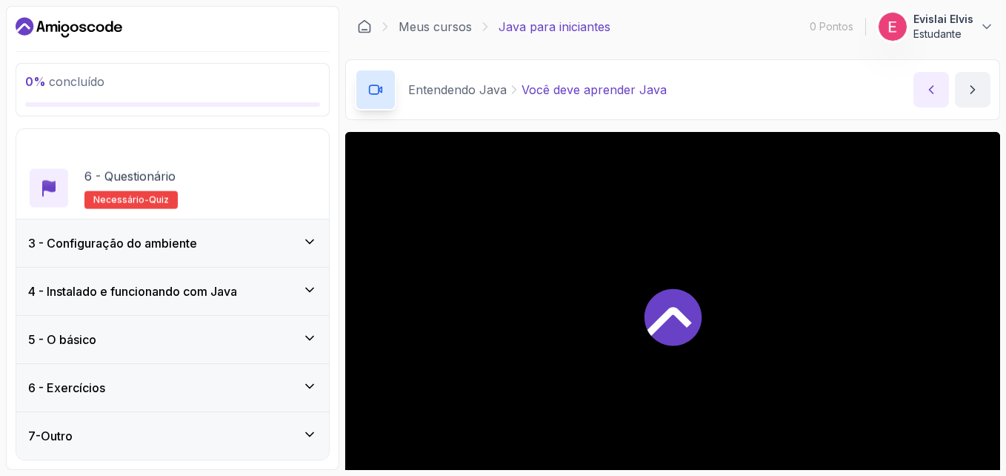
click at [930, 90] on icon "Conteúdo anterior" at bounding box center [932, 89] width 4 height 7
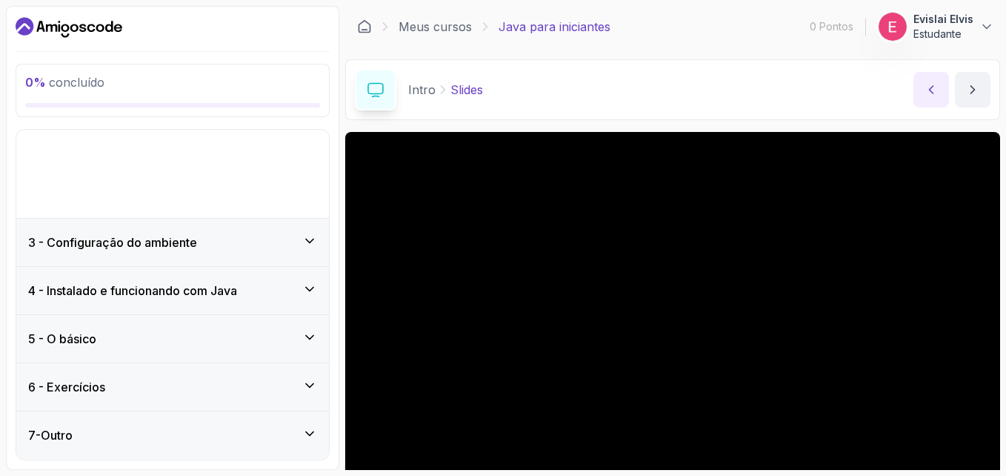
click at [930, 90] on icon "Conteúdo anterior" at bounding box center [932, 89] width 4 height 7
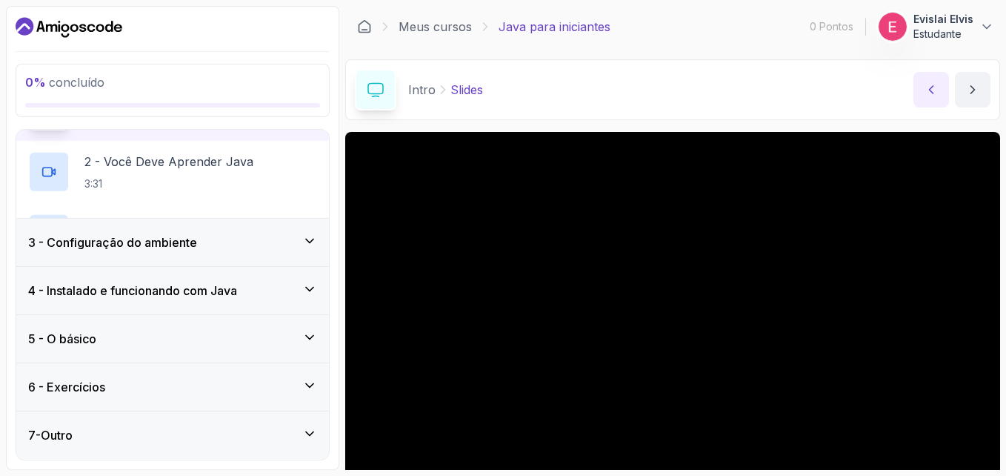
scroll to position [193, 0]
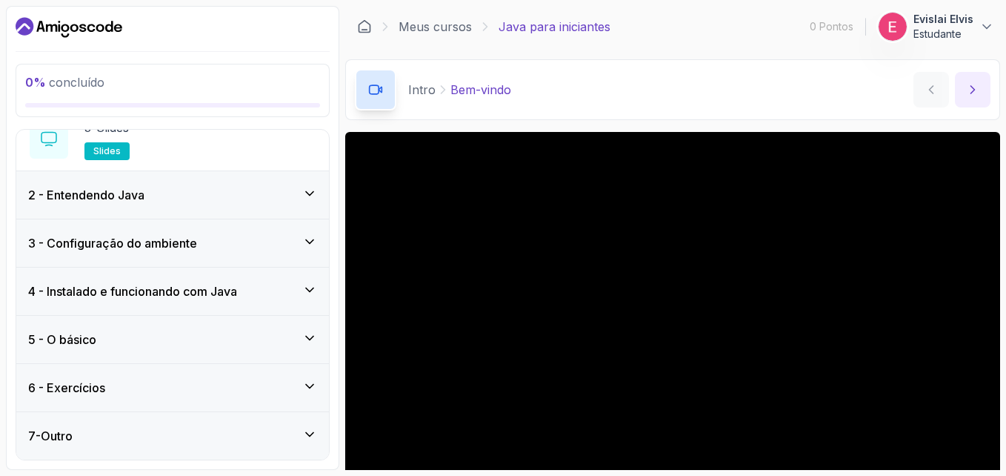
click at [972, 91] on icon "Próximo conteúdo" at bounding box center [973, 89] width 15 height 15
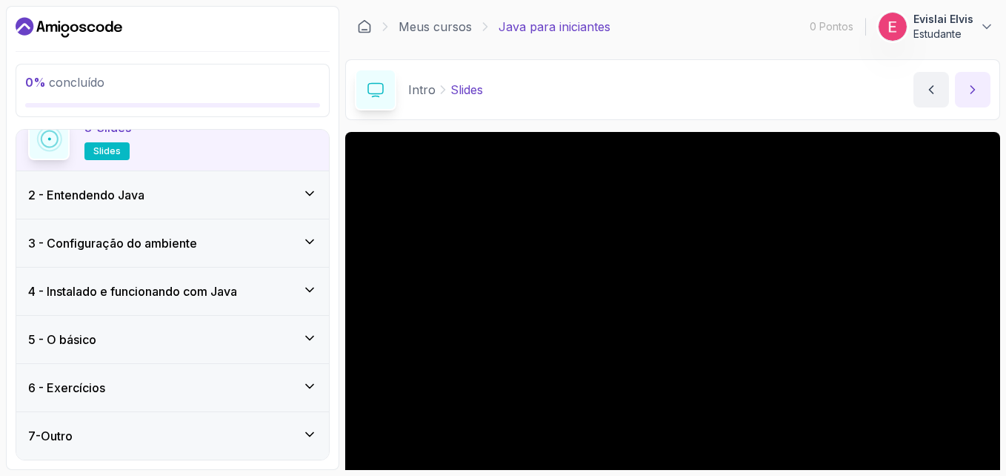
click at [972, 91] on icon "Próximo conteúdo" at bounding box center [973, 89] width 15 height 15
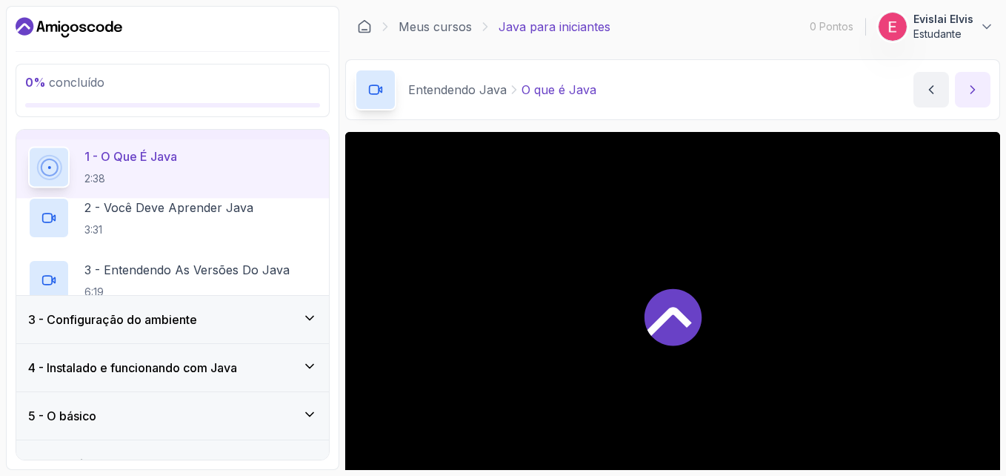
click at [972, 91] on icon "Próximo conteúdo" at bounding box center [973, 89] width 15 height 15
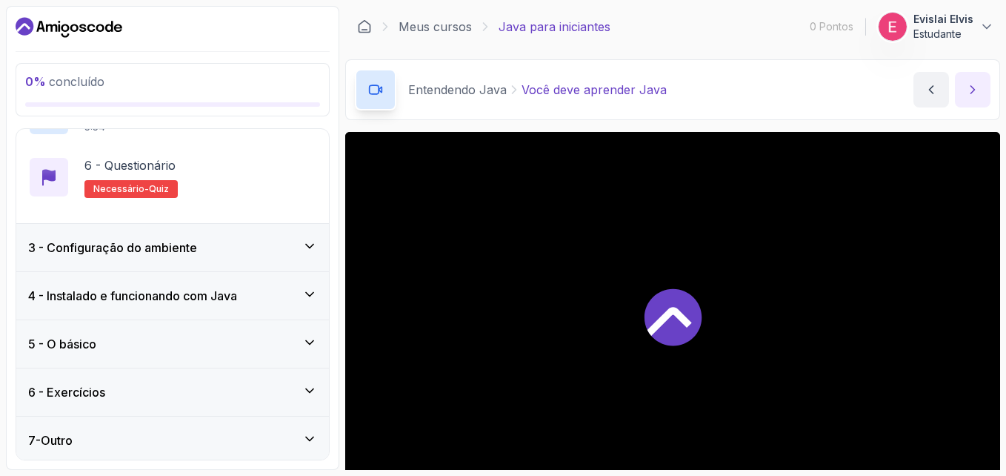
click at [972, 91] on icon "Próximo conteúdo" at bounding box center [973, 89] width 15 height 15
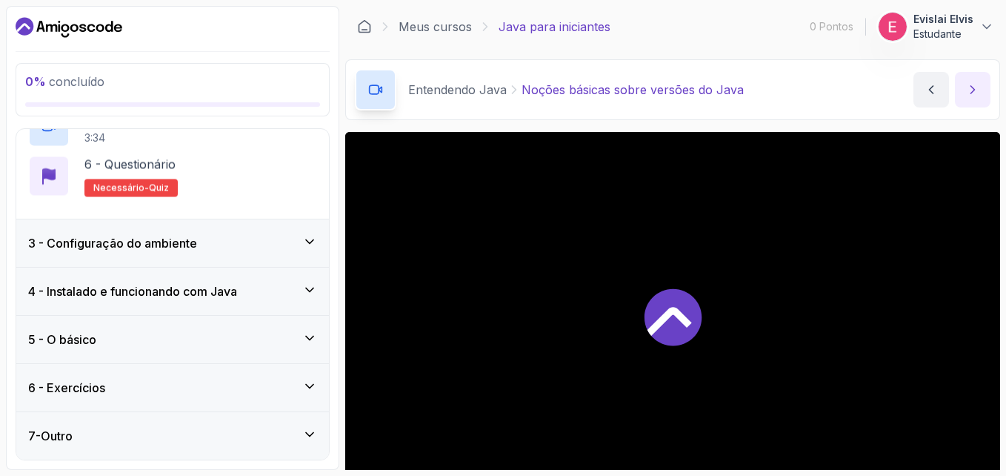
click at [972, 91] on icon "Próximo conteúdo" at bounding box center [973, 89] width 15 height 15
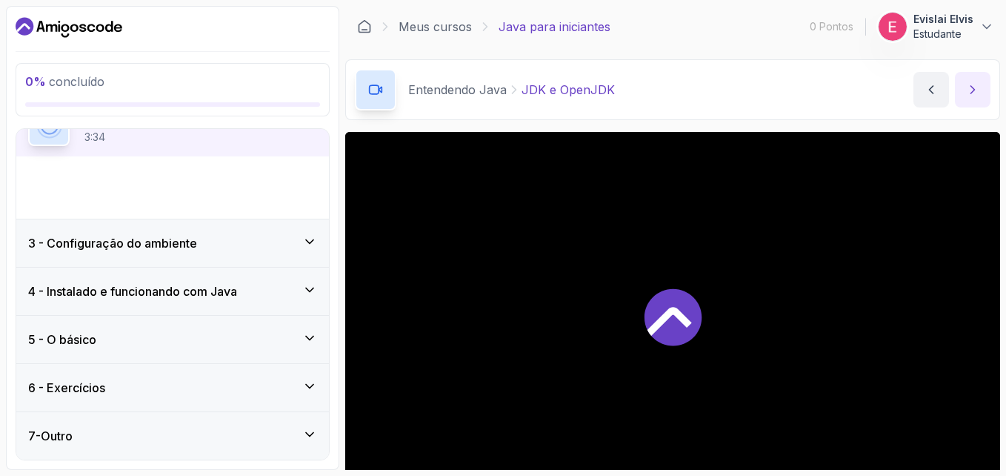
click at [972, 91] on icon "Próximo conteúdo" at bounding box center [973, 89] width 15 height 15
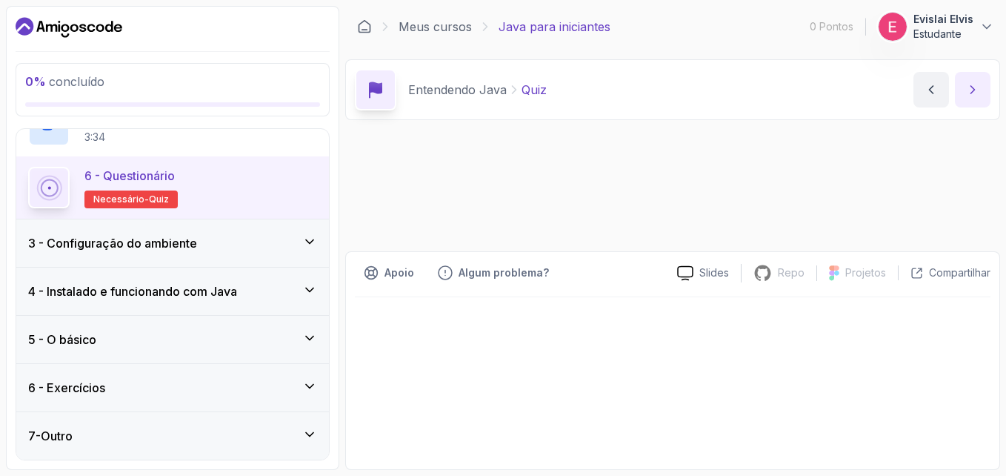
click at [972, 91] on icon "Próximo conteúdo" at bounding box center [973, 89] width 15 height 15
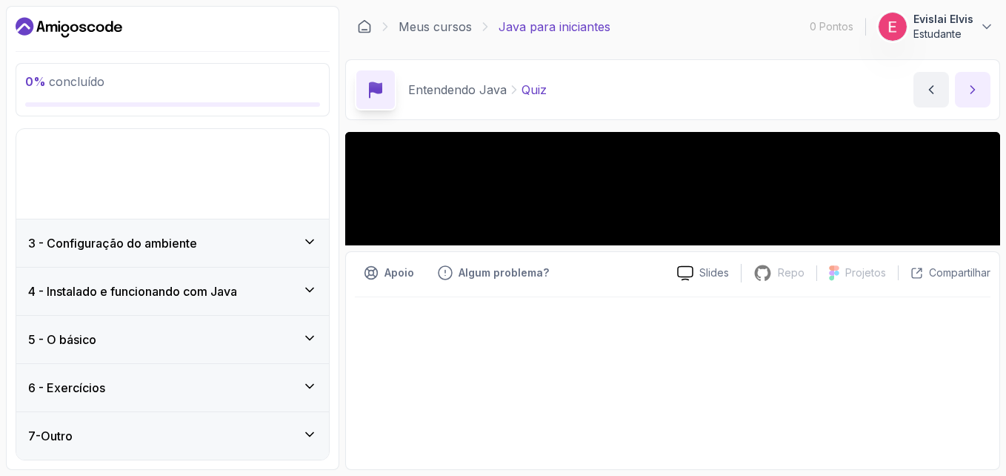
click at [972, 91] on icon "Próximo conteúdo" at bounding box center [973, 89] width 15 height 15
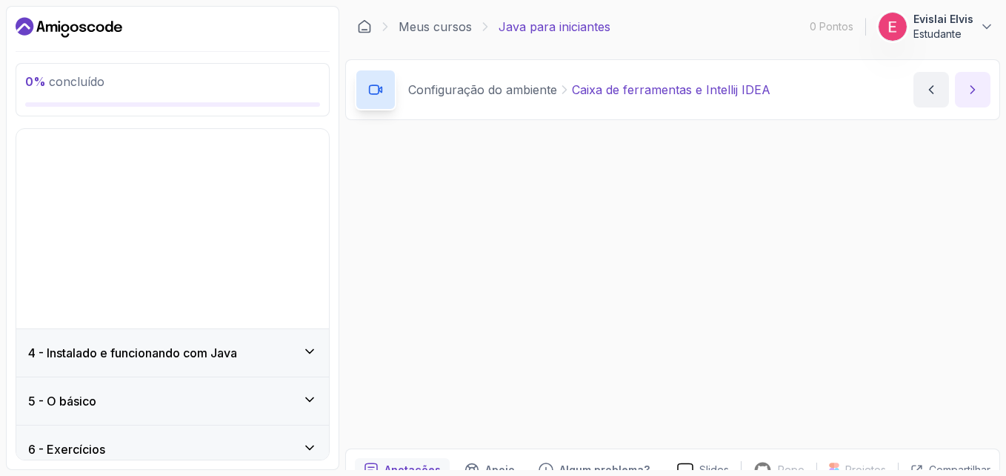
scroll to position [131, 0]
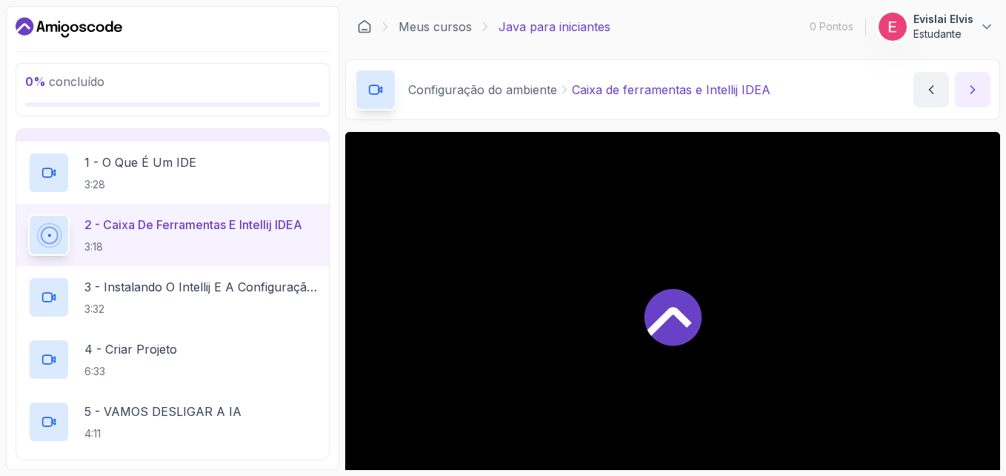
click at [972, 91] on icon "Próximo conteúdo" at bounding box center [973, 89] width 15 height 15
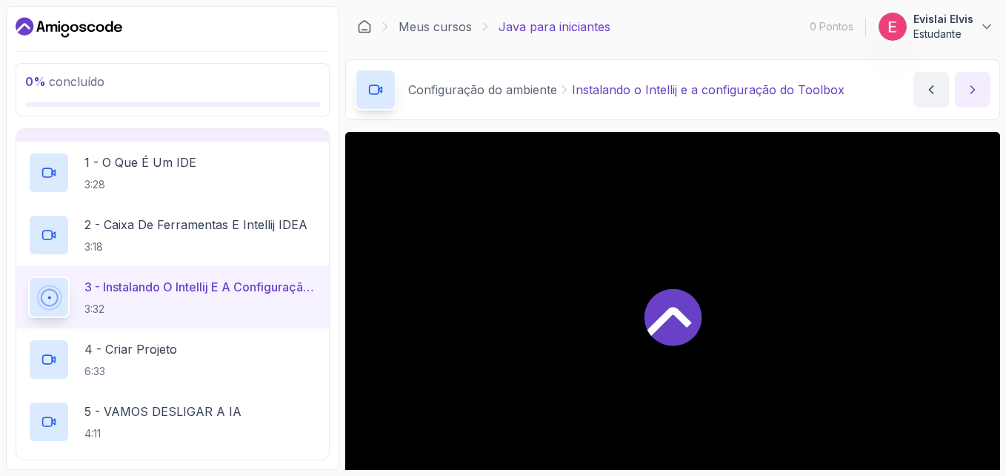
click at [972, 91] on icon "Próximo conteúdo" at bounding box center [973, 89] width 15 height 15
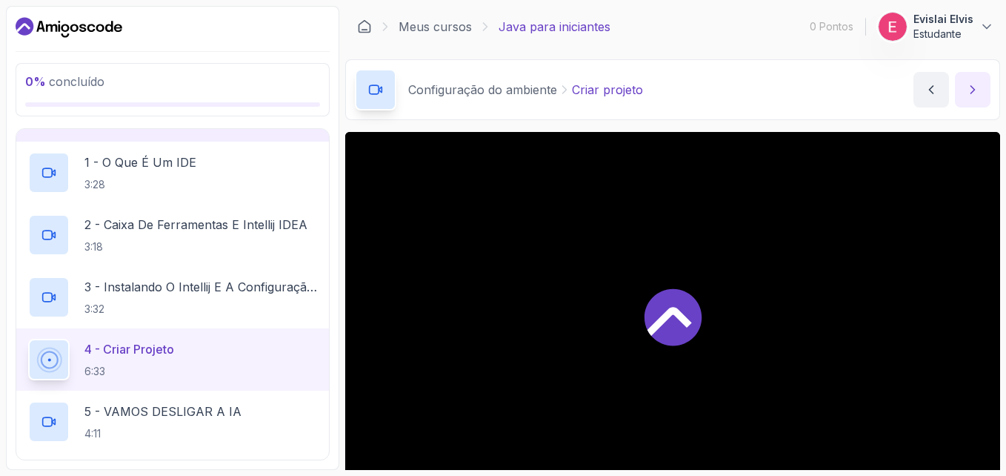
click at [972, 91] on icon "Próximo conteúdo" at bounding box center [973, 89] width 15 height 15
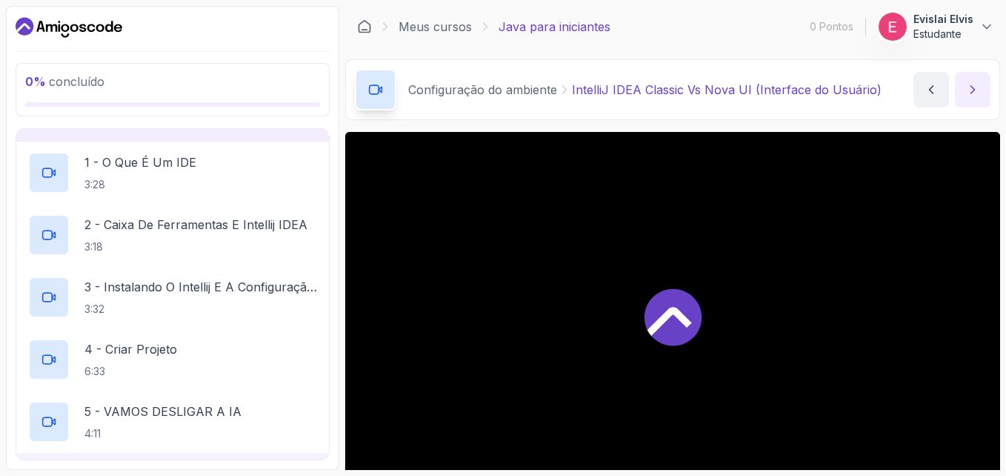
click at [972, 91] on icon "Próximo conteúdo" at bounding box center [973, 89] width 15 height 15
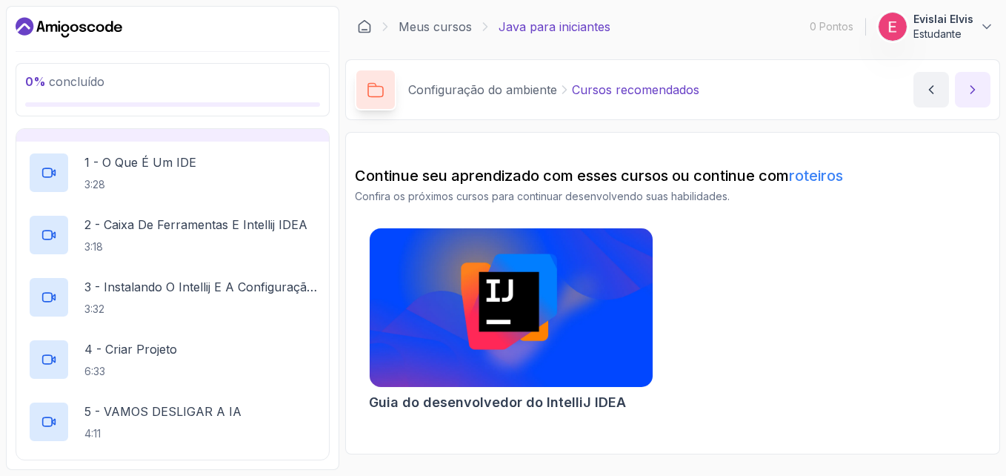
click at [972, 91] on icon "Próximo conteúdo" at bounding box center [973, 89] width 15 height 15
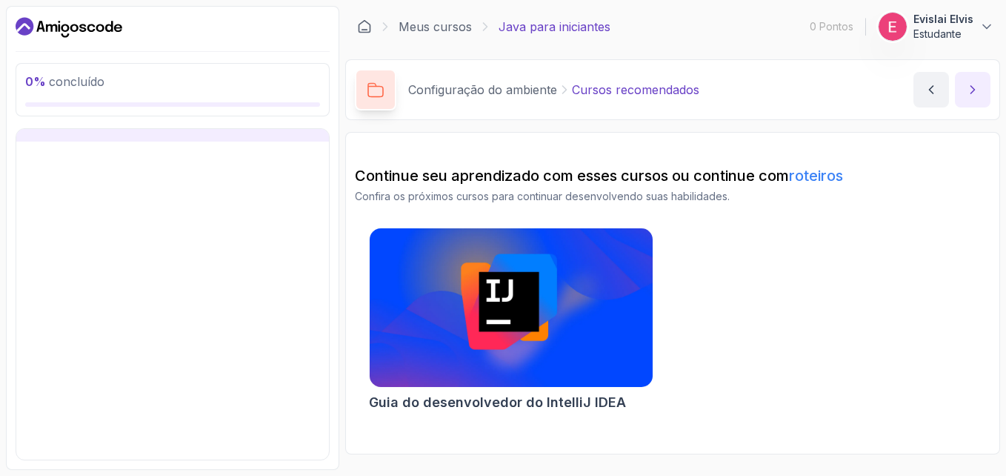
click at [972, 91] on icon "Próximo conteúdo" at bounding box center [973, 89] width 15 height 15
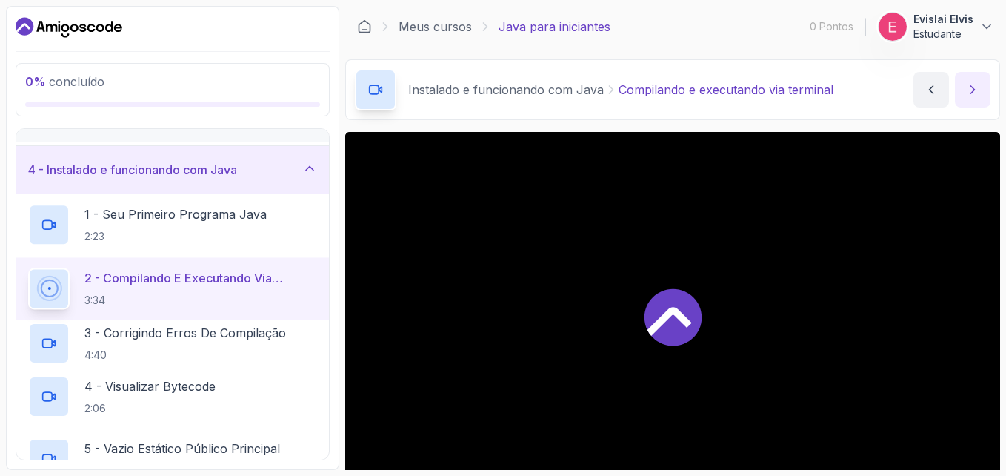
click at [972, 91] on icon "Próximo conteúdo" at bounding box center [973, 89] width 15 height 15
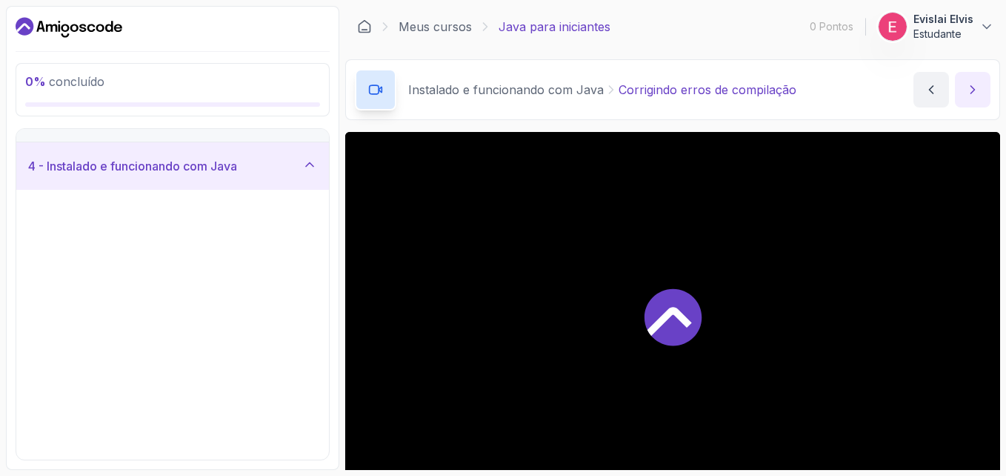
click at [972, 91] on icon "Próximo conteúdo" at bounding box center [973, 89] width 15 height 15
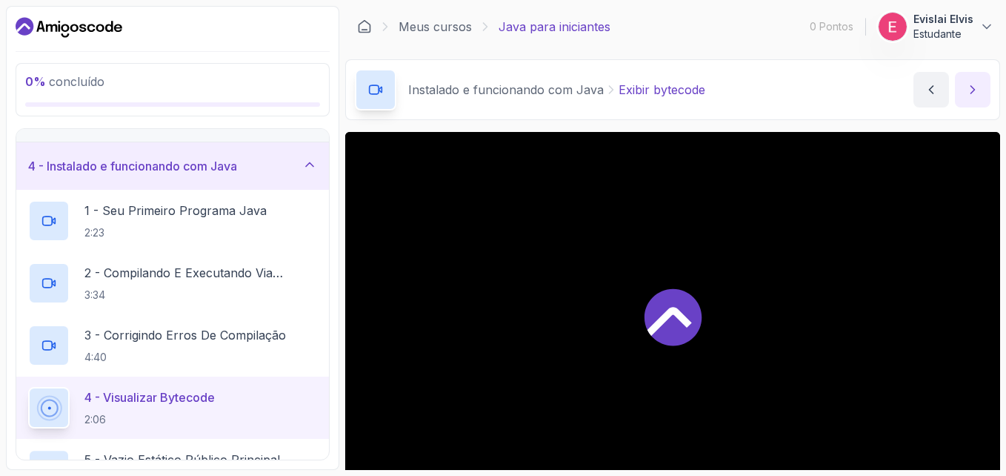
click at [972, 91] on icon "Próximo conteúdo" at bounding box center [973, 89] width 15 height 15
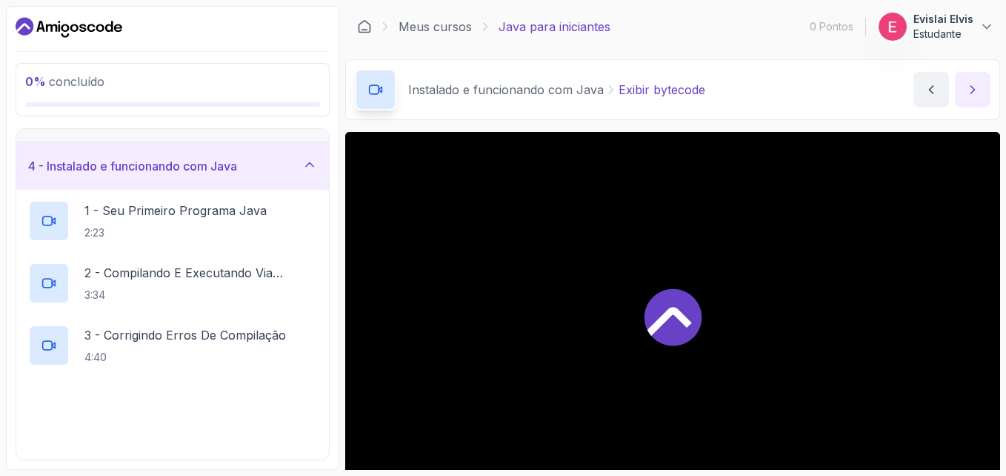
click at [972, 91] on icon "Próximo conteúdo" at bounding box center [973, 89] width 15 height 15
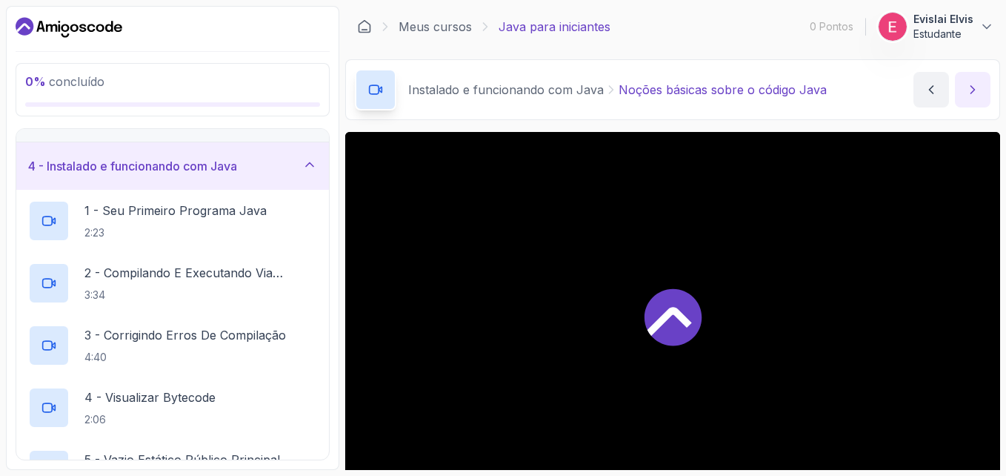
click at [972, 91] on icon "Próximo conteúdo" at bounding box center [973, 89] width 15 height 15
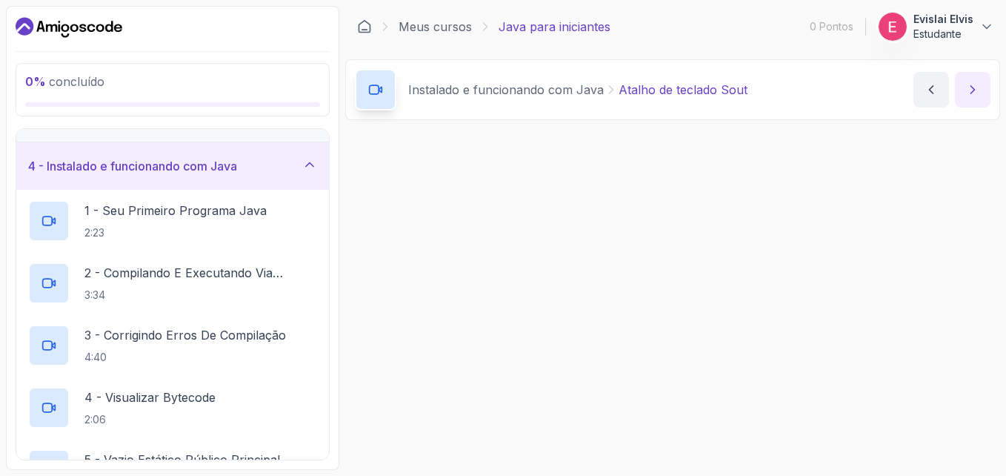
click at [972, 91] on icon "Próximo conteúdo" at bounding box center [973, 89] width 15 height 15
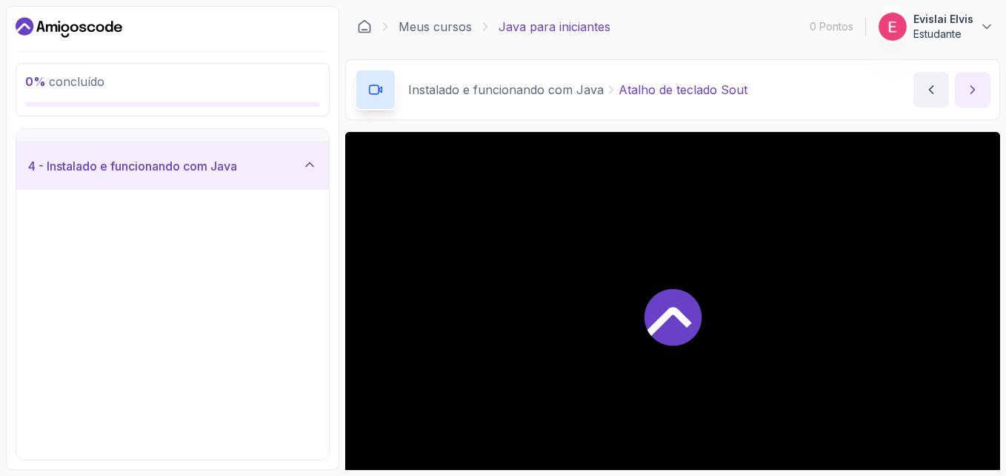
click at [972, 91] on icon "Próximo conteúdo" at bounding box center [973, 89] width 15 height 15
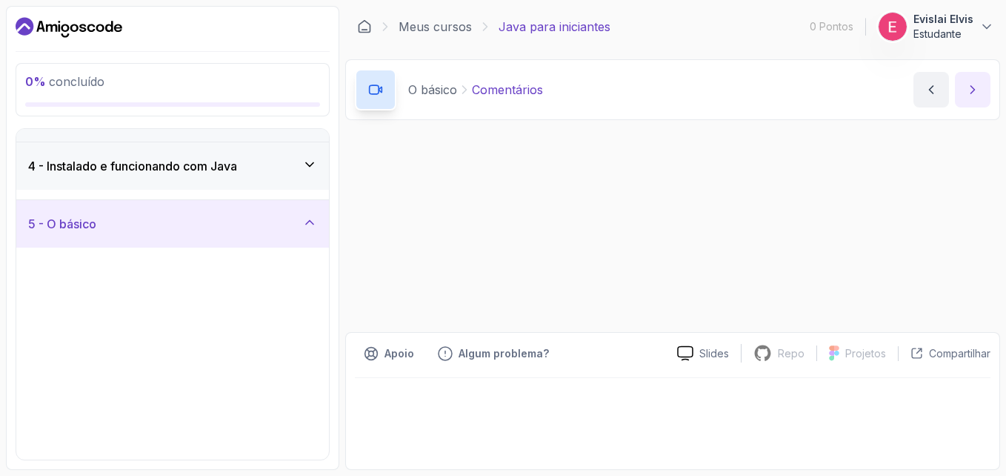
click at [972, 91] on icon "Próximo conteúdo" at bounding box center [973, 89] width 15 height 15
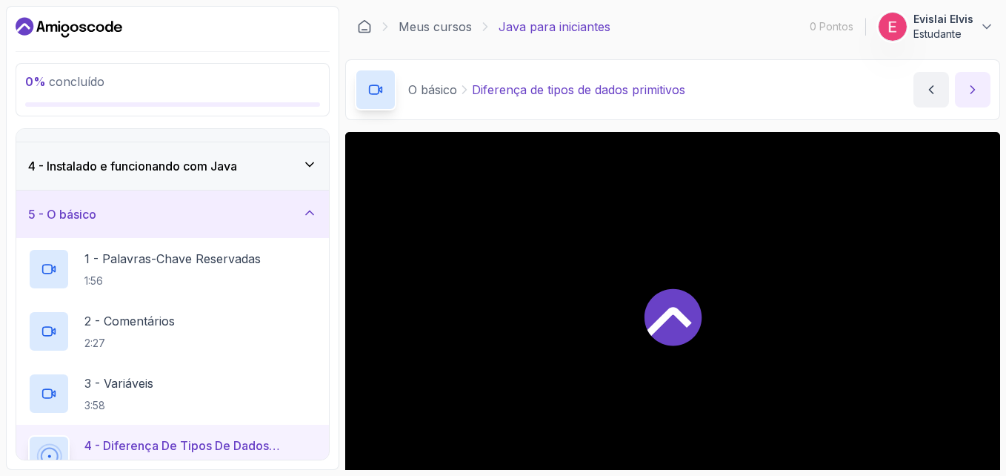
click at [972, 91] on icon "Próximo conteúdo" at bounding box center [973, 89] width 15 height 15
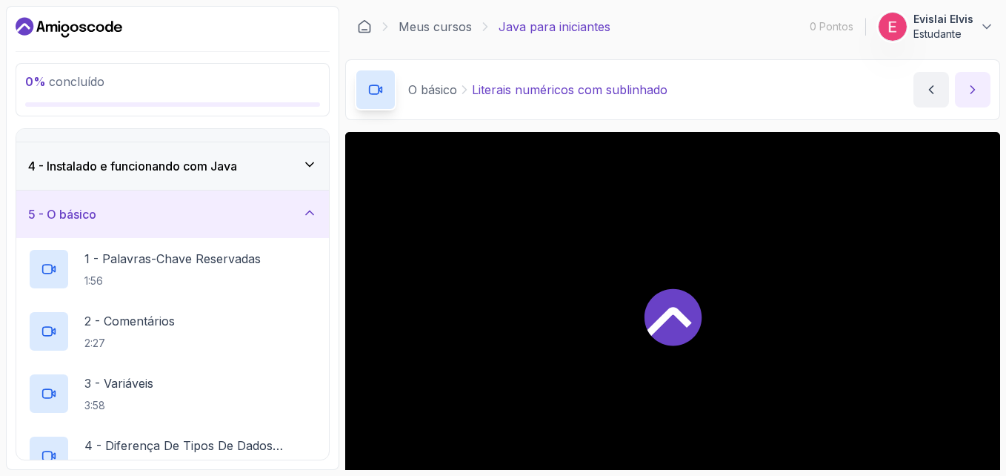
click at [972, 91] on icon "Próximo conteúdo" at bounding box center [973, 89] width 15 height 15
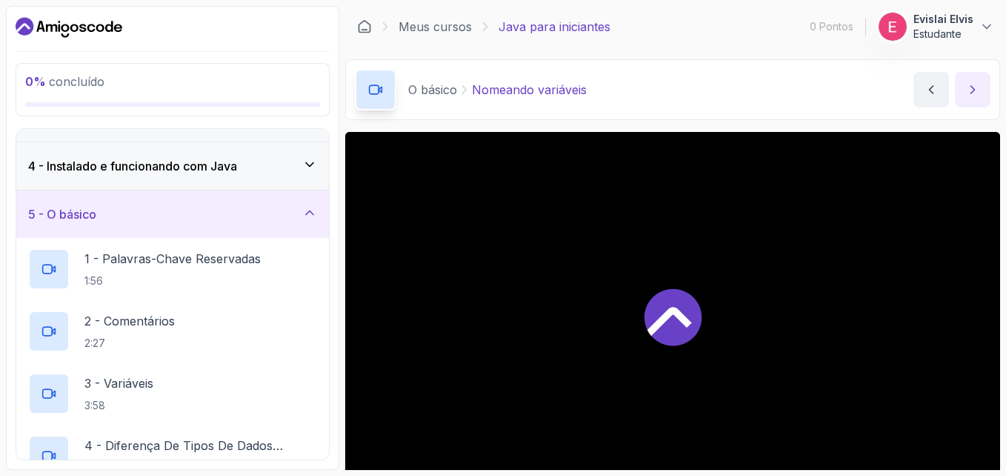
click at [972, 91] on icon "Próximo conteúdo" at bounding box center [973, 89] width 15 height 15
click at [985, 102] on button "Próximo conteúdo" at bounding box center [973, 90] width 36 height 36
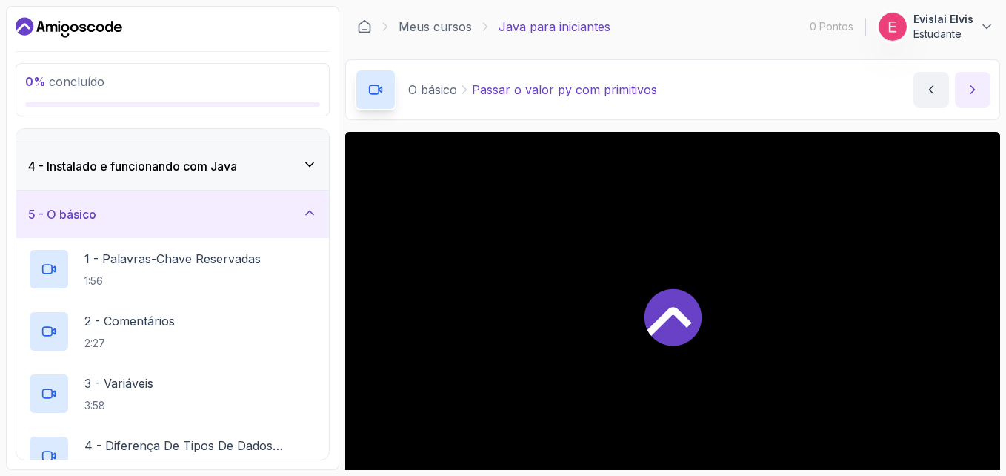
click at [985, 102] on button "Próximo conteúdo" at bounding box center [973, 90] width 36 height 36
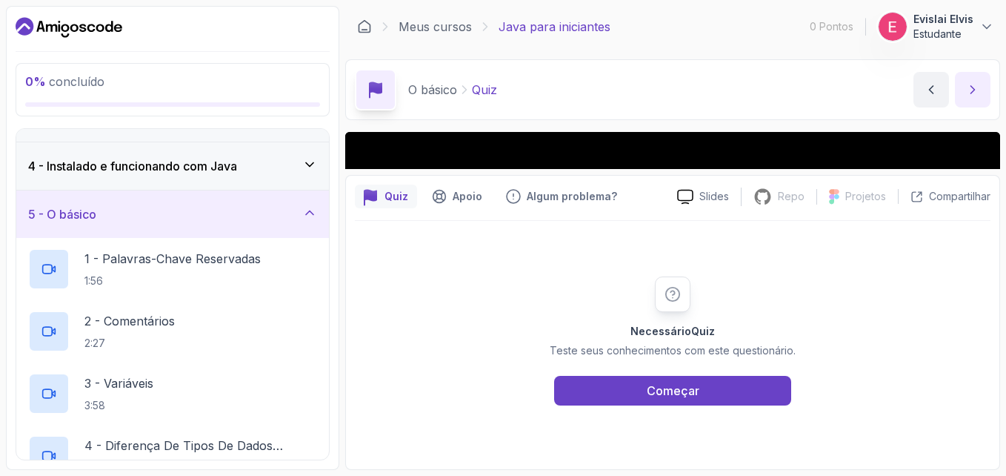
click at [985, 102] on button "Próximo conteúdo" at bounding box center [973, 90] width 36 height 36
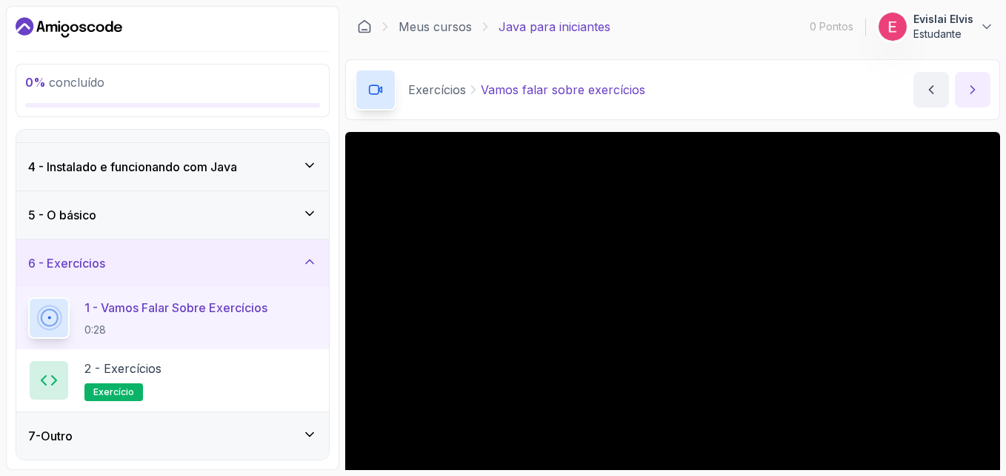
click at [985, 102] on button "Próximo conteúdo" at bounding box center [973, 90] width 36 height 36
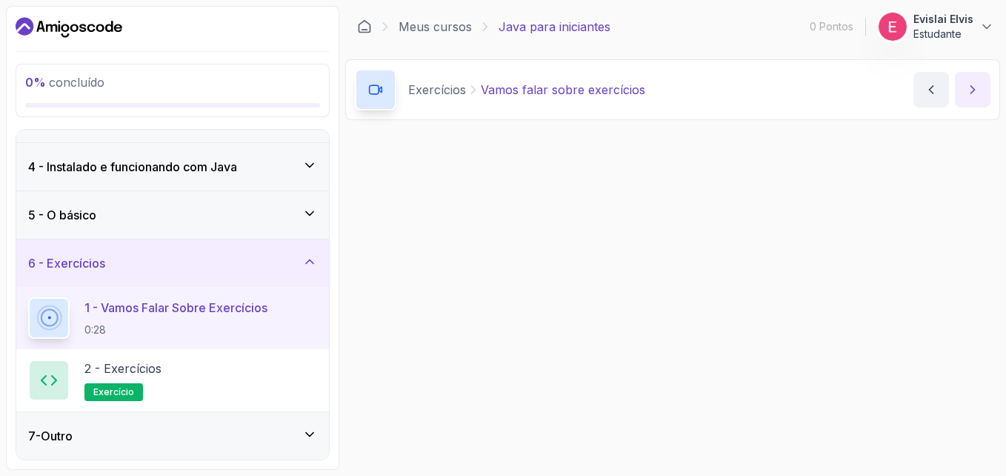
click at [985, 102] on button "Próximo conteúdo" at bounding box center [973, 90] width 36 height 36
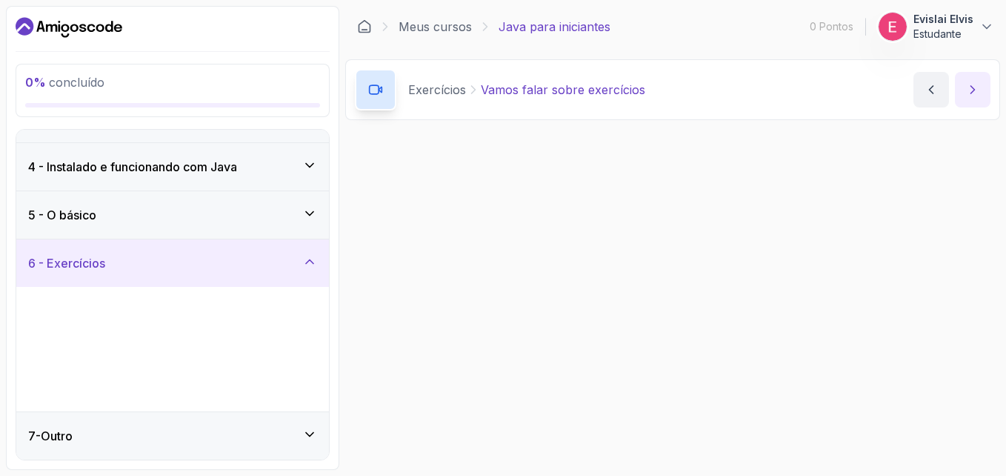
click at [985, 102] on button "Próximo conteúdo" at bounding box center [973, 90] width 36 height 36
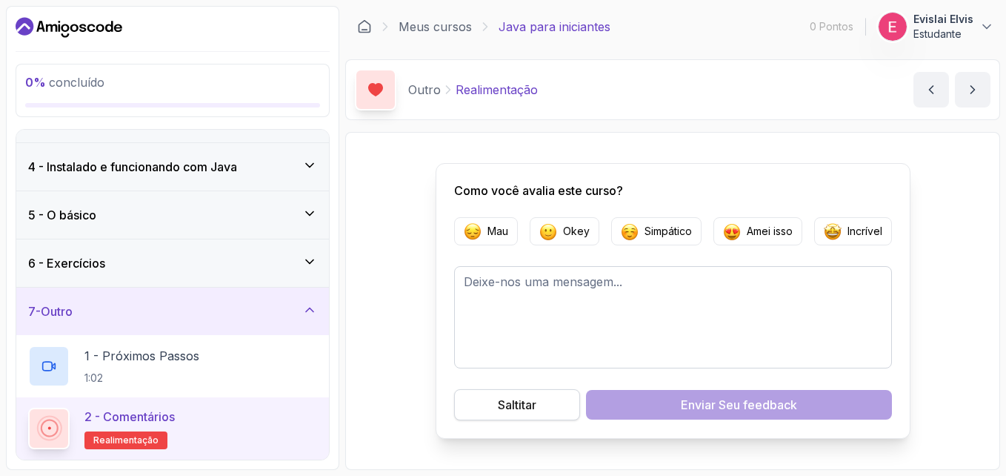
click at [551, 408] on button "Saltitar" at bounding box center [517, 404] width 126 height 31
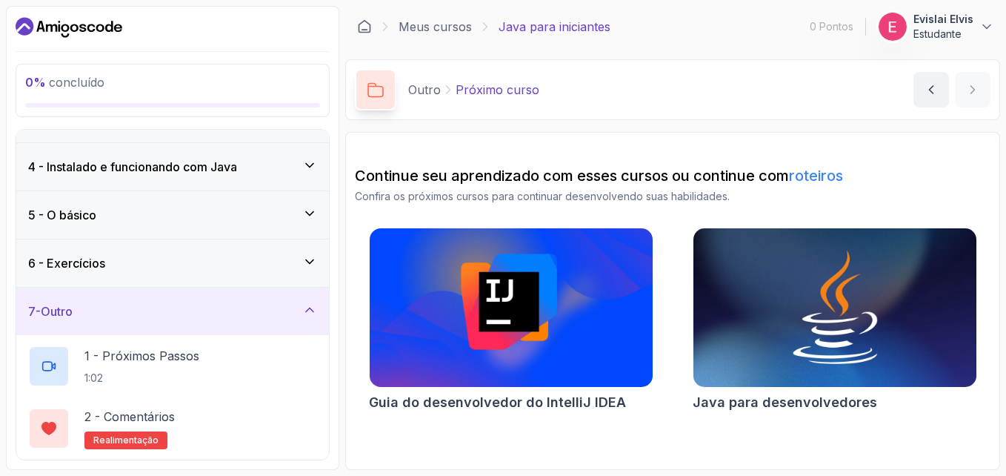
click at [184, 87] on p "0% concluído" at bounding box center [172, 82] width 295 height 18
click at [383, 95] on icon at bounding box center [375, 89] width 15 height 13
